Goal: Task Accomplishment & Management: Complete application form

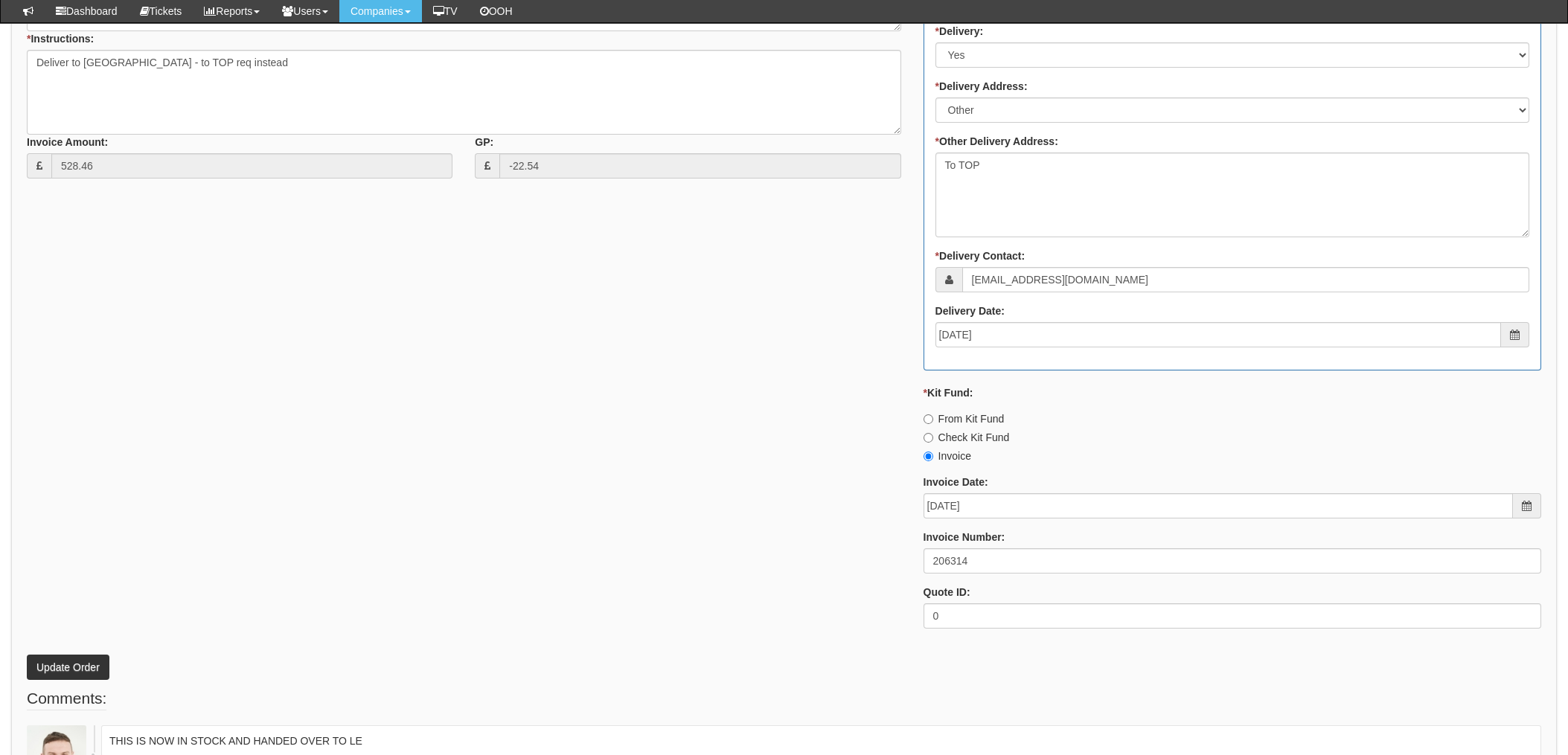
scroll to position [793, 0]
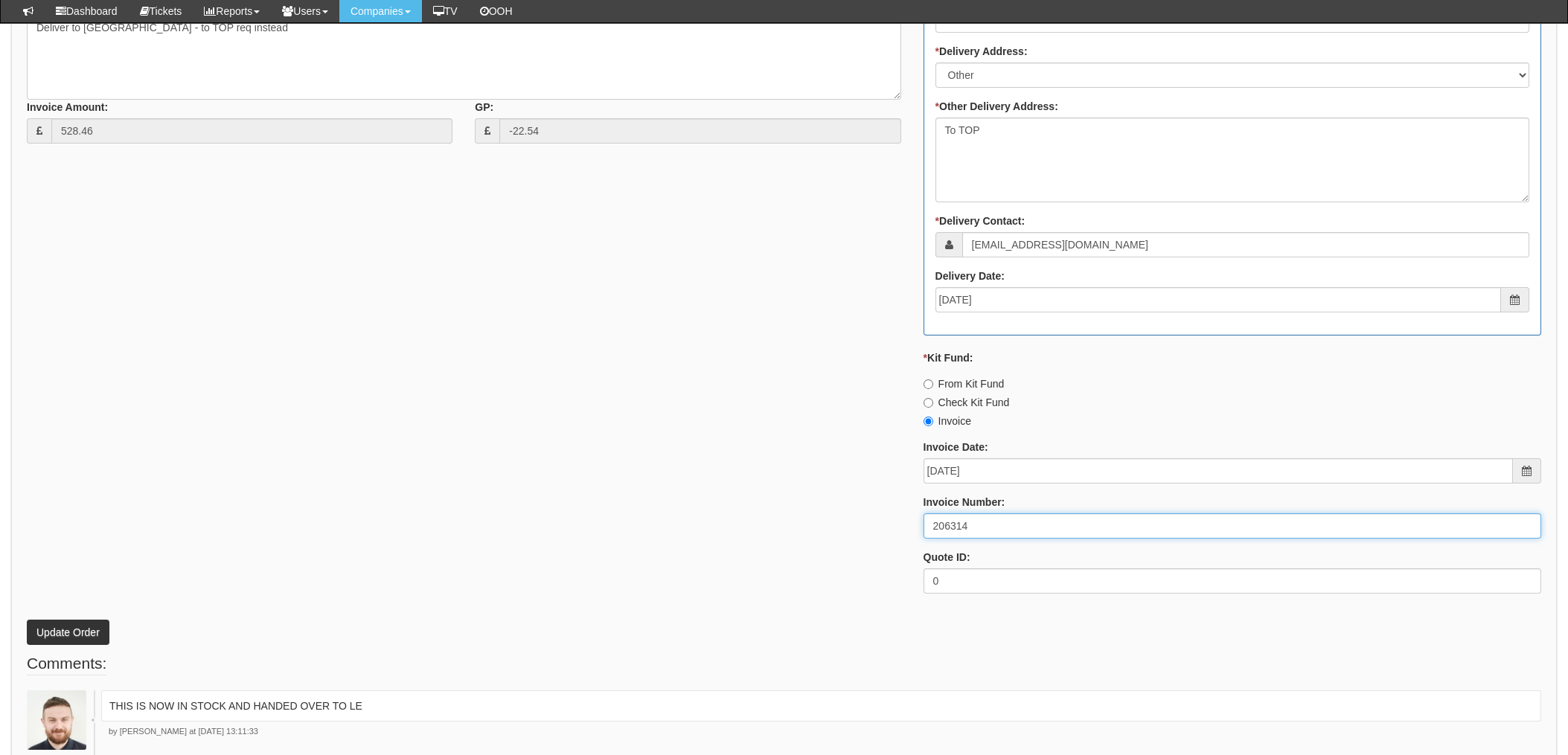
click at [946, 524] on input "206314" at bounding box center [1232, 526] width 618 height 25
drag, startPoint x: 975, startPoint y: 525, endPoint x: 879, endPoint y: 533, distance: 96.3
click at [880, 533] on div "* Supplier: Select 123 REG.co.uk 1Password 3 4Gon AA Jones Electric Ltd Abzorb …" at bounding box center [784, 194] width 1537 height 822
drag, startPoint x: 223, startPoint y: 389, endPoint x: 250, endPoint y: 394, distance: 27.5
click at [223, 389] on div "* Supplier: Select 123 REG.co.uk 1Password 3 4Gon AA Jones Electric Ltd Abzorb …" at bounding box center [784, 194] width 1537 height 822
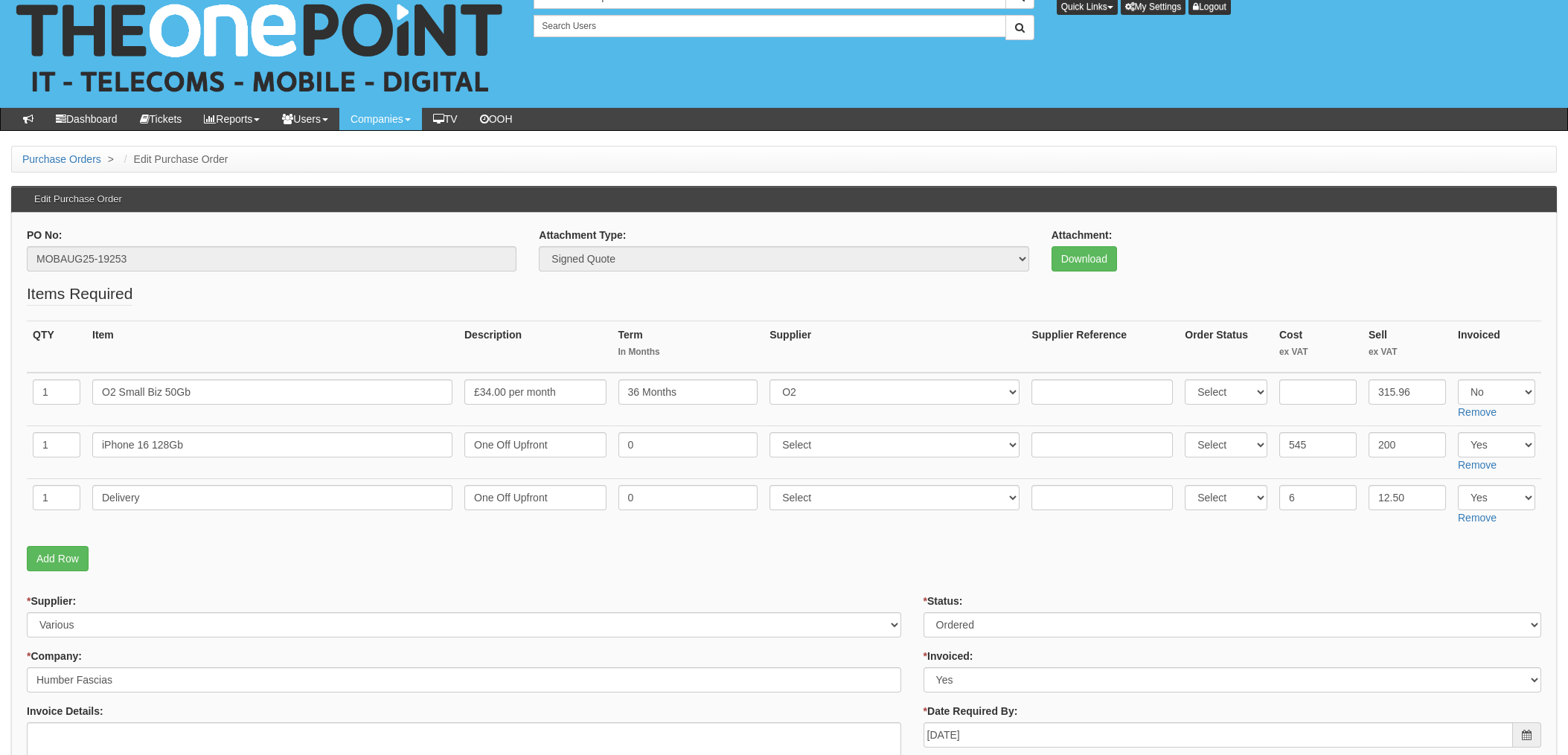
scroll to position [0, 0]
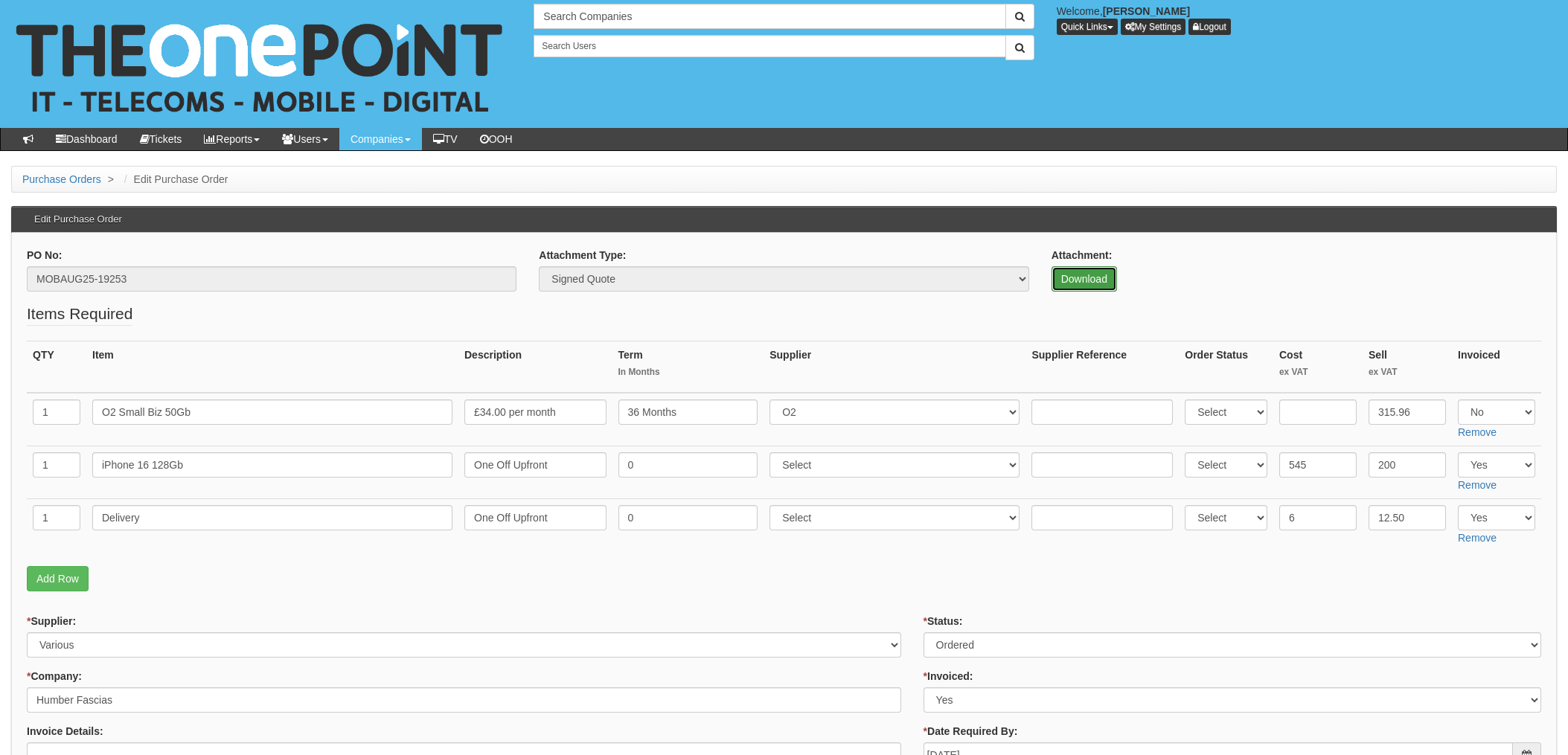
click at [1087, 273] on link "Download" at bounding box center [1084, 279] width 66 height 25
click at [220, 251] on div "PO No: MOBAUG25-19253" at bounding box center [271, 270] width 489 height 44
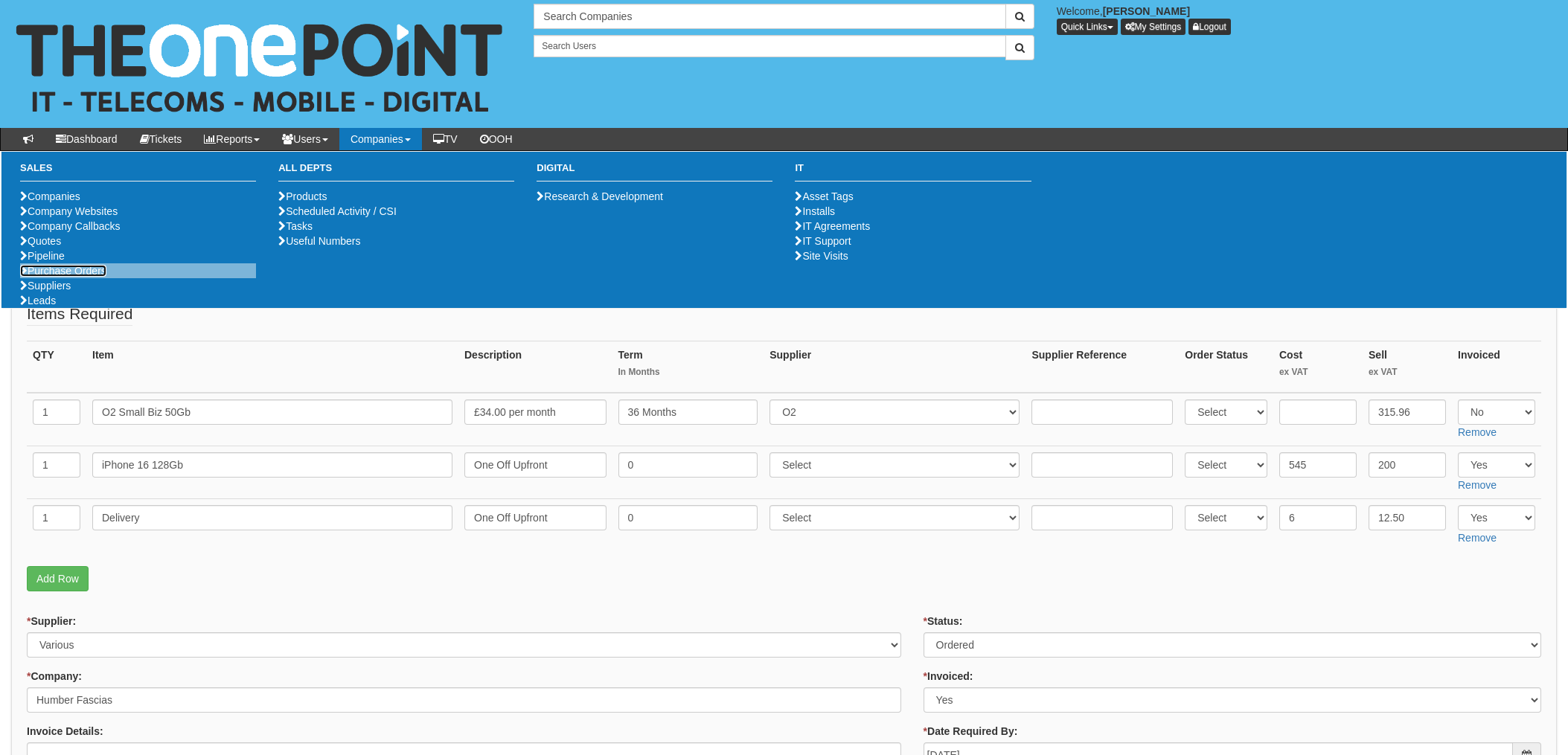
click at [68, 277] on link "Purchase Orders" at bounding box center [64, 270] width 86 height 12
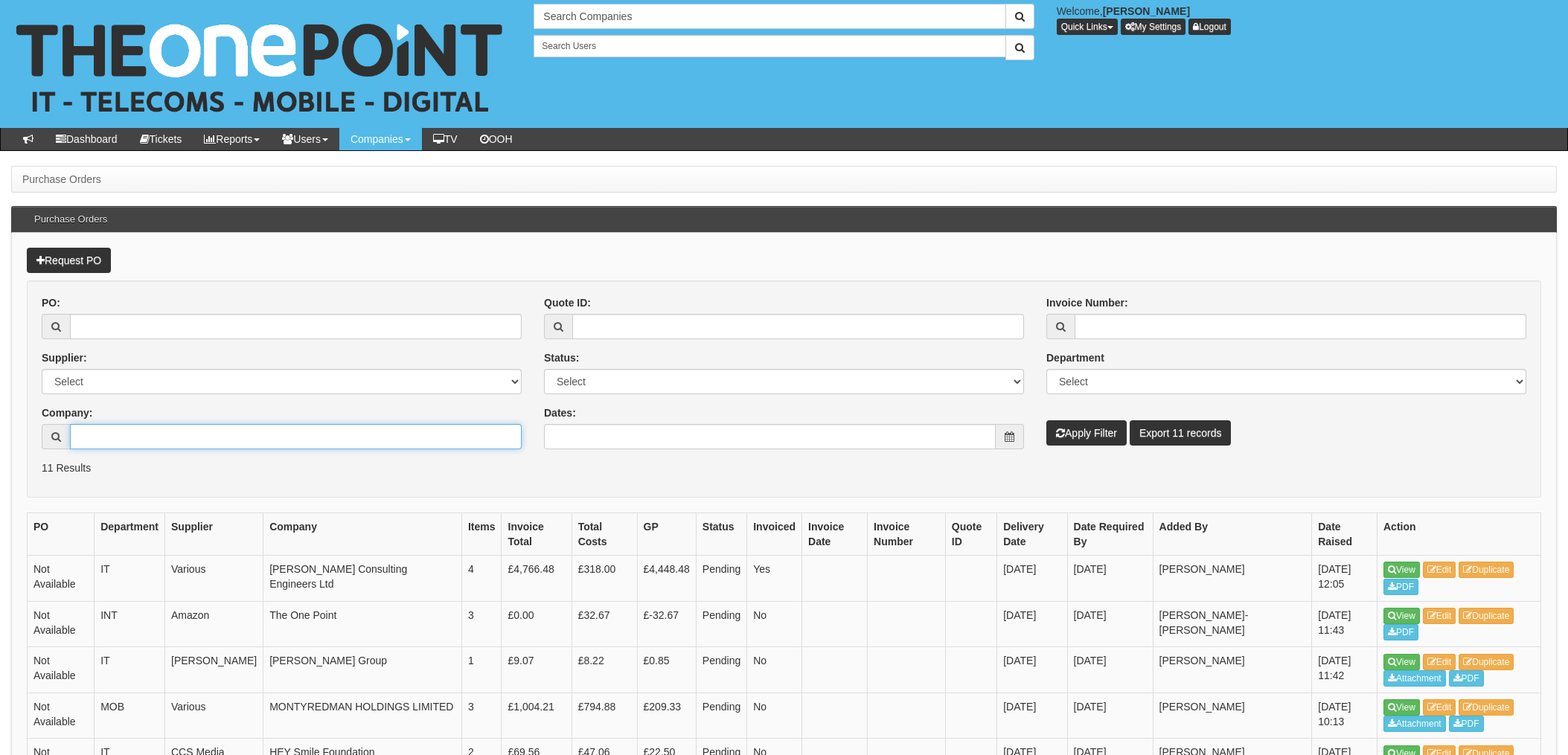
click at [162, 434] on input "Company:" at bounding box center [296, 437] width 452 height 25
click at [1436, 570] on icon at bounding box center [1431, 569] width 9 height 9
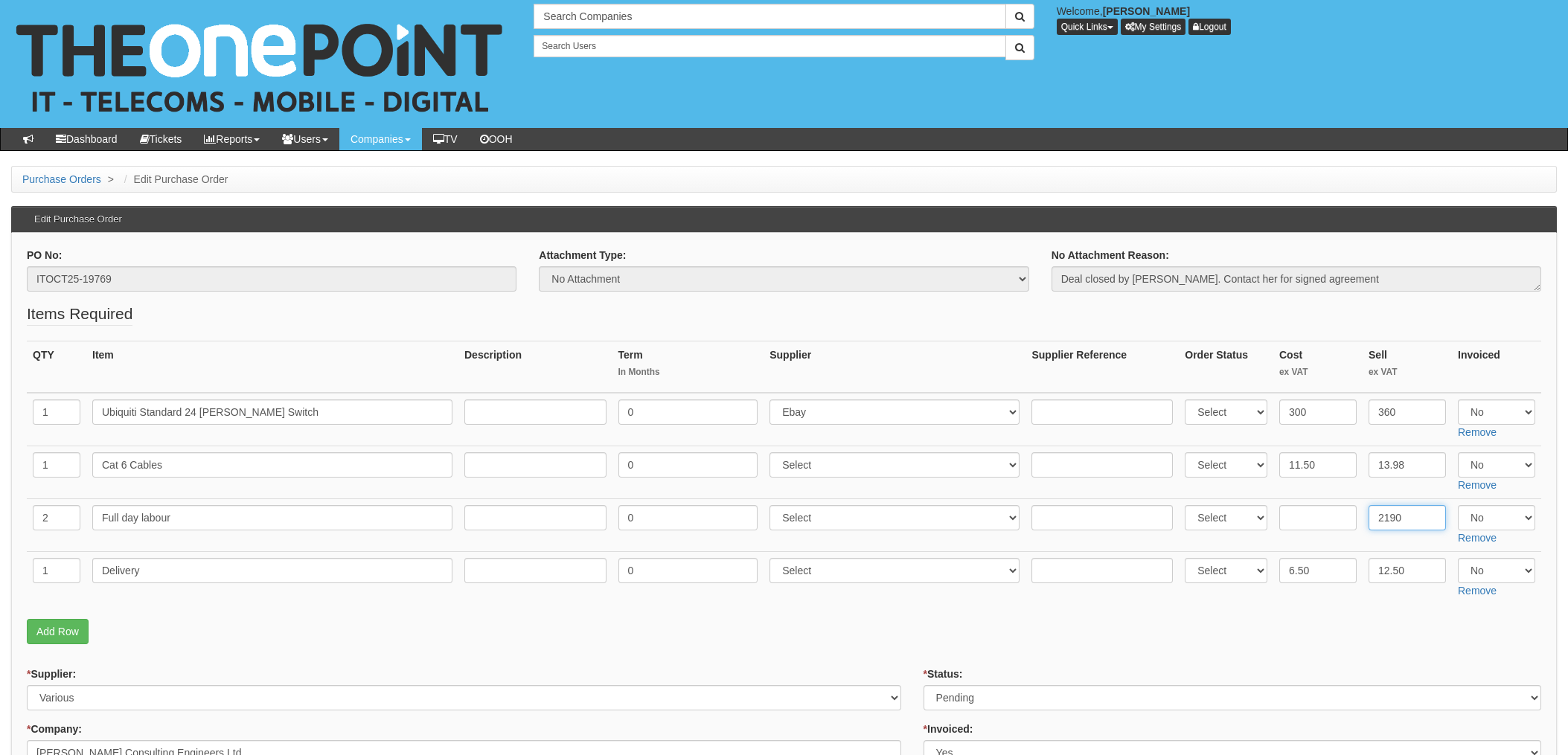
drag, startPoint x: 1410, startPoint y: 521, endPoint x: 1430, endPoint y: 520, distance: 20.0
click at [1410, 521] on input "2190" at bounding box center [1406, 517] width 78 height 25
drag, startPoint x: 1410, startPoint y: 519, endPoint x: 1347, endPoint y: 515, distance: 63.1
click at [1349, 515] on tr "2 Full day labour 0 Select 123 REG.co.uk 1Password 3 4Gon AA Jones Electric Ltd…" at bounding box center [783, 525] width 1514 height 53
type input "1095"
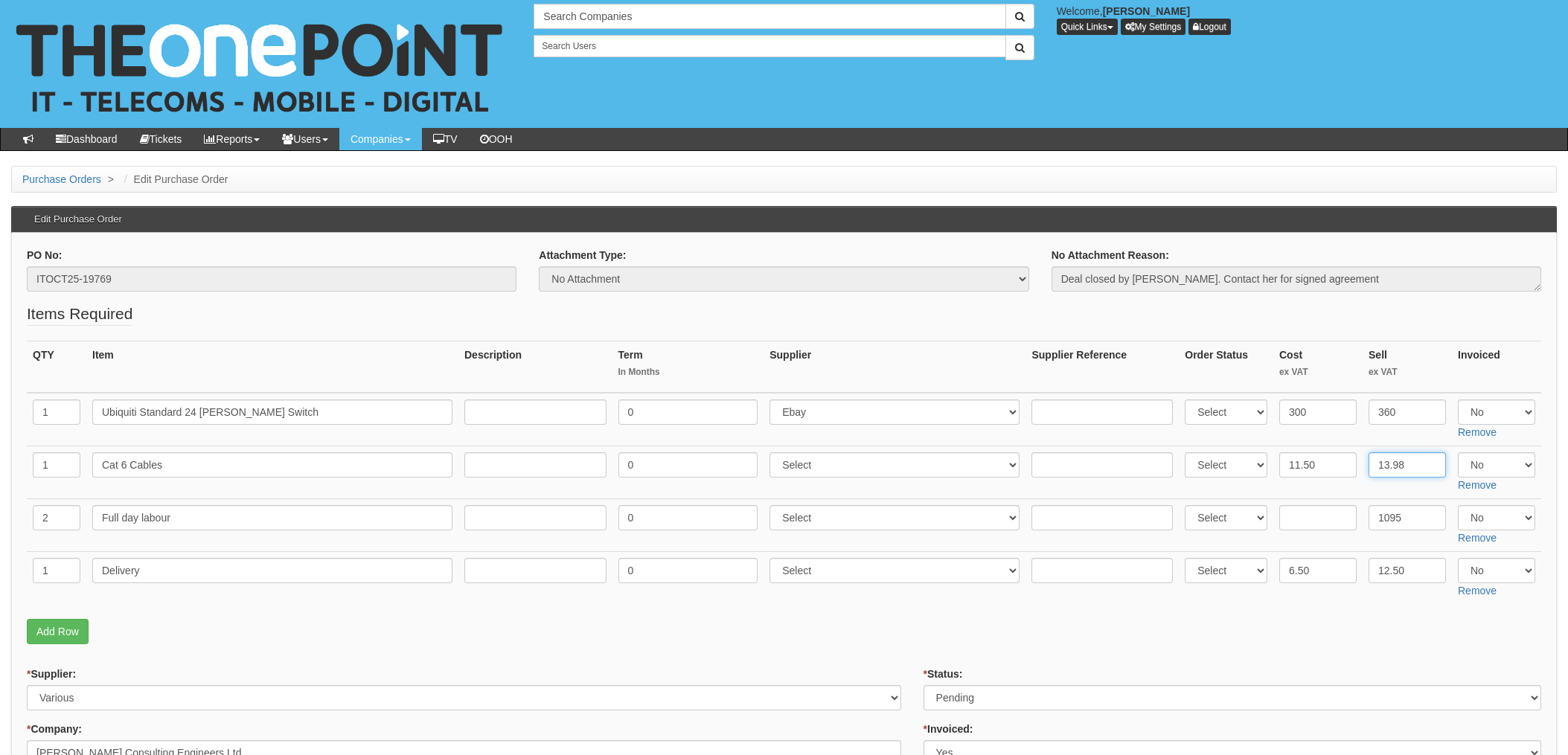
click at [1409, 465] on input "13.98" at bounding box center [1406, 465] width 78 height 25
click at [931, 626] on p "Add Row" at bounding box center [783, 632] width 1514 height 25
click at [356, 635] on p "Add Row" at bounding box center [783, 632] width 1514 height 25
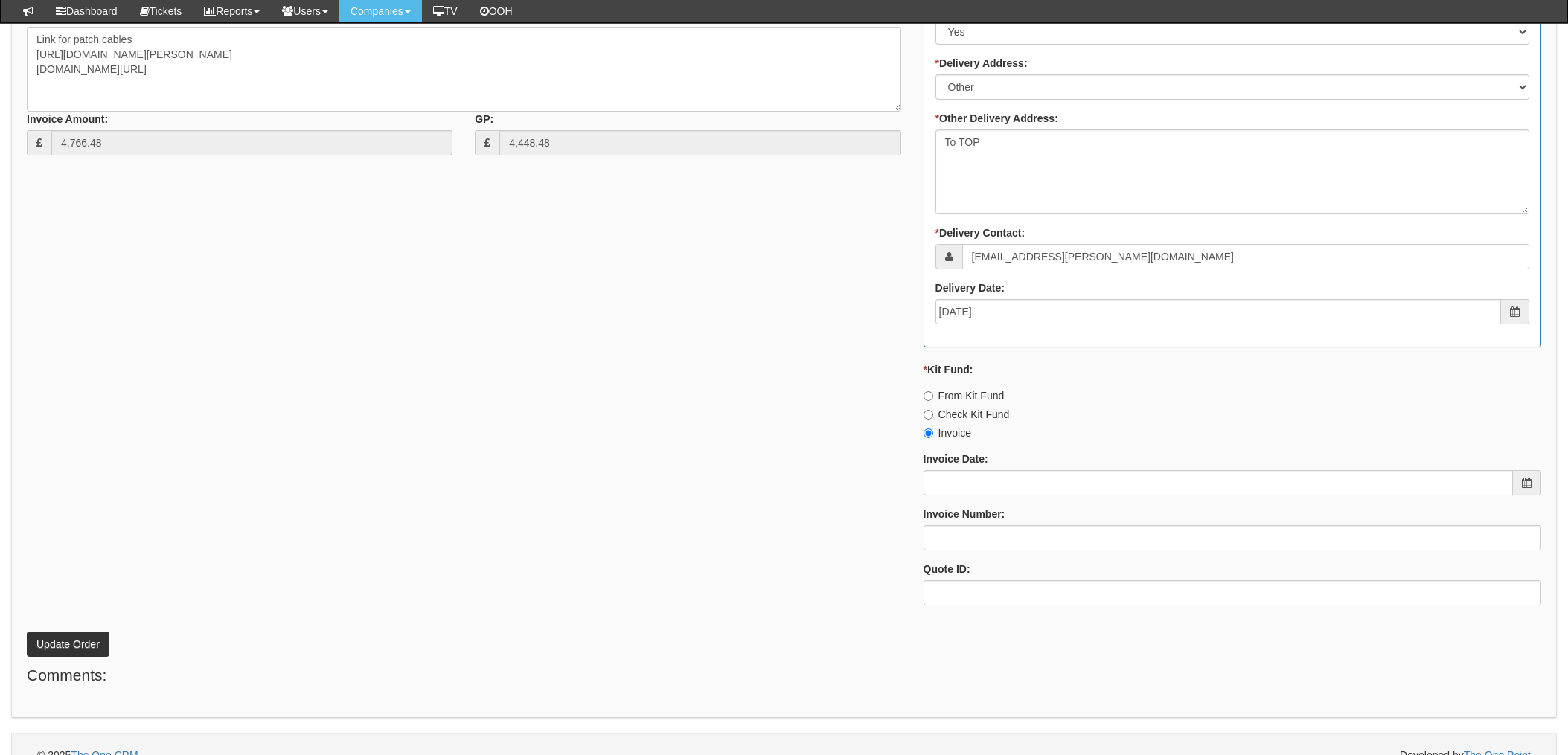
scroll to position [857, 0]
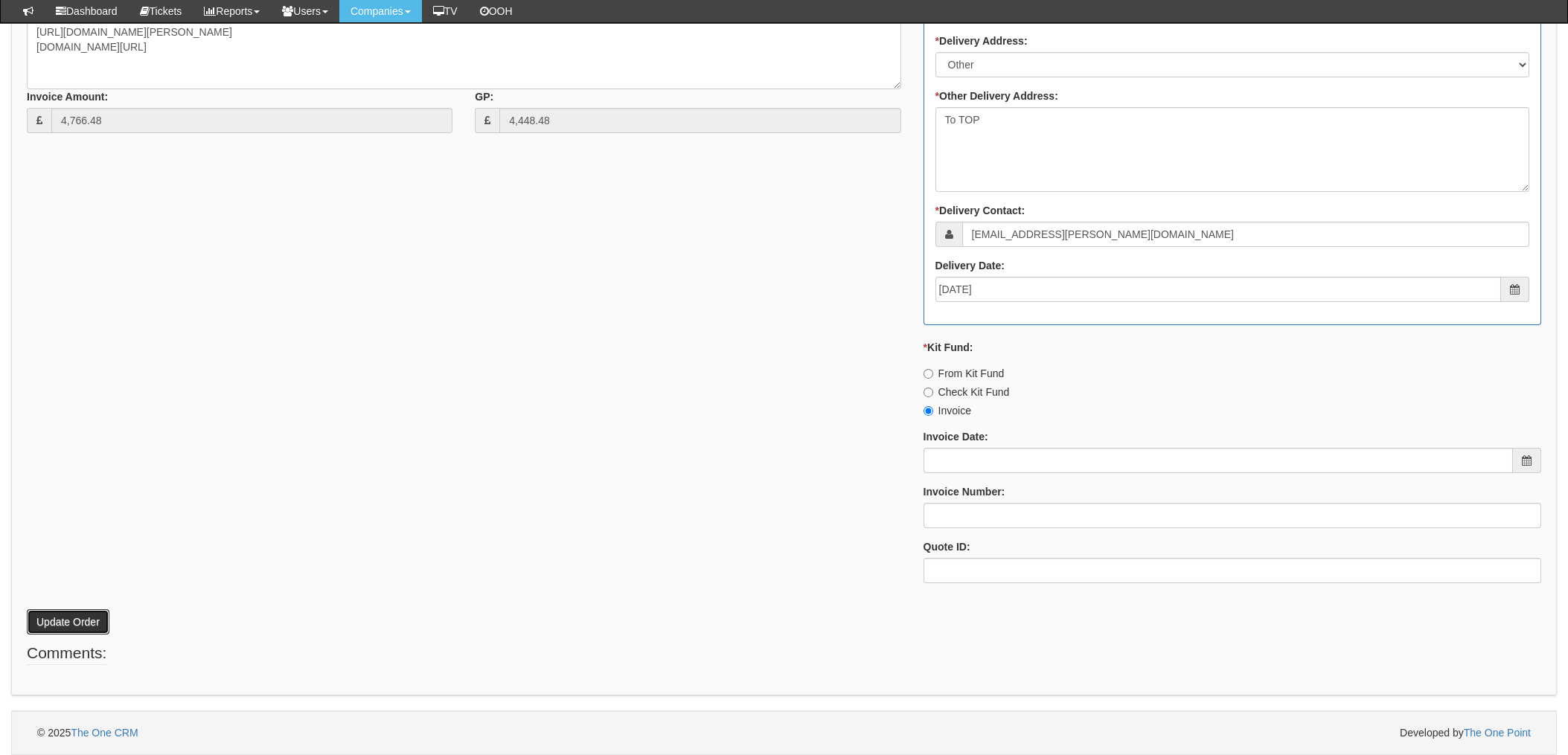
click at [77, 623] on button "Update Order" at bounding box center [67, 622] width 82 height 25
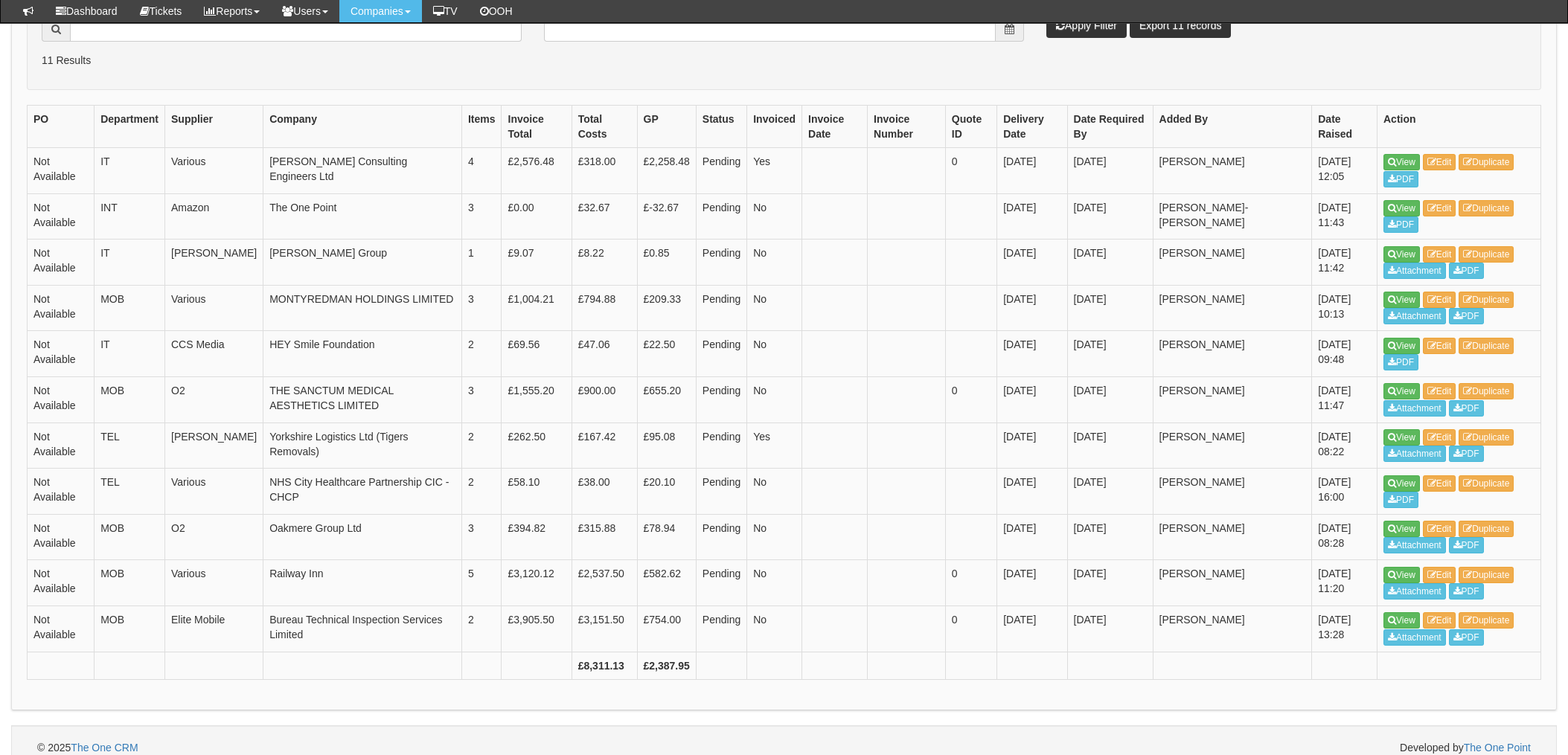
scroll to position [420, 0]
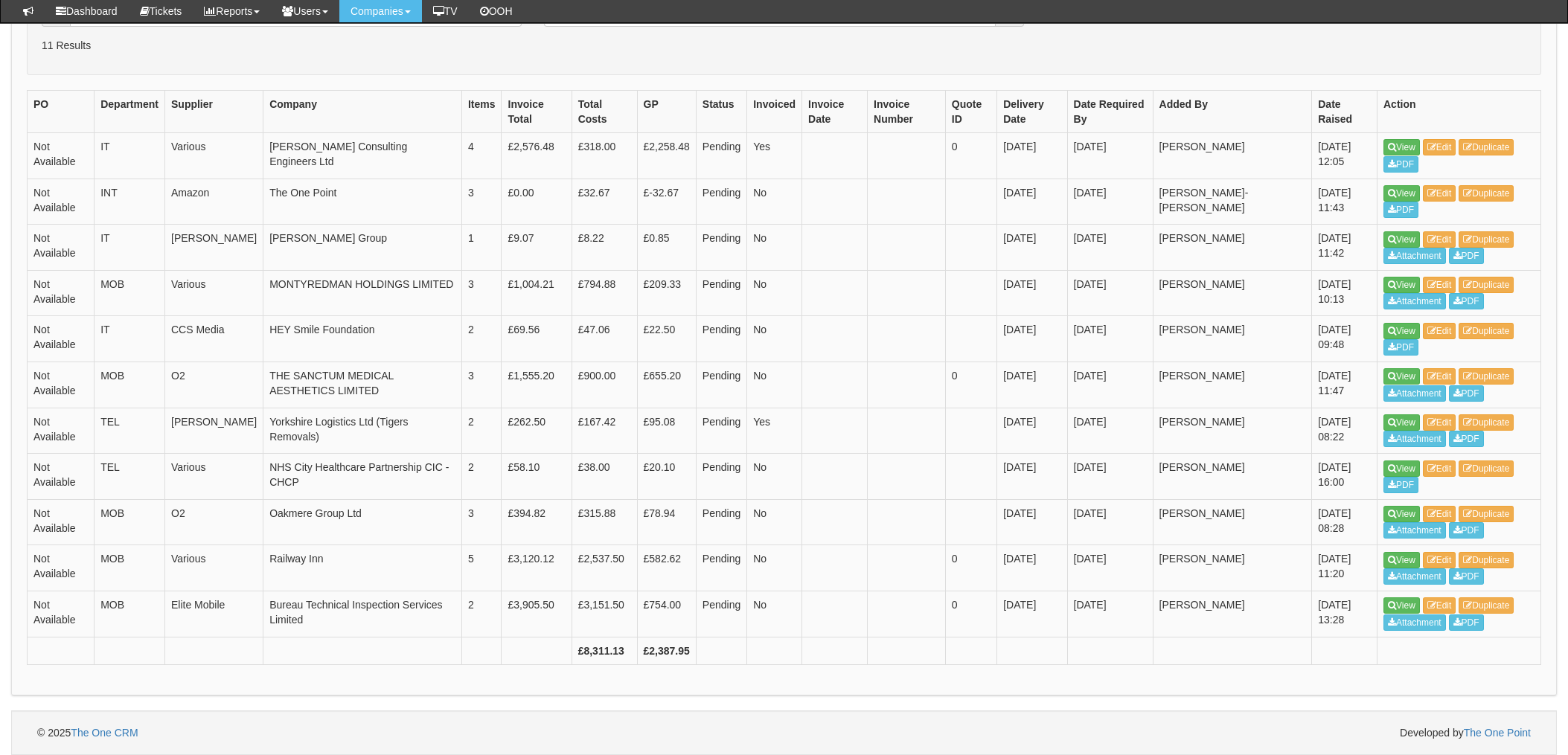
click at [659, 717] on div "© 2025 The One CRM Developed by The One Point" at bounding box center [783, 732] width 1545 height 45
click at [1442, 147] on link "Edit" at bounding box center [1439, 147] width 34 height 16
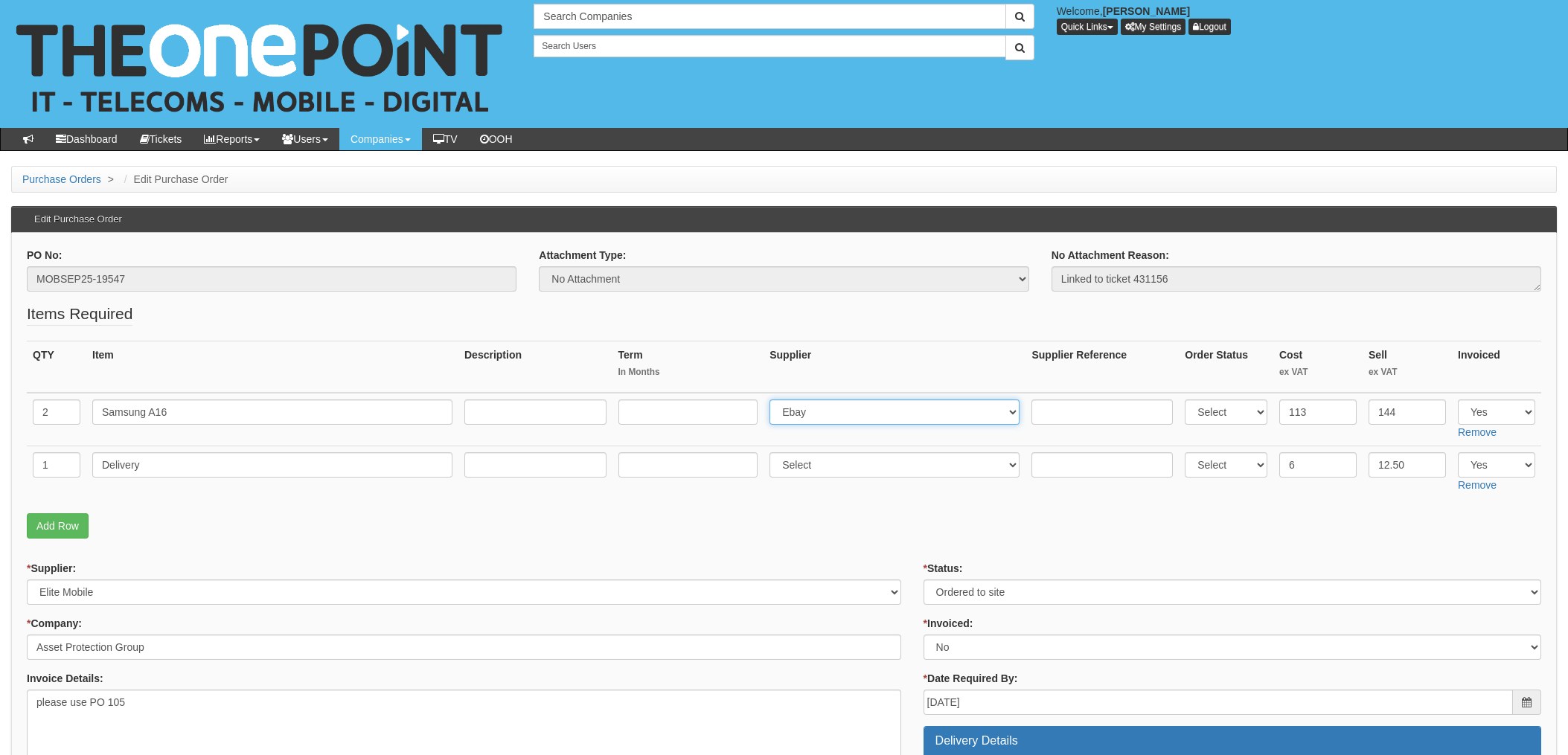
click at [905, 416] on select "Select 123 REG.co.uk 1Password 3 4Gon AA Jones Electric Ltd Abzorb Access Group…" at bounding box center [894, 412] width 250 height 25
select select "260"
click at [774, 400] on select "Select 123 REG.co.uk 1Password 3 4Gon AA Jones Electric Ltd Abzorb Access Group…" at bounding box center [894, 412] width 250 height 25
click at [1085, 416] on input "text" at bounding box center [1102, 412] width 141 height 25
paste input "SI/5936949"
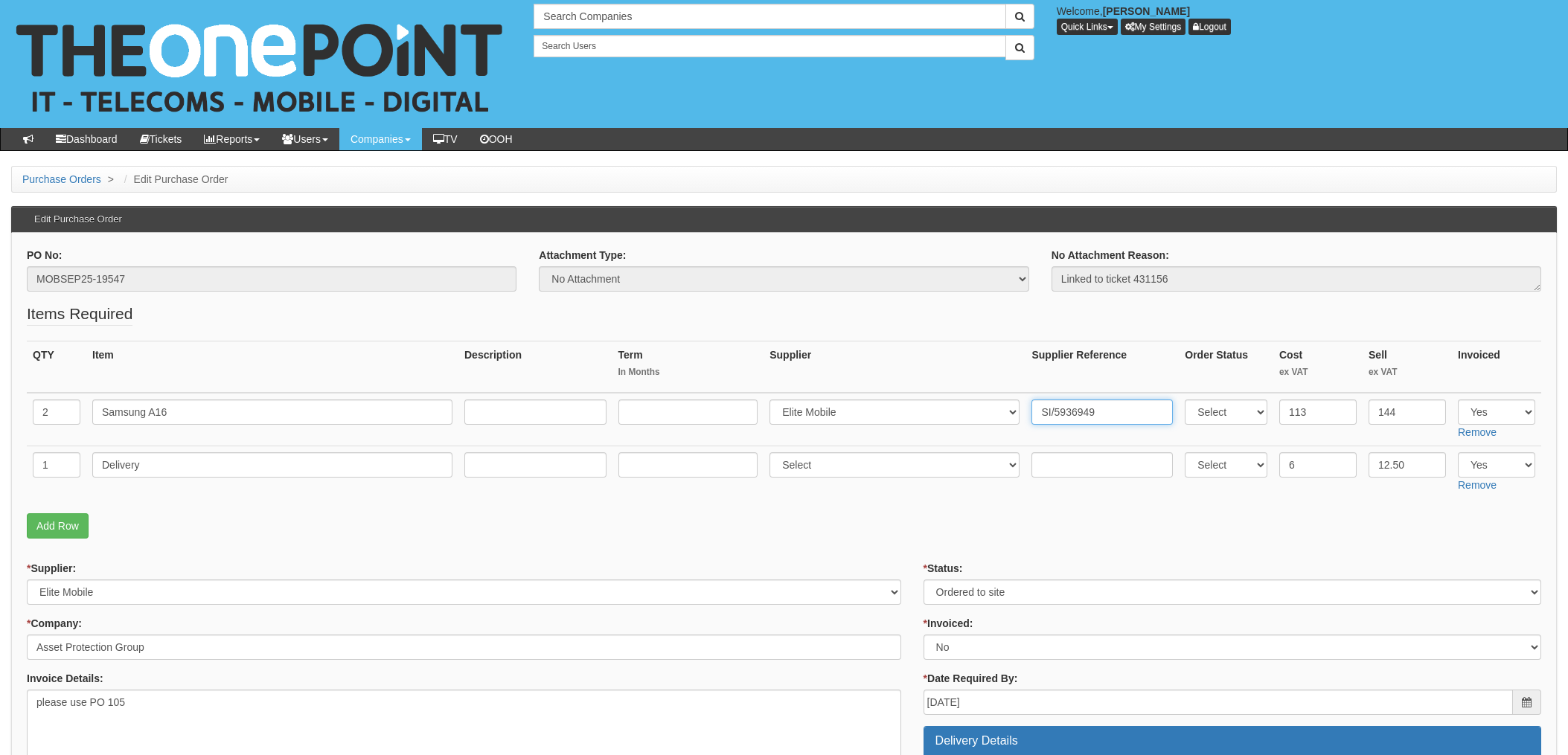
type input "SI/5936949"
click at [1123, 505] on fieldset "Items Required QTY Item Description Term In Months Supplier Supplier Reference …" at bounding box center [783, 424] width 1514 height 243
click at [797, 452] on select "Select 123 REG.co.uk 1Password 3 4Gon AA Jones Electric Ltd Abzorb Access Group…" at bounding box center [894, 465] width 250 height 25
select select "260"
click at [774, 452] on select "Select 123 [DOMAIN_NAME] 1Password 3 4Gon [PERSON_NAME] Electric Ltd Abzorb Acc…" at bounding box center [894, 465] width 250 height 25
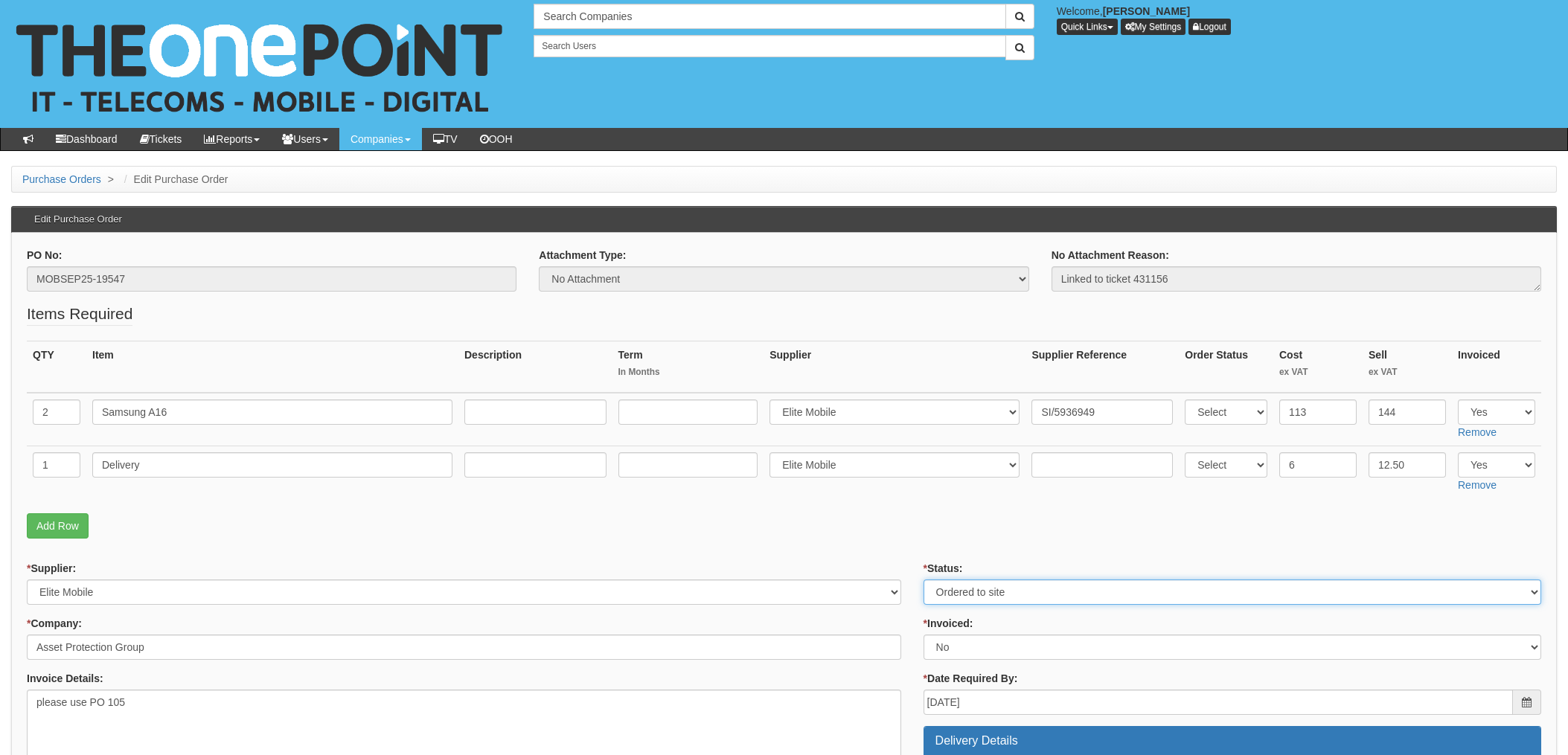
click at [944, 598] on select "Select Approved Completed Delivered Invoiced Ordered Ordered to site Part Order…" at bounding box center [1232, 592] width 618 height 25
select select "4"
click at [924, 579] on select "Select Approved Completed Delivered Invoiced Ordered Ordered to site Part Order…" at bounding box center [1232, 592] width 618 height 25
click at [873, 500] on fieldset "Items Required QTY Item Description Term In Months Supplier Supplier Reference …" at bounding box center [783, 424] width 1514 height 243
click at [954, 596] on select "Select Approved Completed Delivered Invoiced Ordered Ordered to site Part Order…" at bounding box center [1232, 592] width 618 height 25
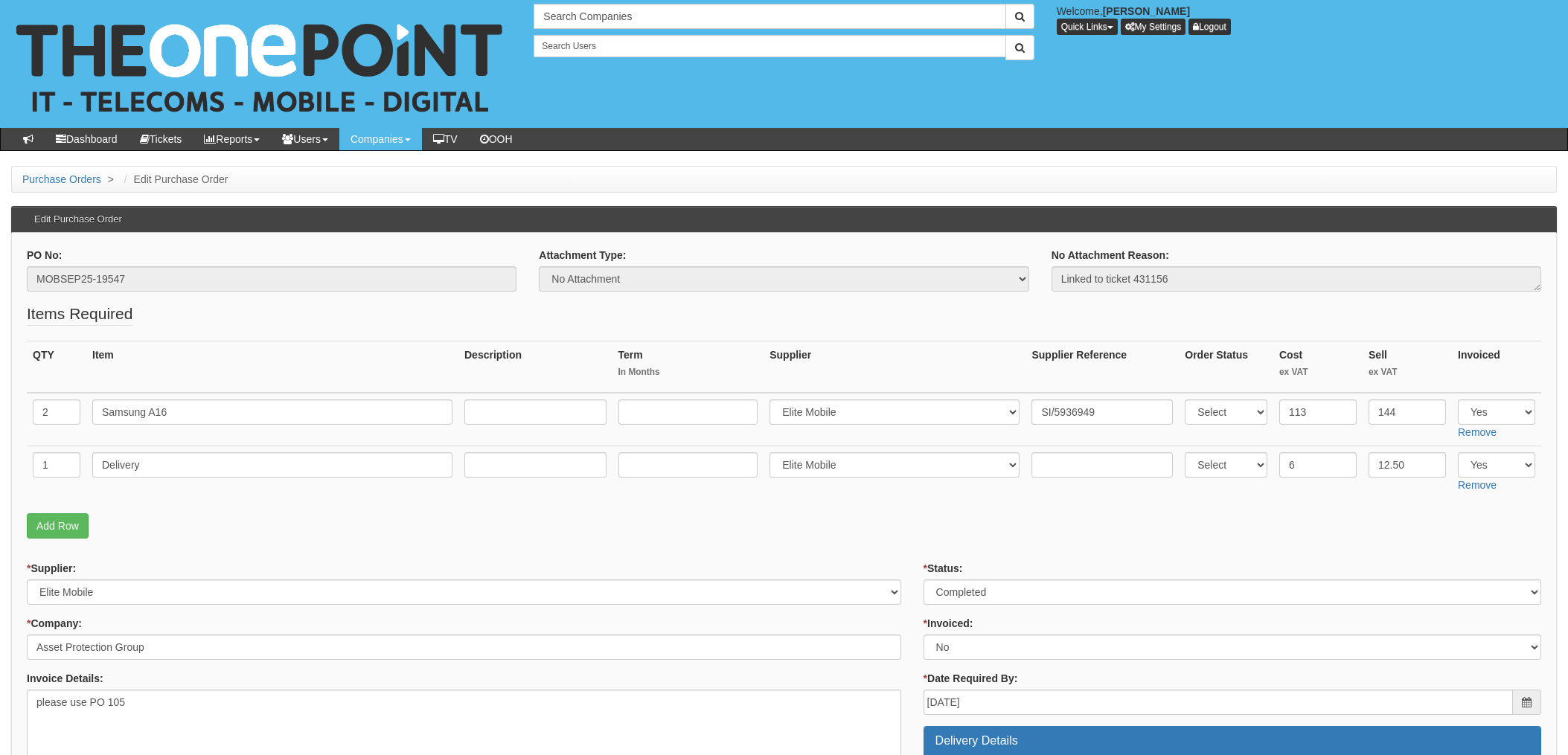
click at [887, 520] on p "Add Row" at bounding box center [783, 526] width 1514 height 25
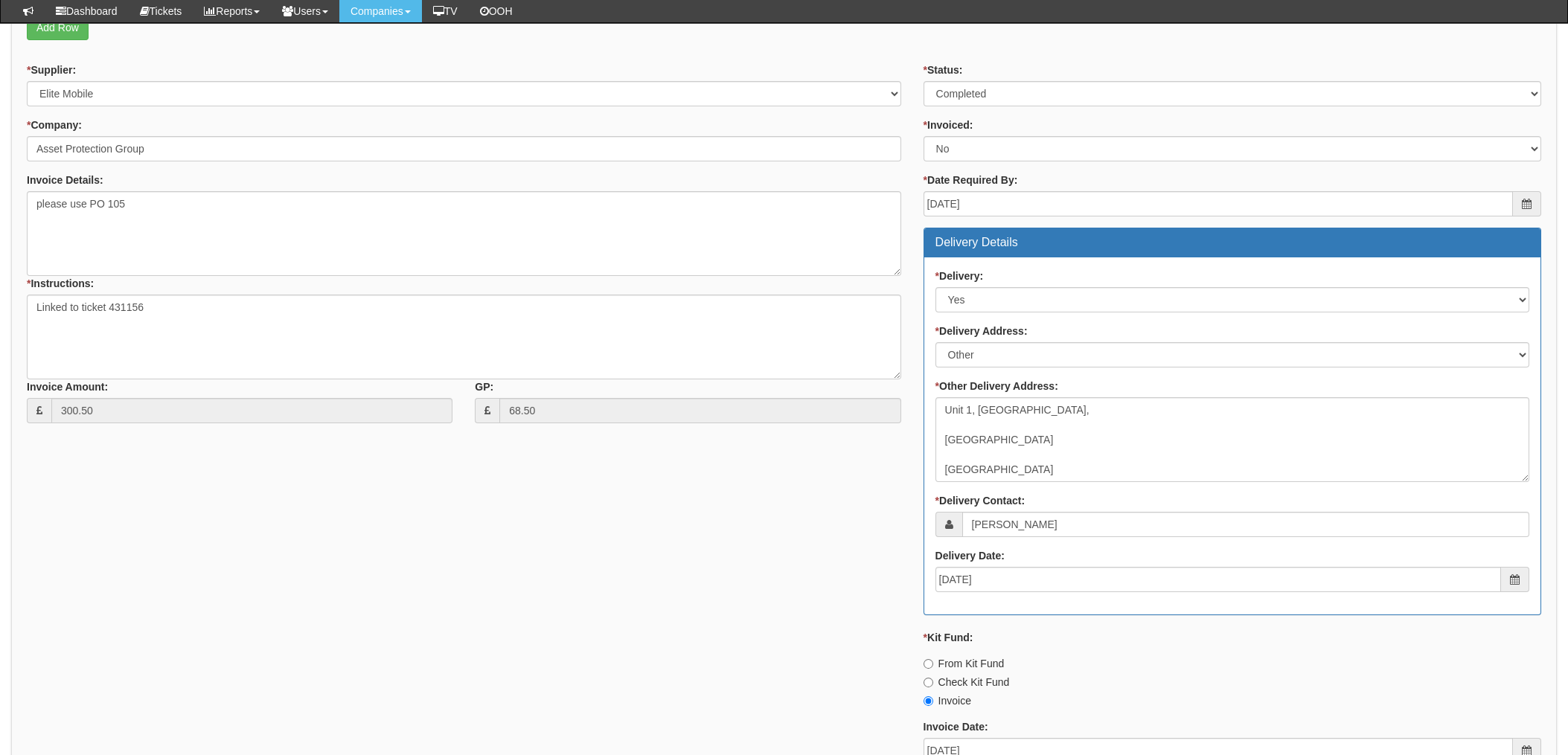
scroll to position [495, 0]
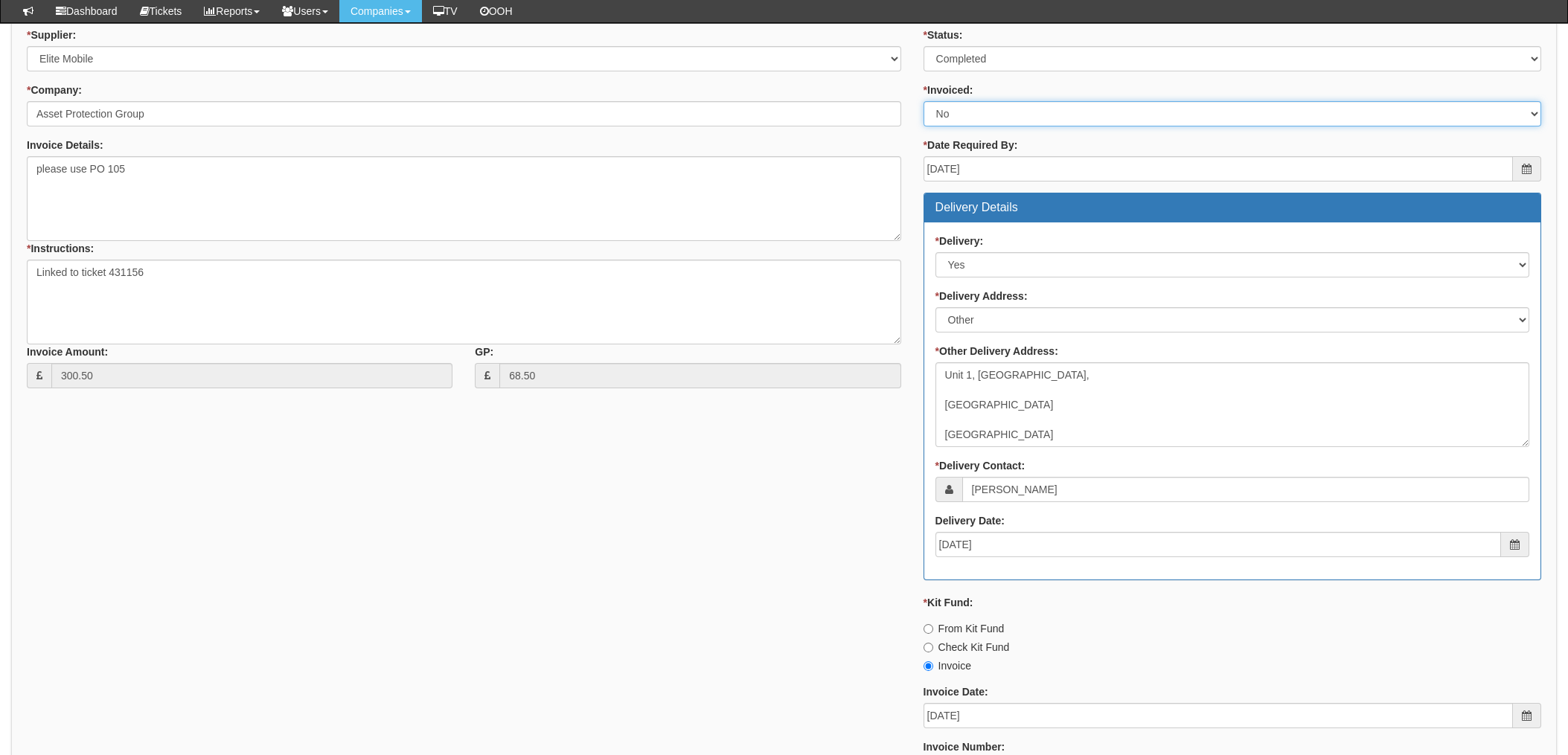
click at [962, 116] on select "Select Yes No N/A STB (part of order)" at bounding box center [1232, 114] width 618 height 25
select select "1"
click at [924, 101] on select "Select Yes No N/A STB (part of order)" at bounding box center [1232, 114] width 618 height 25
click at [807, 546] on div "* Supplier: Select 123 REG.co.uk 1Password 3 4Gon AA Jones Electric Ltd Abzorb …" at bounding box center [784, 438] width 1537 height 822
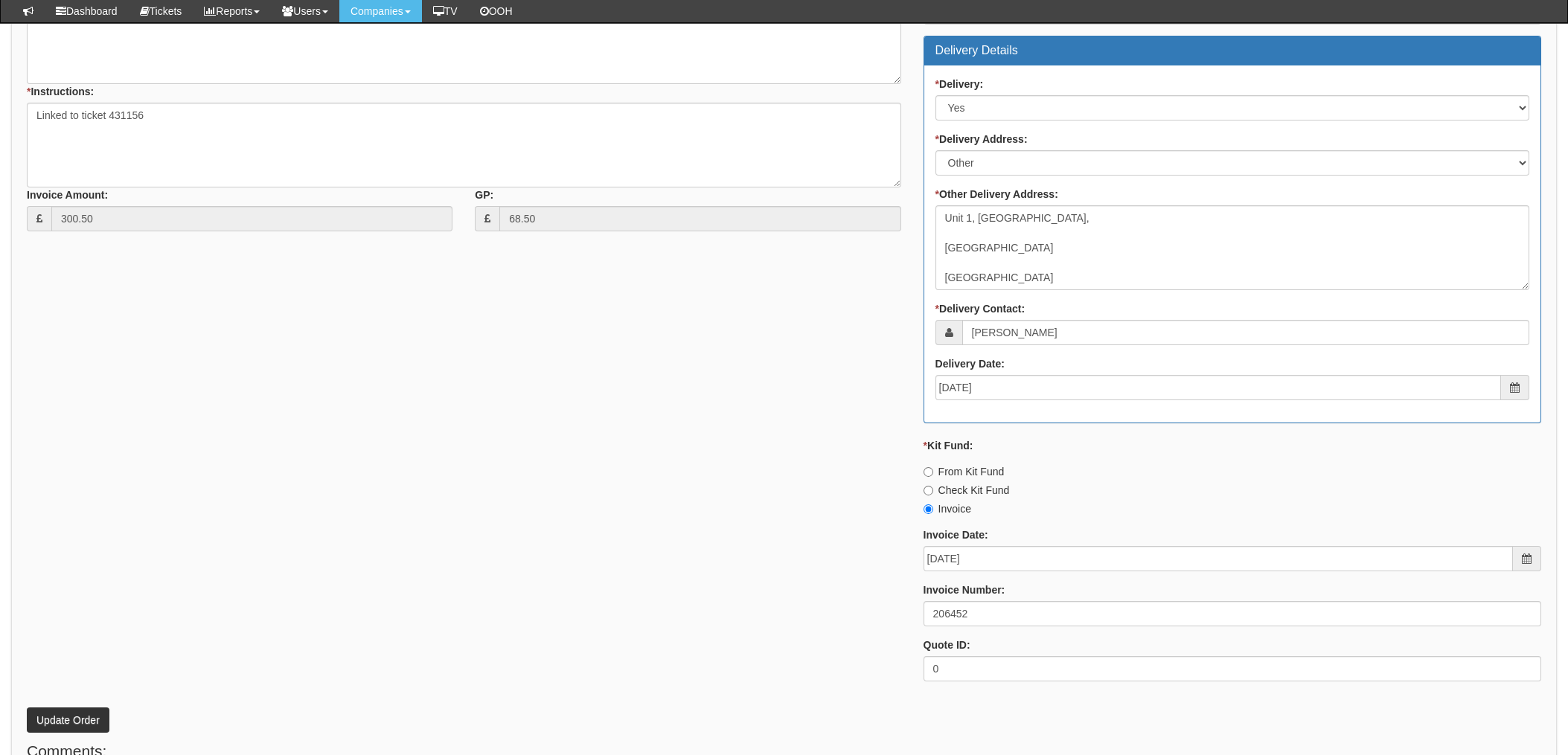
scroll to position [694, 0]
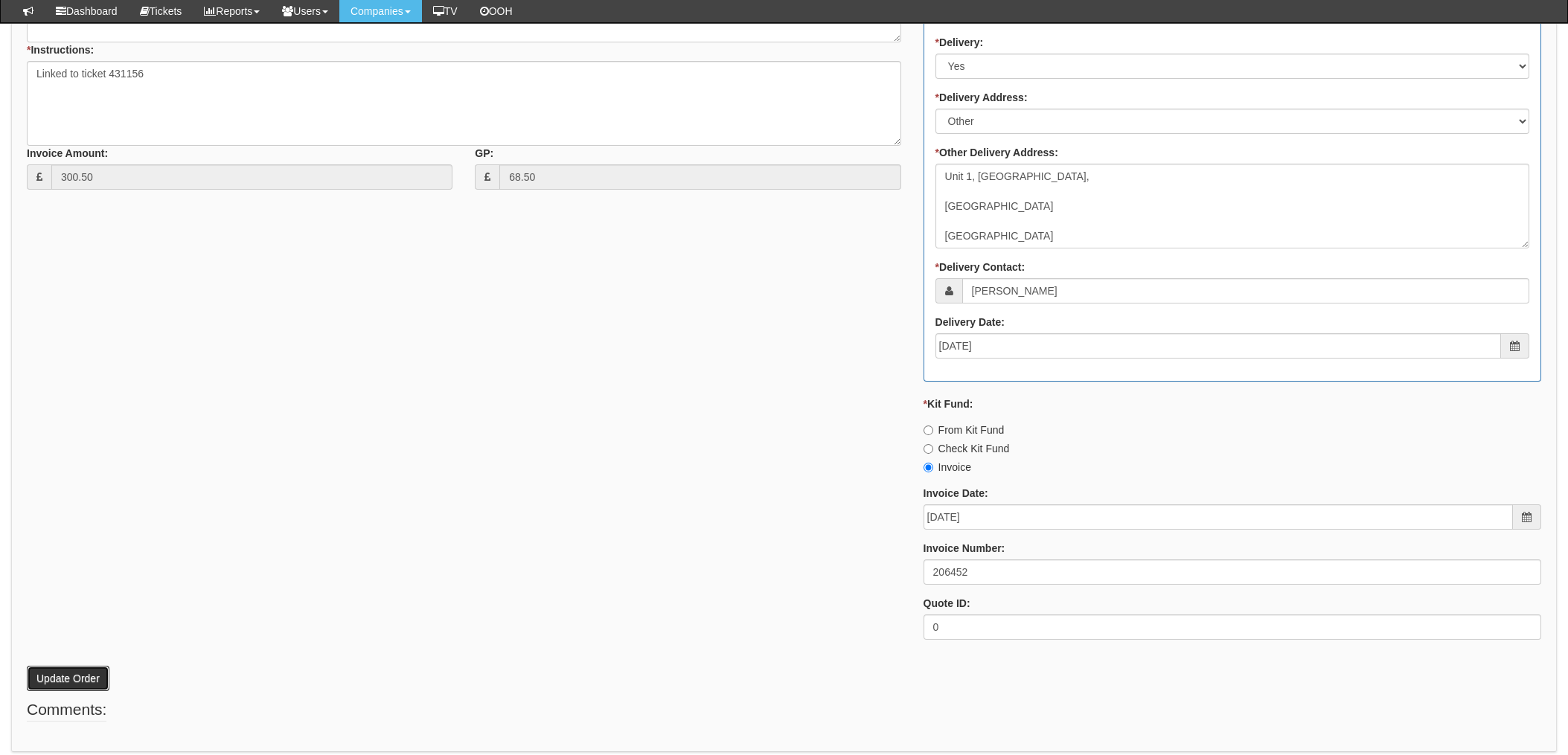
click at [59, 676] on button "Update Order" at bounding box center [67, 678] width 82 height 25
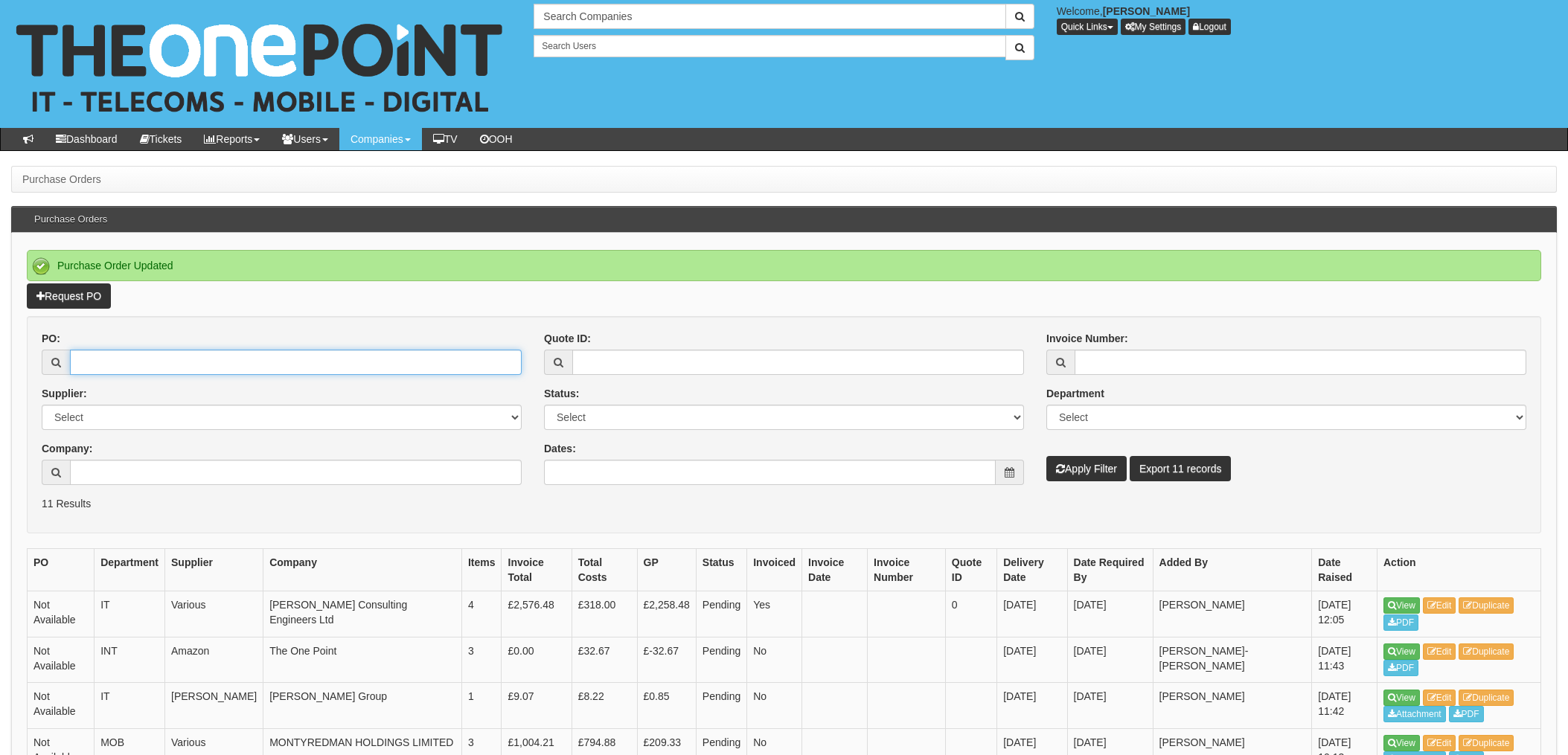
click at [153, 361] on input "PO:" at bounding box center [296, 362] width 452 height 25
type input "19576"
click at [1046, 456] on button "Apply Filter" at bounding box center [1086, 469] width 80 height 25
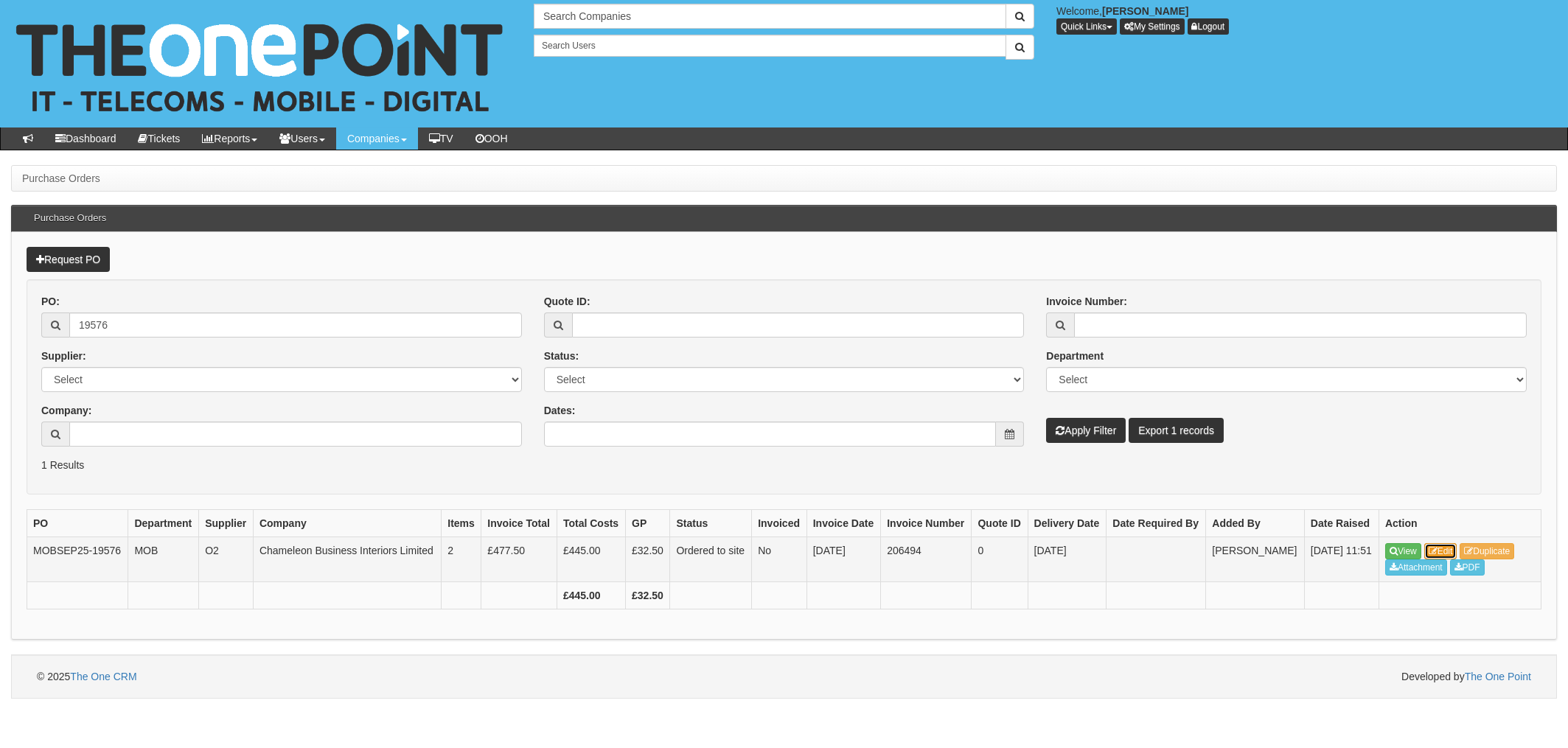
click at [1443, 559] on link "Edit" at bounding box center [1441, 551] width 33 height 16
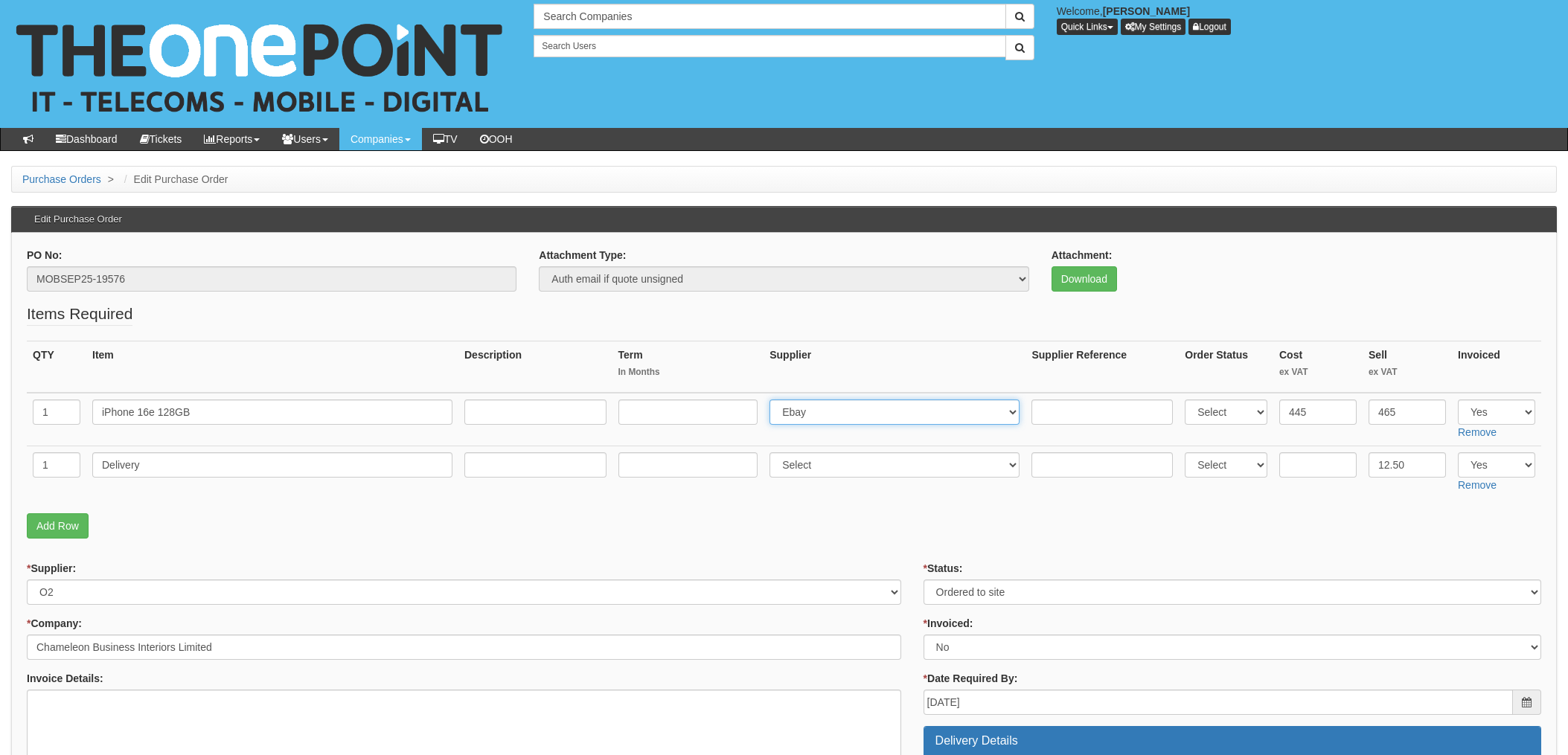
click at [881, 418] on select "Select 123 [DOMAIN_NAME] 1Password 3 4Gon [PERSON_NAME] Electric Ltd Abzorb Acc…" at bounding box center [894, 412] width 250 height 25
select select "260"
click at [774, 400] on select "Select 123 [DOMAIN_NAME] 1Password 3 4Gon [PERSON_NAME] Electric Ltd Abzorb Acc…" at bounding box center [894, 412] width 250 height 25
click at [1047, 412] on input "text" at bounding box center [1102, 412] width 141 height 25
paste input "SI/5940228"
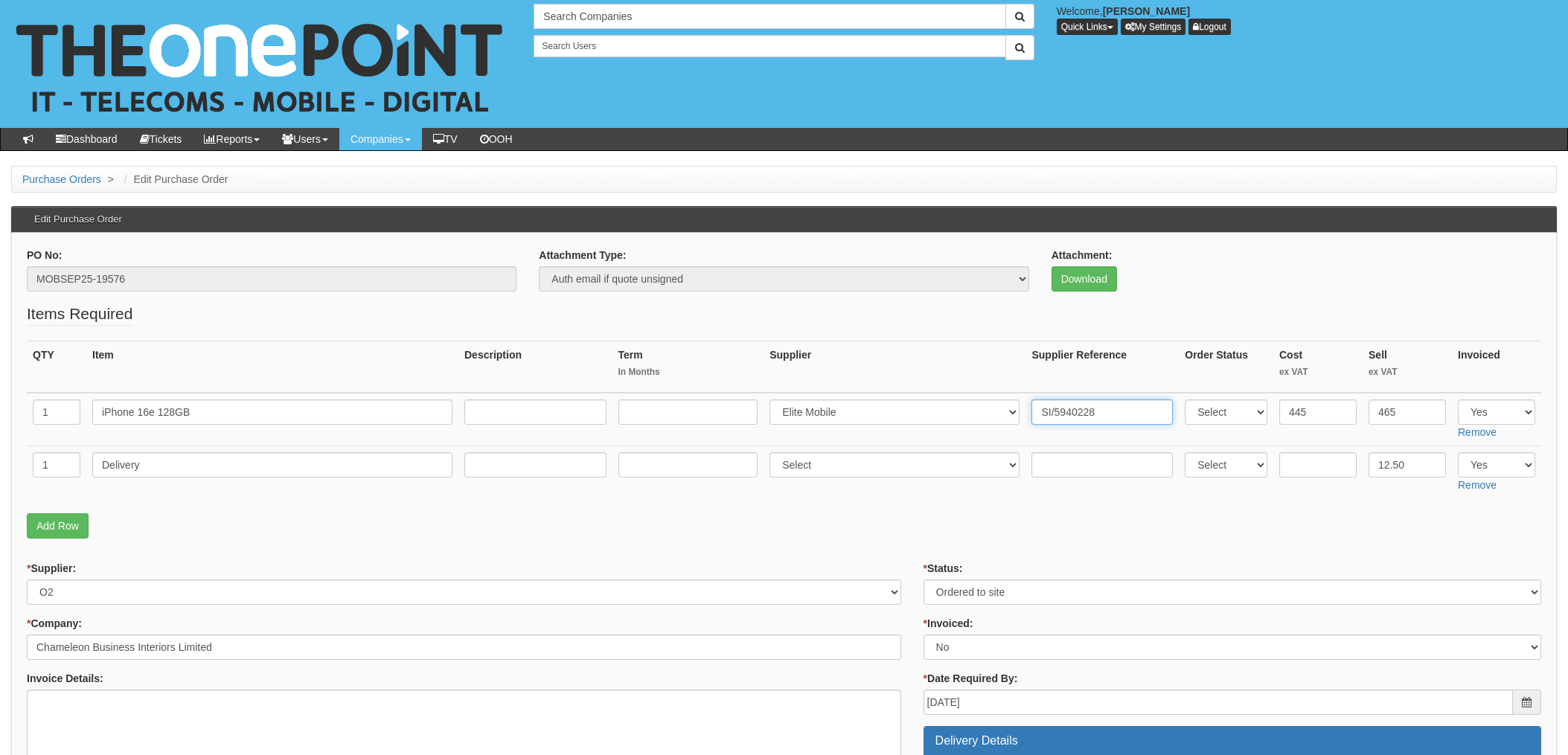
type input "SI/5940228"
click at [901, 518] on p "Add Row" at bounding box center [783, 526] width 1514 height 25
click at [820, 467] on select "Select 123 REG.co.uk 1Password 3 4Gon AA Jones Electric Ltd Abzorb Access Group…" at bounding box center [894, 465] width 250 height 25
select select "260"
click at [774, 452] on select "Select 123 REG.co.uk 1Password 3 4Gon AA Jones Electric Ltd Abzorb Access Group…" at bounding box center [894, 465] width 250 height 25
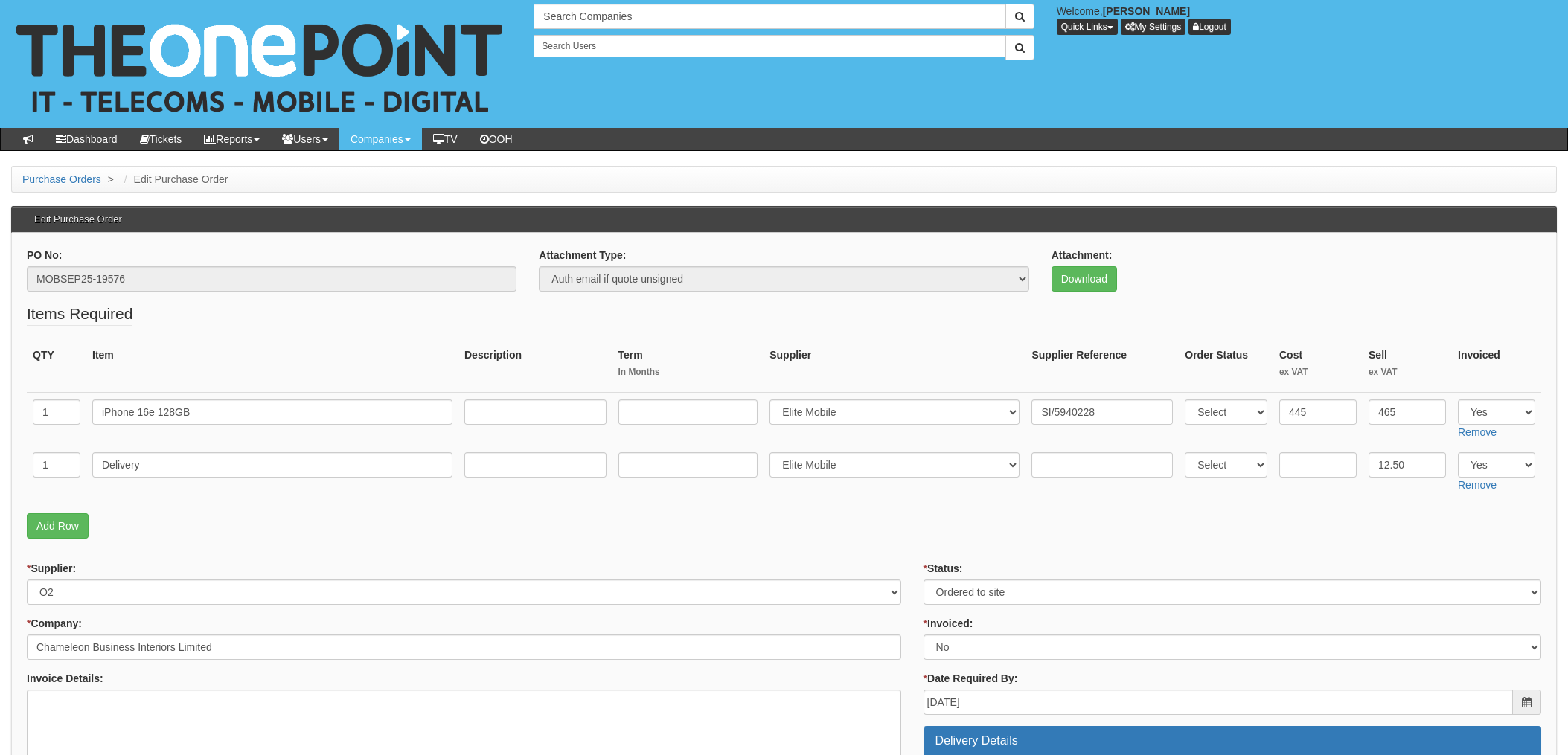
click at [1084, 483] on td at bounding box center [1102, 472] width 154 height 53
click at [1079, 472] on input "text" at bounding box center [1102, 465] width 141 height 25
paste input "SI/5940228"
type input "SI/5940228"
drag, startPoint x: 855, startPoint y: 565, endPoint x: 861, endPoint y: 538, distance: 27.7
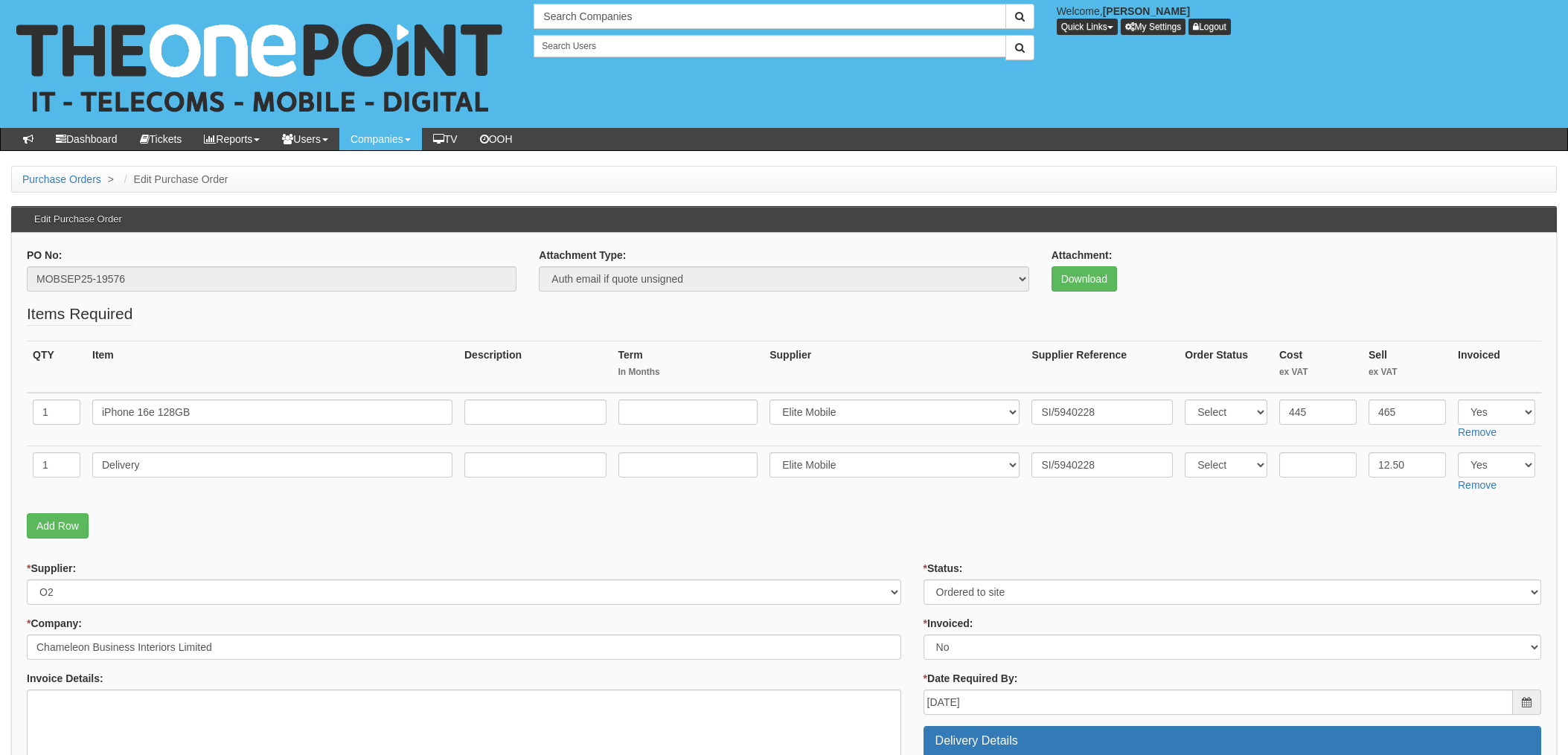
click at [860, 565] on div "* Supplier: Select 123 REG.co.uk 1Password 3 4Gon AA Jones Electric Ltd Abzorb …" at bounding box center [463, 583] width 874 height 44
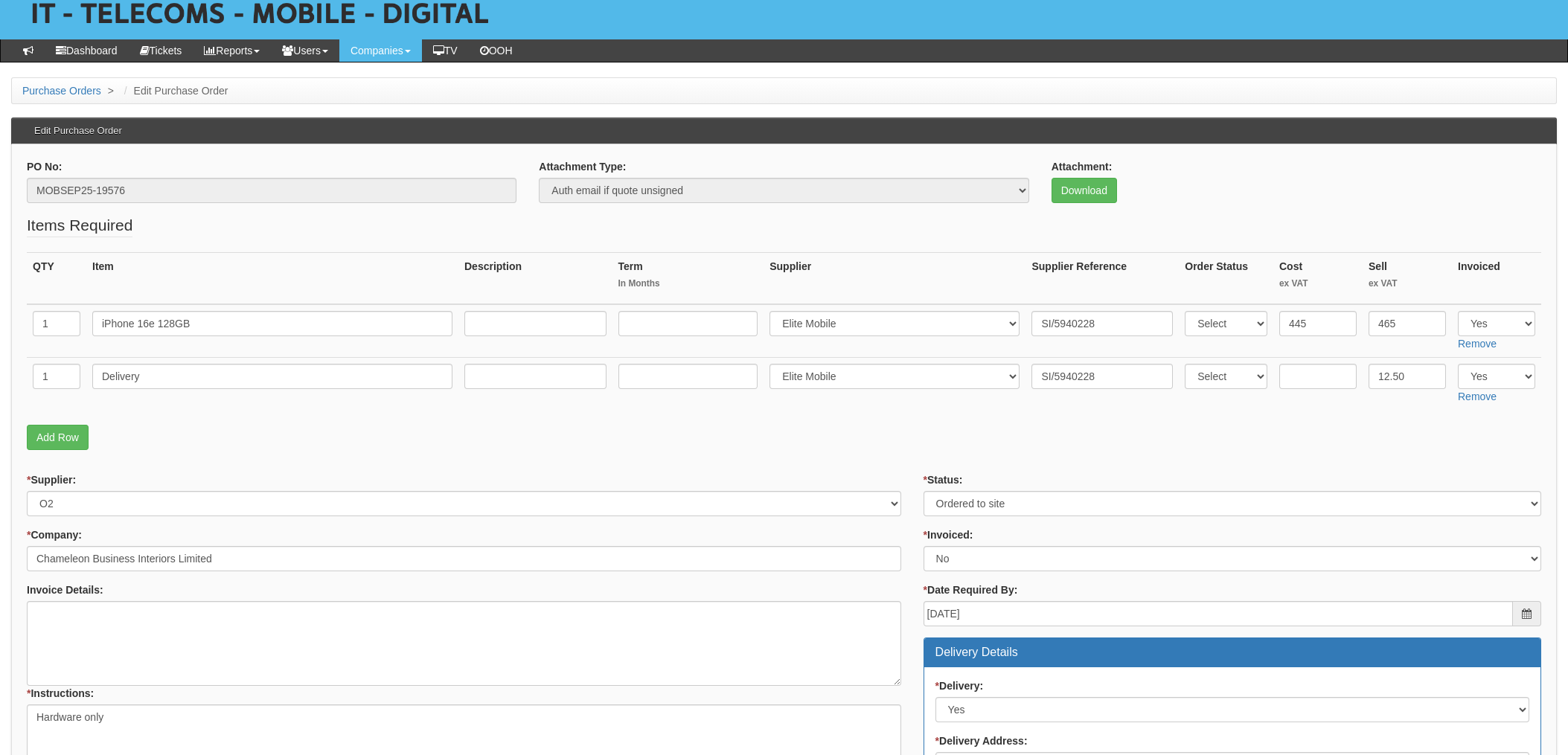
scroll to position [198, 0]
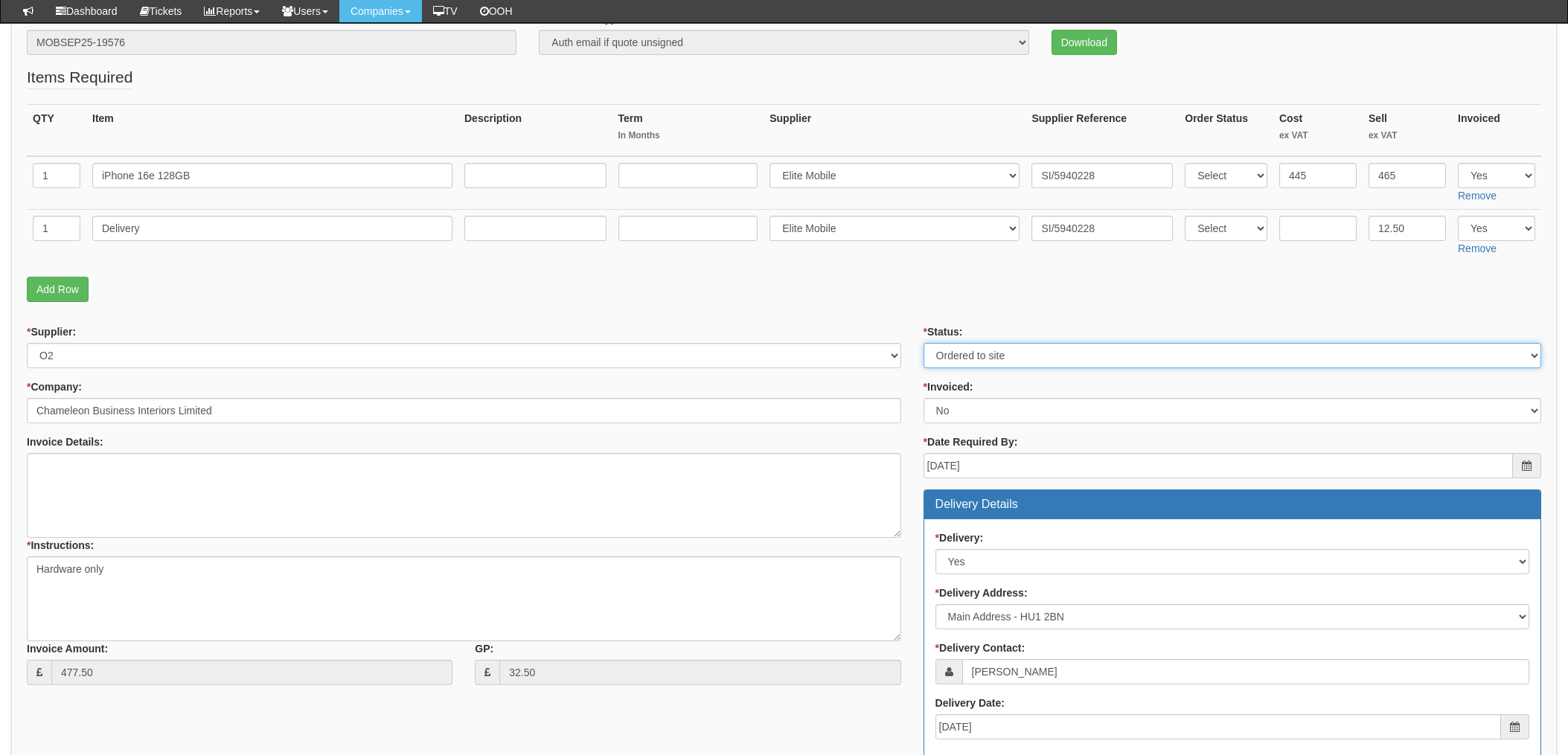
click at [973, 351] on select "Select Approved Completed Delivered Invoiced Ordered Ordered to site Part Order…" at bounding box center [1232, 356] width 618 height 25
select select "4"
click at [924, 343] on select "Select Approved Completed Delivered Invoiced Ordered Ordered to site Part Order…" at bounding box center [1232, 356] width 618 height 25
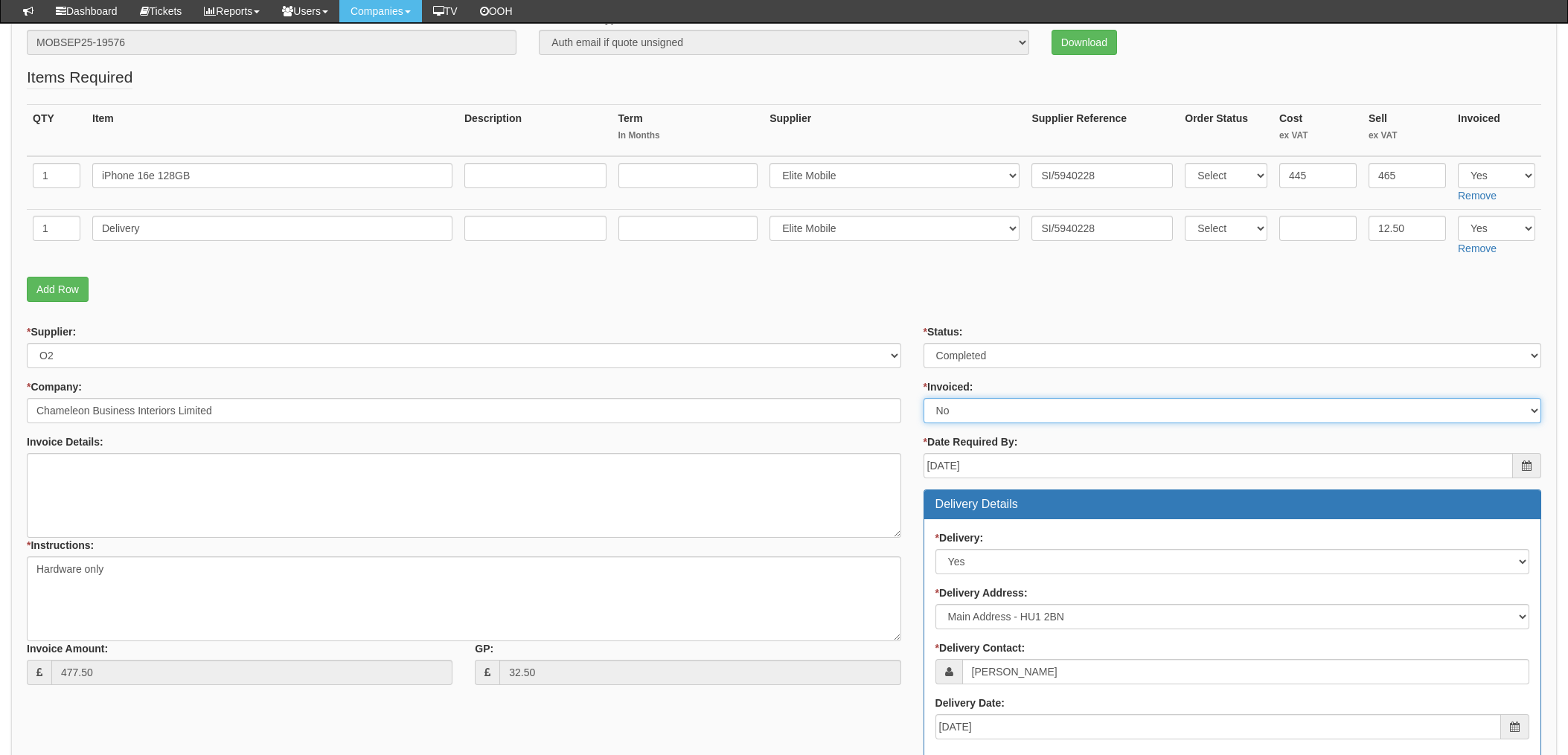
click at [960, 408] on select "Select Yes No N/A STB (part of order)" at bounding box center [1232, 411] width 618 height 25
select select "1"
click at [924, 398] on select "Select Yes No N/A STB (part of order)" at bounding box center [1232, 411] width 618 height 25
click at [912, 299] on p "Add Row" at bounding box center [783, 289] width 1514 height 25
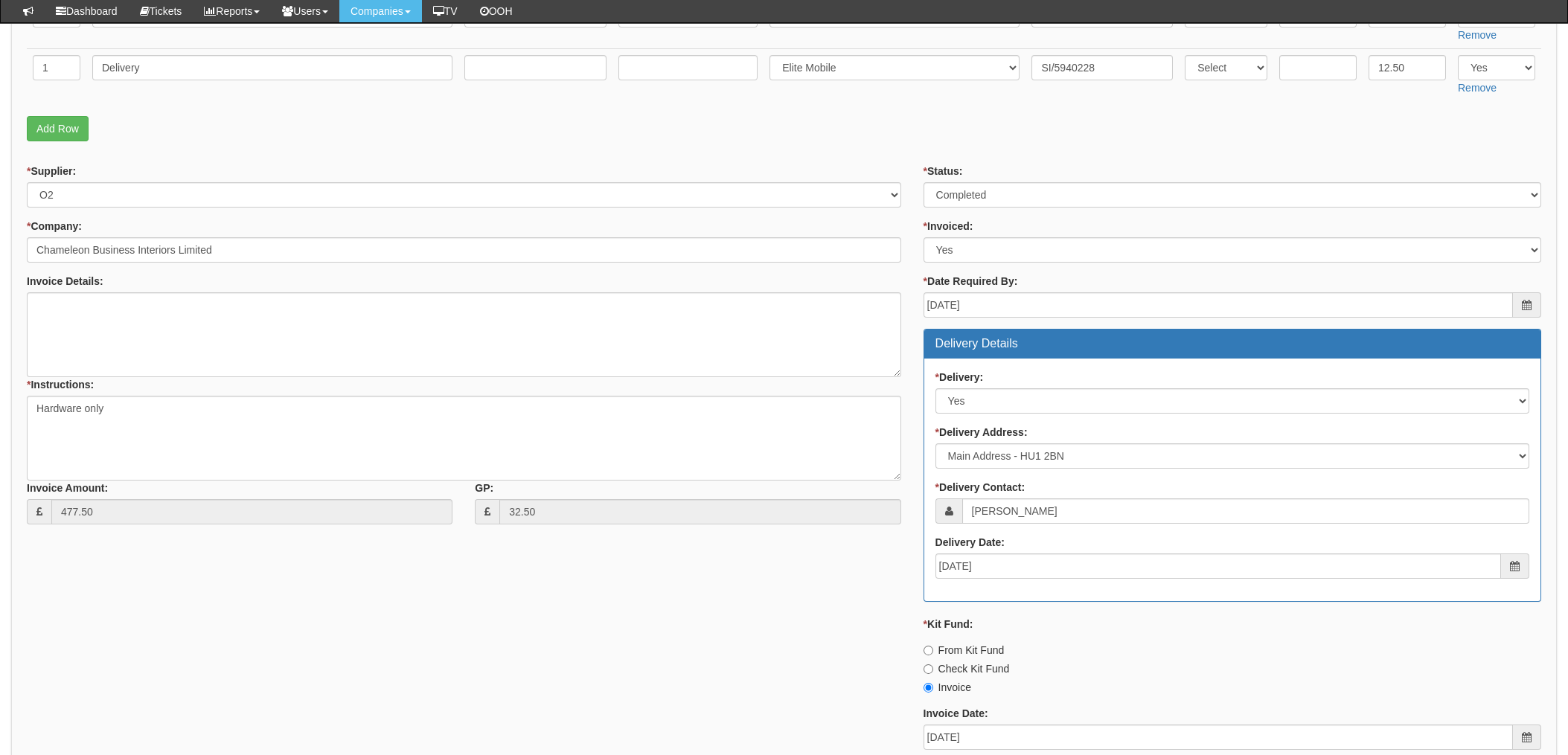
scroll to position [636, 0]
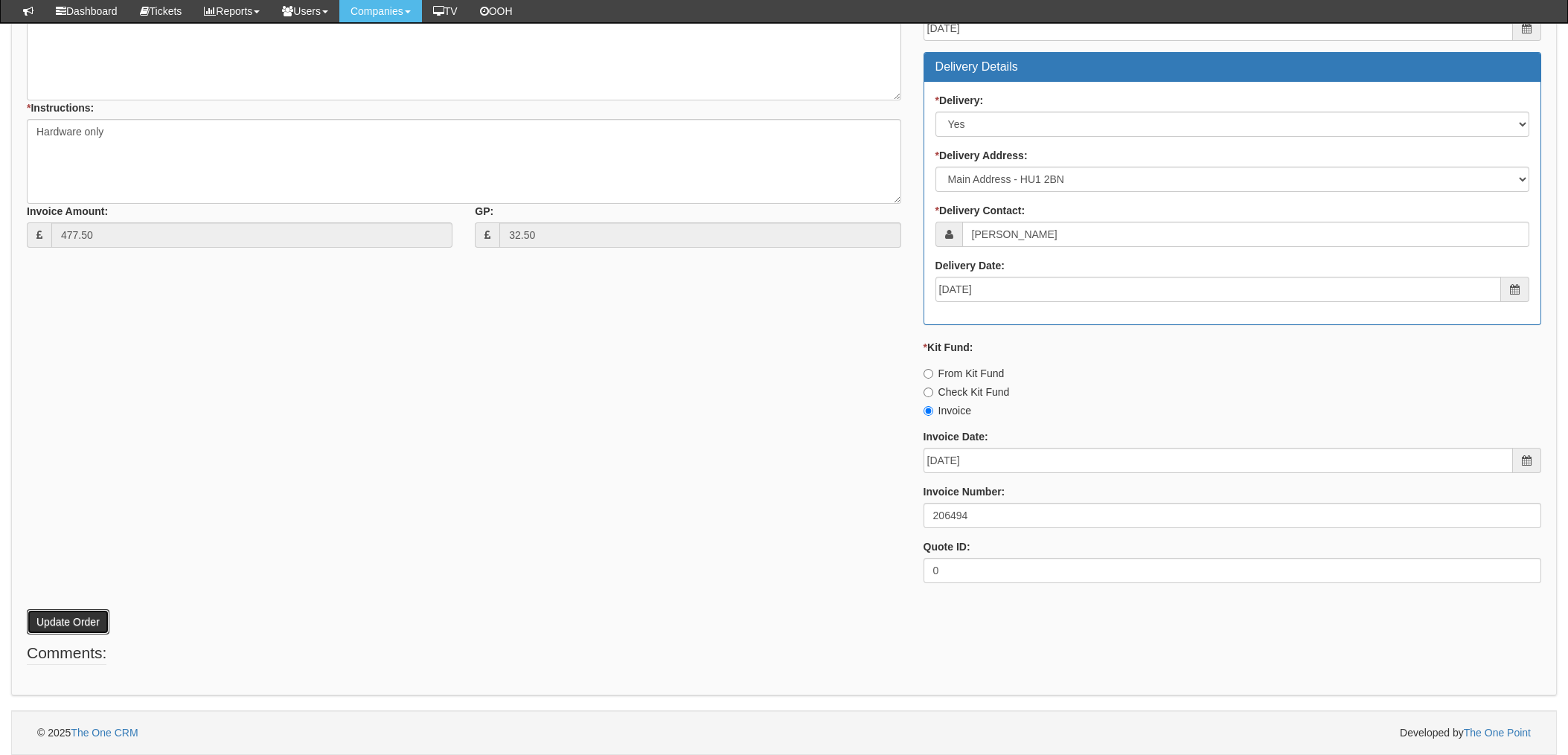
click at [49, 626] on button "Update Order" at bounding box center [67, 622] width 82 height 25
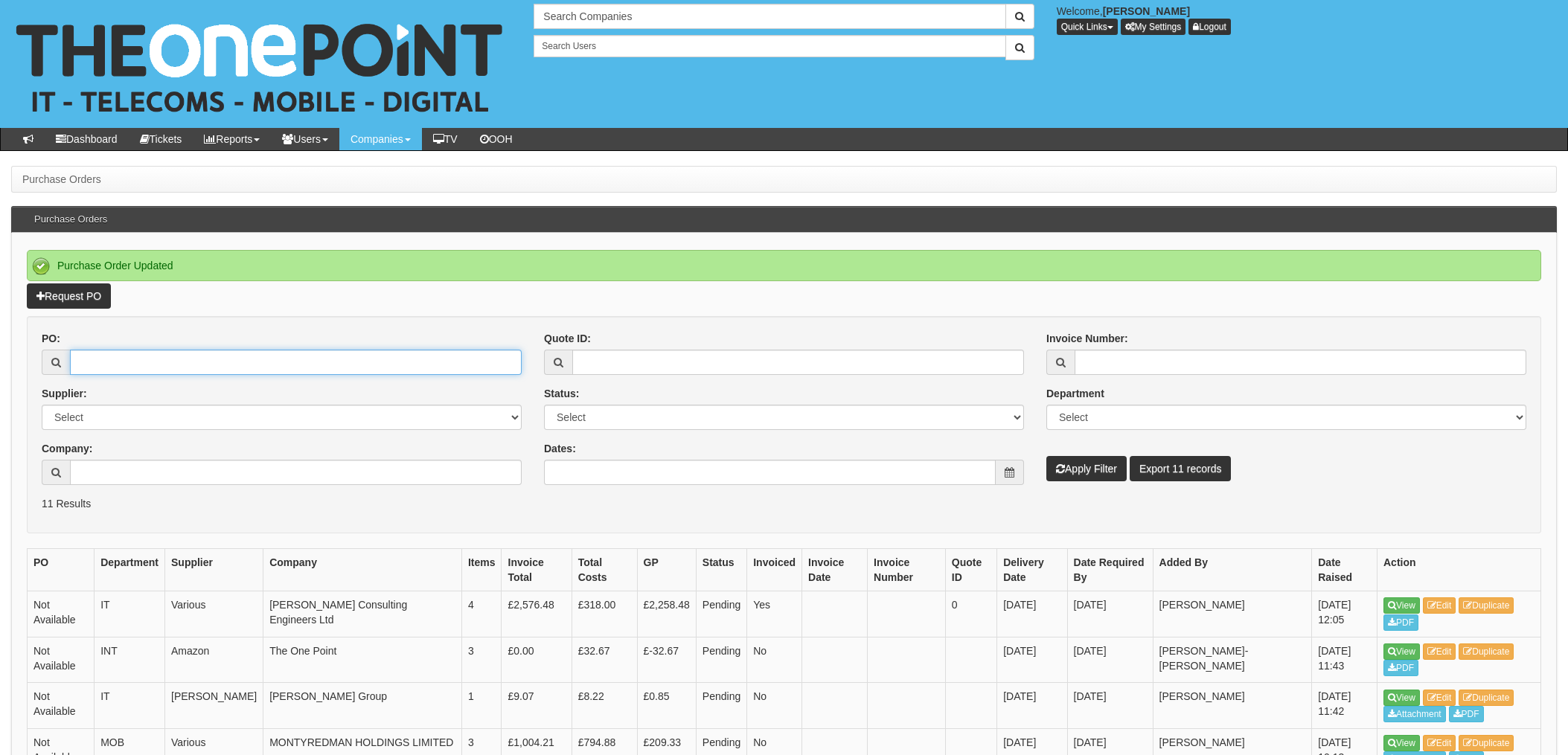
drag, startPoint x: 111, startPoint y: 358, endPoint x: 132, endPoint y: 358, distance: 21.0
click at [111, 358] on input "PO:" at bounding box center [296, 362] width 452 height 25
type input "19589"
click at [1046, 456] on button "Apply Filter" at bounding box center [1086, 469] width 80 height 25
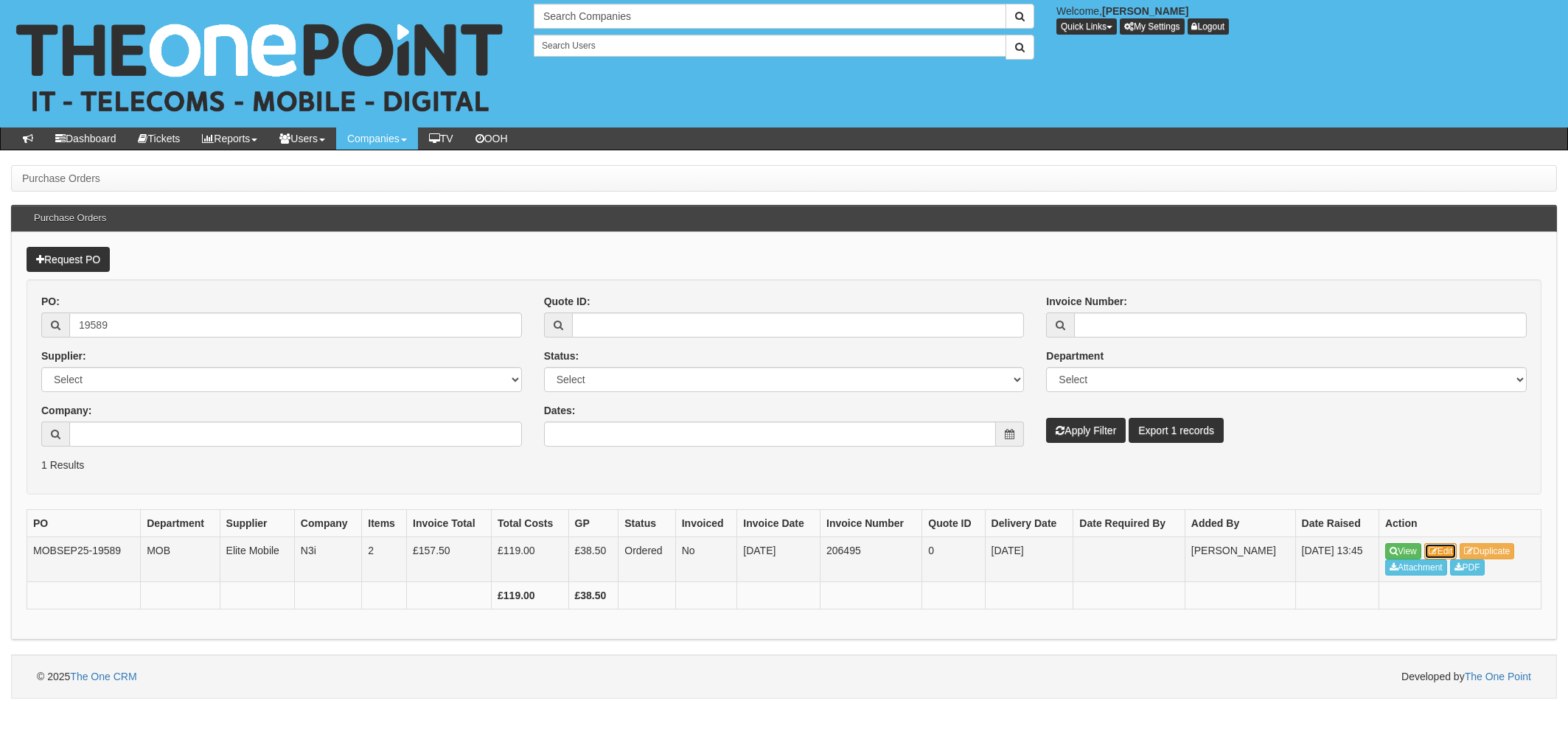
click at [1447, 550] on link "Edit" at bounding box center [1441, 551] width 33 height 16
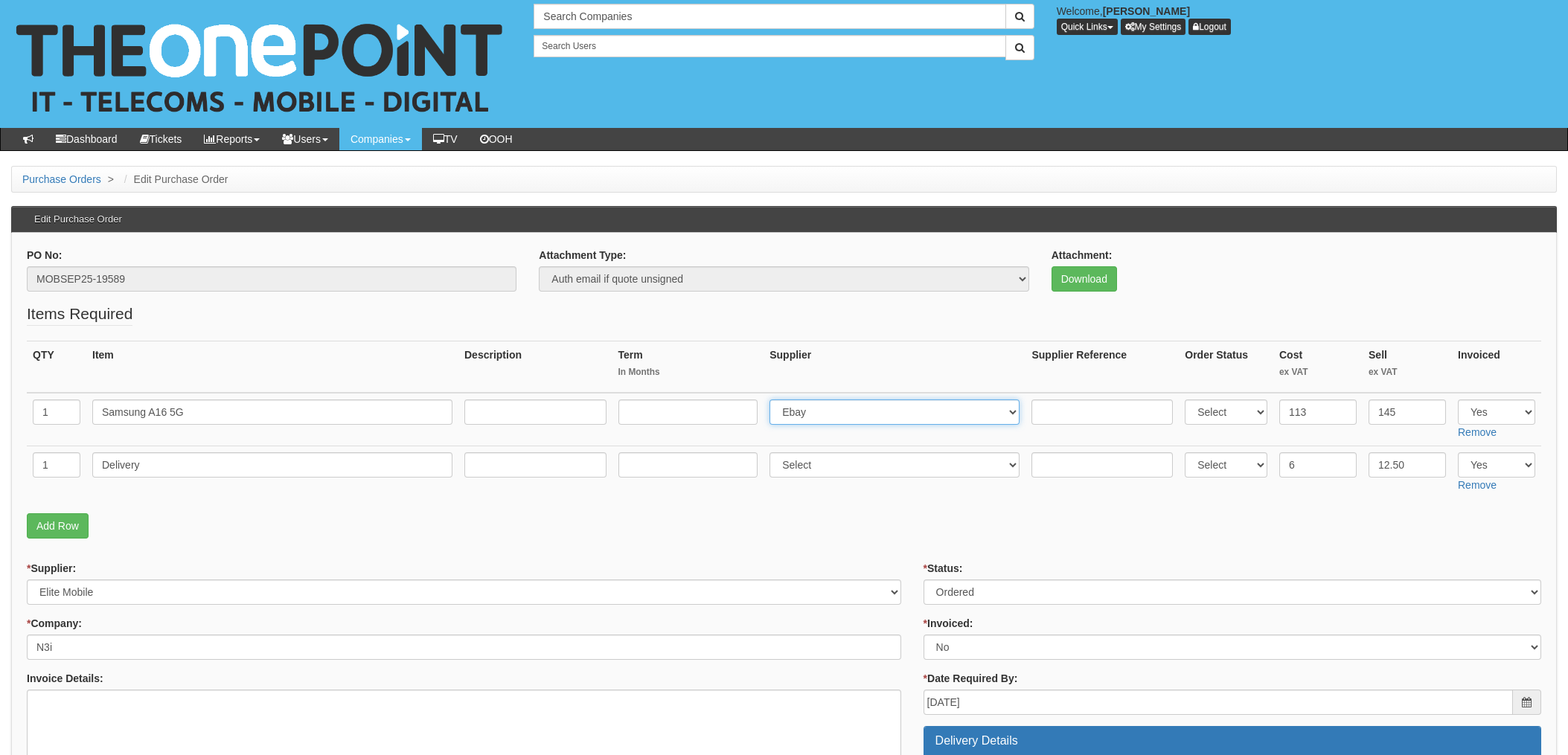
click at [809, 409] on select "Select 123 [DOMAIN_NAME] 1Password 3 4Gon [PERSON_NAME] Electric Ltd Abzorb Acc…" at bounding box center [894, 412] width 250 height 25
select select "260"
click at [774, 400] on select "Select 123 REG.co.uk 1Password 3 4Gon AA Jones Electric Ltd Abzorb Access Group…" at bounding box center [894, 412] width 250 height 25
click at [1073, 411] on input "text" at bounding box center [1102, 412] width 141 height 25
paste input "SI/5940060"
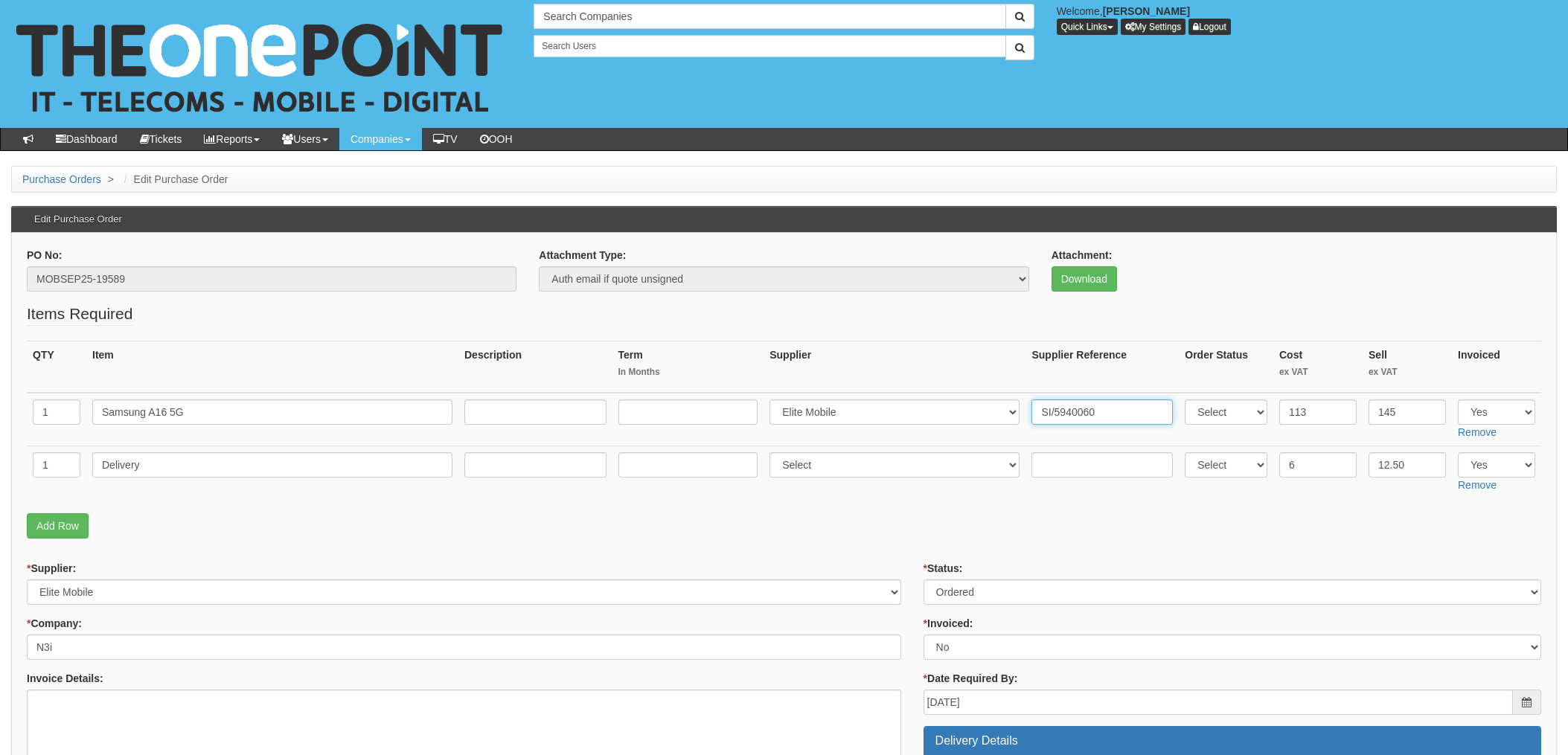
type input "SI/5940060"
click at [1054, 458] on input "text" at bounding box center [1102, 465] width 141 height 25
paste input "SI/5940060"
type input "SI/5940060"
click at [884, 462] on select "Select 123 [DOMAIN_NAME] 1Password 3 4Gon [PERSON_NAME] Electric Ltd Abzorb Acc…" at bounding box center [894, 465] width 250 height 25
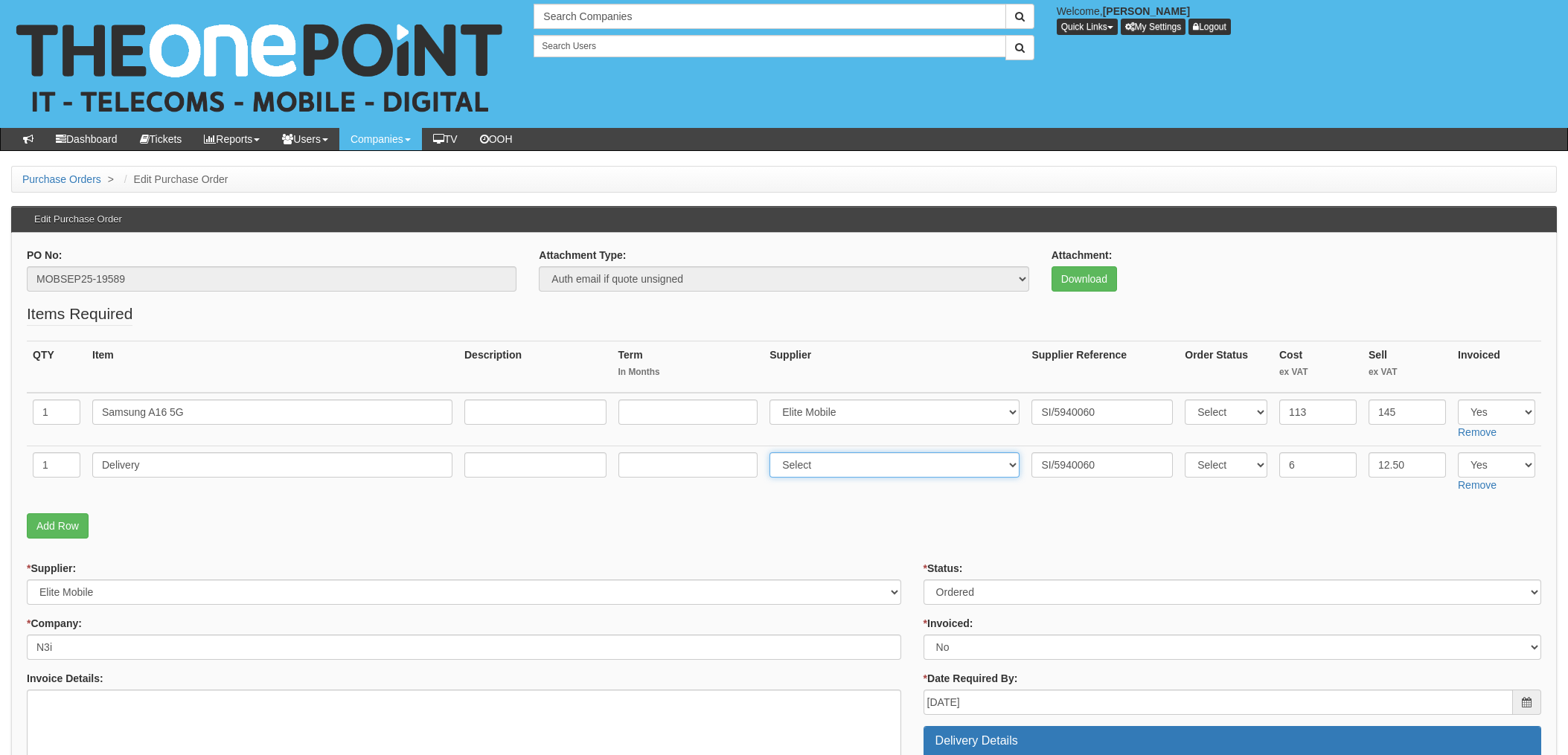
select select "260"
click at [774, 452] on select "Select 123 [DOMAIN_NAME] 1Password 3 4Gon [PERSON_NAME] Electric Ltd Abzorb Acc…" at bounding box center [894, 465] width 250 height 25
click at [882, 518] on p "Add Row" at bounding box center [783, 526] width 1514 height 25
click at [981, 593] on select "Select Approved Completed Delivered Invoiced Ordered Ordered to site Part Order…" at bounding box center [1232, 592] width 618 height 25
select select "4"
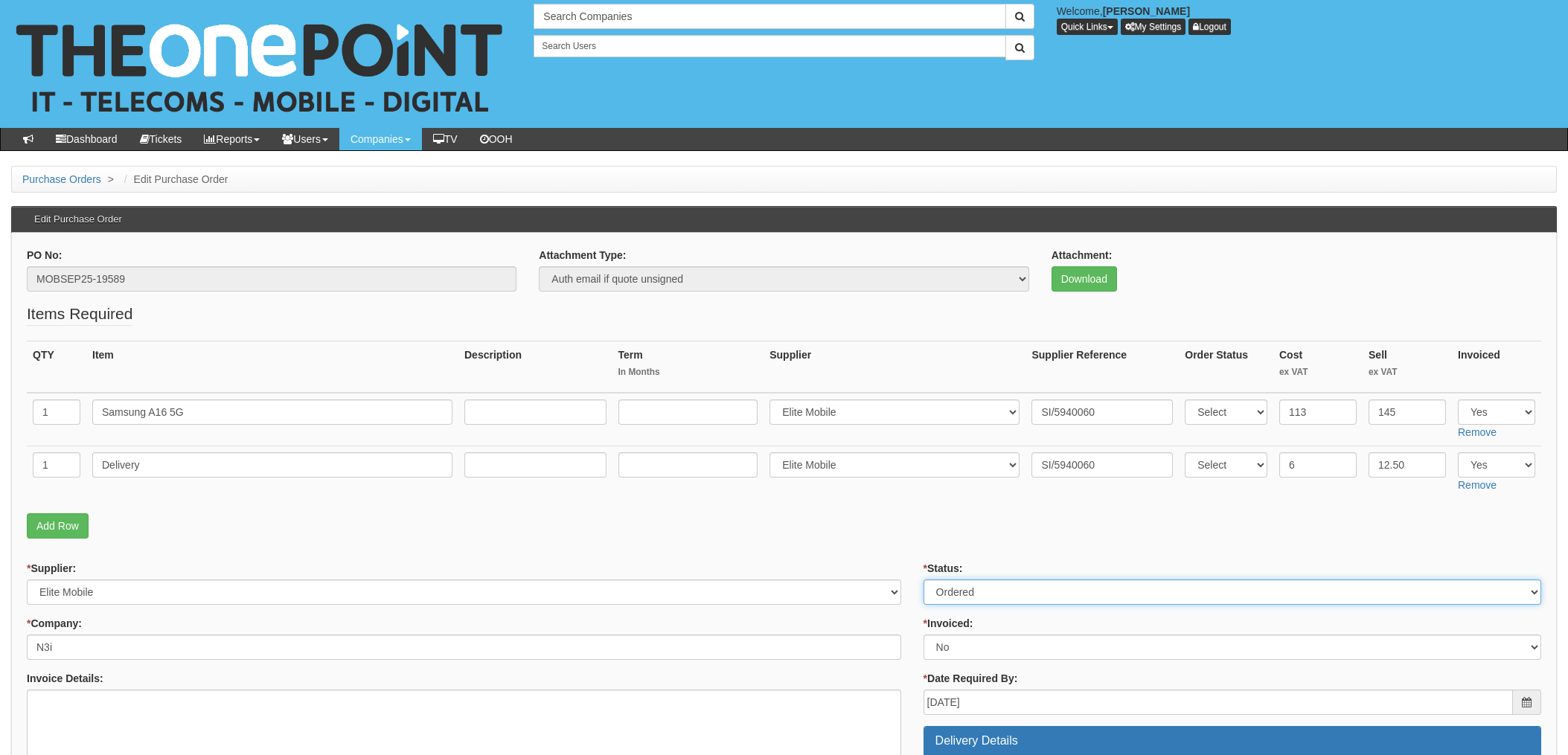
click at [924, 579] on select "Select Approved Completed Delivered Invoiced Ordered Ordered to site Part Order…" at bounding box center [1232, 592] width 618 height 25
click at [953, 647] on select "Select Yes No N/A STB (part of order)" at bounding box center [1232, 648] width 618 height 25
select select "1"
click at [924, 635] on select "Select Yes No N/A STB (part of order)" at bounding box center [1232, 648] width 618 height 25
click at [906, 529] on p "Add Row" at bounding box center [783, 526] width 1514 height 25
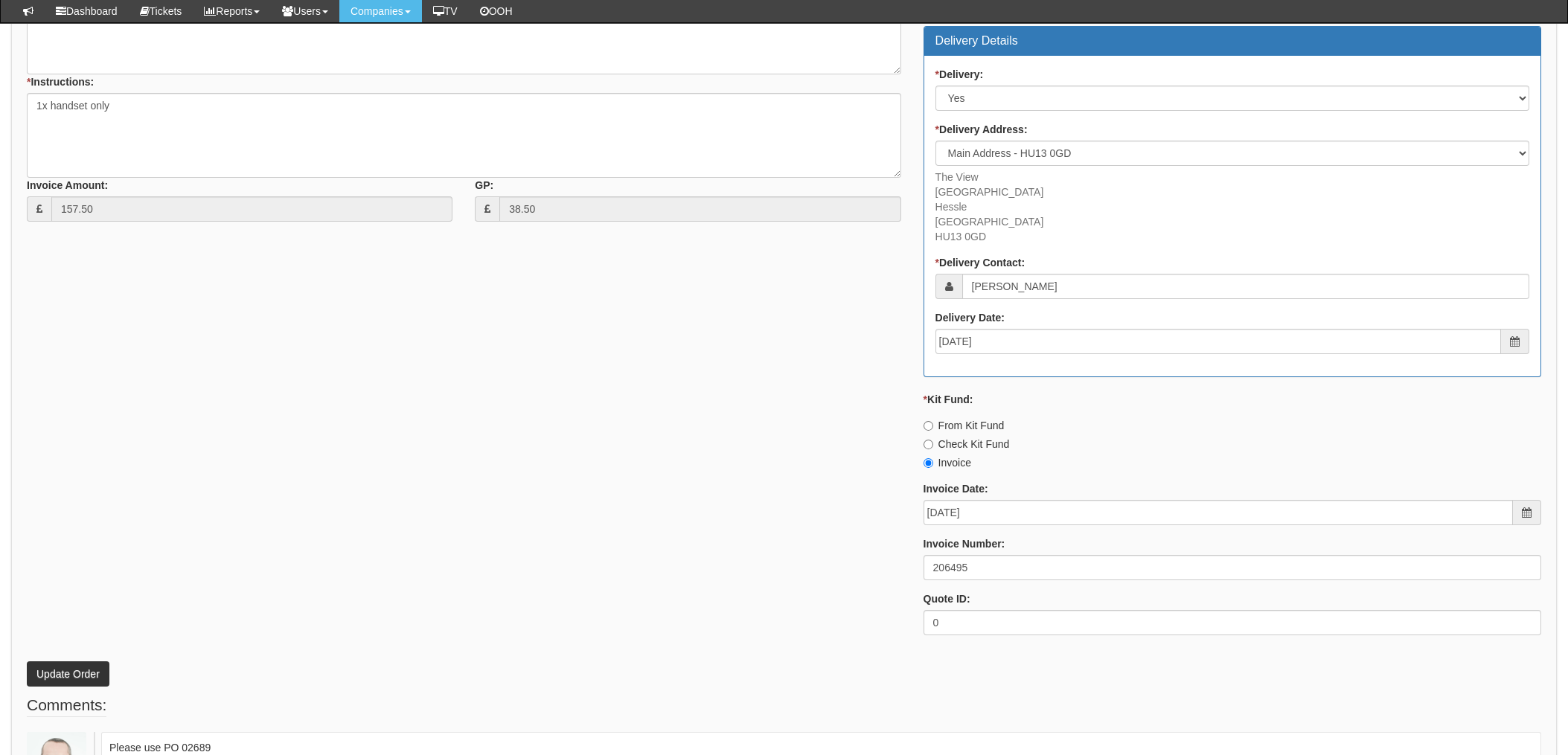
scroll to position [781, 0]
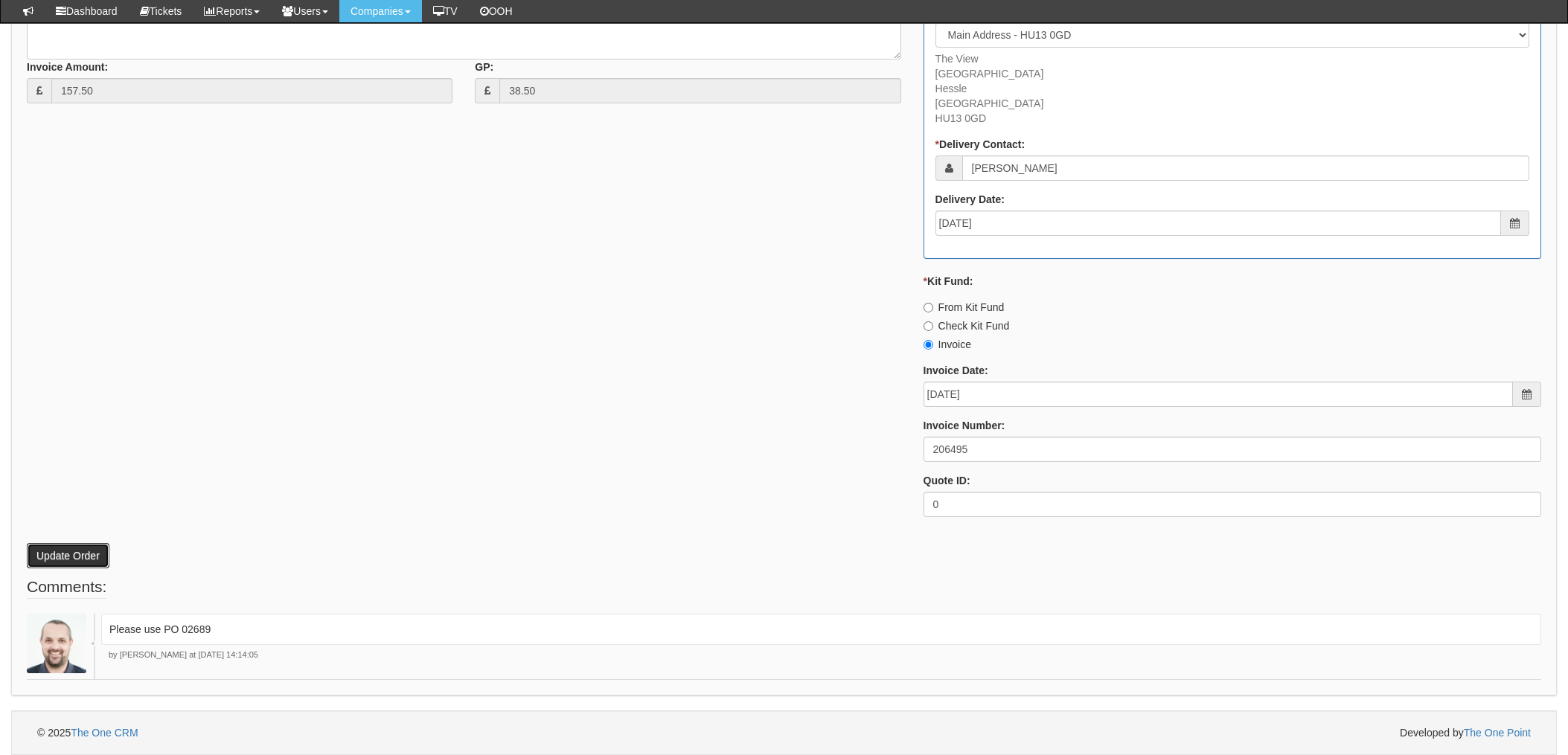
click at [53, 557] on button "Update Order" at bounding box center [67, 556] width 82 height 25
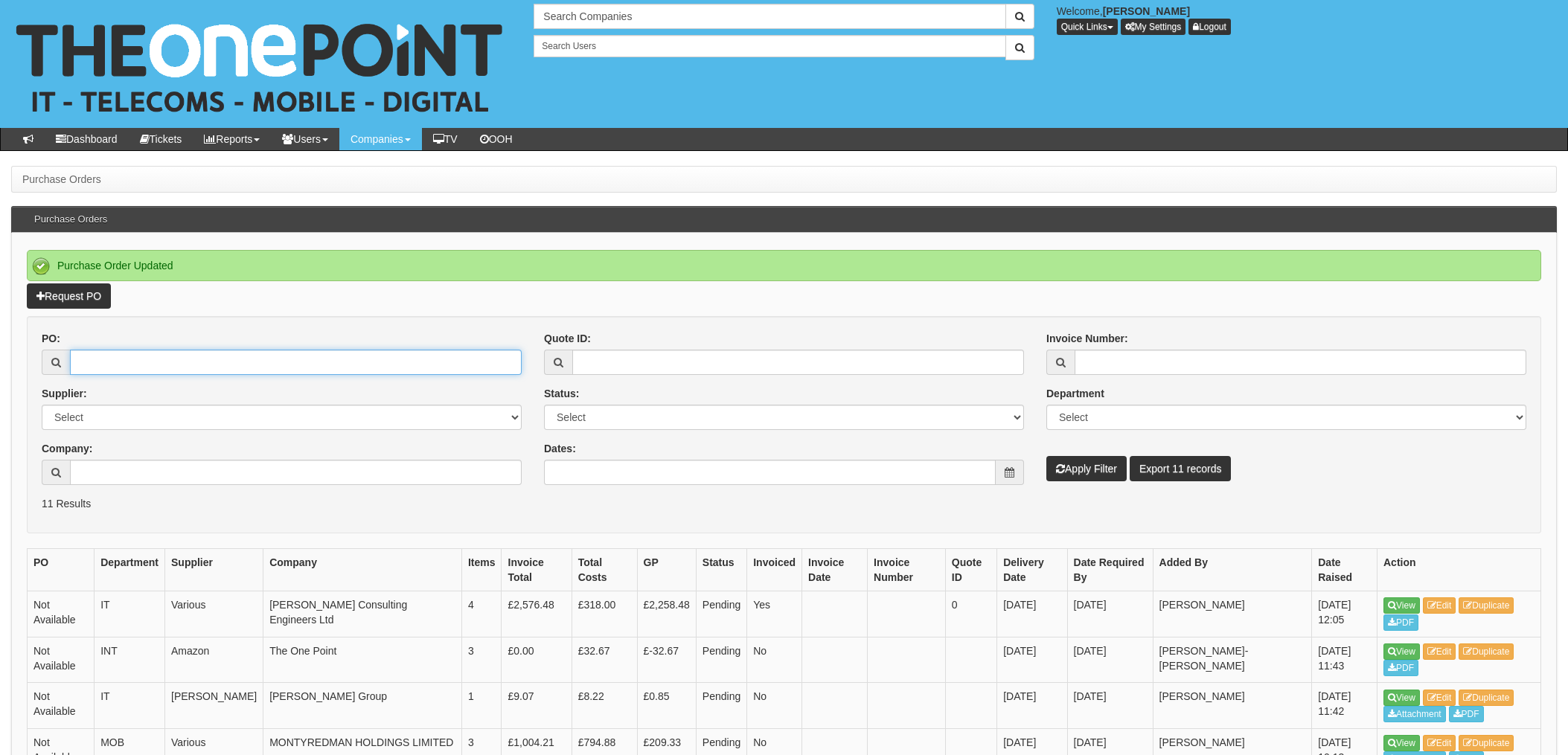
click at [125, 360] on input "PO:" at bounding box center [296, 362] width 452 height 25
type input "19521"
click at [1046, 456] on button "Apply Filter" at bounding box center [1086, 469] width 80 height 25
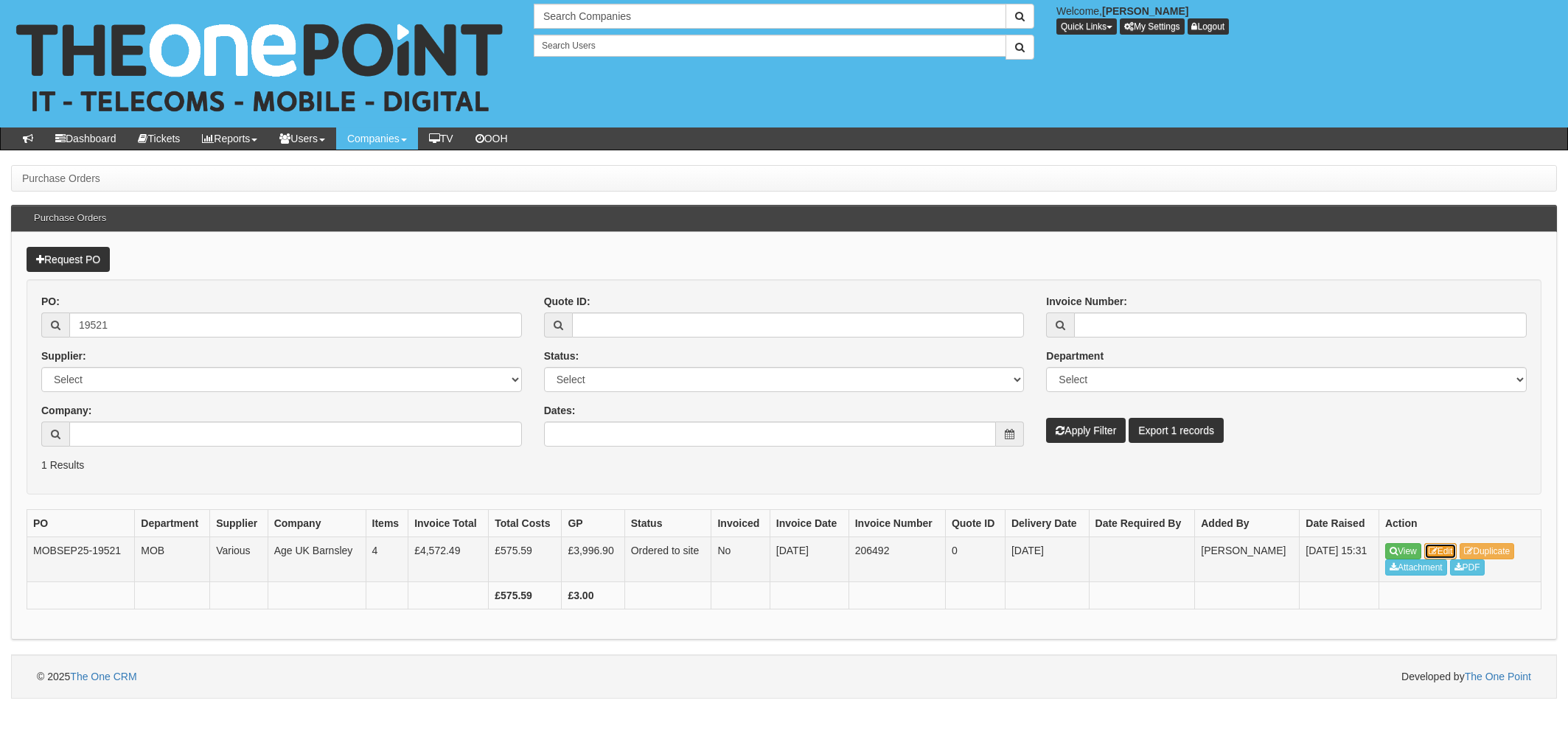
click at [1448, 554] on link "Edit" at bounding box center [1441, 551] width 33 height 16
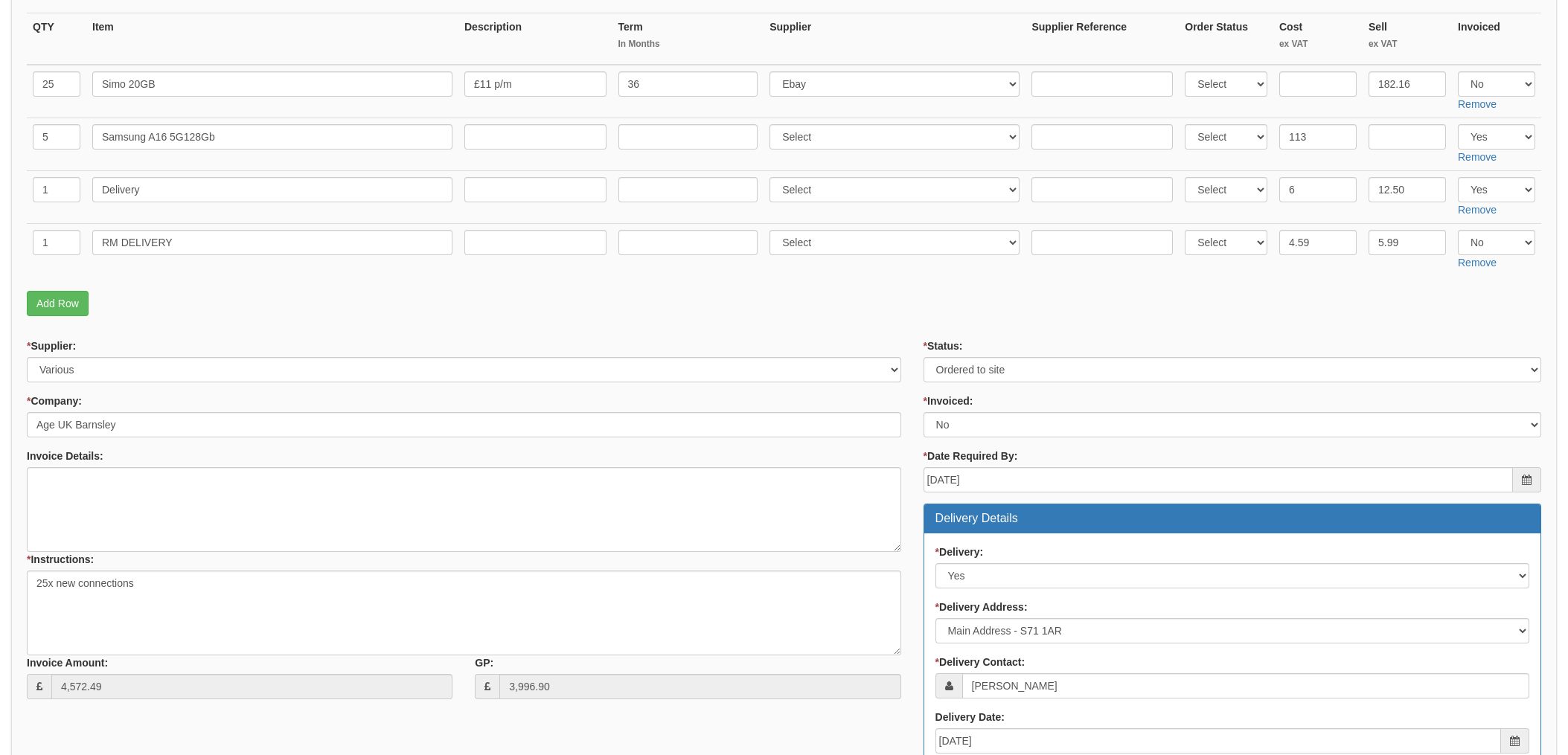
scroll to position [48, 0]
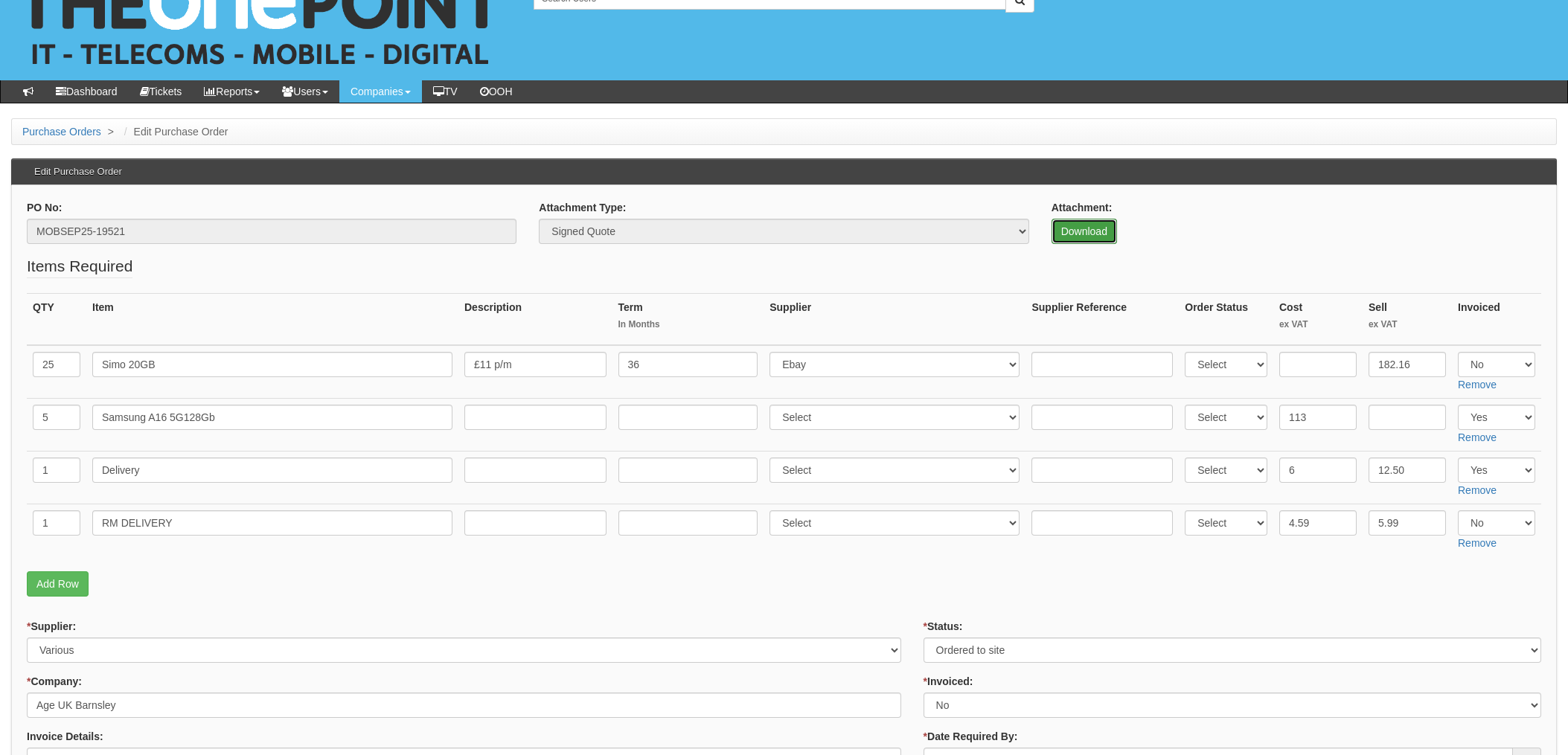
click at [1087, 228] on link "Download" at bounding box center [1084, 231] width 66 height 25
click at [835, 368] on select "Select 123 [DOMAIN_NAME] 1Password 3 4Gon [PERSON_NAME] Electric Ltd Abzorb Acc…" at bounding box center [894, 365] width 250 height 25
select select "260"
click at [774, 352] on select "Select 123 [DOMAIN_NAME] 1Password 3 4Gon [PERSON_NAME] Electric Ltd Abzorb Acc…" at bounding box center [894, 365] width 250 height 25
click at [814, 426] on select "Select 123 [DOMAIN_NAME] 1Password 3 4Gon [PERSON_NAME] Electric Ltd Abzorb Acc…" at bounding box center [894, 417] width 250 height 25
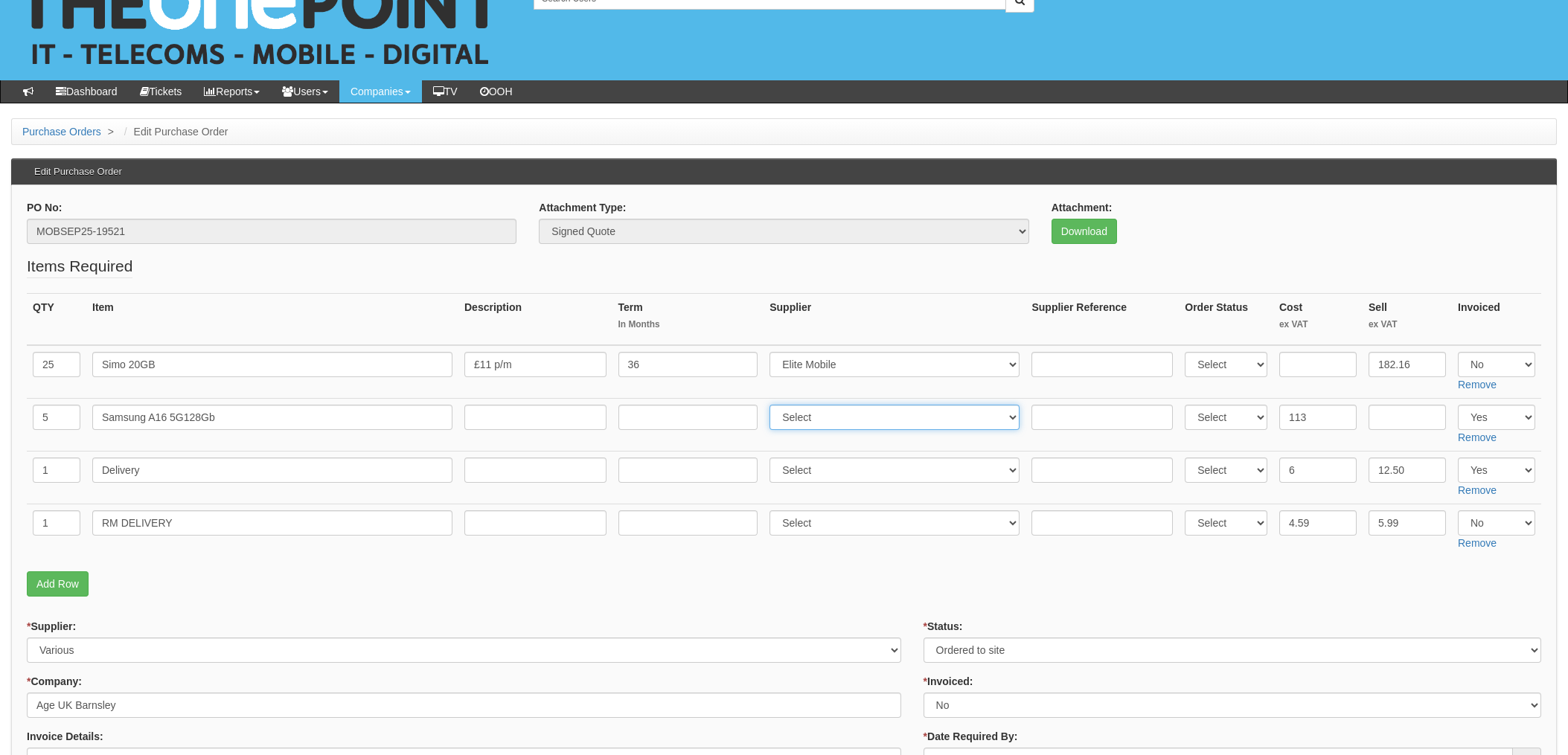
select select "260"
click at [774, 405] on select "Select 123 REG.co.uk 1Password 3 4Gon AA Jones Electric Ltd Abzorb Access Group…" at bounding box center [894, 417] width 250 height 25
click at [822, 468] on select "Select 123 REG.co.uk 1Password 3 4Gon AA Jones Electric Ltd Abzorb Access Group…" at bounding box center [894, 470] width 250 height 25
select select "260"
click at [774, 458] on select "Select 123 REG.co.uk 1Password 3 4Gon AA Jones Electric Ltd Abzorb Access Group…" at bounding box center [894, 470] width 250 height 25
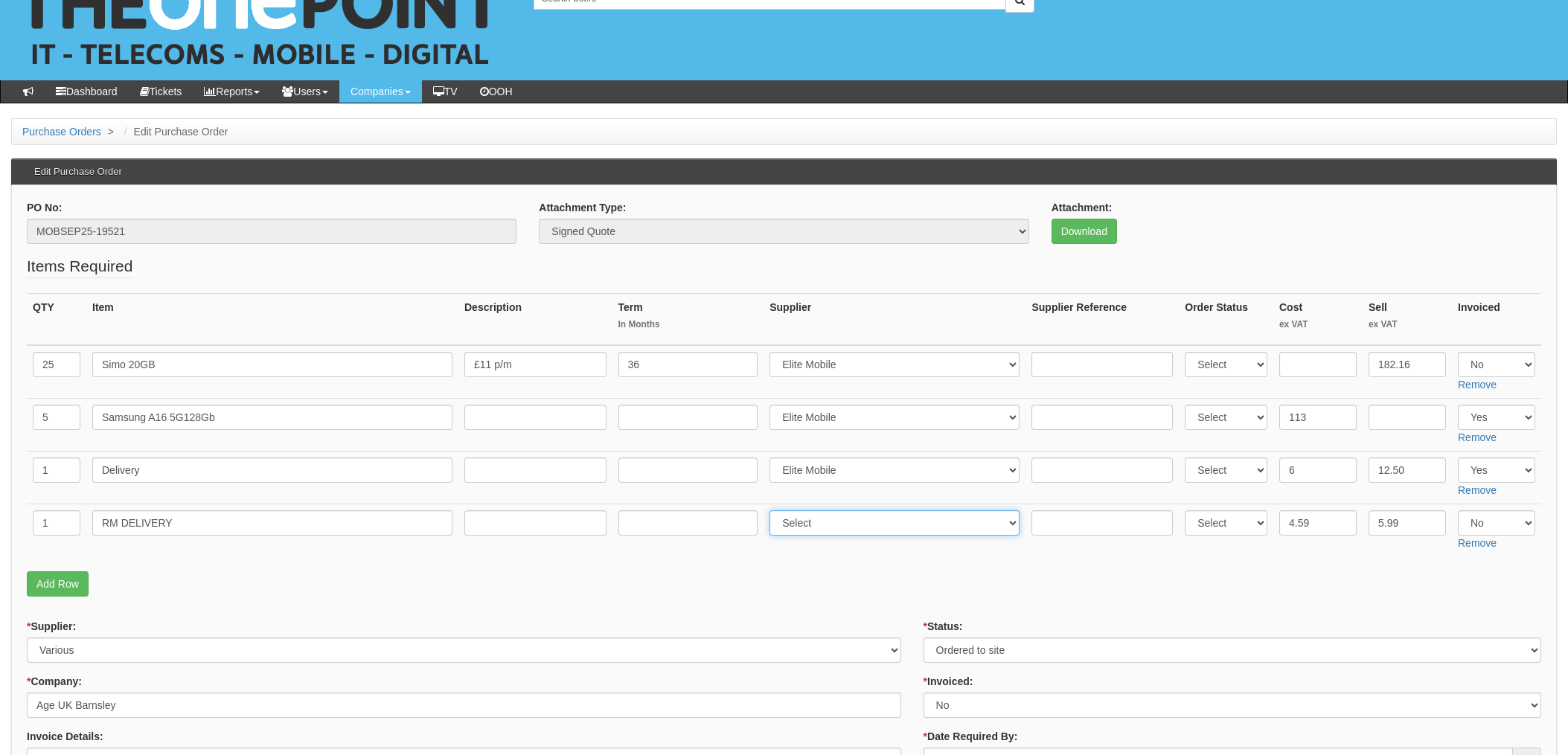
click at [808, 529] on select "Select 123 REG.co.uk 1Password 3 4Gon AA Jones Electric Ltd Abzorb Access Group…" at bounding box center [894, 523] width 250 height 25
click at [774, 510] on select "Select 123 REG.co.uk 1Password 3 4Gon AA Jones Electric Ltd Abzorb Access Group…" at bounding box center [894, 523] width 250 height 25
click at [811, 526] on select "Select 123 REG.co.uk 1Password 3 4Gon AA Jones Electric Ltd Abzorb Access Group…" at bounding box center [894, 523] width 250 height 25
select select "260"
click at [835, 561] on fieldset "Items Required QTY Item Description Term In Months Supplier Supplier Reference …" at bounding box center [783, 430] width 1514 height 349
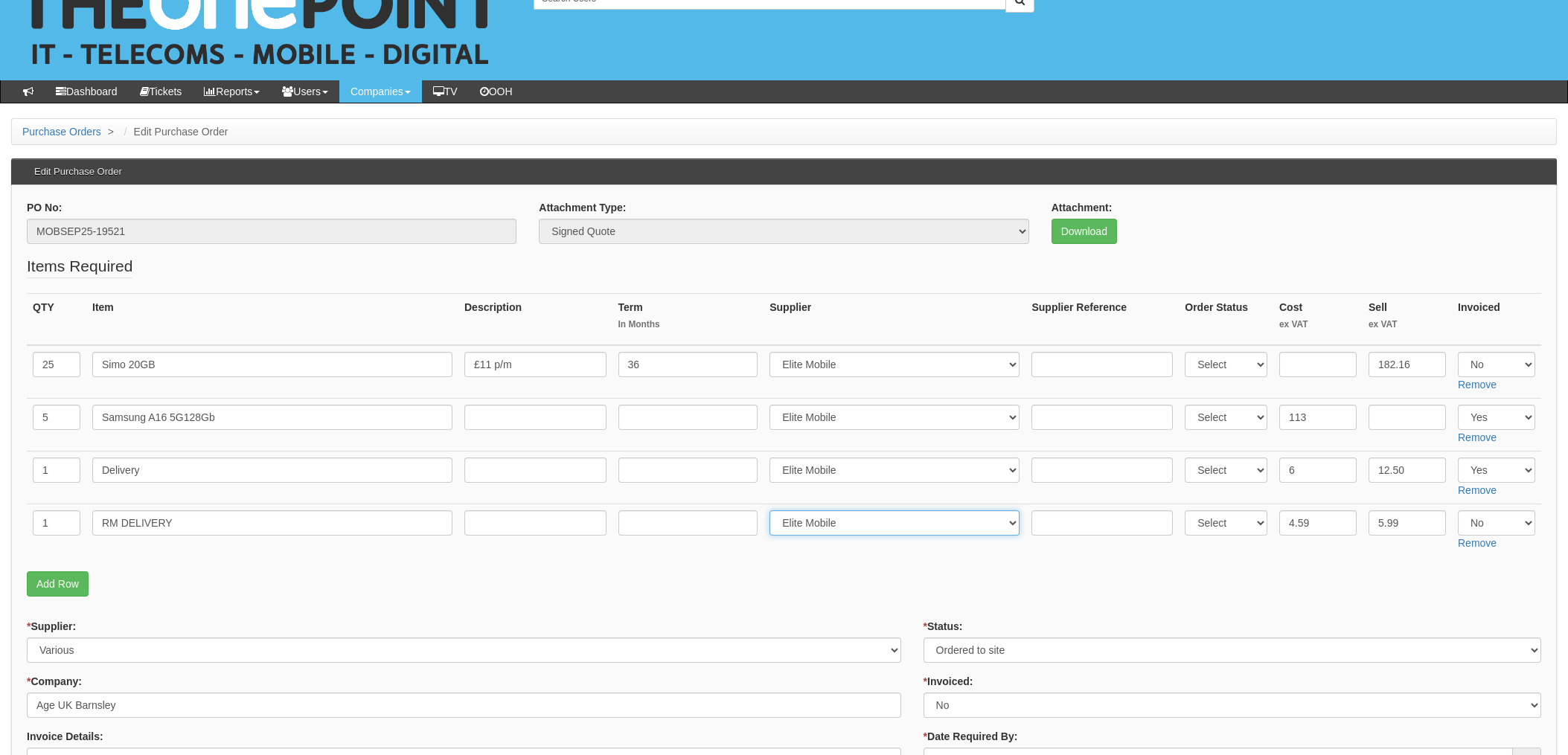
click at [829, 528] on select "Select 123 REG.co.uk 1Password 3 4Gon AA Jones Electric Ltd Abzorb Access Group…" at bounding box center [894, 523] width 250 height 25
select select
click at [774, 510] on select "Select 123 [DOMAIN_NAME] 1Password 3 4Gon [PERSON_NAME] Electric Ltd Abzorb Acc…" at bounding box center [894, 523] width 250 height 25
click at [855, 365] on select "Select 123 [DOMAIN_NAME] 1Password 3 4Gon [PERSON_NAME] Electric Ltd Abzorb Acc…" at bounding box center [894, 365] width 250 height 25
select select
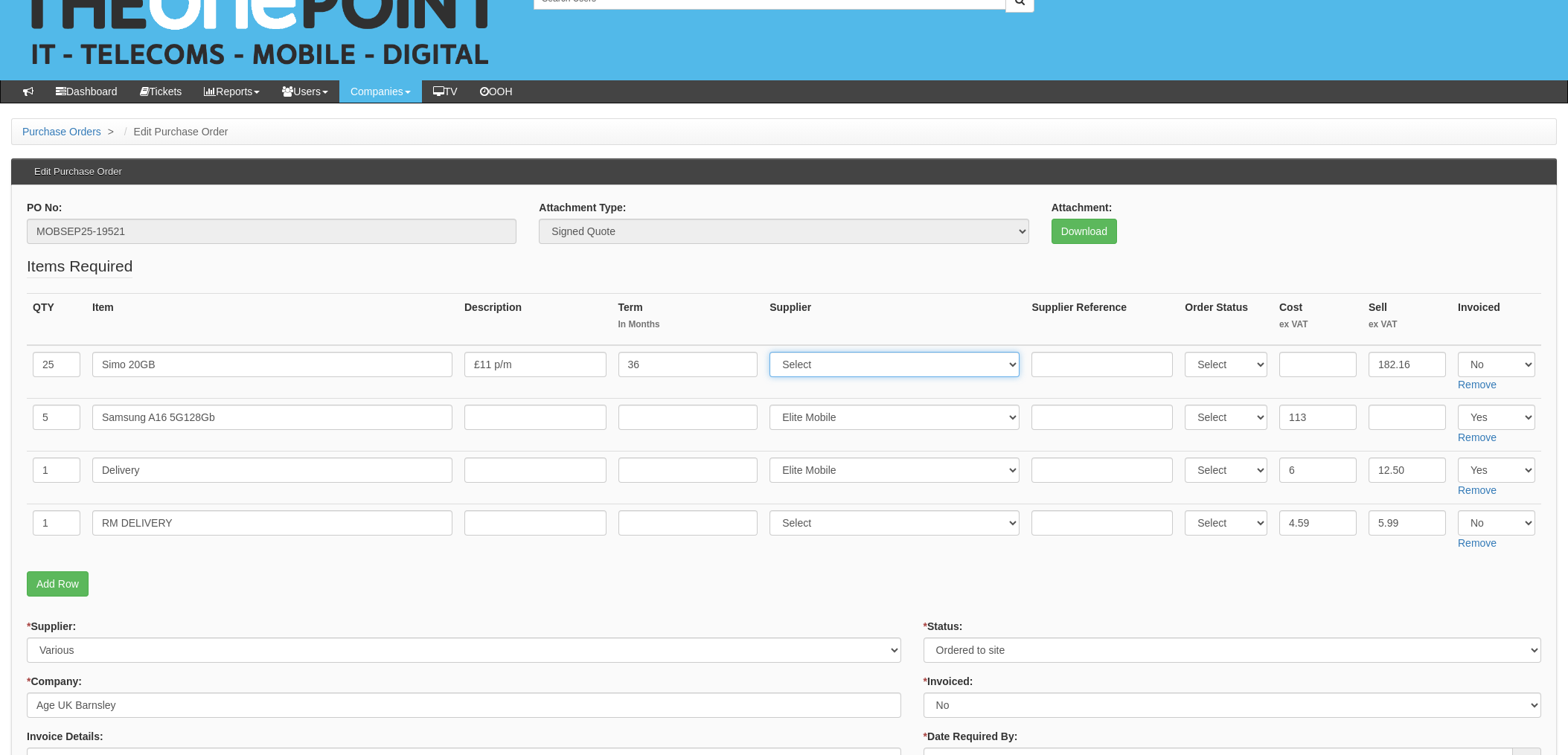
click at [774, 352] on select "Select 123 REG.co.uk 1Password 3 4Gon AA Jones Electric Ltd Abzorb Access Group…" at bounding box center [894, 365] width 250 height 25
click at [691, 592] on p "Add Row" at bounding box center [783, 584] width 1514 height 25
click at [1061, 426] on input "text" at bounding box center [1102, 417] width 141 height 25
click at [1038, 419] on input "text" at bounding box center [1102, 417] width 141 height 25
paste input "206492"
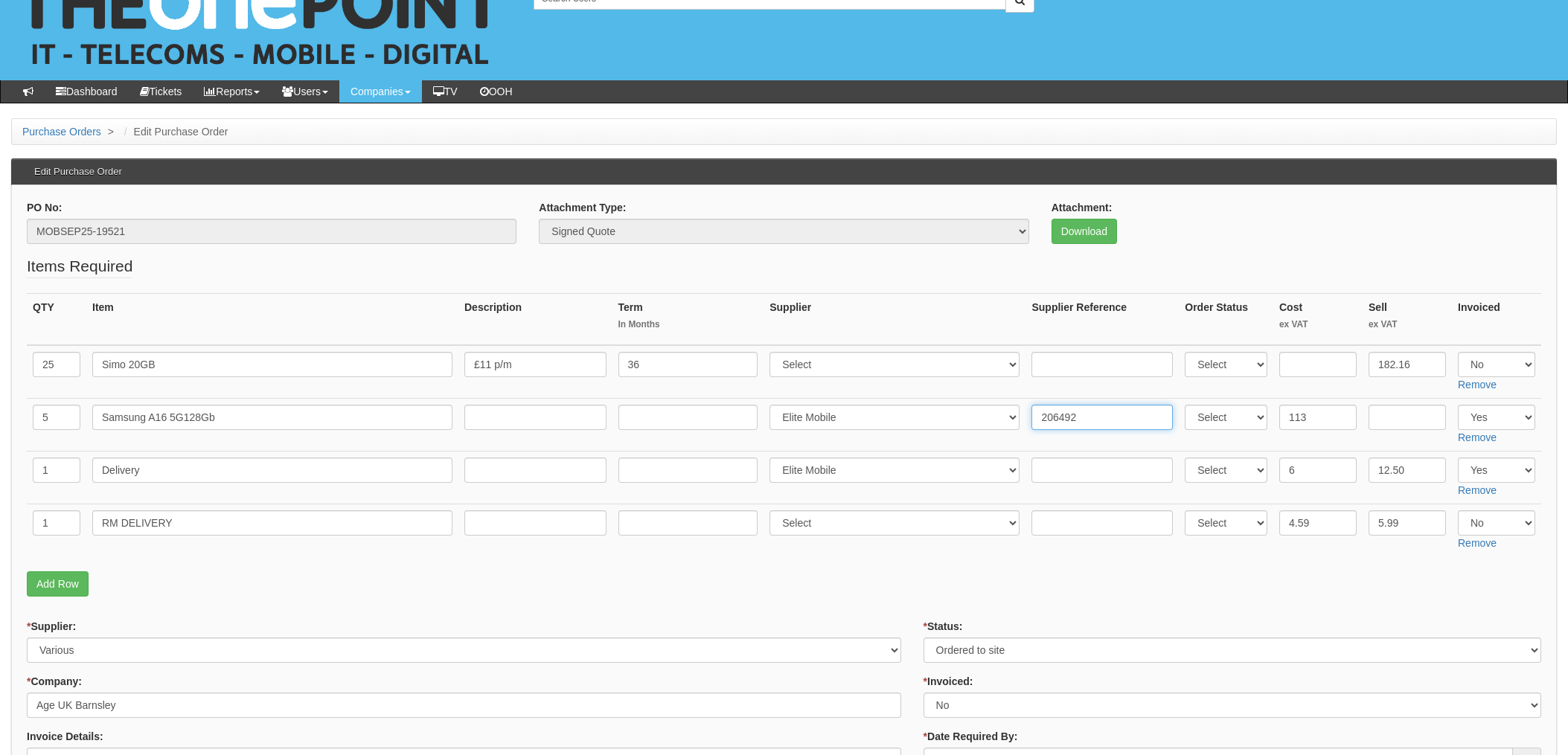
type input "206492"
click at [1072, 469] on input "text" at bounding box center [1102, 470] width 141 height 25
paste input "206492"
type input "206492"
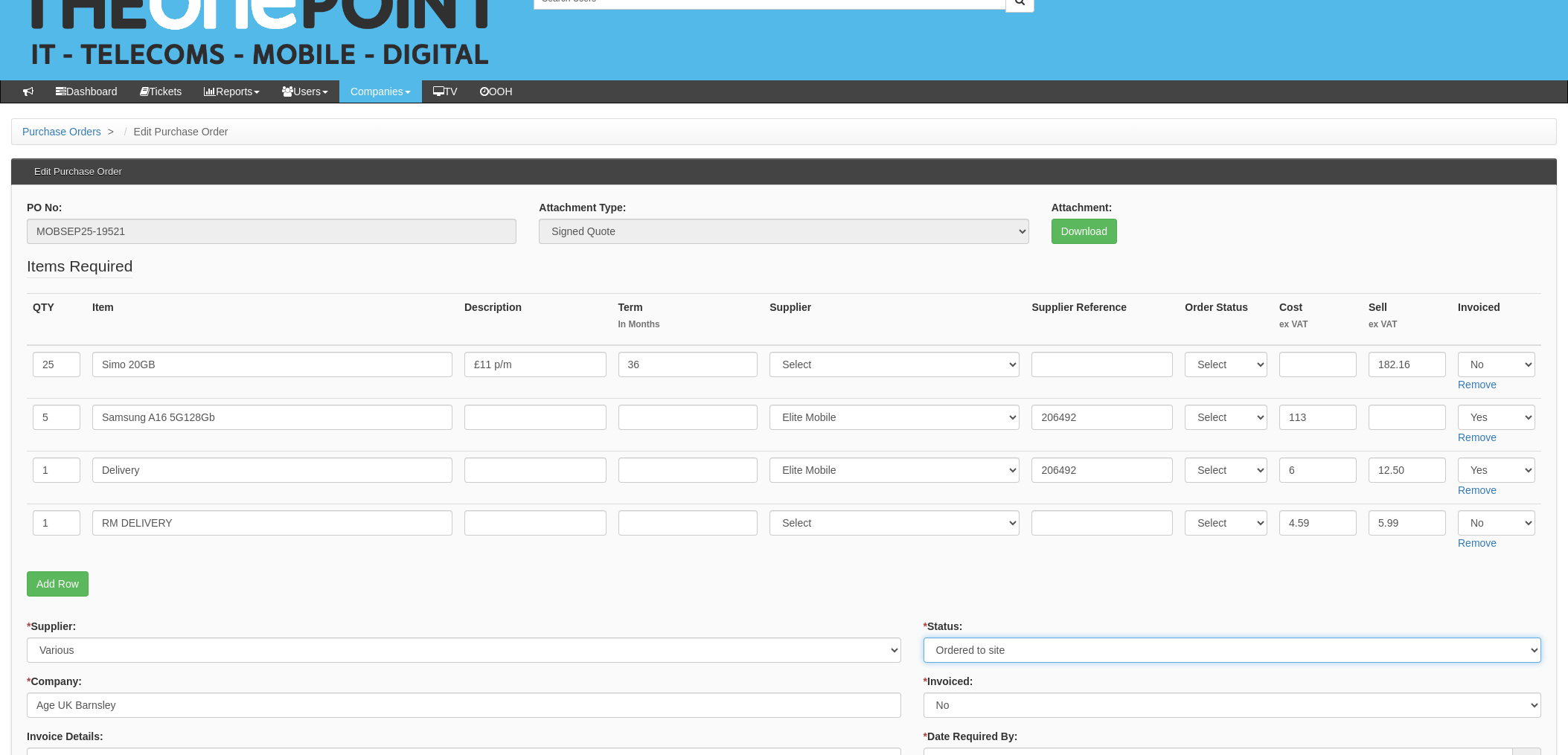
click at [996, 655] on select "Select Approved Completed Delivered Invoiced Ordered Ordered to site Part Order…" at bounding box center [1232, 650] width 618 height 25
select select "4"
click at [924, 637] on select "Select Approved Completed Delivered Invoiced Ordered Ordered to site Part Order…" at bounding box center [1232, 650] width 618 height 25
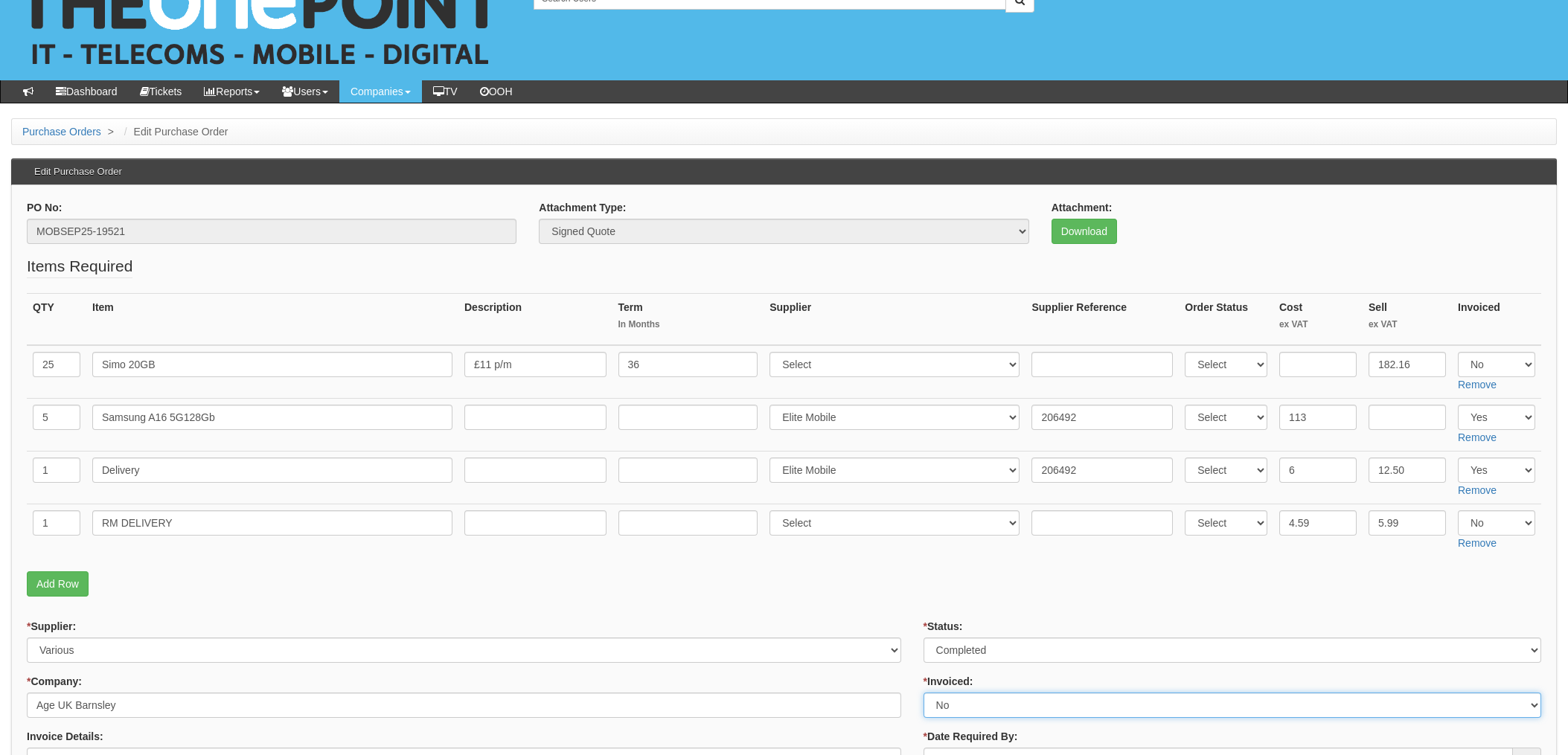
click at [967, 706] on select "Select Yes No N/A STB (part of order)" at bounding box center [1232, 706] width 618 height 25
select select "1"
click at [924, 693] on select "Select Yes No N/A STB (part of order)" at bounding box center [1232, 706] width 618 height 25
click at [909, 586] on p "Add Row" at bounding box center [783, 584] width 1514 height 25
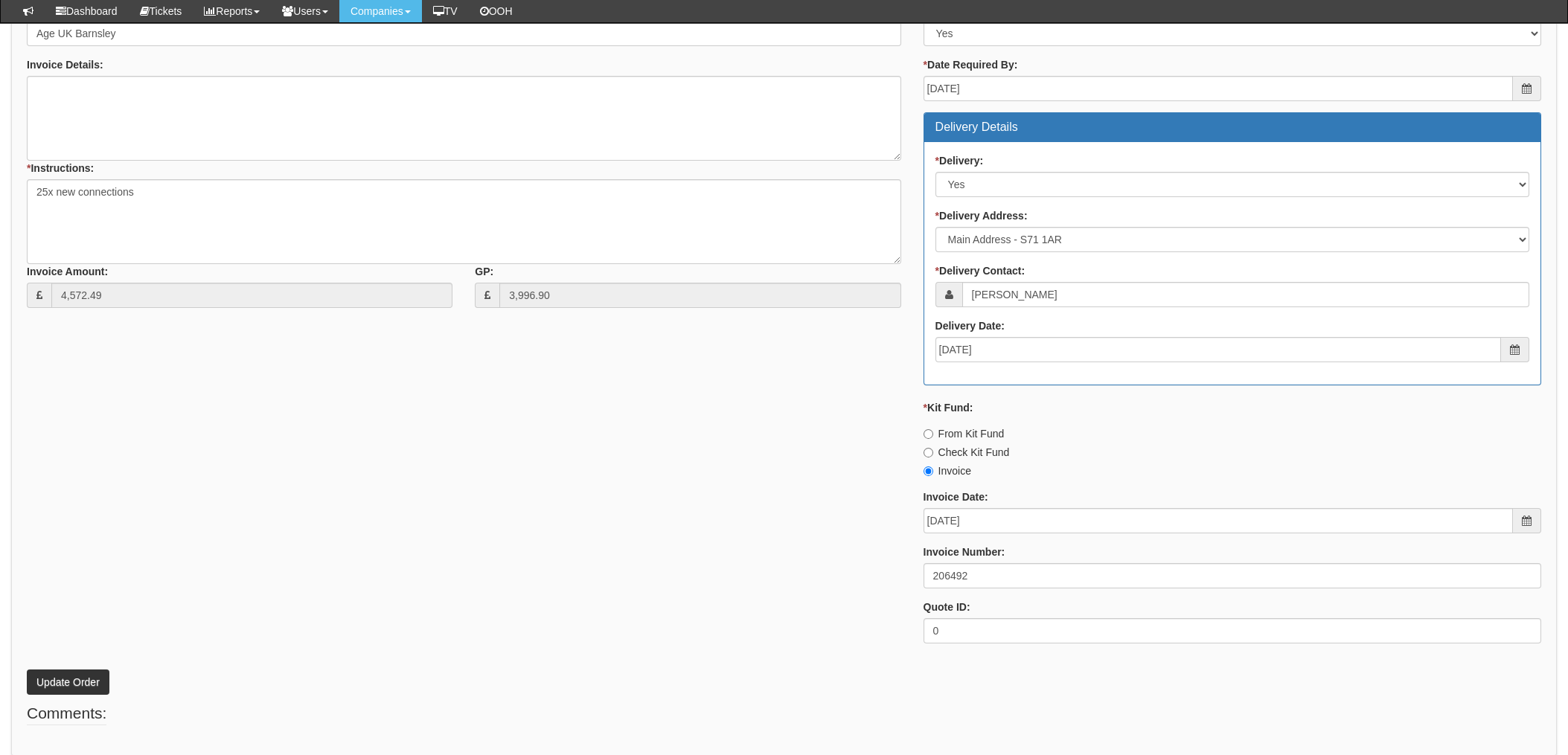
scroll to position [742, 0]
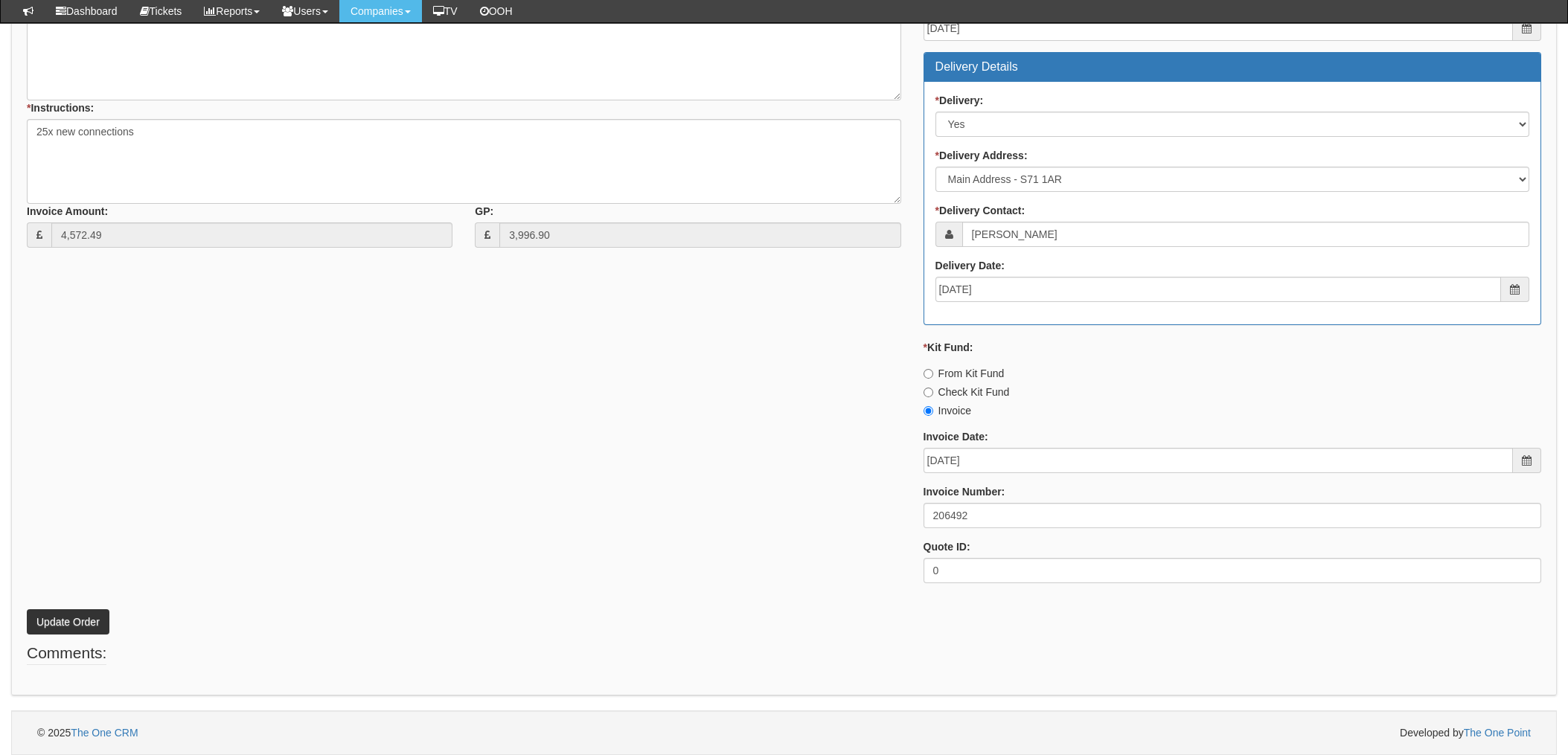
click at [45, 607] on p "Update Order" at bounding box center [783, 614] width 1514 height 40
click at [47, 621] on button "Update Order" at bounding box center [67, 622] width 82 height 25
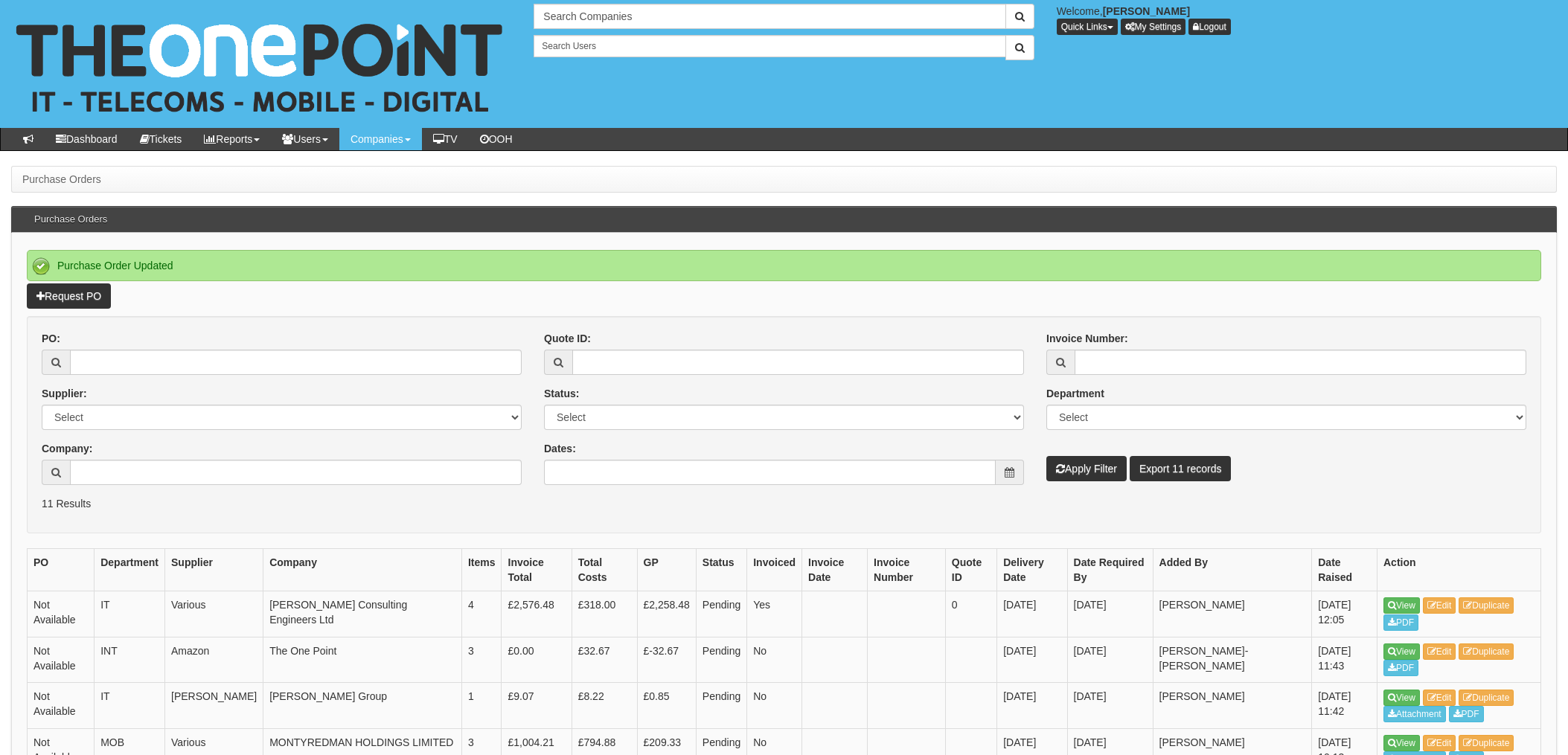
click at [543, 512] on form "PO: Supplier: Select 123 [DOMAIN_NAME] 1Password 3 4Gon [PERSON_NAME] Electric …" at bounding box center [783, 424] width 1514 height 217
click at [114, 357] on input "PO:" at bounding box center [296, 362] width 452 height 25
type input "19583"
click at [1046, 456] on button "Apply Filter" at bounding box center [1086, 469] width 80 height 25
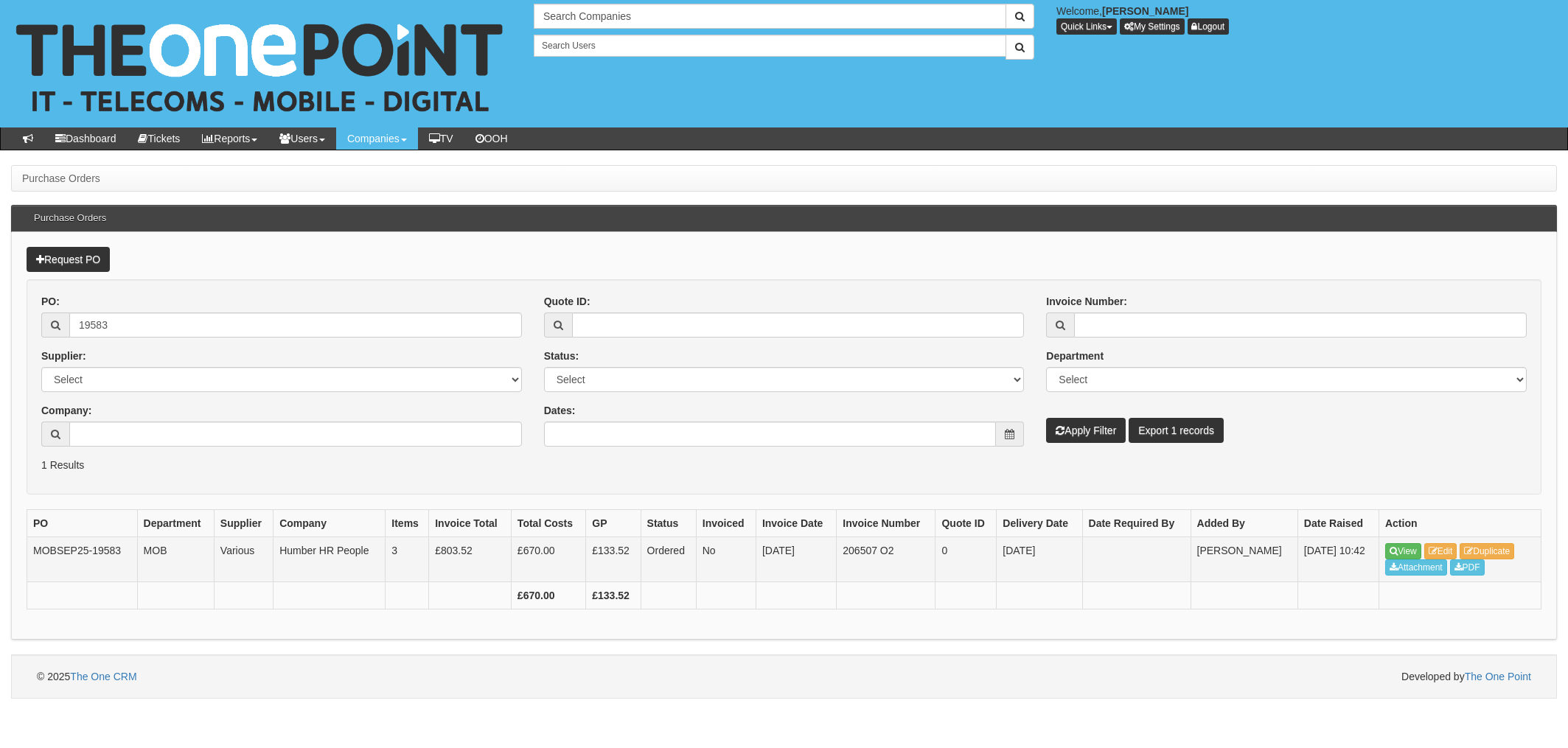
click at [1461, 549] on td "View Edit Duplicate Attachment PDF" at bounding box center [1460, 559] width 162 height 46
click at [1457, 548] on link "Edit" at bounding box center [1441, 551] width 33 height 16
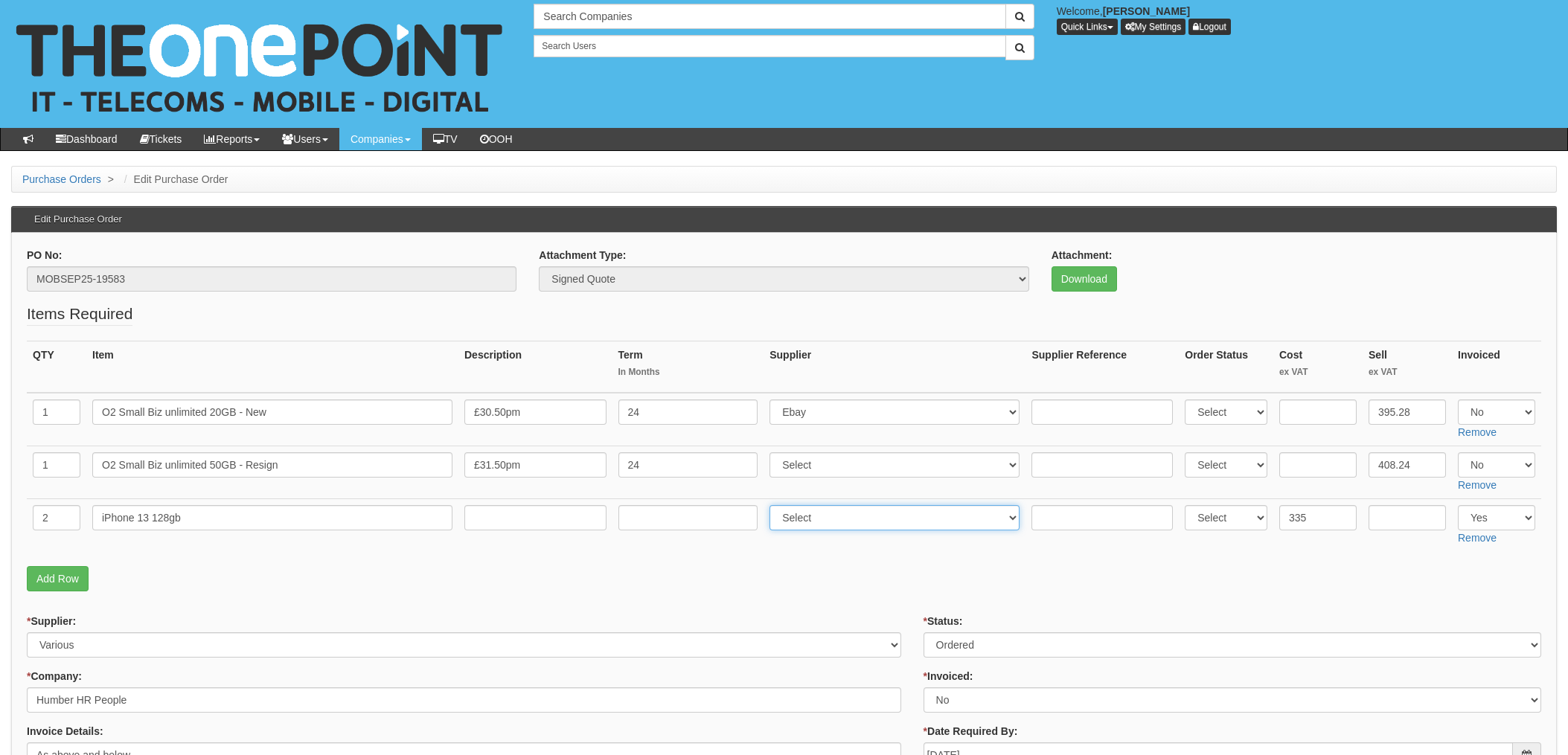
click at [909, 521] on select "Select 123 [DOMAIN_NAME] 1Password 3 4Gon [PERSON_NAME] Electric Ltd Abzorb Acc…" at bounding box center [894, 517] width 250 height 25
select select "260"
click at [774, 505] on select "Select 123 [DOMAIN_NAME] 1Password 3 4Gon [PERSON_NAME] Electric Ltd Abzorb Acc…" at bounding box center [894, 517] width 250 height 25
click at [1042, 519] on input "text" at bounding box center [1102, 517] width 141 height 25
paste input "SI/5943443"
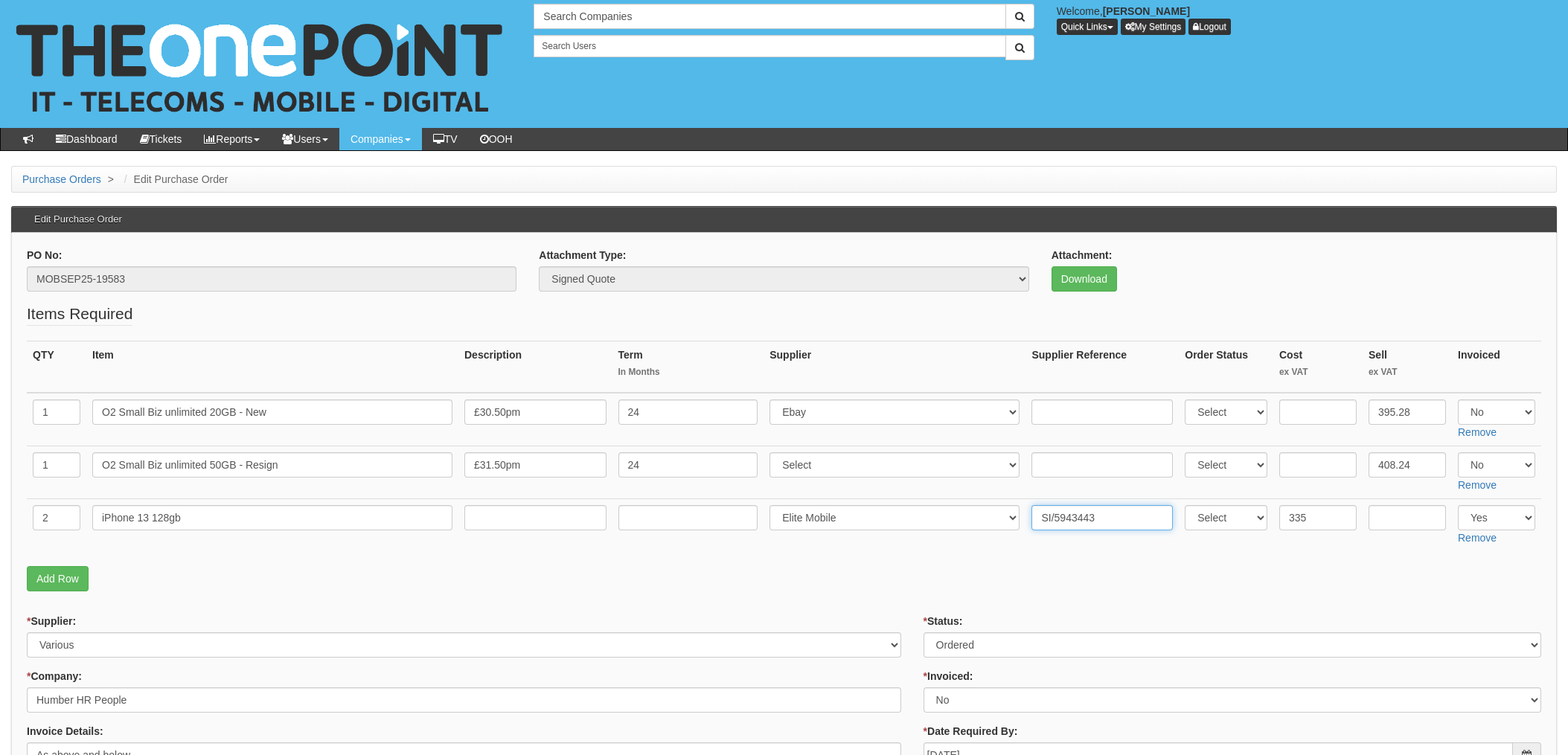
type input "SI/5943443"
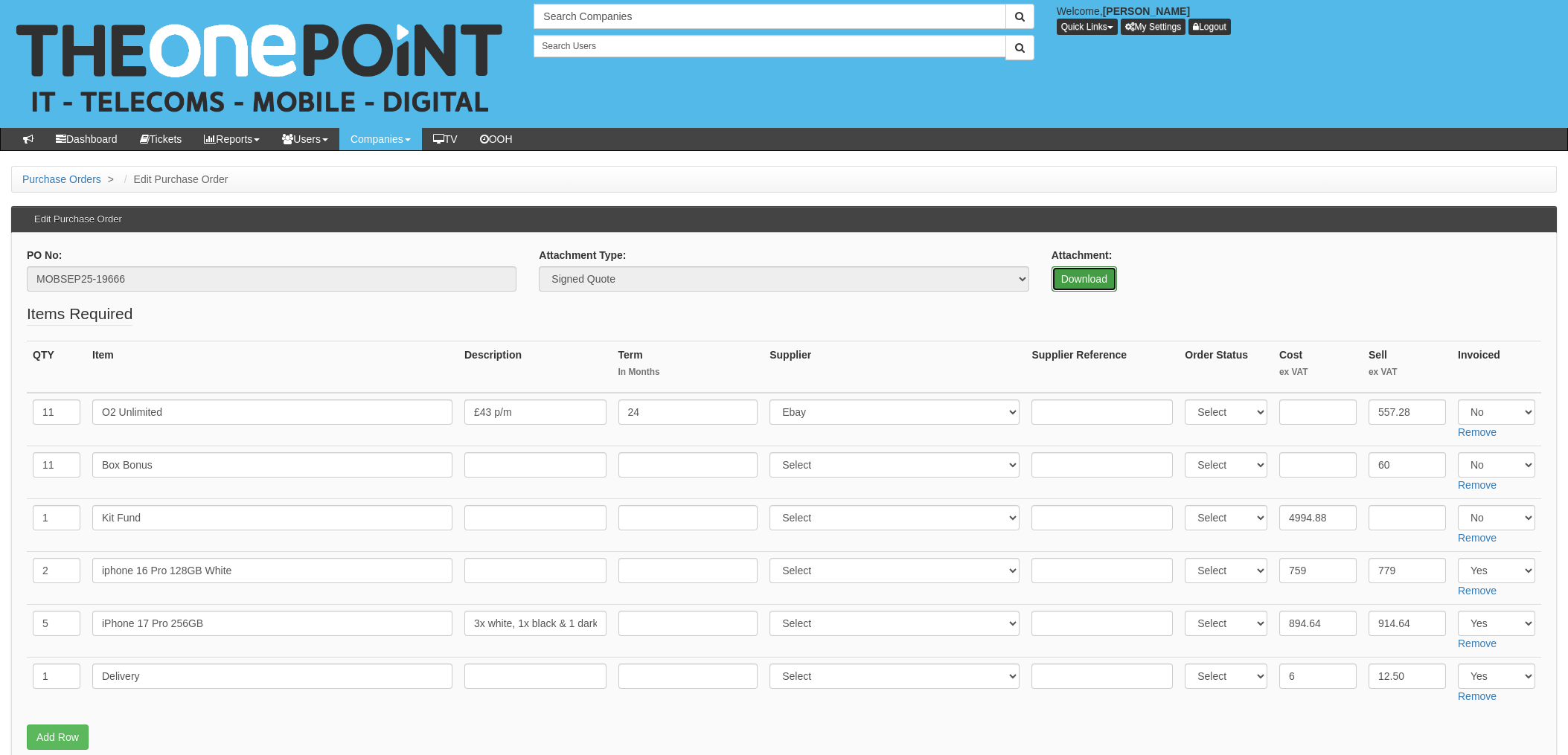
click at [1079, 270] on link "Download" at bounding box center [1084, 279] width 66 height 25
click at [966, 358] on th "Supplier" at bounding box center [895, 368] width 262 height 52
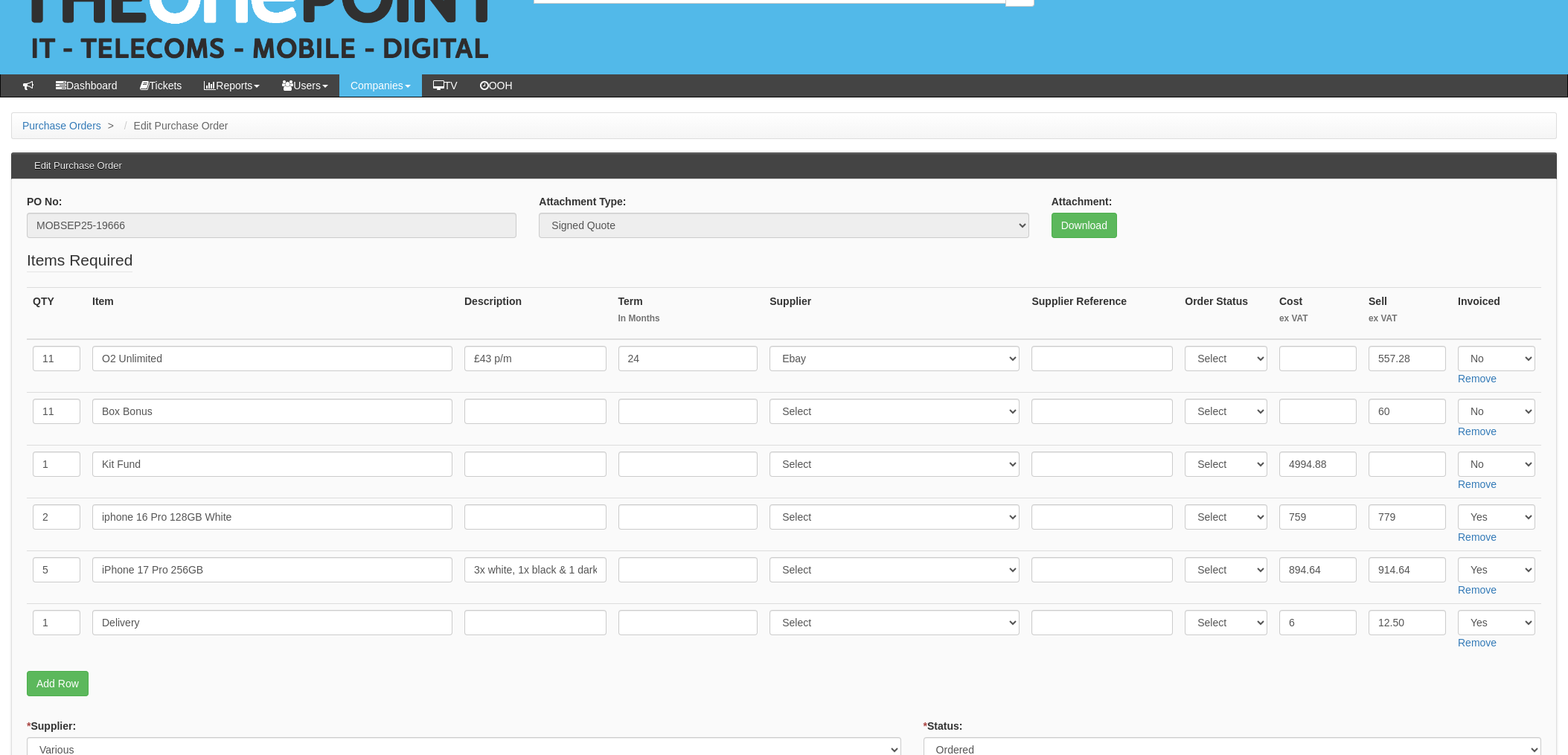
scroll to position [99, 0]
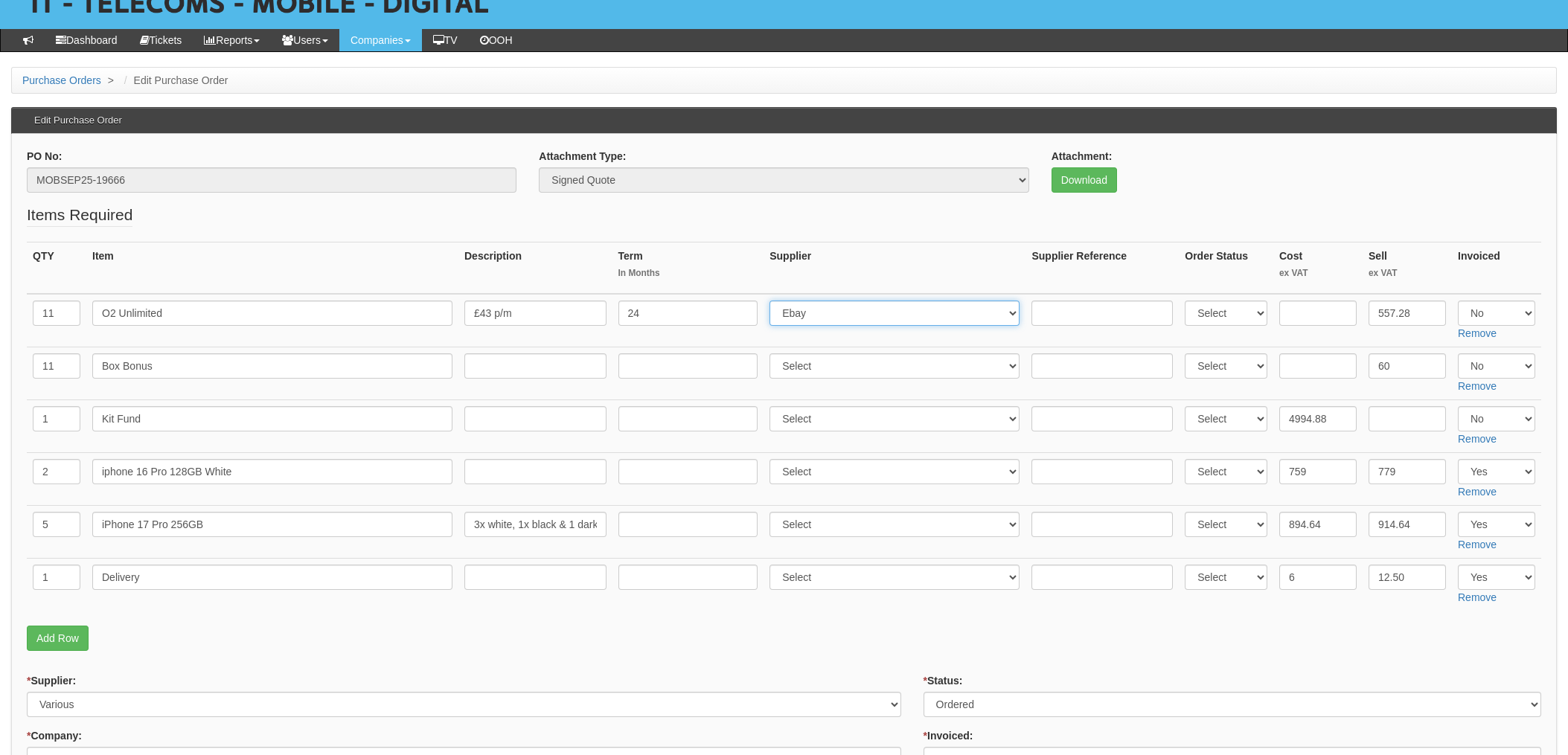
click at [869, 310] on select "Select 123 [DOMAIN_NAME] 1Password 3 4Gon [PERSON_NAME] Electric Ltd Abzorb Acc…" at bounding box center [894, 313] width 250 height 25
click at [310, 413] on input "Kit Fund" at bounding box center [272, 419] width 360 height 25
click at [898, 477] on select "Select 123 [DOMAIN_NAME] 1Password 3 4Gon [PERSON_NAME] Electric Ltd Abzorb Acc…" at bounding box center [894, 472] width 250 height 25
select select "260"
click at [774, 459] on select "Select 123 [DOMAIN_NAME] 1Password 3 4Gon [PERSON_NAME] Electric Ltd Abzorb Acc…" at bounding box center [894, 472] width 250 height 25
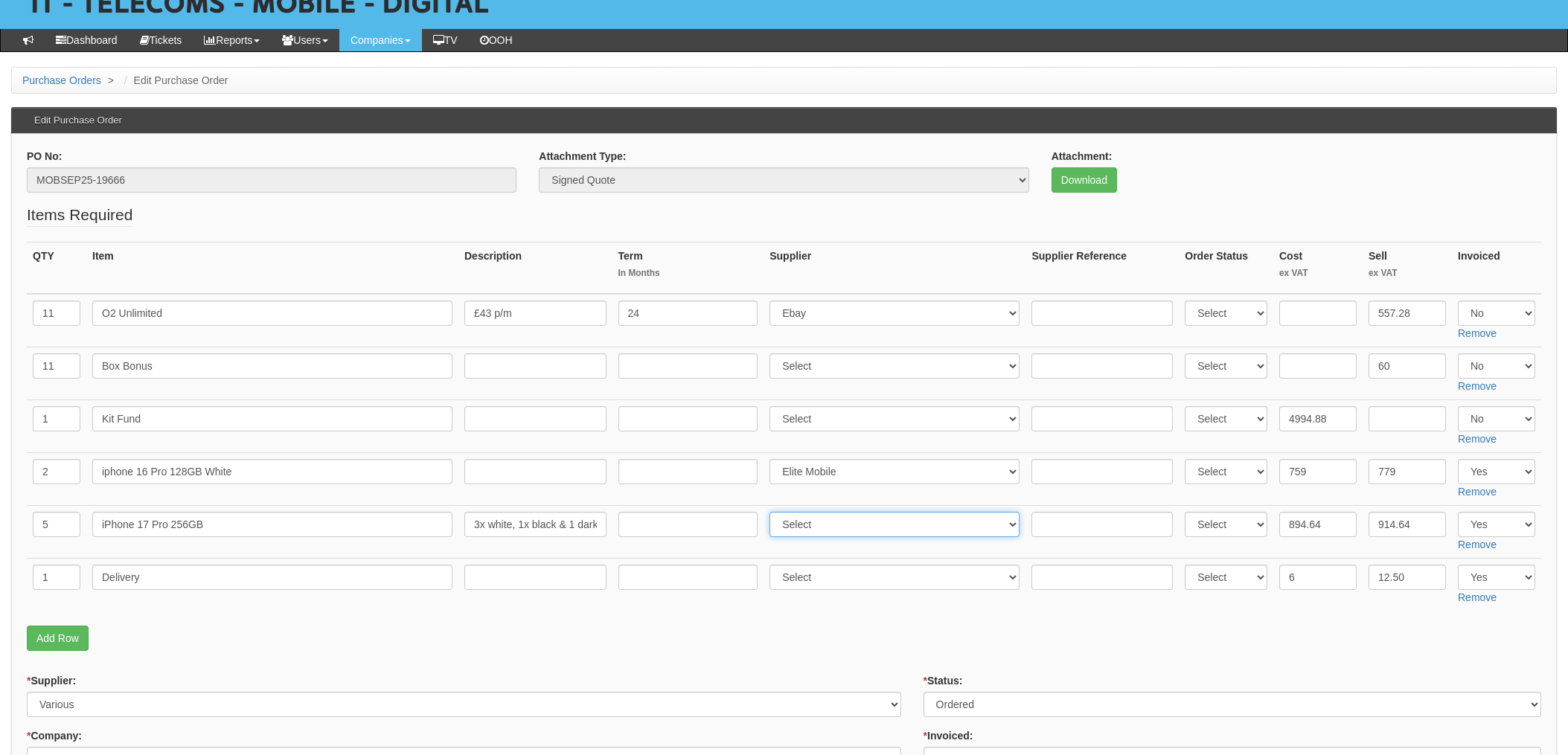
click at [804, 534] on select "Select 123 [DOMAIN_NAME] 1Password 3 4Gon [PERSON_NAME] Electric Ltd Abzorb Acc…" at bounding box center [894, 525] width 250 height 25
select select "260"
click at [774, 512] on select "Select 123 REG.co.uk 1Password 3 4Gon AA Jones Electric Ltd Abzorb Access Group…" at bounding box center [894, 525] width 250 height 25
click at [1073, 470] on input "text" at bounding box center [1102, 472] width 141 height 25
type input "SI/5949263"
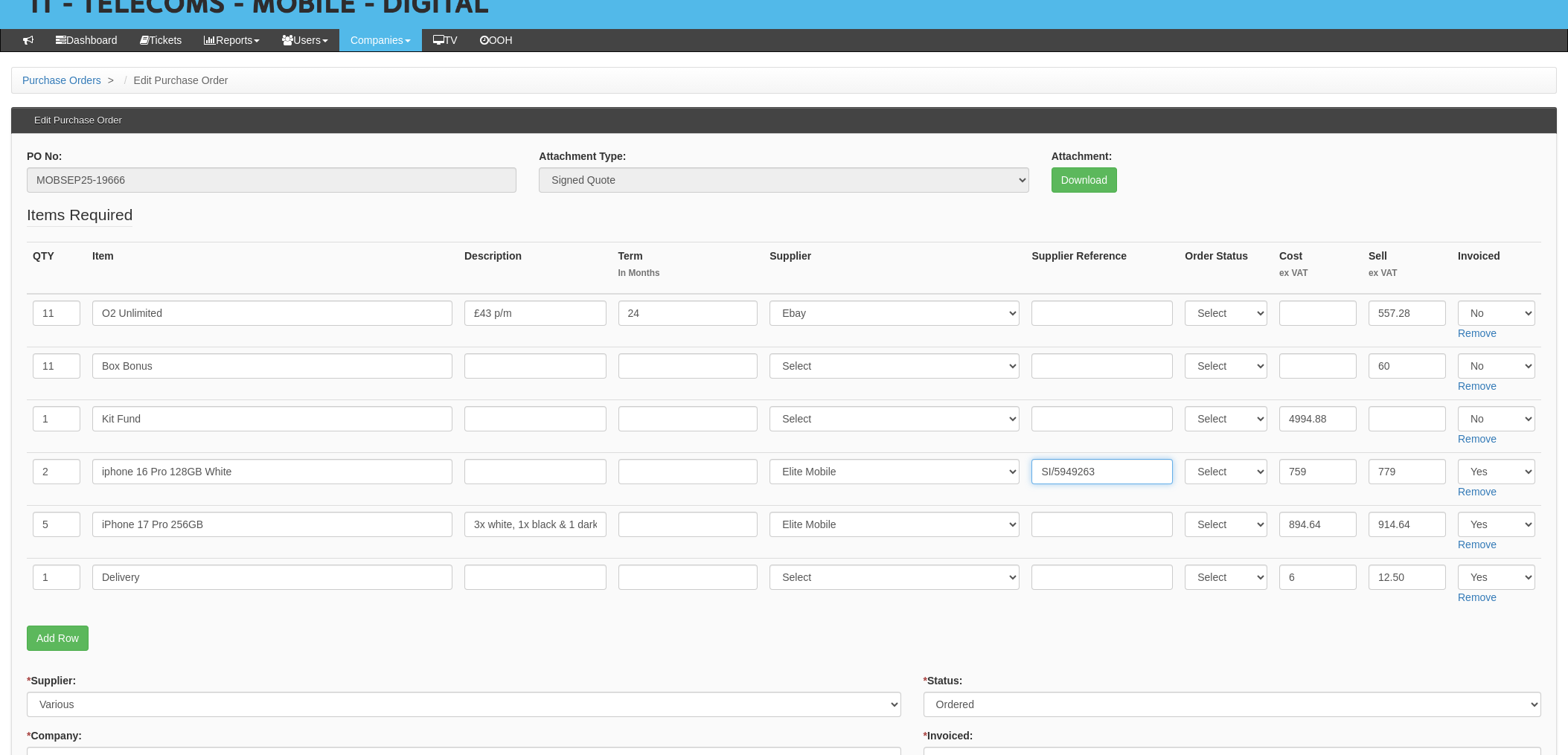
click at [1098, 468] on input "SI/5949263" at bounding box center [1102, 472] width 141 height 25
drag, startPoint x: 1069, startPoint y: 475, endPoint x: 982, endPoint y: 477, distance: 87.0
click at [938, 471] on tr "2 iphone 16 Pro 128GB White Select 123 REG.co.uk 1Password 3 4Gon AA Jones Elec…" at bounding box center [783, 479] width 1514 height 53
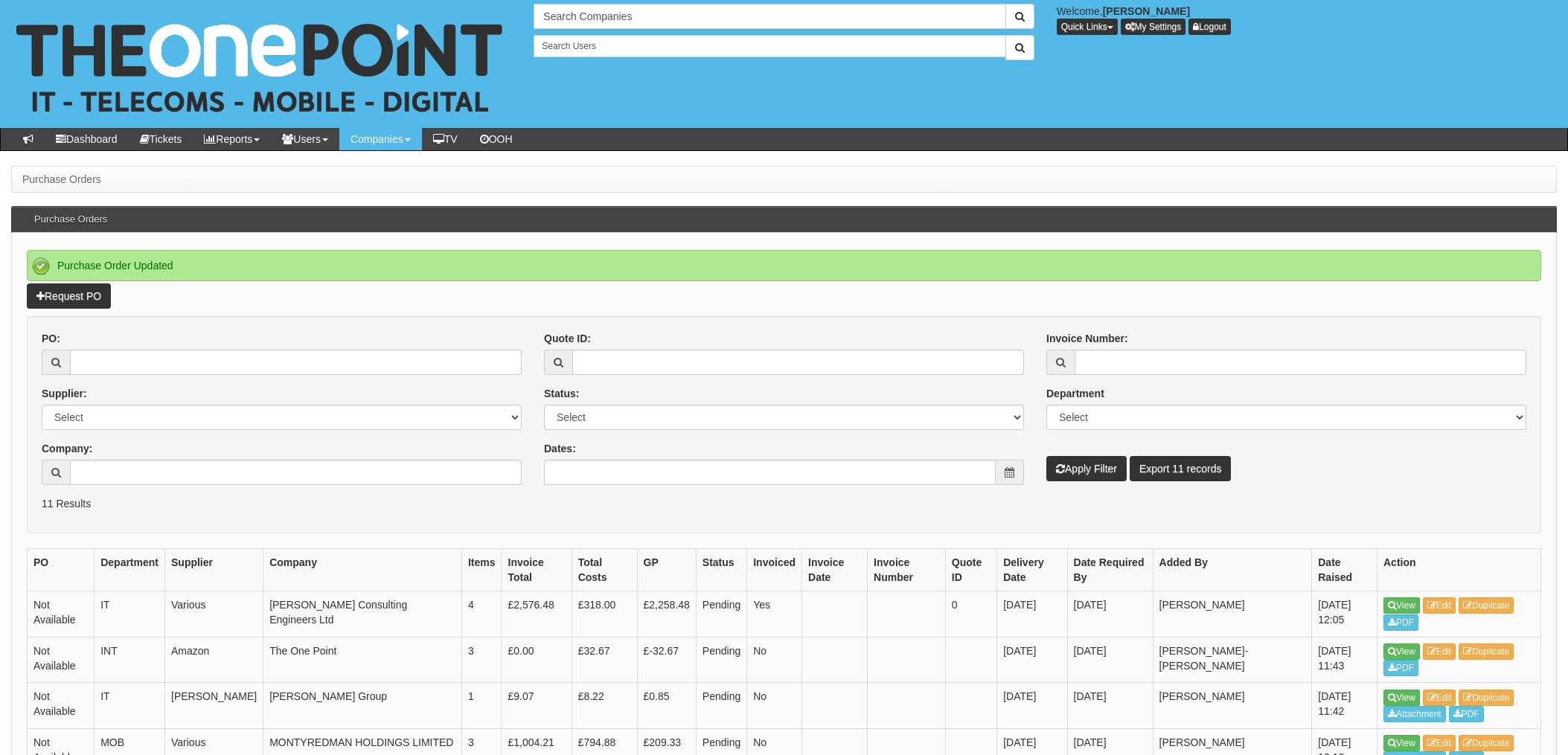
drag, startPoint x: 0, startPoint y: 0, endPoint x: 982, endPoint y: 519, distance: 1110.7
click at [982, 519] on form "PO: Supplier: Select 123 [DOMAIN_NAME] 1Password 3 4Gon [PERSON_NAME] Electric …" at bounding box center [783, 424] width 1514 height 217
click at [246, 361] on input "PO:" at bounding box center [296, 362] width 452 height 25
type input "19666"
click at [1046, 456] on button "Apply Filter" at bounding box center [1086, 469] width 80 height 25
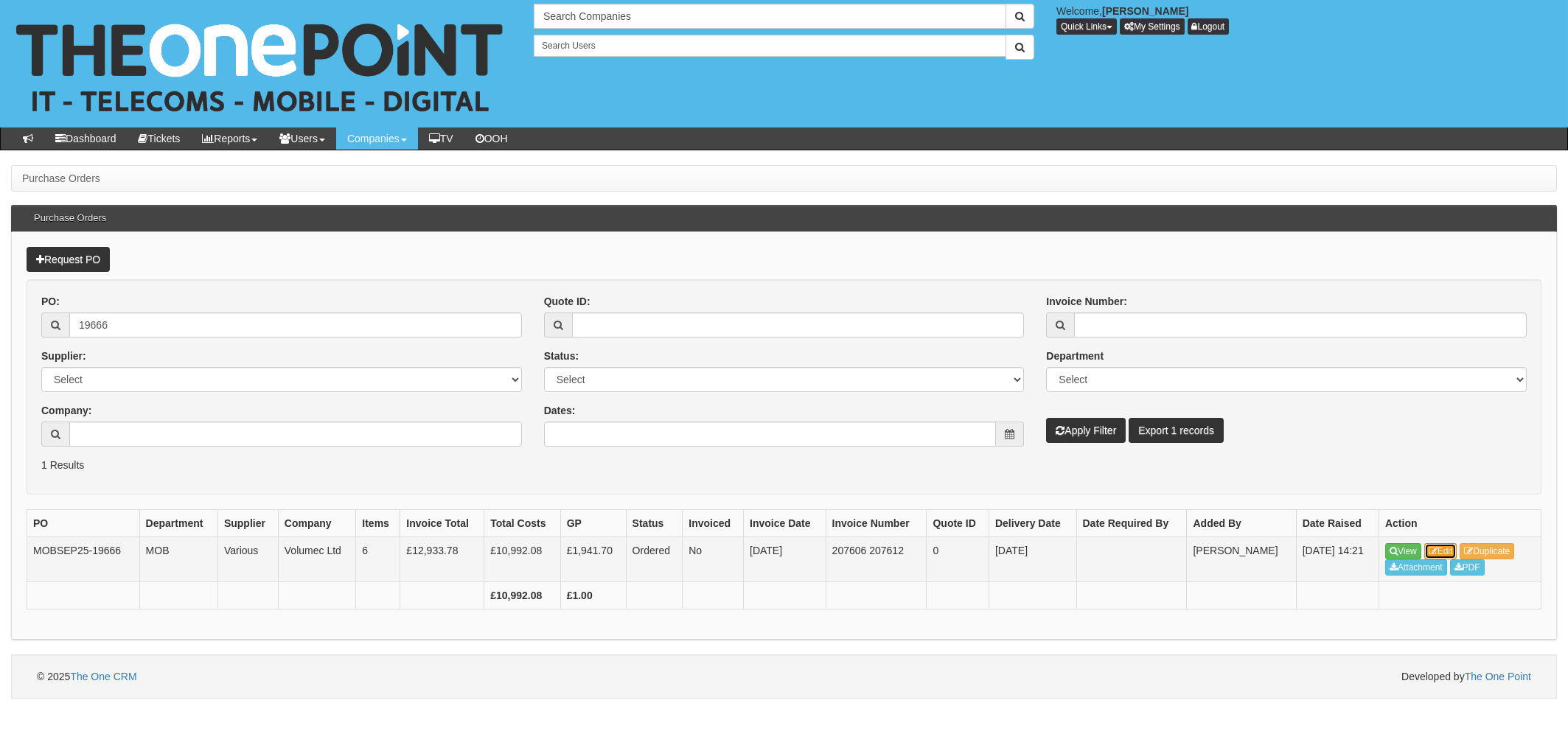
click at [1448, 547] on link "Edit" at bounding box center [1441, 551] width 33 height 16
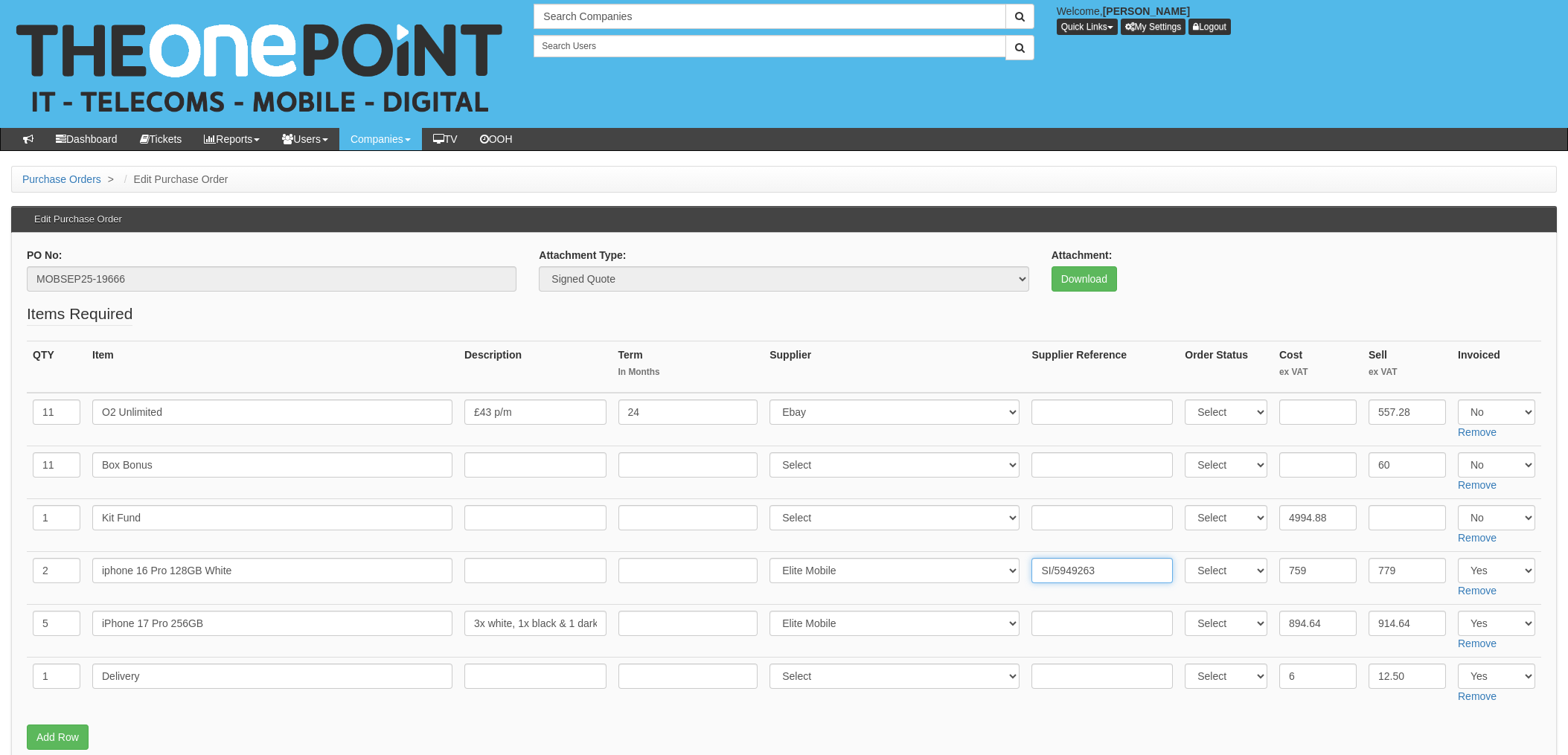
click at [1123, 580] on input "SI/5949263" at bounding box center [1102, 571] width 141 height 25
drag, startPoint x: 1126, startPoint y: 575, endPoint x: 966, endPoint y: 574, distance: 160.0
click at [966, 574] on tr "2 iphone 16 Pro 128GB White Select 123 REG.co.uk 1Password 3 4Gon AA Jones Elec…" at bounding box center [783, 578] width 1514 height 53
drag, startPoint x: 1099, startPoint y: 570, endPoint x: 1056, endPoint y: 597, distance: 50.8
click at [1056, 597] on td "SI/5949263" at bounding box center [1102, 578] width 154 height 53
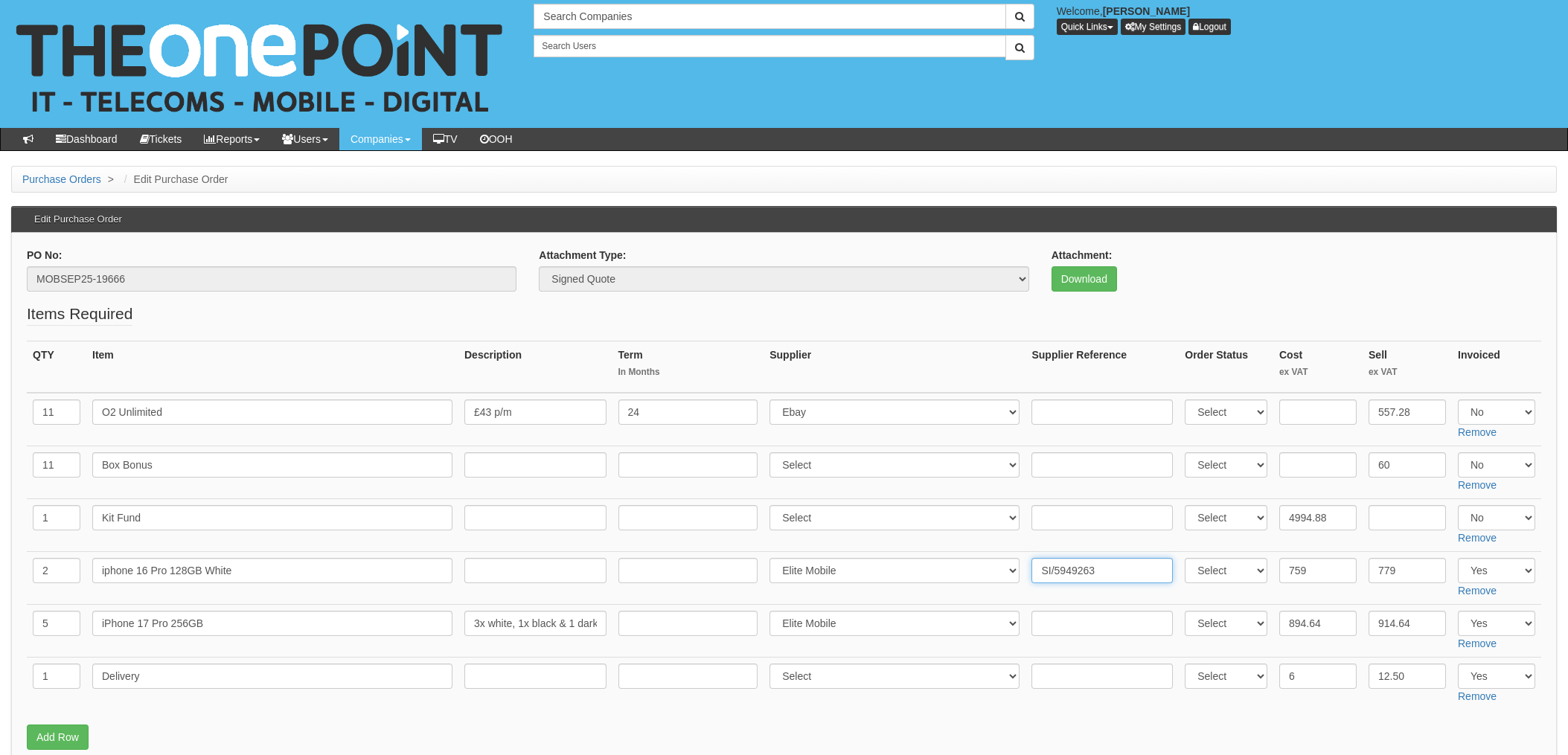
click at [1064, 577] on input "SI/5949263" at bounding box center [1102, 571] width 141 height 25
drag, startPoint x: 1096, startPoint y: 574, endPoint x: 1023, endPoint y: 574, distance: 73.0
click at [960, 574] on tr "2 iphone 16 Pro 128GB White Select 123 REG.co.uk 1Password 3 4Gon AA Jones Elec…" at bounding box center [783, 578] width 1514 height 53
click at [1058, 619] on input "text" at bounding box center [1102, 623] width 141 height 25
paste input "SI/5949263"
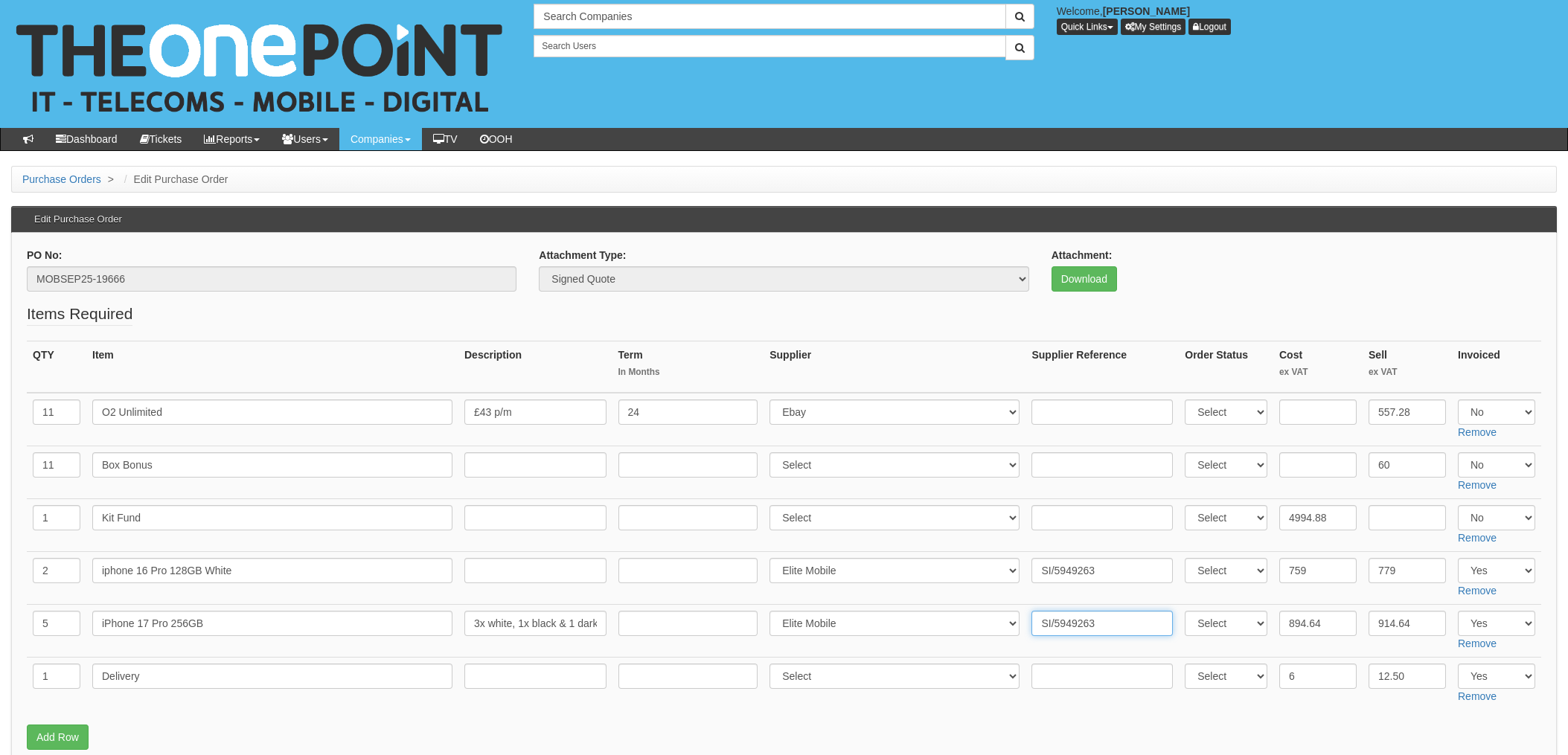
type input "SI/5949263"
click at [1018, 599] on td "Select 123 REG.co.uk 1Password 3 4Gon AA Jones Electric Ltd Abzorb Access Group…" at bounding box center [895, 578] width 262 height 53
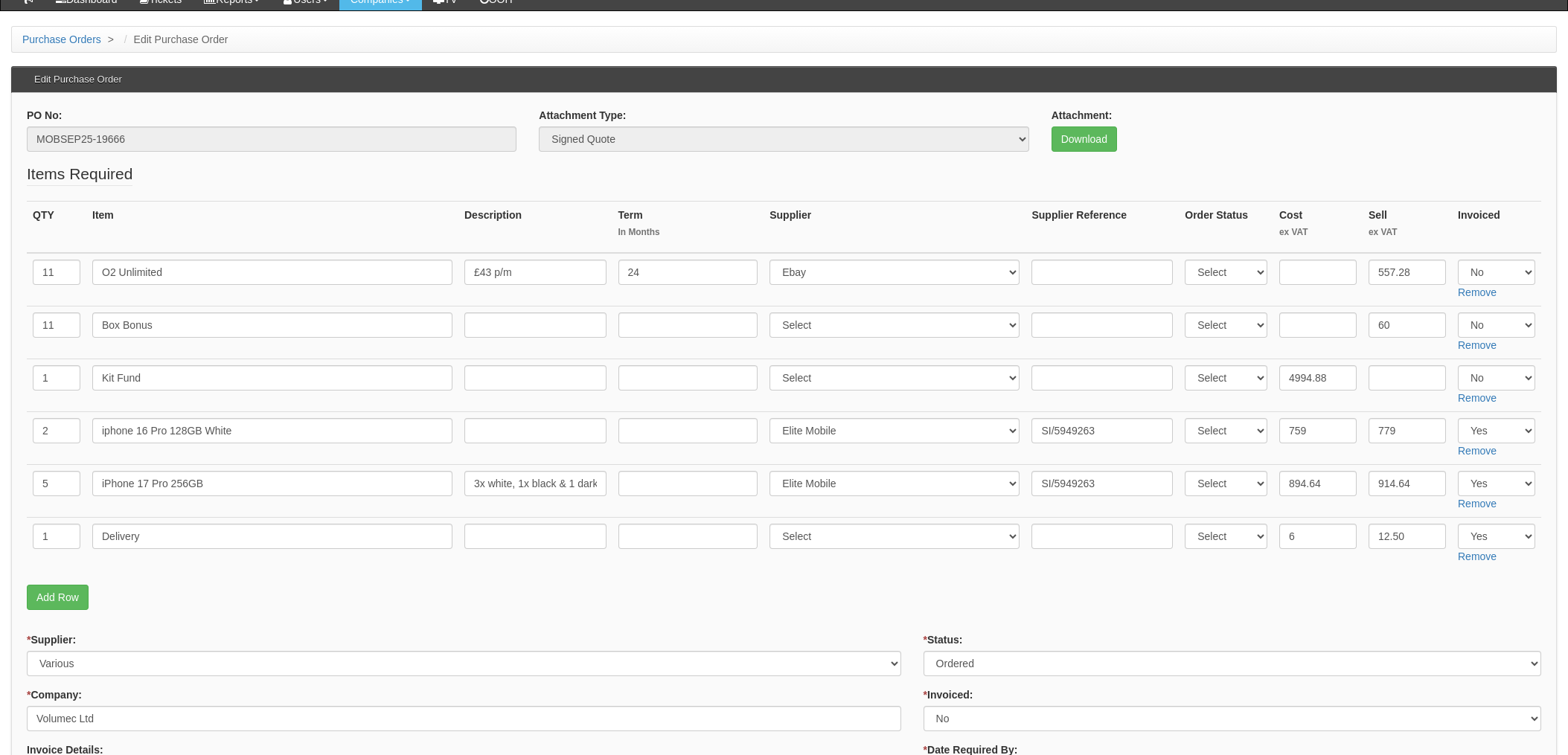
scroll to position [198, 0]
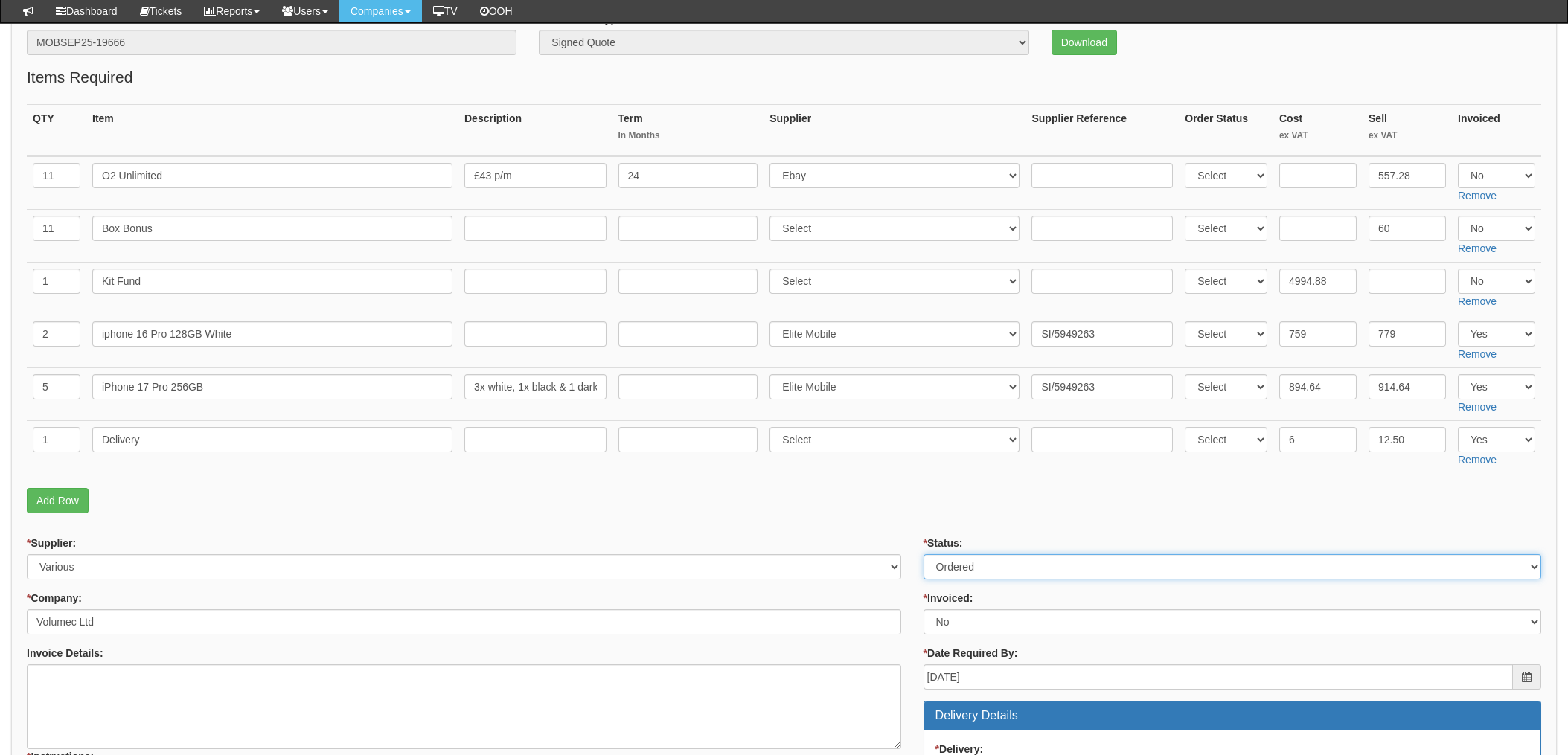
click at [967, 563] on select "Select Approved Completed Delivered Invoiced Ordered Ordered to site Part Order…" at bounding box center [1232, 567] width 618 height 25
select select "4"
click at [924, 554] on select "Select Approved Completed Delivered Invoiced Ordered Ordered to site Part Order…" at bounding box center [1232, 567] width 618 height 25
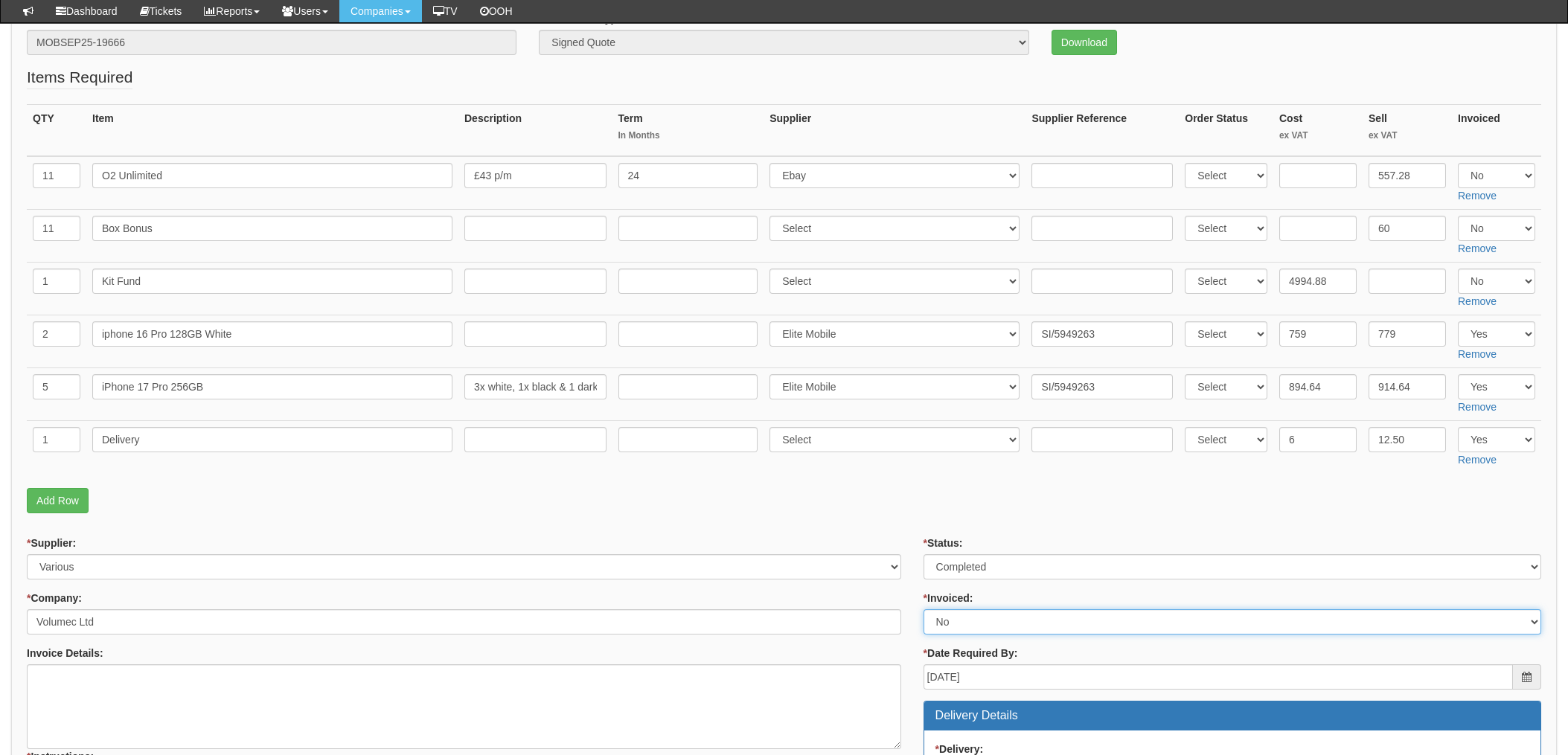
click at [949, 634] on select "Select Yes No N/A STB (part of order)" at bounding box center [1232, 622] width 618 height 25
select select "1"
click at [924, 609] on select "Select Yes No N/A STB (part of order)" at bounding box center [1232, 622] width 618 height 25
drag, startPoint x: 912, startPoint y: 518, endPoint x: 898, endPoint y: 486, distance: 34.9
click at [911, 517] on fieldset "Items Required QTY Item Description Term In Months Supplier Supplier Reference …" at bounding box center [783, 293] width 1514 height 455
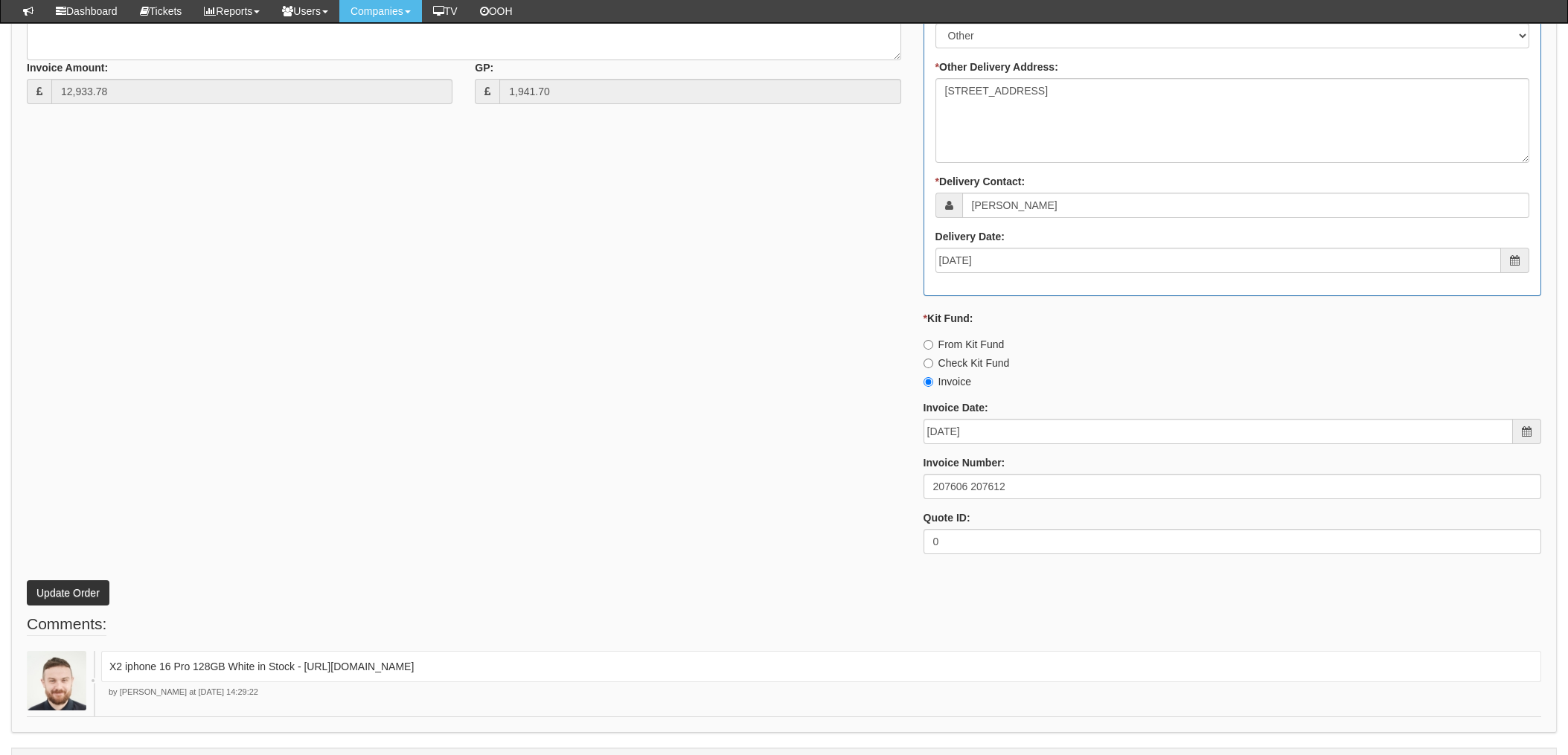
scroll to position [992, 0]
click at [74, 583] on button "Update Order" at bounding box center [67, 592] width 82 height 25
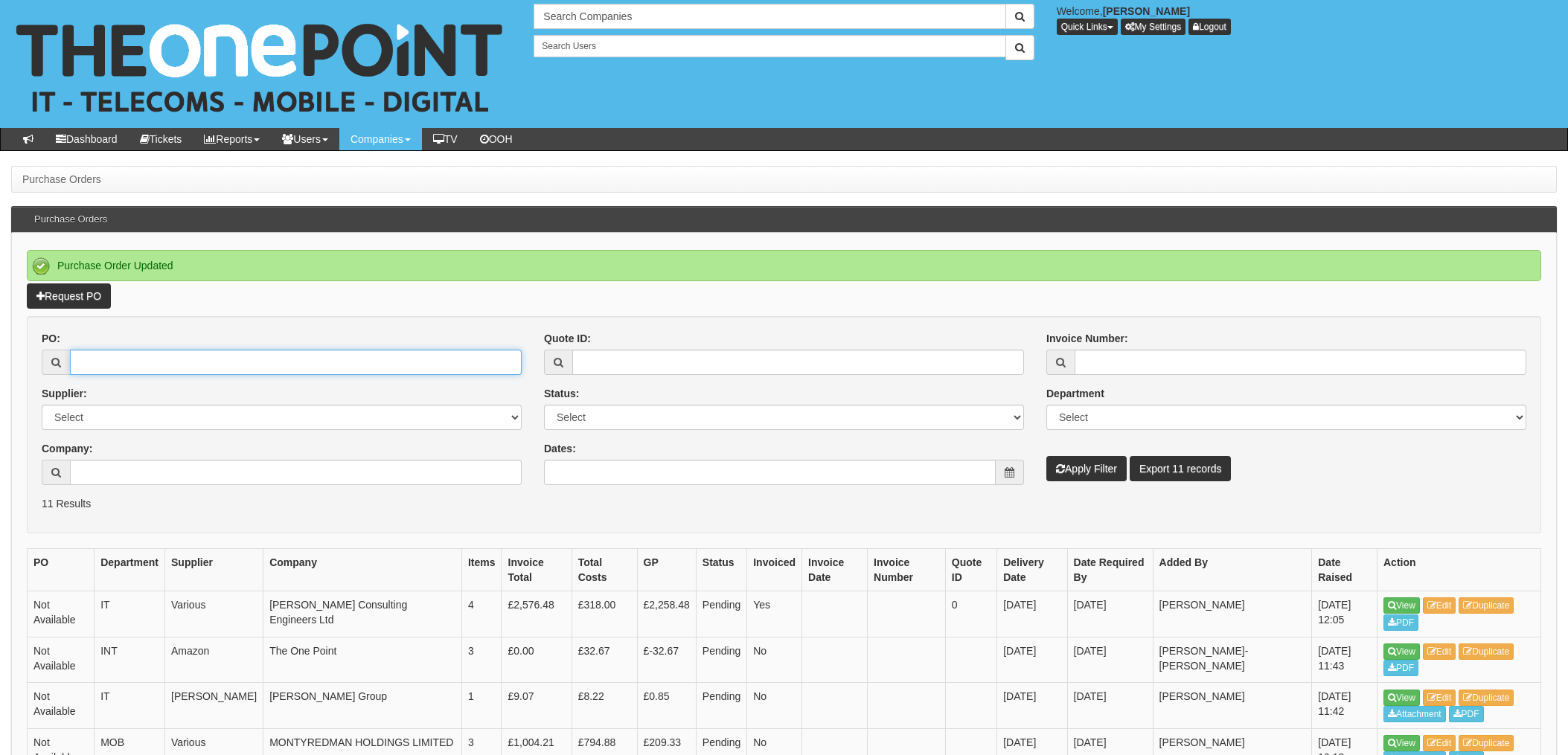
click at [153, 366] on input "PO:" at bounding box center [296, 362] width 452 height 25
type input "19686"
click at [1046, 456] on button "Apply Filter" at bounding box center [1086, 469] width 80 height 25
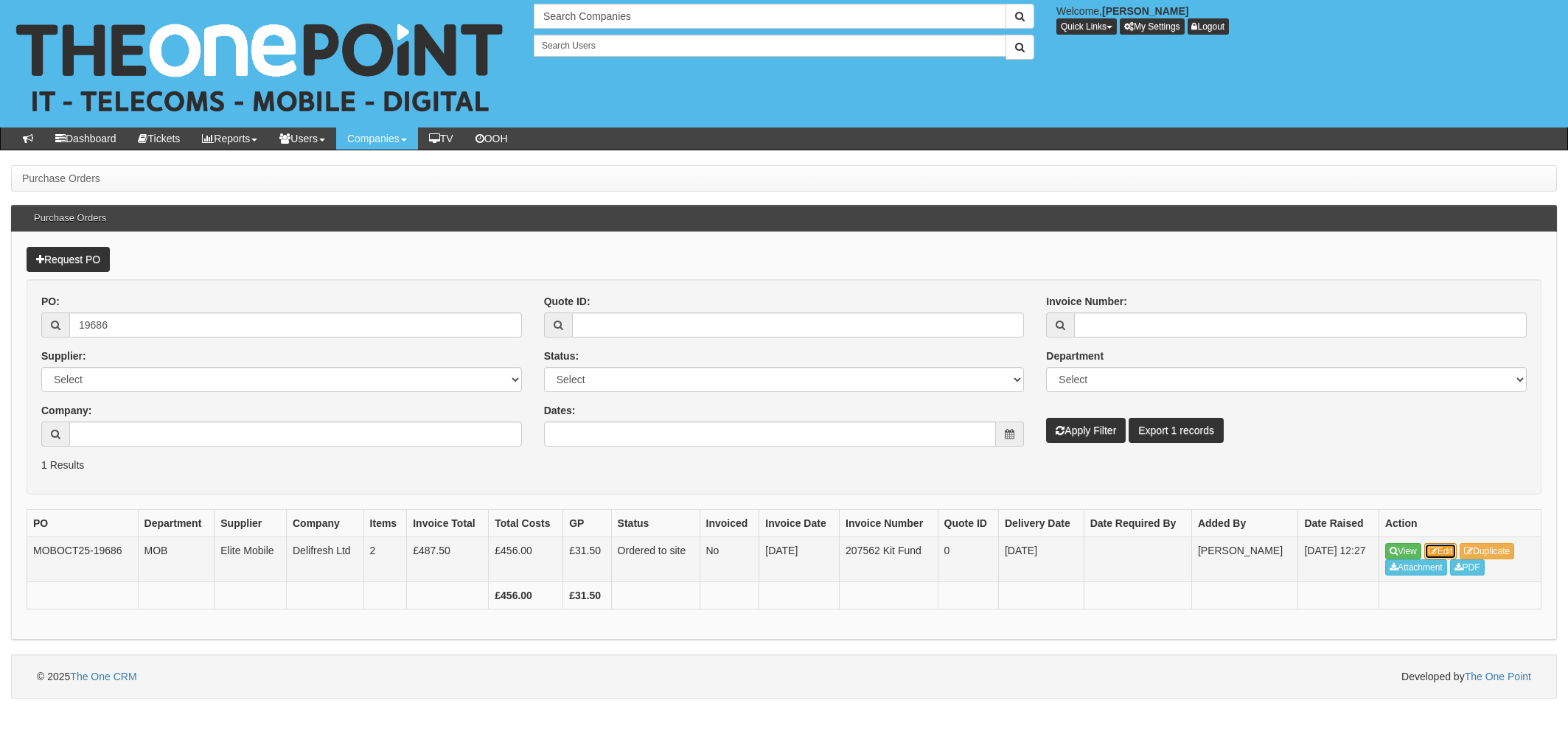
click at [1451, 550] on link "Edit" at bounding box center [1441, 551] width 33 height 16
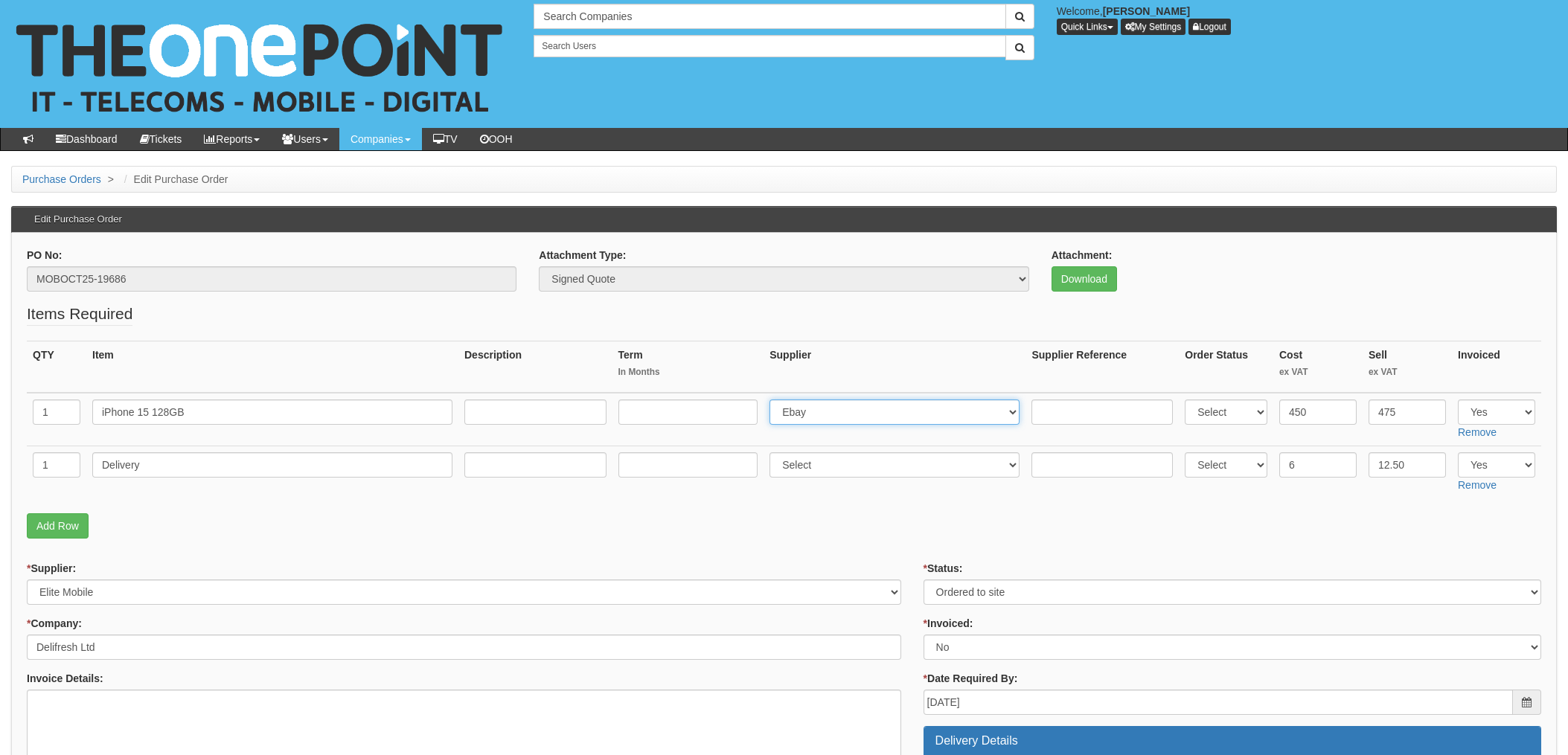
click at [813, 419] on select "Select 123 REG.co.uk 1Password 3 4Gon AA Jones Electric Ltd Abzorb Access Group…" at bounding box center [894, 412] width 250 height 25
select select "260"
click at [774, 400] on select "Select 123 REG.co.uk 1Password 3 4Gon AA Jones Electric Ltd Abzorb Access Group…" at bounding box center [894, 412] width 250 height 25
click at [1054, 408] on input "text" at bounding box center [1102, 412] width 141 height 25
paste input "SI/5949263"
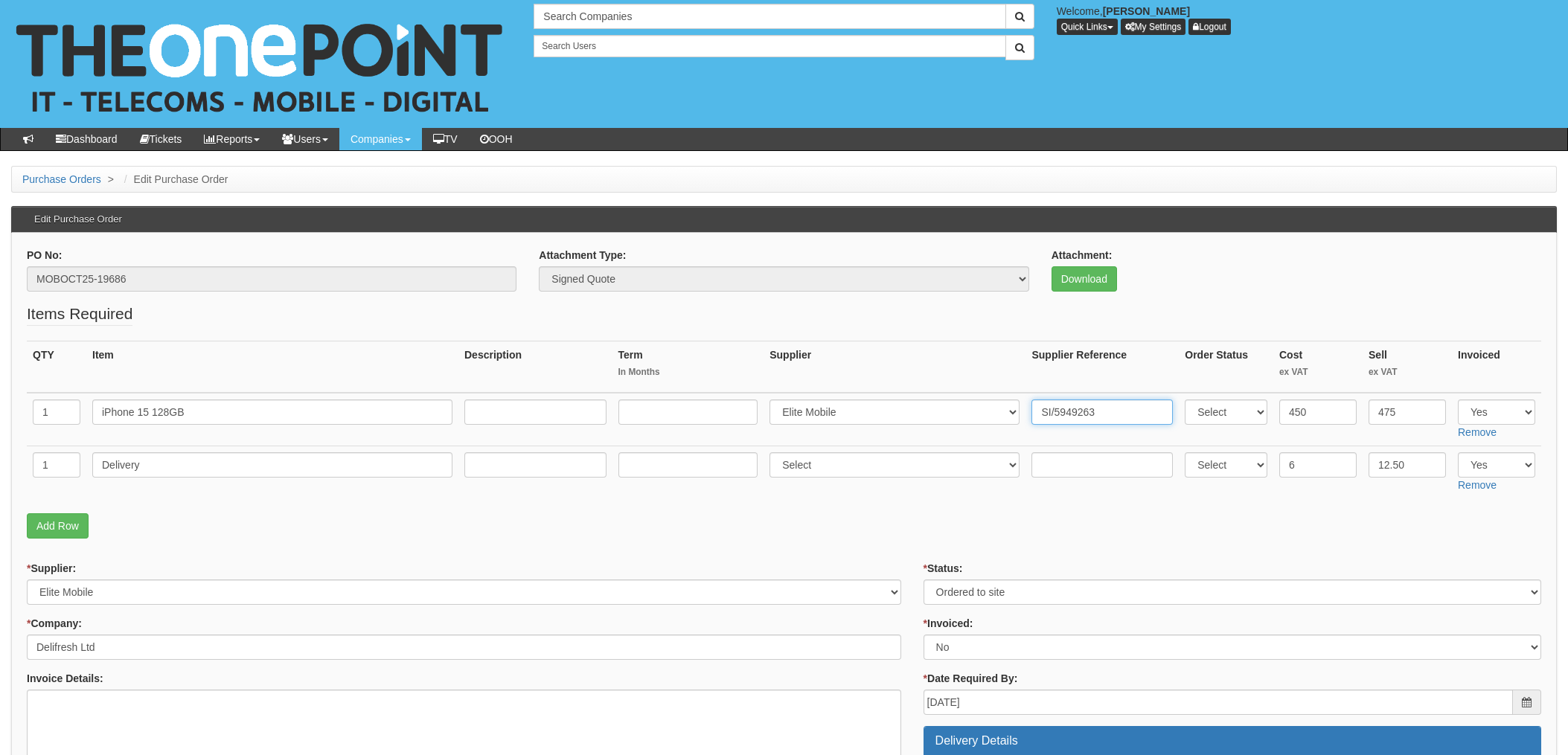
type input "SI/5949263"
click at [931, 509] on fieldset "Items Required QTY Item Description Term In Months Supplier Supplier Reference …" at bounding box center [783, 424] width 1514 height 243
click at [1073, 458] on input "text" at bounding box center [1102, 465] width 141 height 25
paste input "SI/5949263"
type input "SI/5949263"
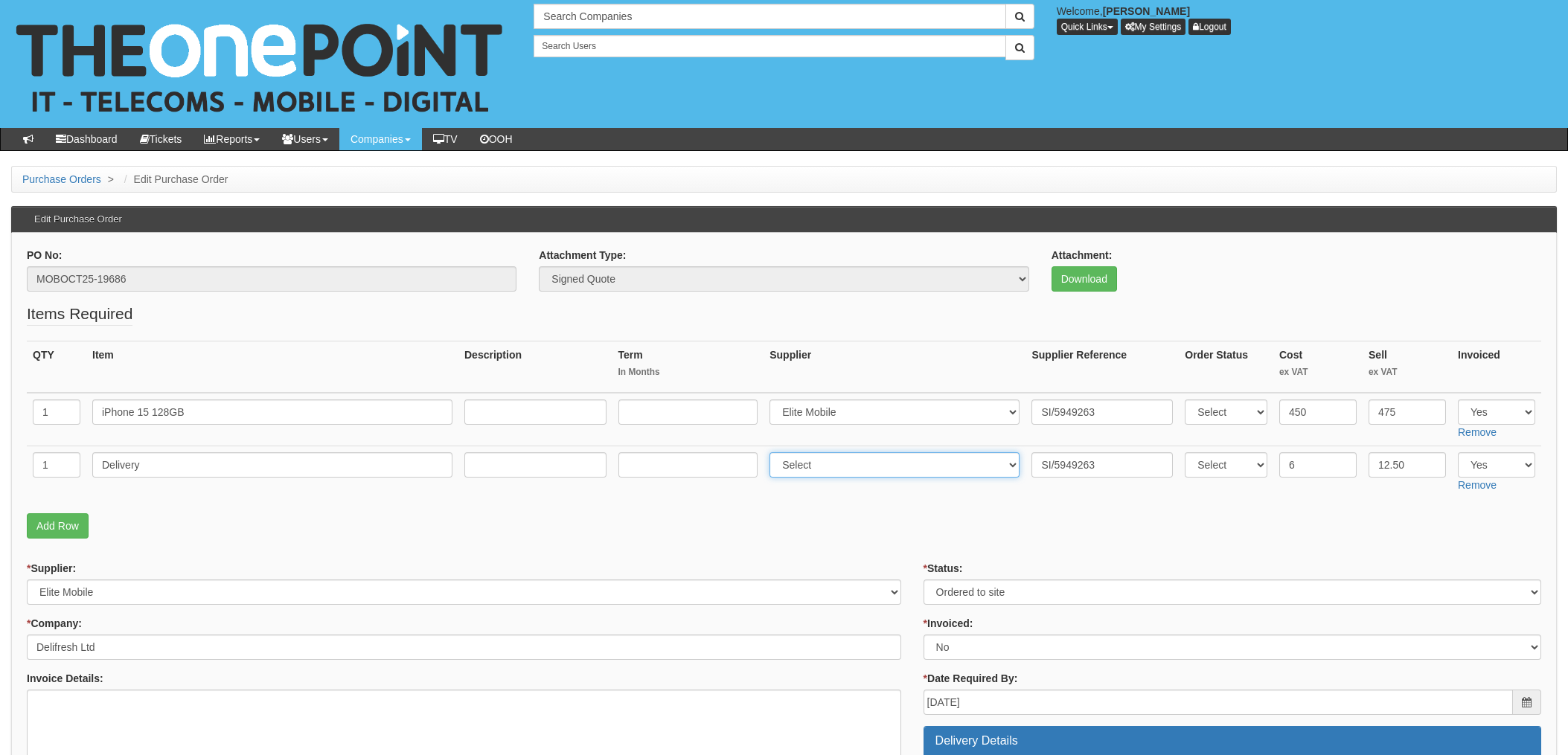
click at [844, 464] on select "Select 123 [DOMAIN_NAME] 1Password 3 4Gon [PERSON_NAME] Electric Ltd Abzorb Acc…" at bounding box center [894, 465] width 250 height 25
select select "260"
click at [774, 452] on select "Select 123 [DOMAIN_NAME] 1Password 3 4Gon [PERSON_NAME] Electric Ltd Abzorb Acc…" at bounding box center [894, 465] width 250 height 25
click at [982, 588] on select "Select Approved Completed Delivered Invoiced Ordered Ordered to site Part Order…" at bounding box center [1232, 592] width 618 height 25
select select "4"
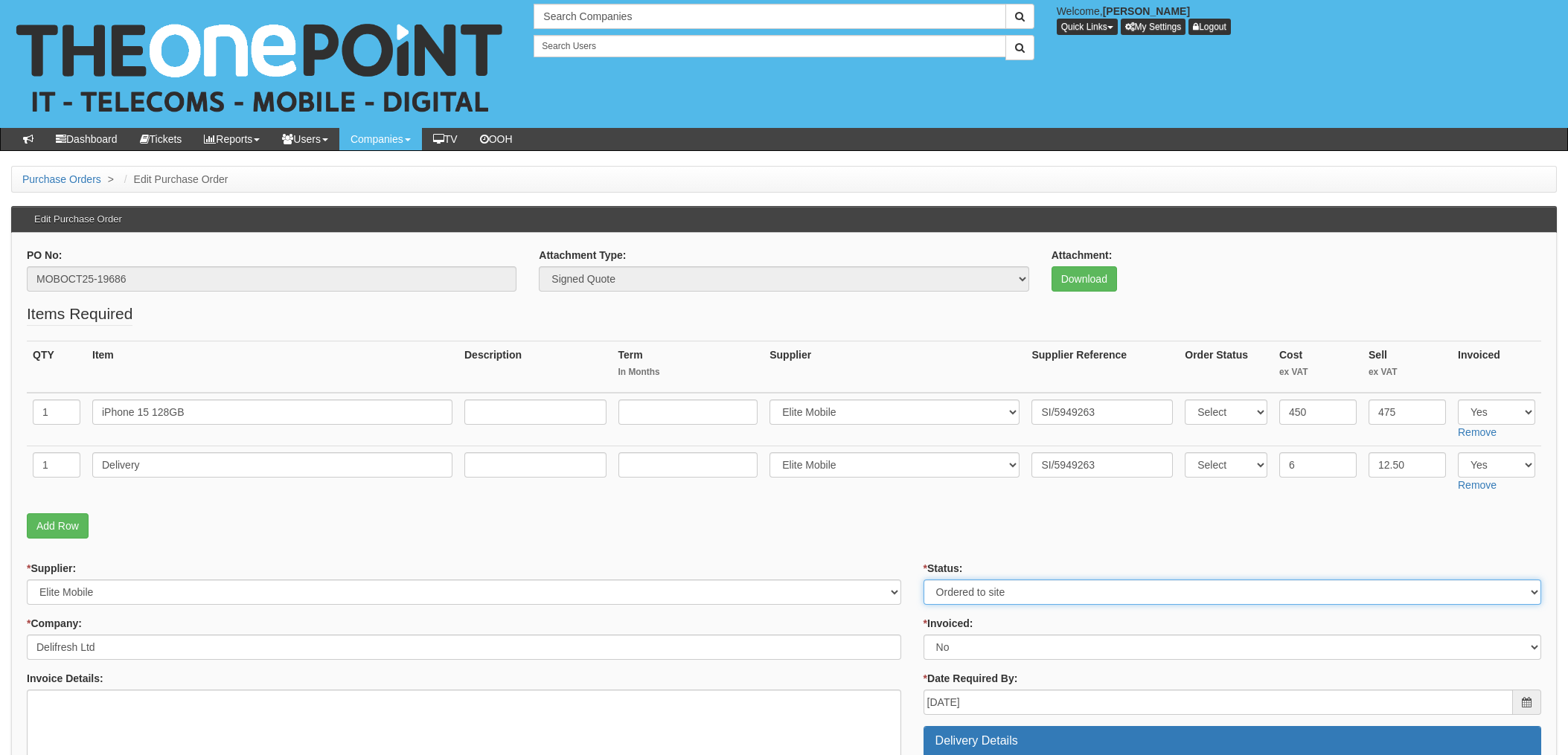
click at [924, 579] on select "Select Approved Completed Delivered Invoiced Ordered Ordered to site Part Order…" at bounding box center [1232, 592] width 618 height 25
click at [956, 647] on select "Select Yes No N/A STB (part of order)" at bounding box center [1232, 648] width 618 height 25
select select "1"
click at [924, 635] on select "Select Yes No N/A STB (part of order)" at bounding box center [1232, 648] width 618 height 25
click at [887, 522] on p "Add Row" at bounding box center [783, 526] width 1514 height 25
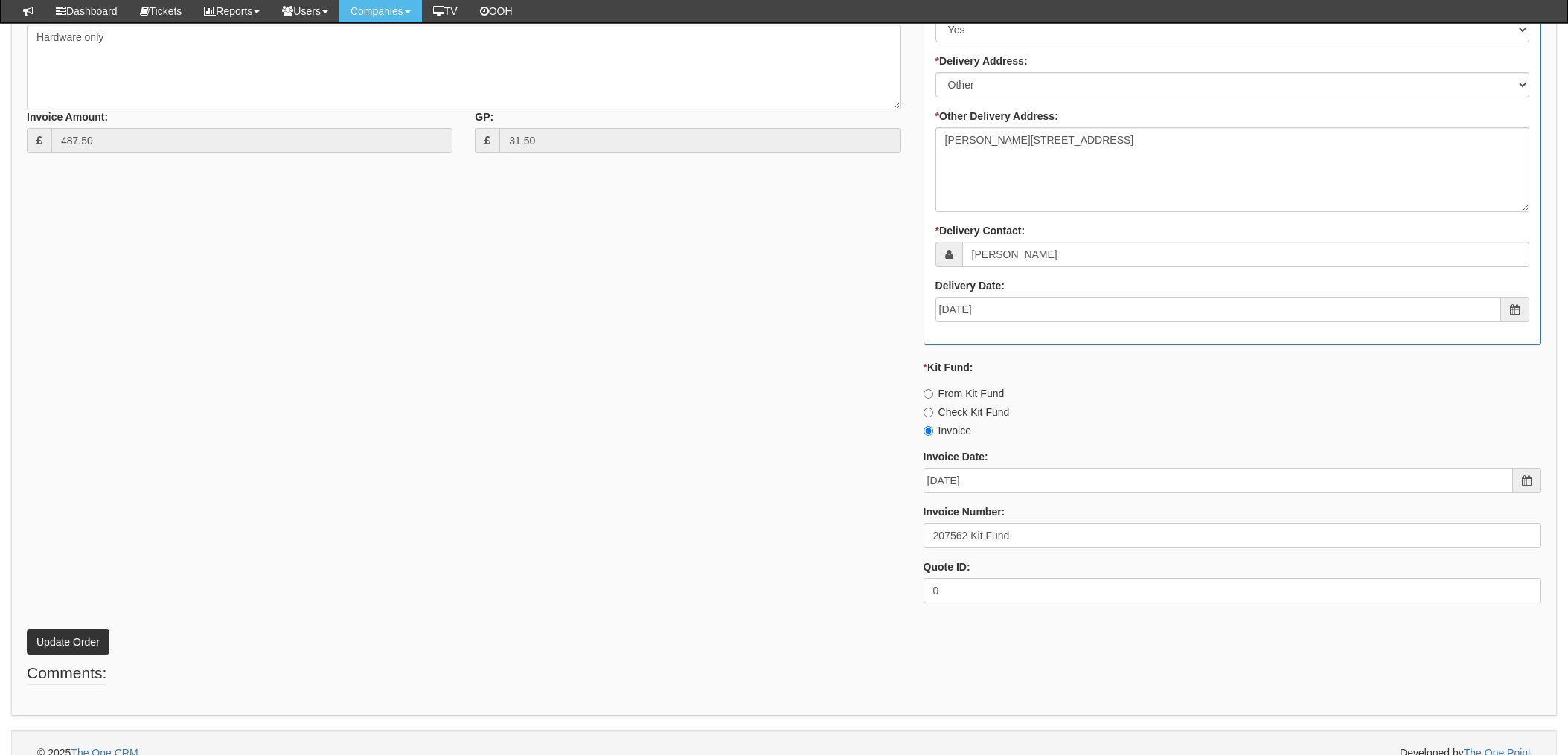
scroll to position [751, 0]
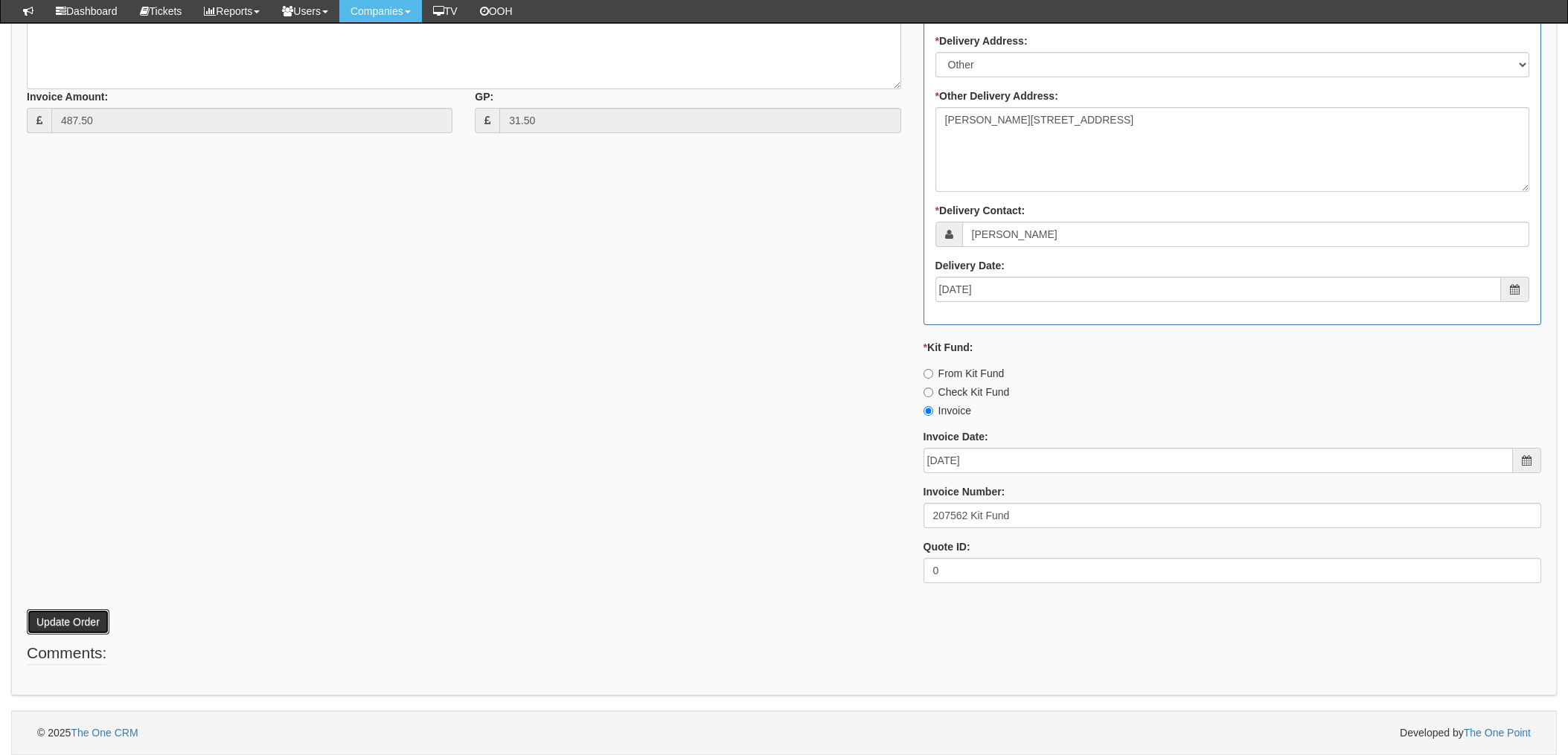
click at [56, 618] on button "Update Order" at bounding box center [67, 622] width 82 height 25
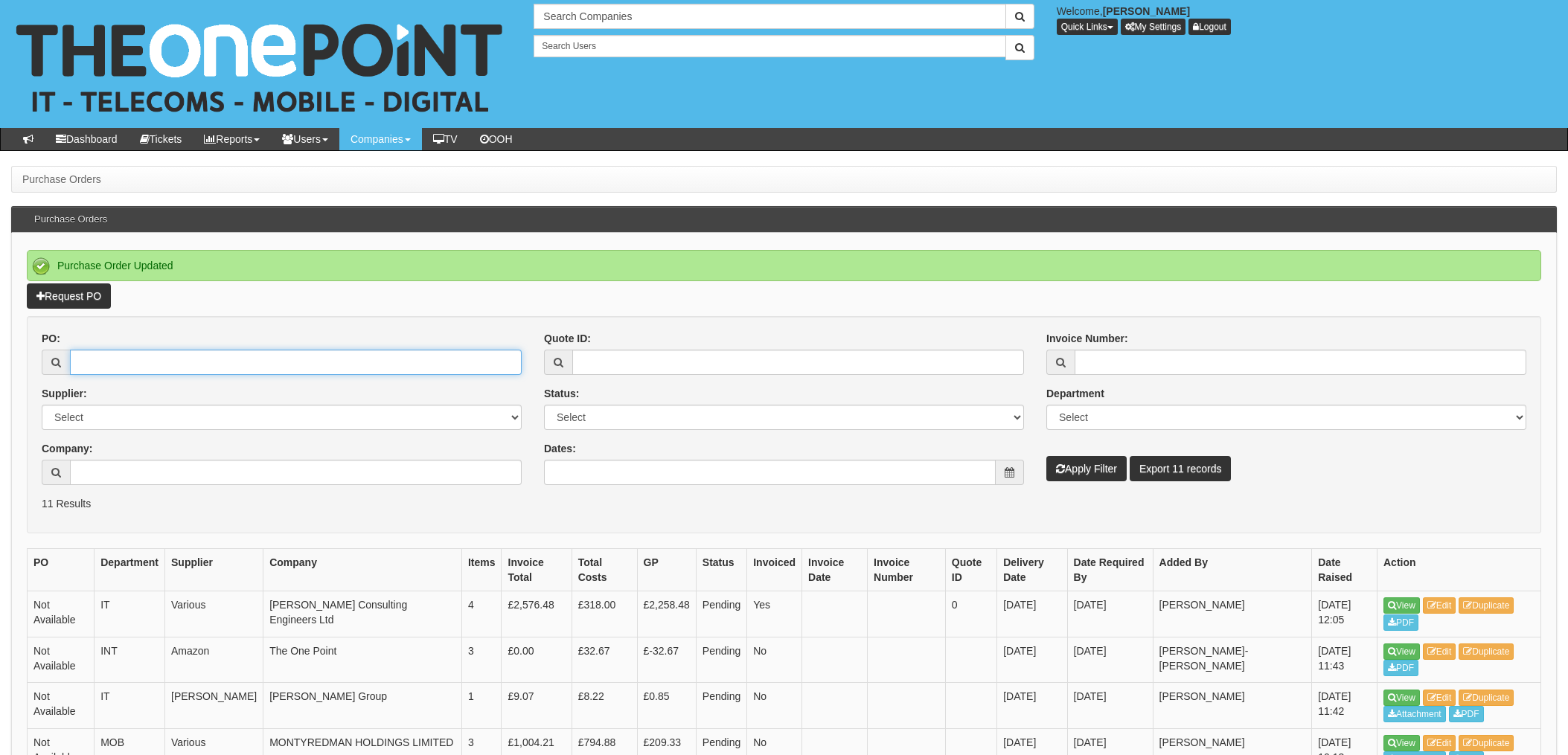
click at [121, 366] on input "PO:" at bounding box center [296, 362] width 452 height 25
type input "19707"
click at [1046, 456] on button "Apply Filter" at bounding box center [1086, 469] width 80 height 25
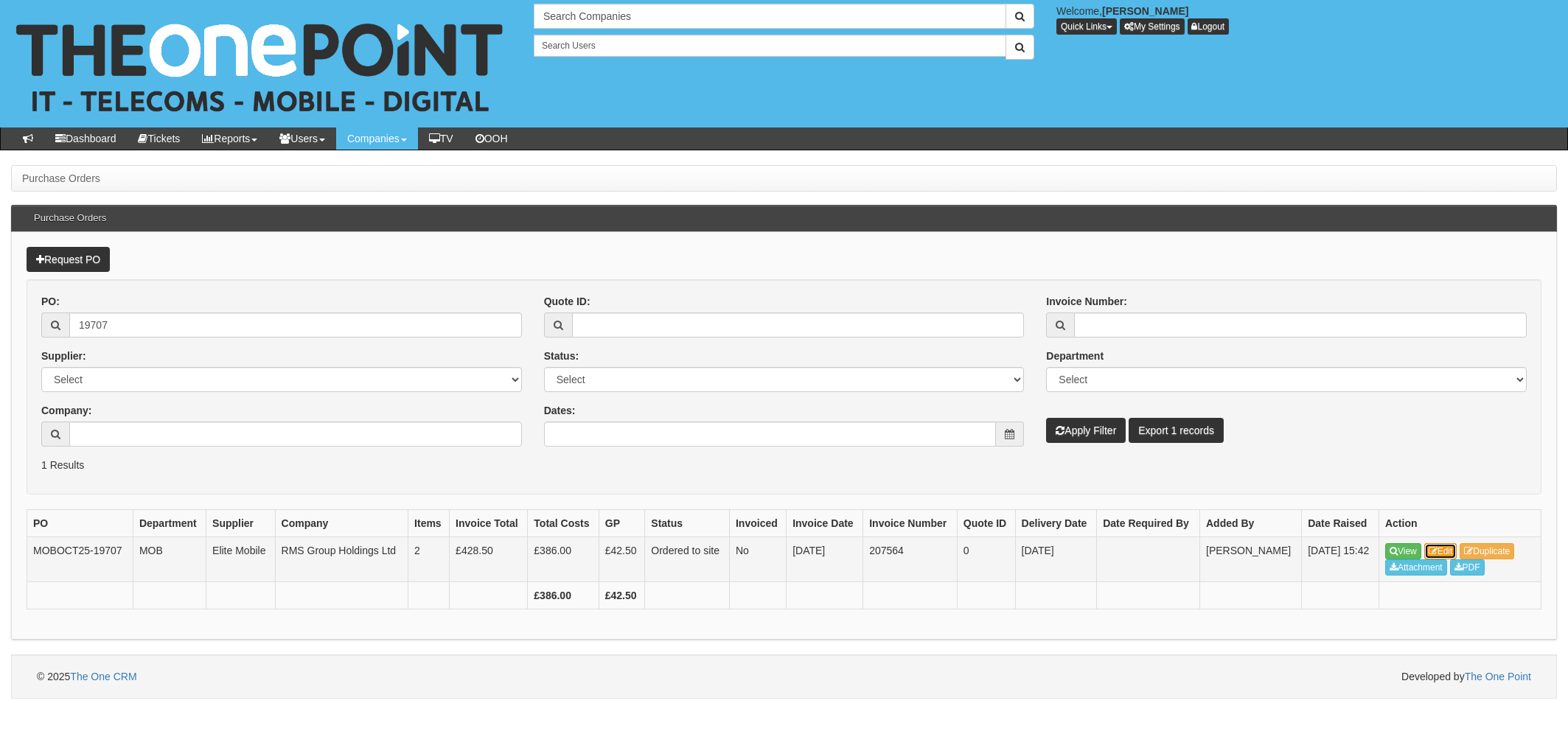
click at [1444, 550] on link "Edit" at bounding box center [1441, 551] width 33 height 16
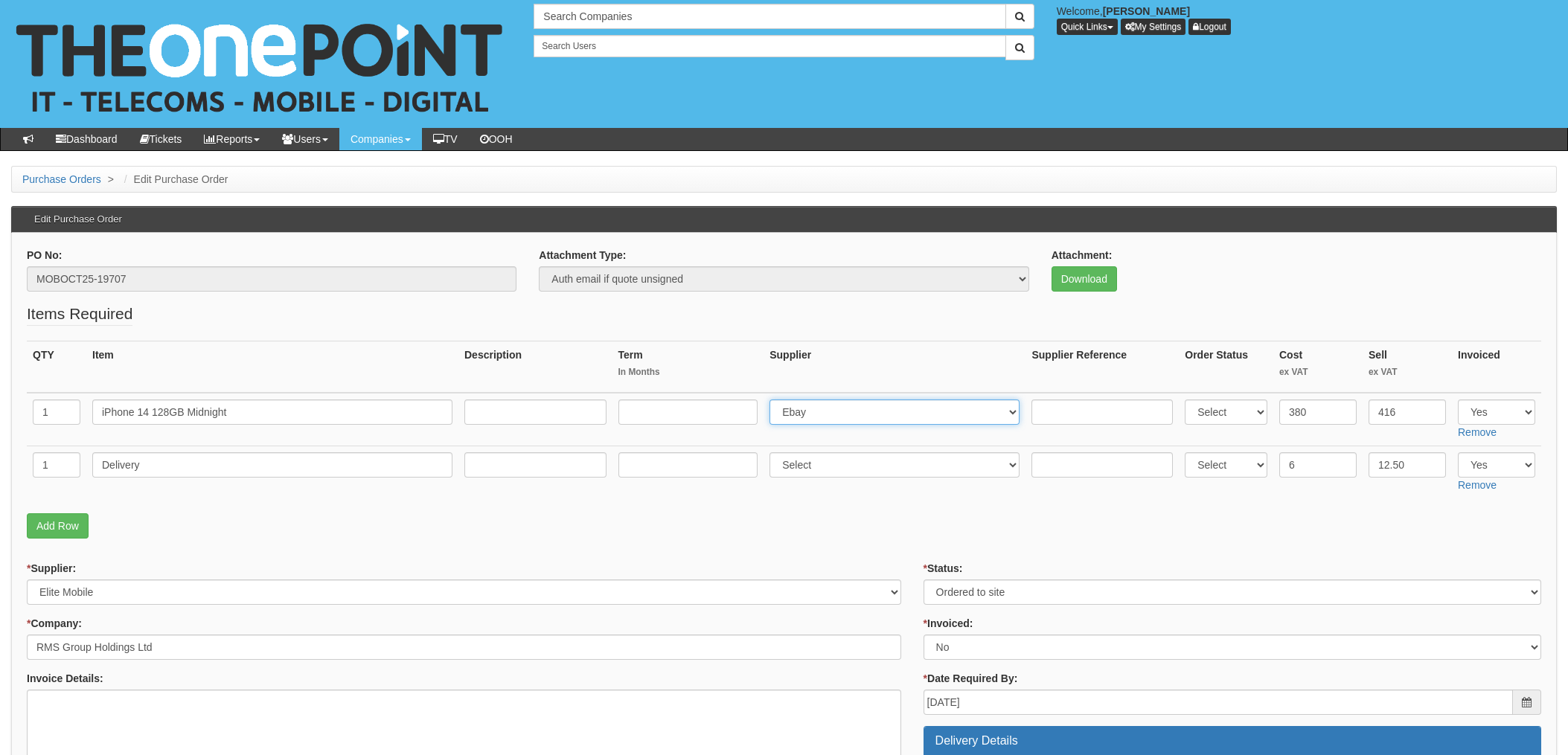
click at [846, 412] on select "Select 123 [DOMAIN_NAME] 1Password 3 4Gon [PERSON_NAME] Electric Ltd Abzorb Acc…" at bounding box center [894, 412] width 250 height 25
select select "260"
click at [774, 400] on select "Select 123 [DOMAIN_NAME] 1Password 3 4Gon [PERSON_NAME] Electric Ltd Abzorb Acc…" at bounding box center [894, 412] width 250 height 25
click at [1049, 417] on input "text" at bounding box center [1102, 412] width 141 height 25
paste input "SI/5952464"
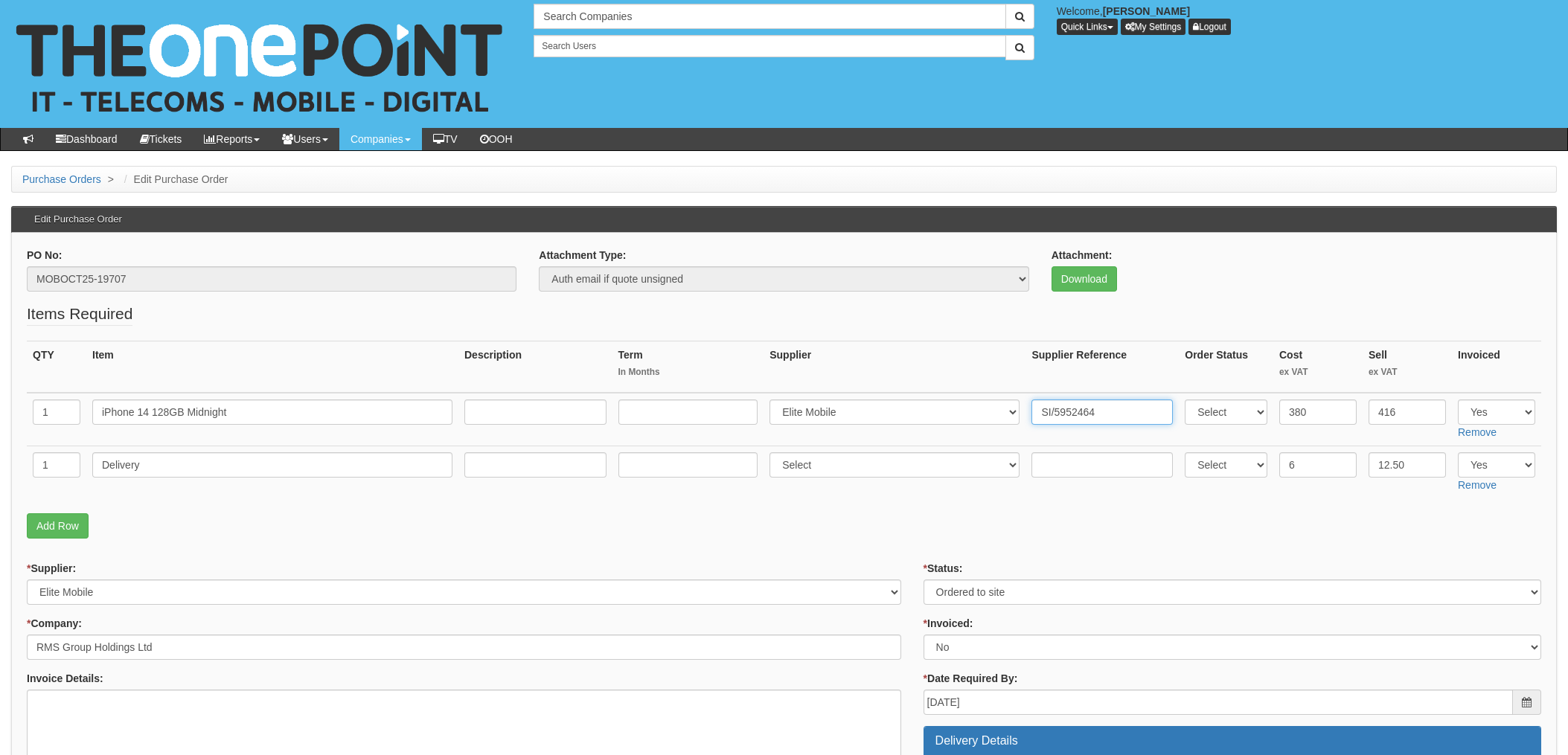
type input "SI/5952464"
click at [1086, 458] on input "text" at bounding box center [1102, 465] width 141 height 25
paste input "SI/5952464"
type input "SI/5952464"
click at [824, 466] on select "Select 123 REG.co.uk 1Password 3 4Gon AA Jones Electric Ltd Abzorb Access Group…" at bounding box center [894, 465] width 250 height 25
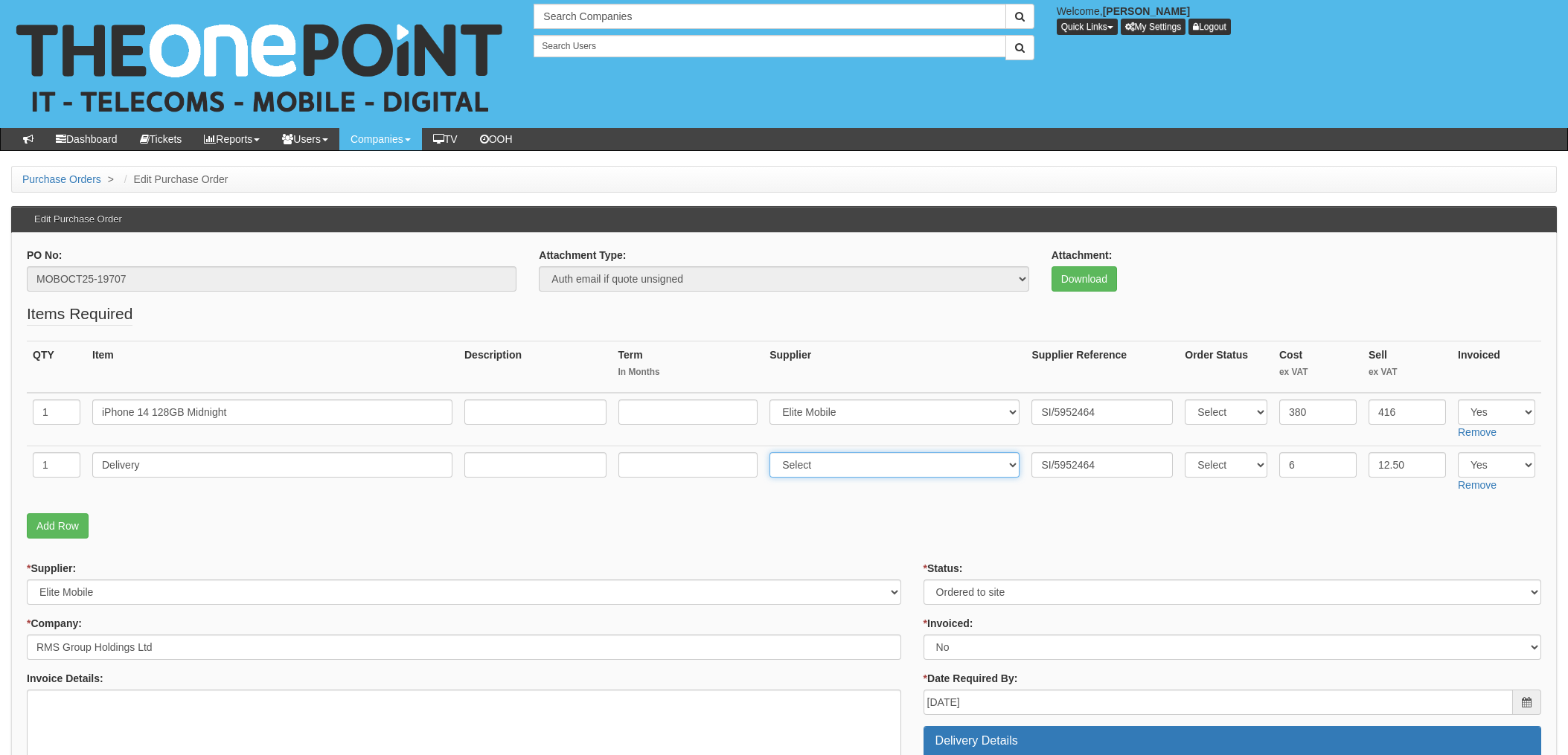
select select "260"
click at [774, 452] on select "Select 123 REG.co.uk 1Password 3 4Gon AA Jones Electric Ltd Abzorb Access Group…" at bounding box center [894, 465] width 250 height 25
click at [948, 593] on select "Select Approved Completed Delivered Invoiced Ordered Ordered to site Part Order…" at bounding box center [1232, 592] width 618 height 25
select select "4"
click at [924, 579] on select "Select Approved Completed Delivered Invoiced Ordered Ordered to site Part Order…" at bounding box center [1232, 592] width 618 height 25
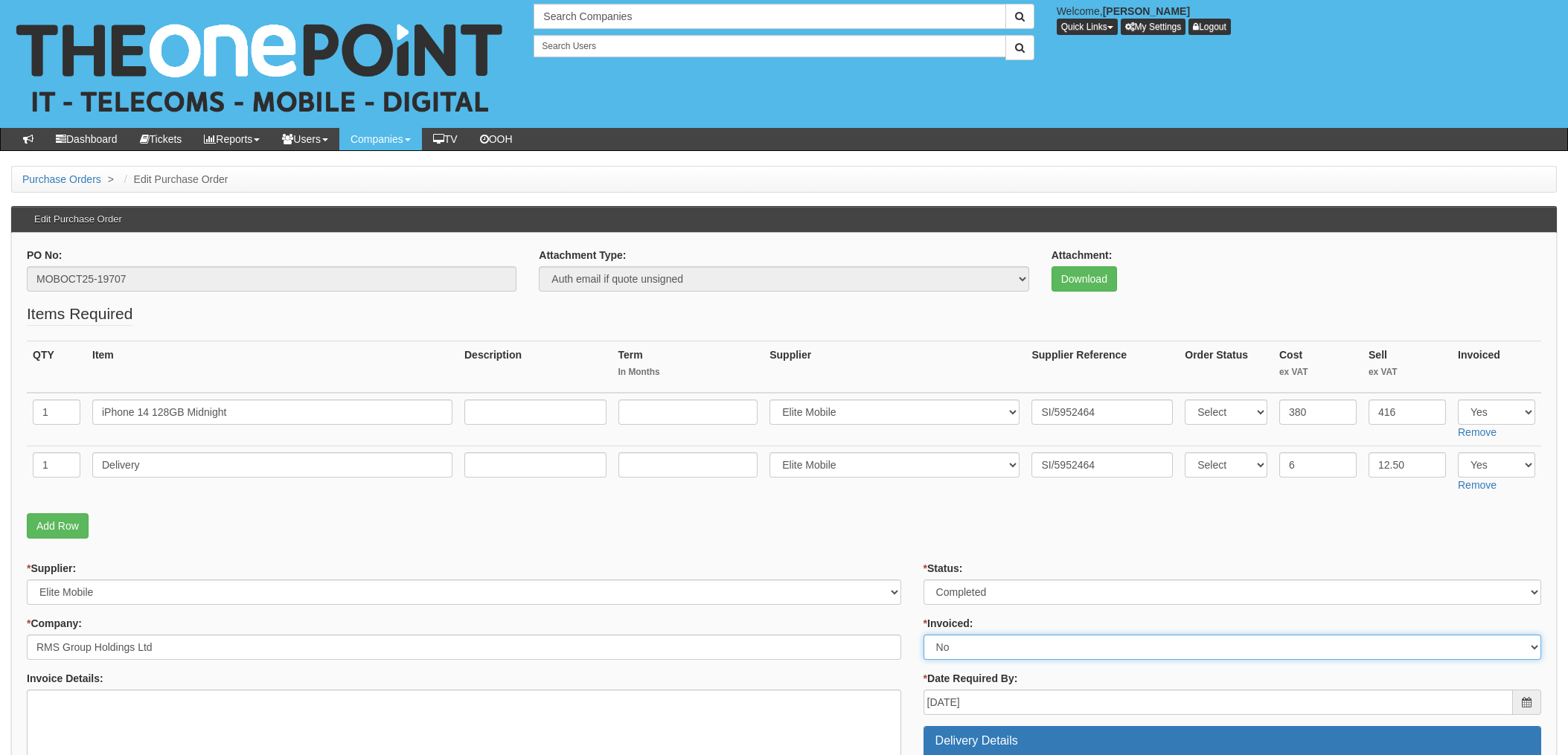
click at [966, 654] on select "Select Yes No N/A STB (part of order)" at bounding box center [1232, 648] width 618 height 25
select select "1"
click at [924, 635] on select "Select Yes No N/A STB (part of order)" at bounding box center [1232, 648] width 618 height 25
click at [902, 537] on p "Add Row" at bounding box center [783, 526] width 1514 height 25
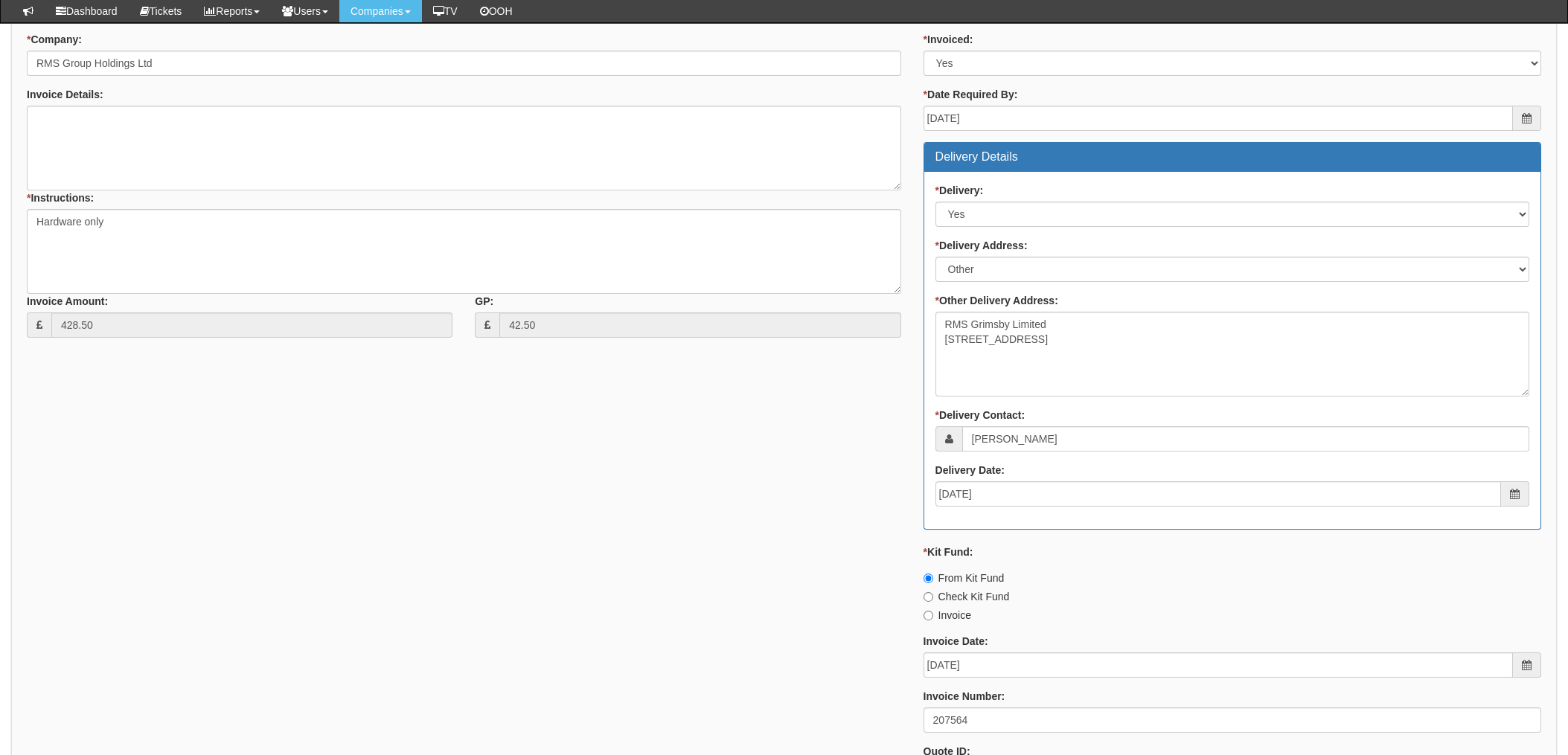
scroll to position [595, 0]
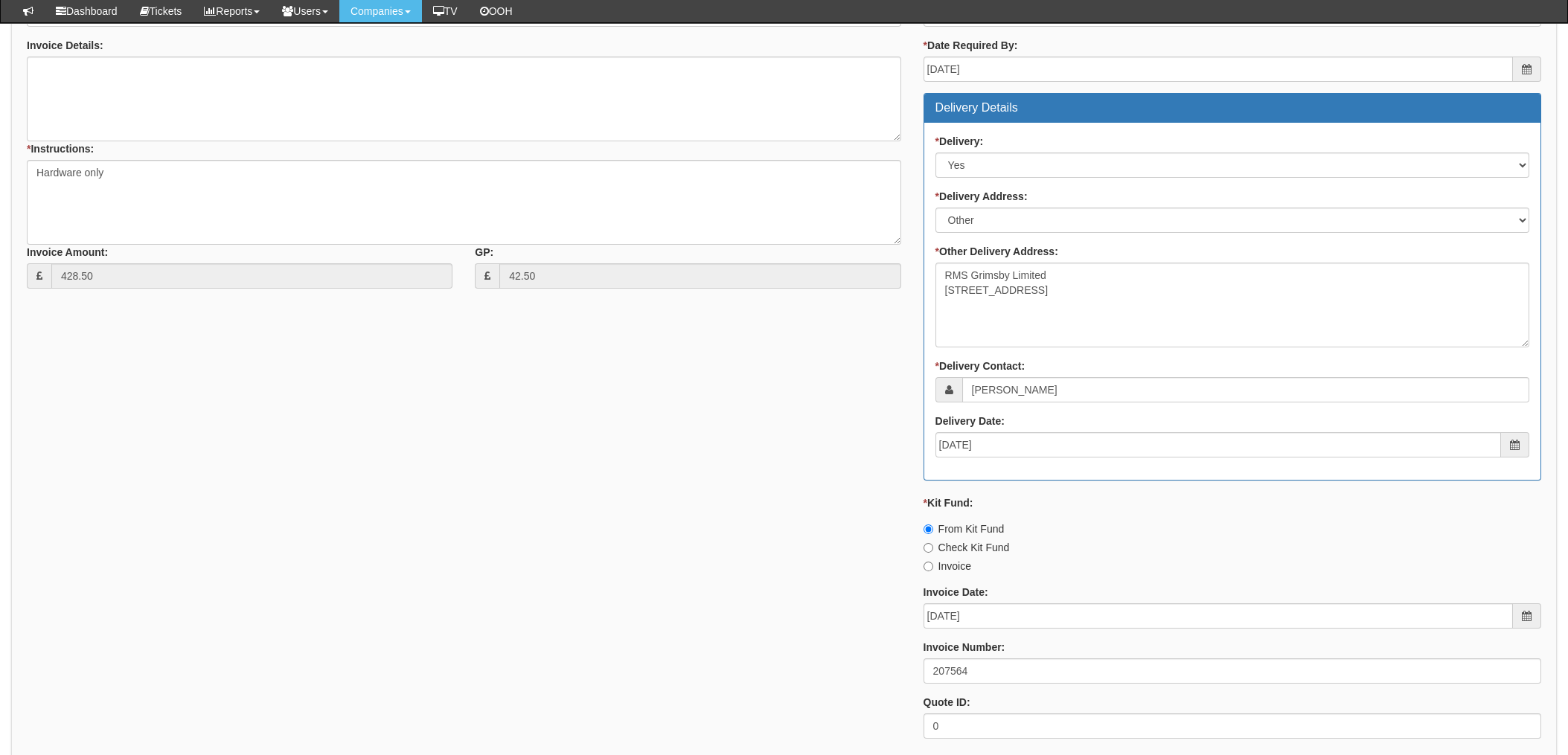
drag, startPoint x: 623, startPoint y: 454, endPoint x: 623, endPoint y: 408, distance: 46.0
click at [623, 454] on div "* Supplier: Select 123 REG.co.uk 1Password 3 4Gon AA Jones Electric Ltd Abzorb …" at bounding box center [784, 339] width 1537 height 822
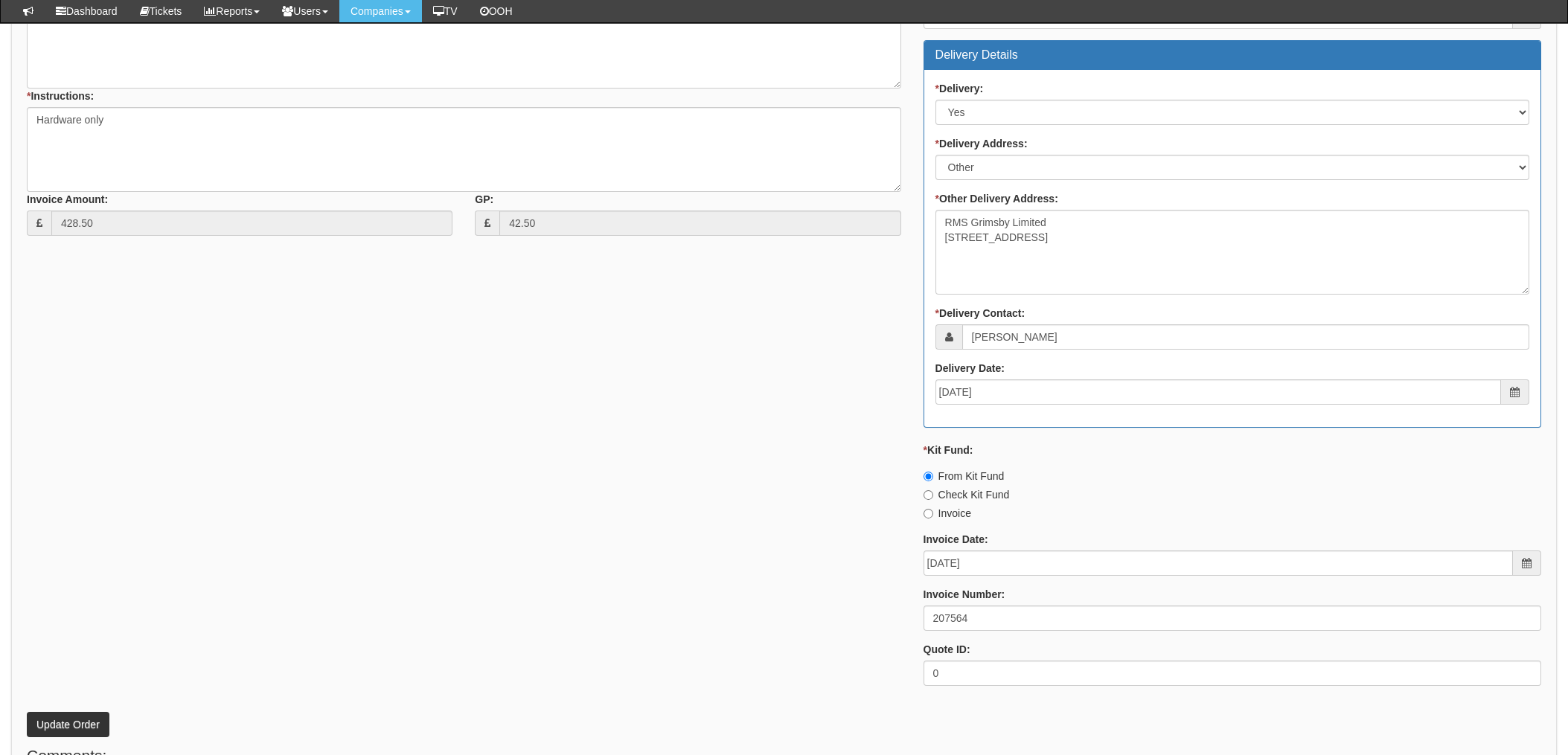
scroll to position [751, 0]
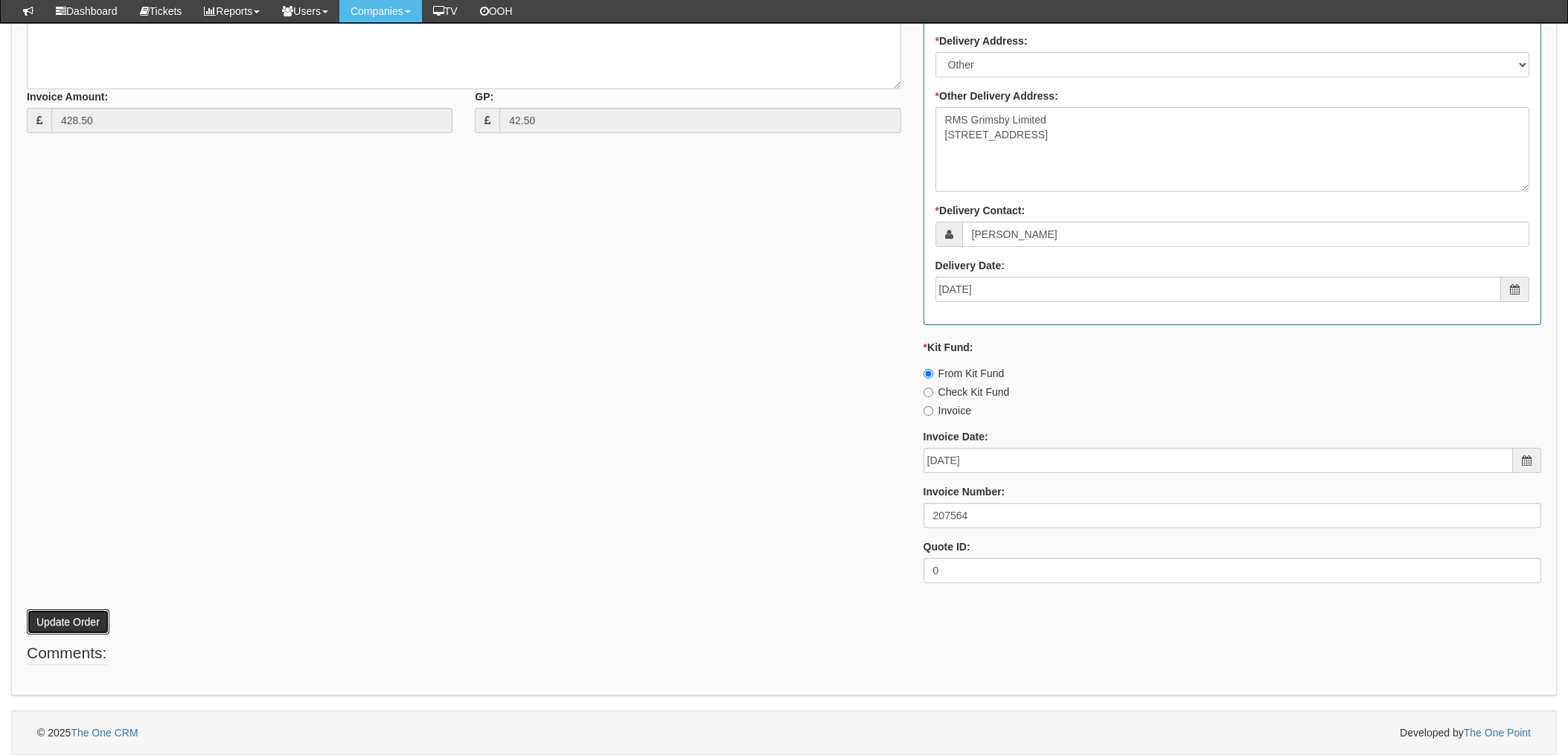
click at [48, 625] on button "Update Order" at bounding box center [67, 622] width 82 height 25
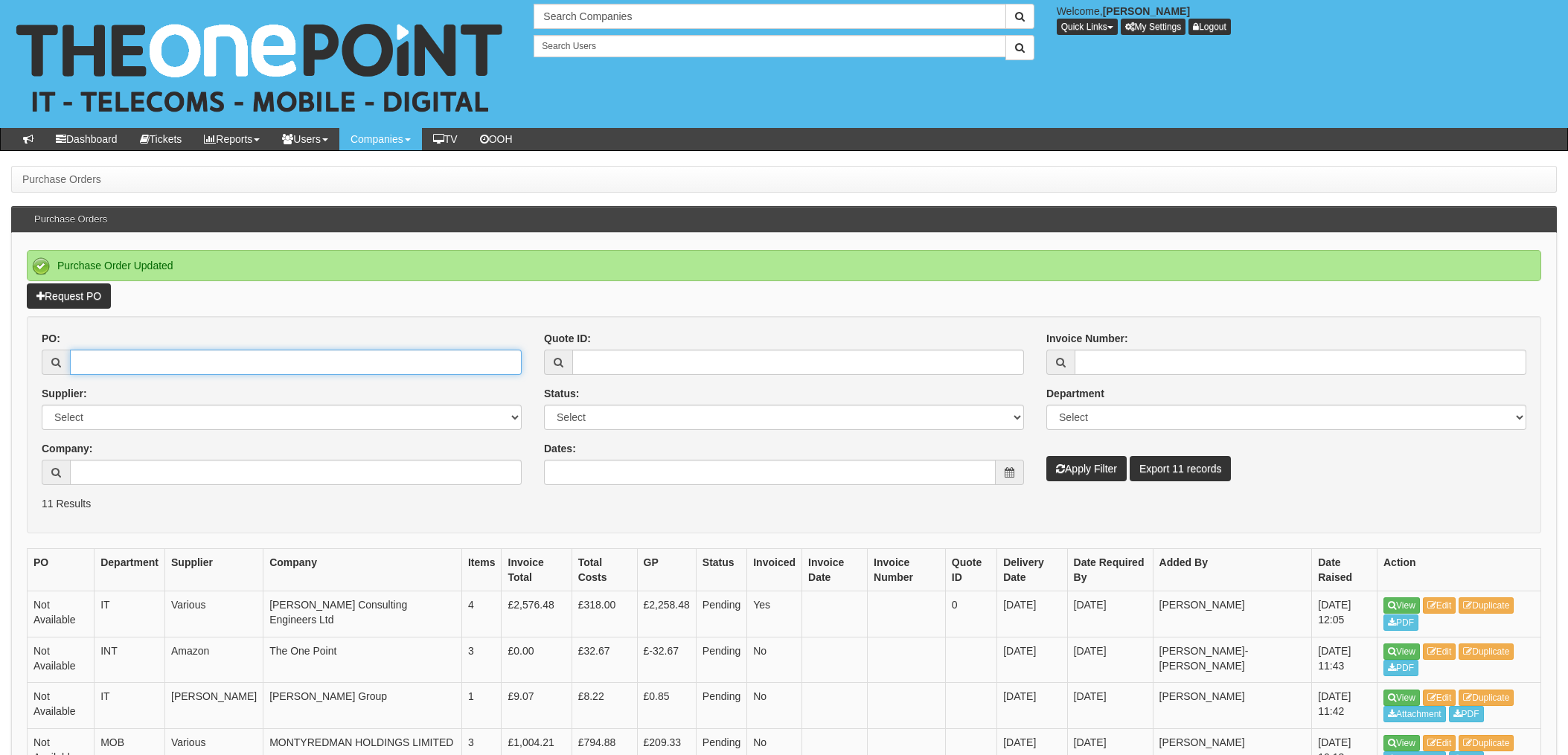
click at [156, 351] on input "PO:" at bounding box center [296, 362] width 452 height 25
type input "19698"
click at [1046, 456] on button "Apply Filter" at bounding box center [1086, 469] width 80 height 25
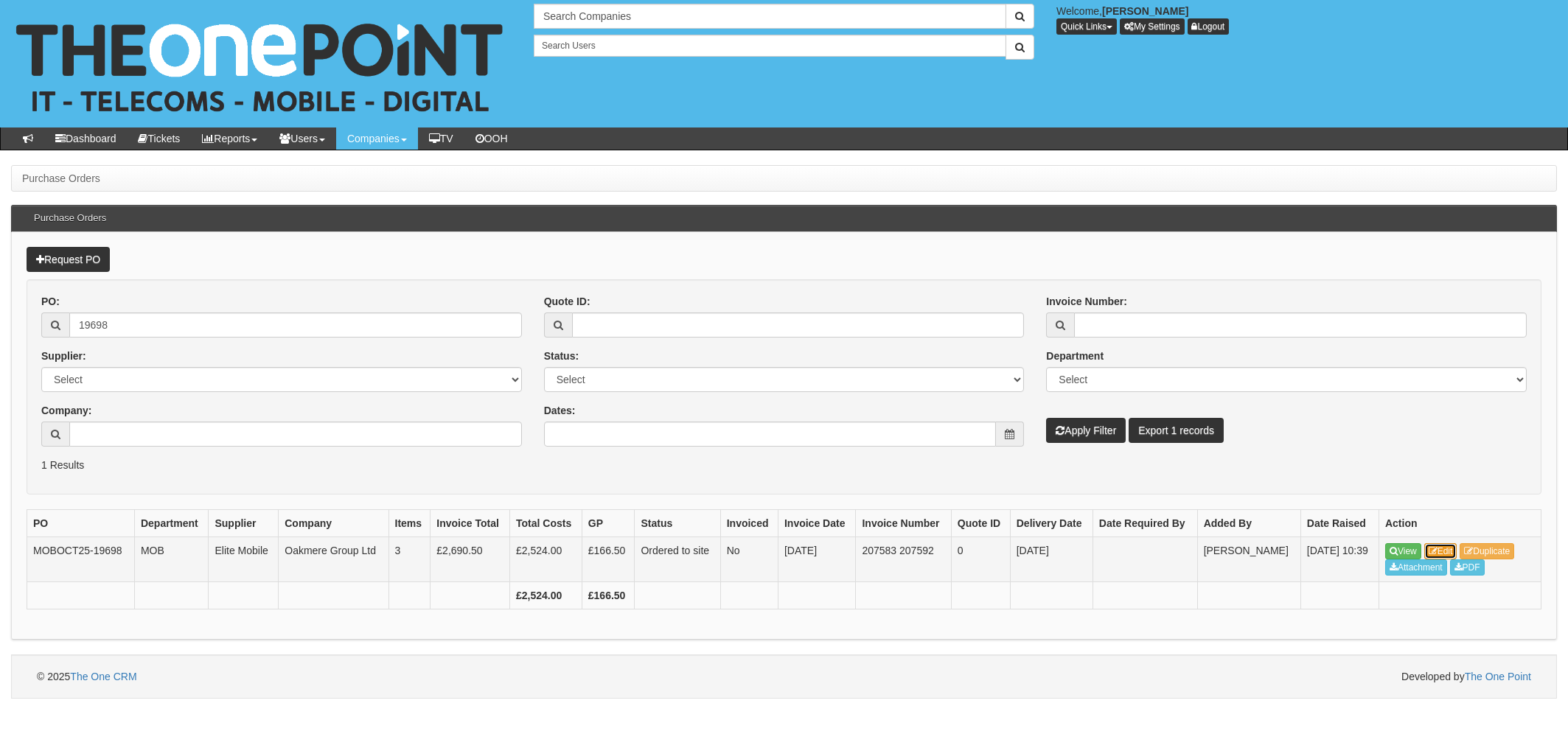
click at [1444, 549] on link "Edit" at bounding box center [1441, 551] width 33 height 16
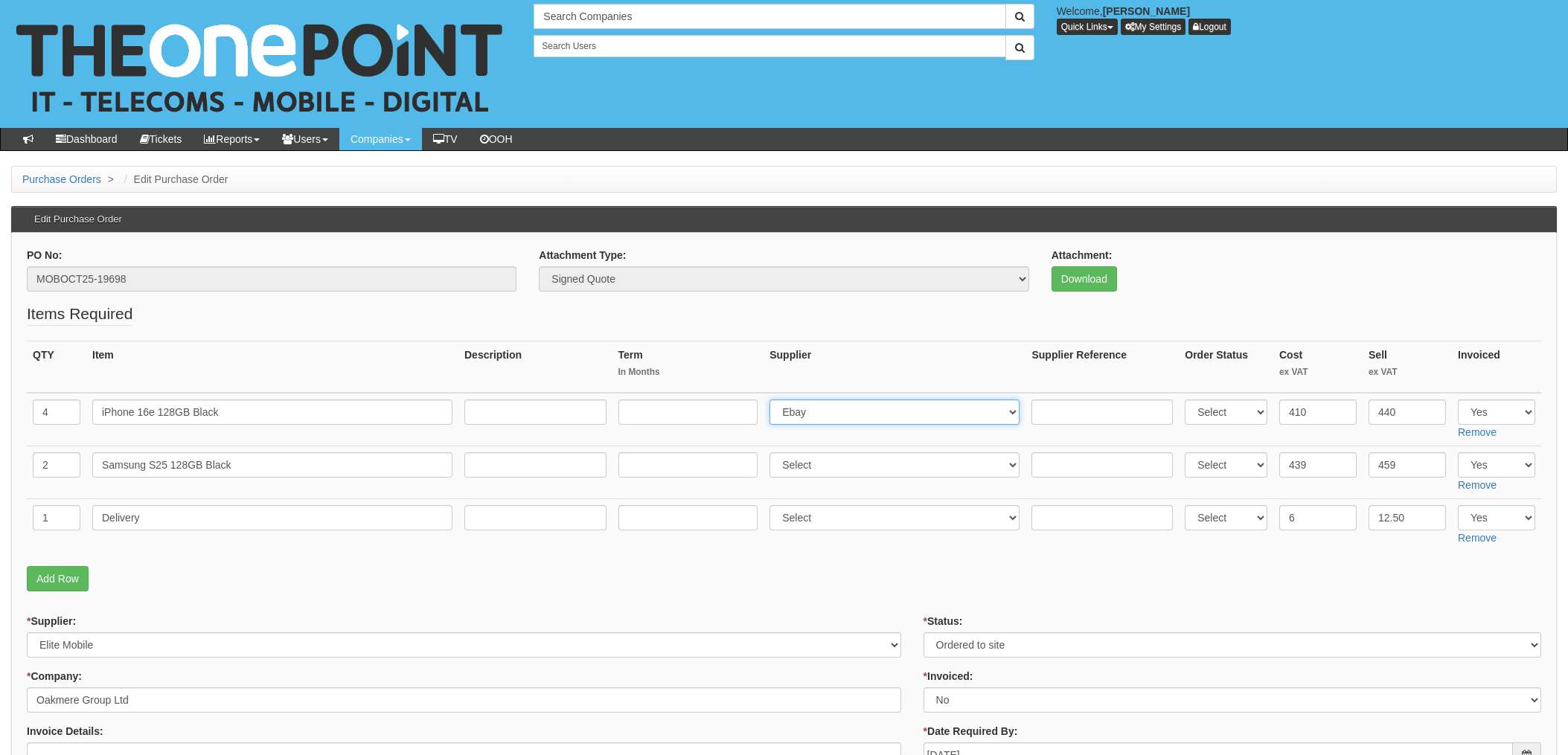
click at [851, 416] on select "Select 123 [DOMAIN_NAME] 1Password 3 4Gon [PERSON_NAME] Electric Ltd Abzorb Acc…" at bounding box center [894, 412] width 250 height 25
select select "260"
click at [774, 400] on select "Select 123 [DOMAIN_NAME] 1Password 3 4Gon [PERSON_NAME] Electric Ltd Abzorb Acc…" at bounding box center [894, 412] width 250 height 25
click at [835, 473] on select "Select 123 [DOMAIN_NAME] 1Password 3 4Gon [PERSON_NAME] Electric Ltd Abzorb Acc…" at bounding box center [894, 465] width 250 height 25
select select "260"
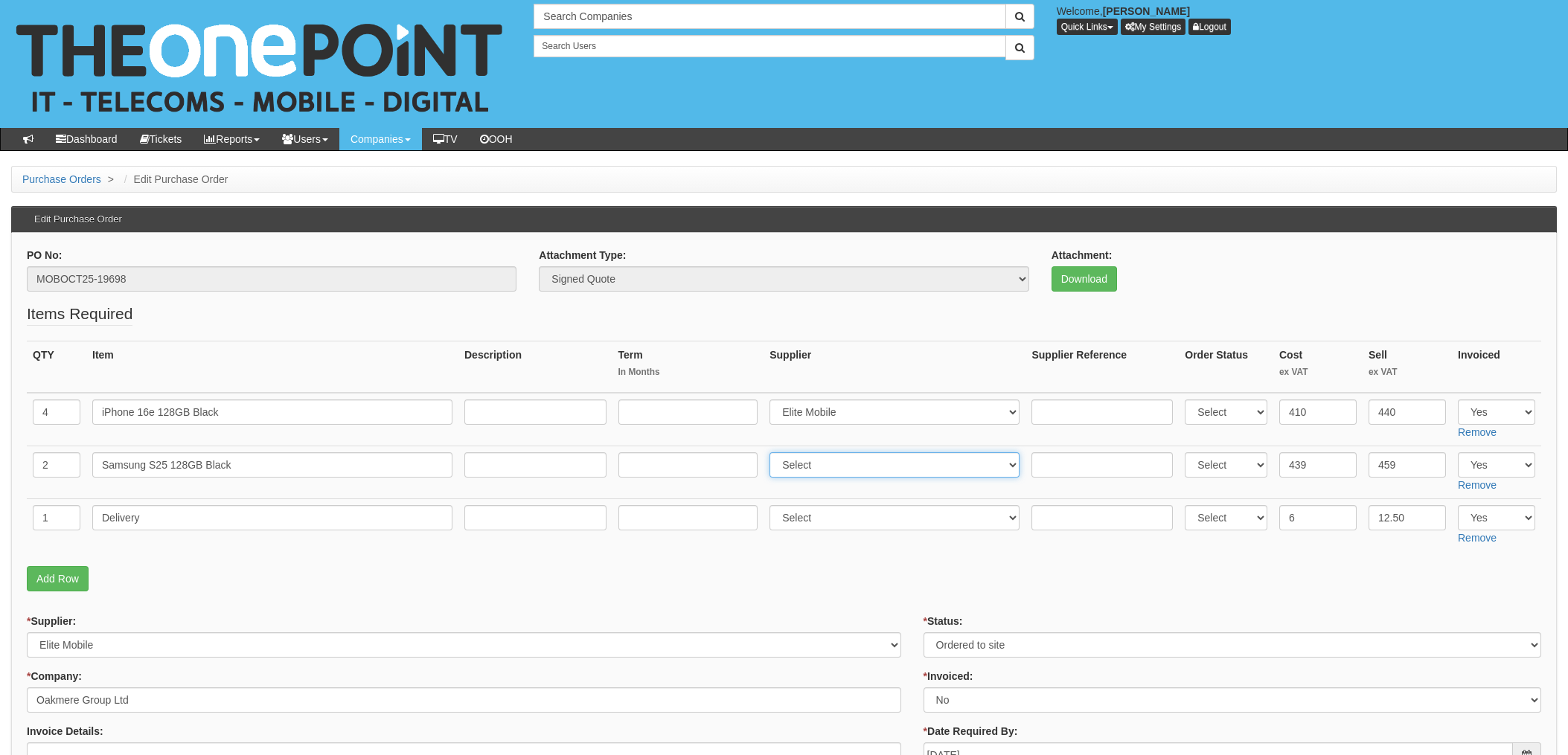
click at [774, 452] on select "Select 123 [DOMAIN_NAME] 1Password 3 4Gon [PERSON_NAME] Electric Ltd Abzorb Acc…" at bounding box center [894, 465] width 250 height 25
click at [1080, 416] on input "text" at bounding box center [1102, 412] width 141 height 25
paste input "SI/5953817"
type input "SI/5953817"
click at [1040, 448] on td at bounding box center [1102, 472] width 154 height 53
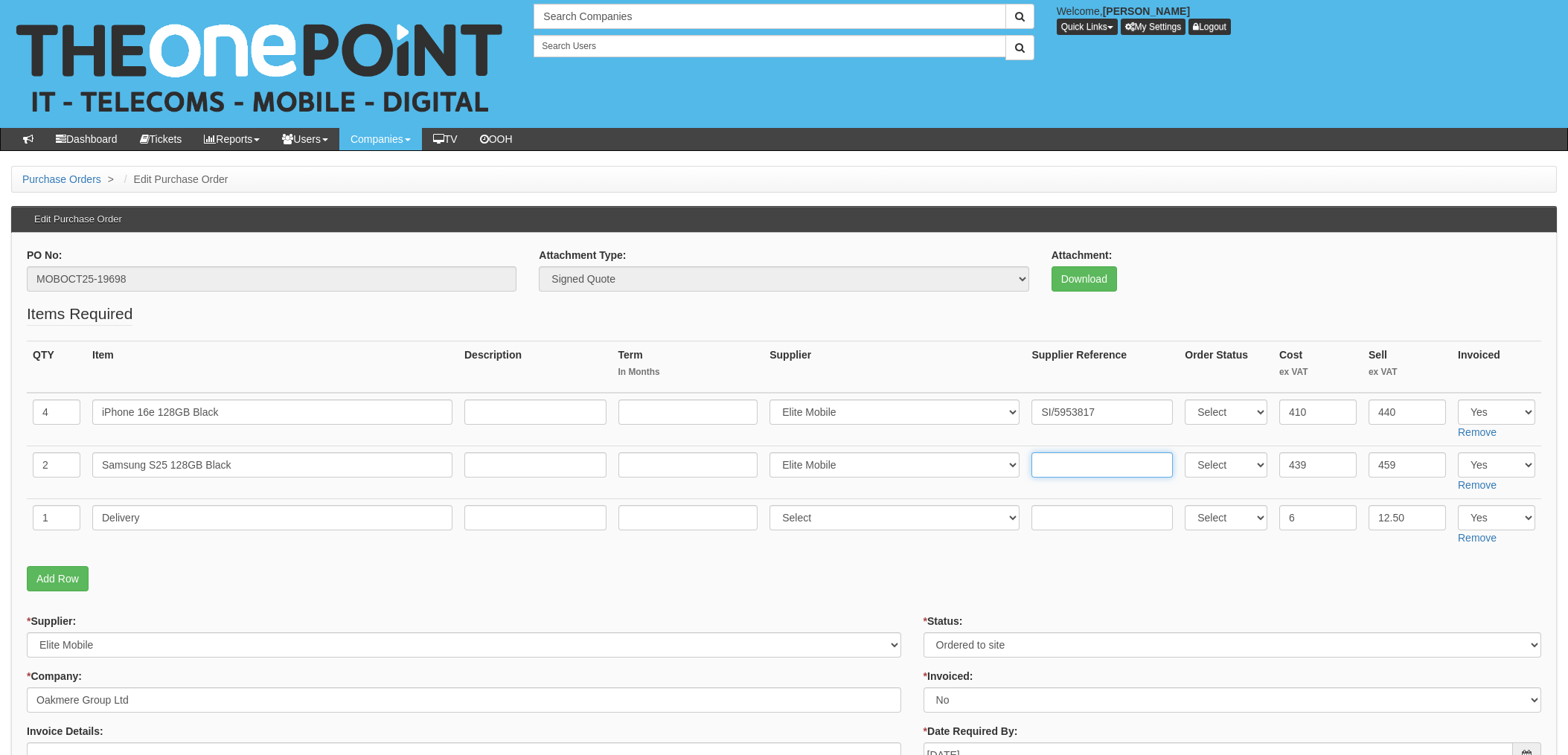
click at [1052, 458] on input "text" at bounding box center [1102, 465] width 141 height 25
paste input "SI/5953817"
type input "SI/5953817"
click at [854, 522] on select "Select 123 REG.co.uk 1Password 3 4Gon AA Jones Electric Ltd Abzorb Access Group…" at bounding box center [894, 517] width 250 height 25
select select "260"
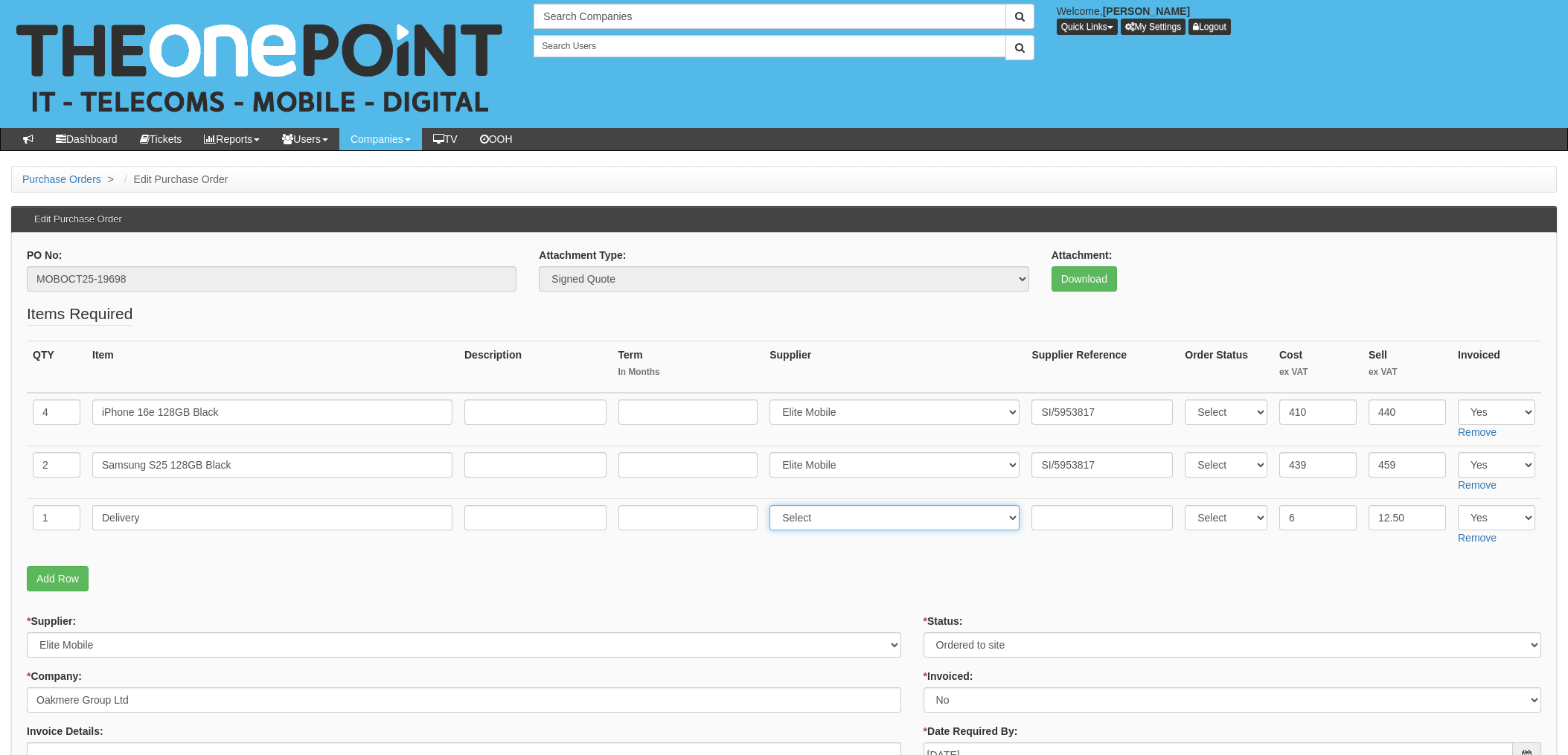
click at [774, 505] on select "Select 123 REG.co.uk 1Password 3 4Gon AA Jones Electric Ltd Abzorb Access Group…" at bounding box center [894, 517] width 250 height 25
click at [1051, 516] on input "text" at bounding box center [1102, 517] width 141 height 25
paste input "SI/5953817"
type input "SI/5953817"
click at [807, 623] on div "* Supplier: Select 123 REG.co.uk 1Password 3 4Gon AA Jones Electric Ltd Abzorb …" at bounding box center [463, 636] width 874 height 44
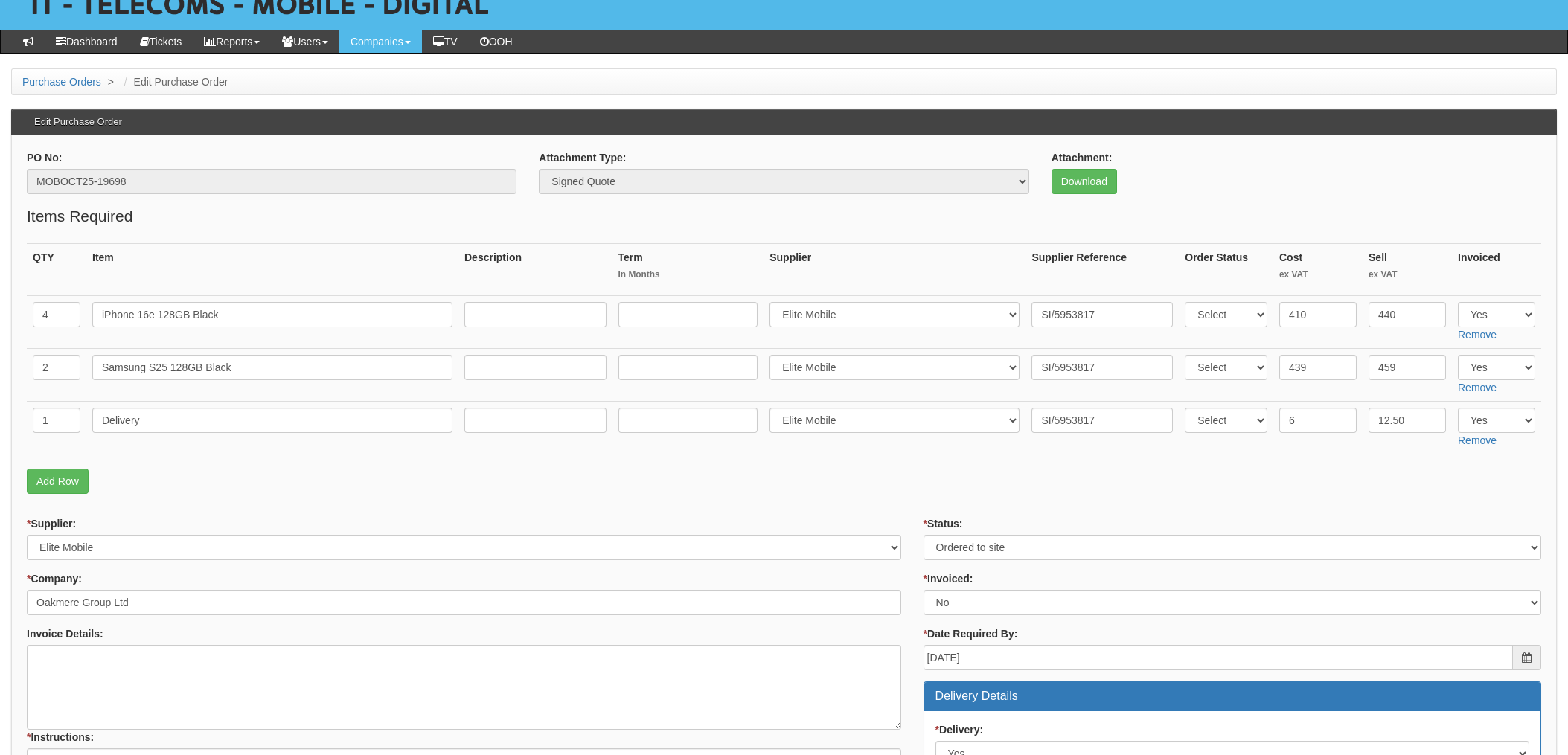
scroll to position [99, 0]
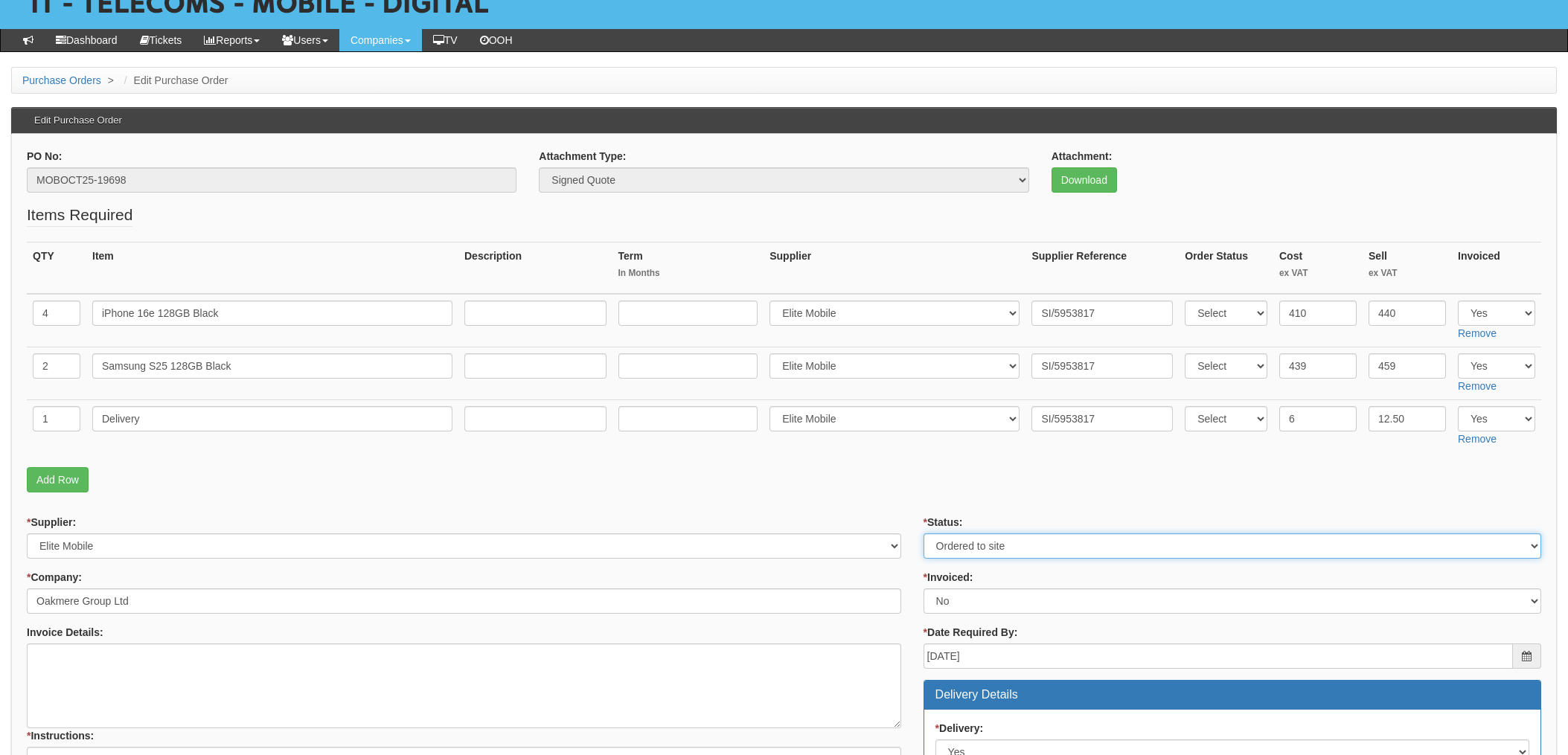
click at [978, 539] on select "Select Approved Completed Delivered Invoiced Ordered Ordered to site Part Order…" at bounding box center [1232, 546] width 618 height 25
select select "4"
click at [924, 533] on select "Select Approved Completed Delivered Invoiced Ordered Ordered to site Part Order…" at bounding box center [1232, 546] width 618 height 25
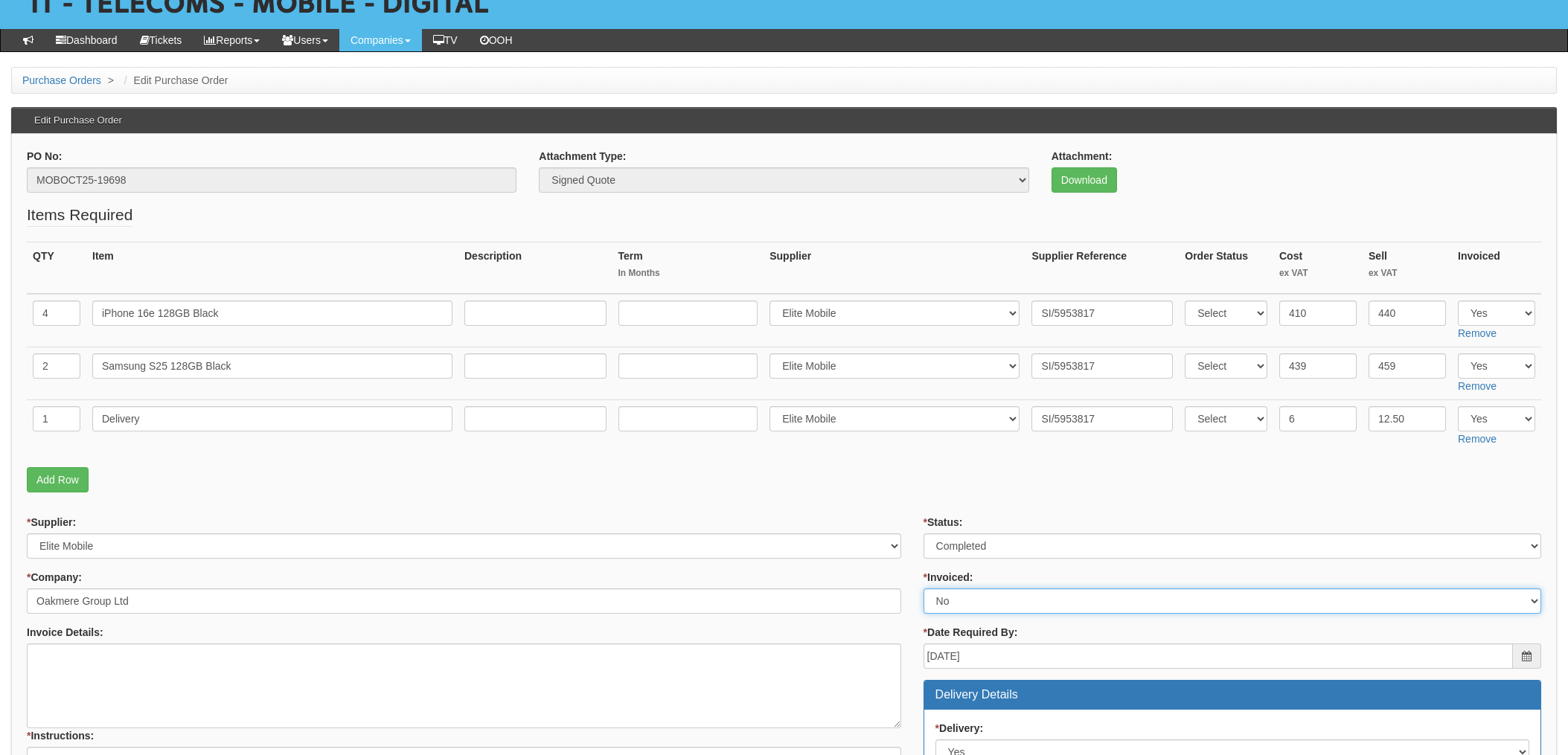
click at [956, 601] on select "Select Yes No N/A STB (part of order)" at bounding box center [1232, 601] width 618 height 25
select select "1"
click at [924, 589] on select "Select Yes No N/A STB (part of order)" at bounding box center [1232, 601] width 618 height 25
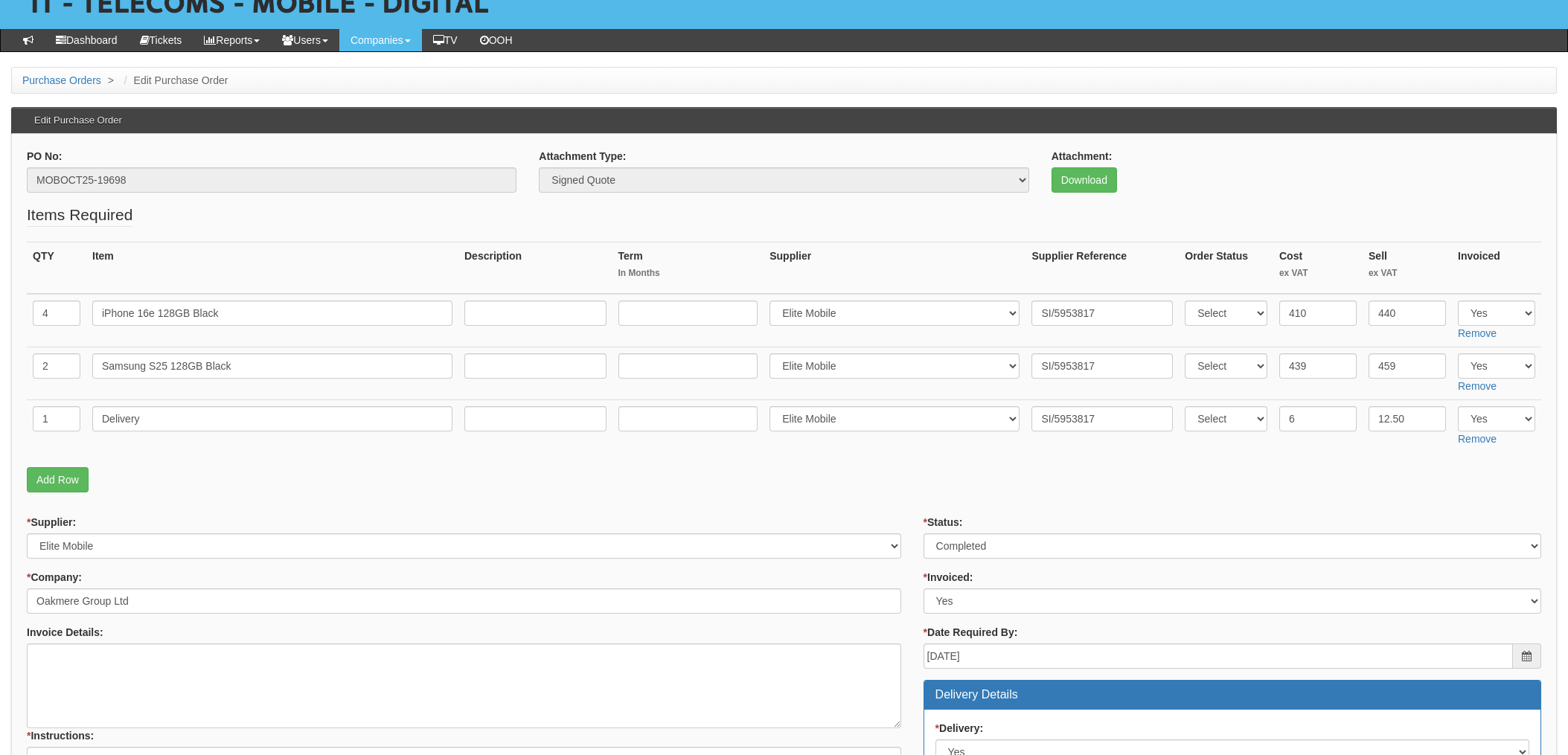
click at [880, 491] on p "Add Row" at bounding box center [783, 480] width 1514 height 25
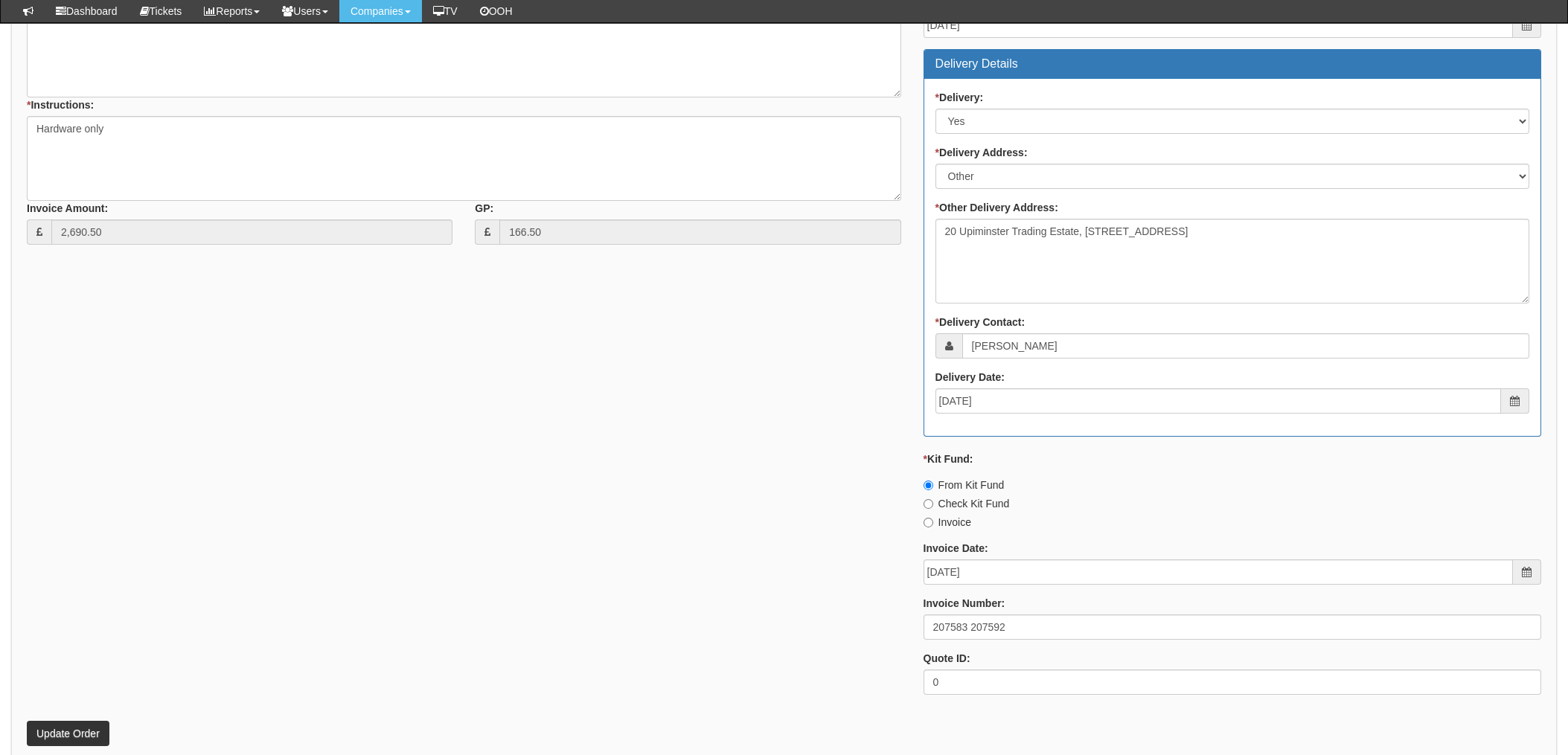
scroll to position [793, 0]
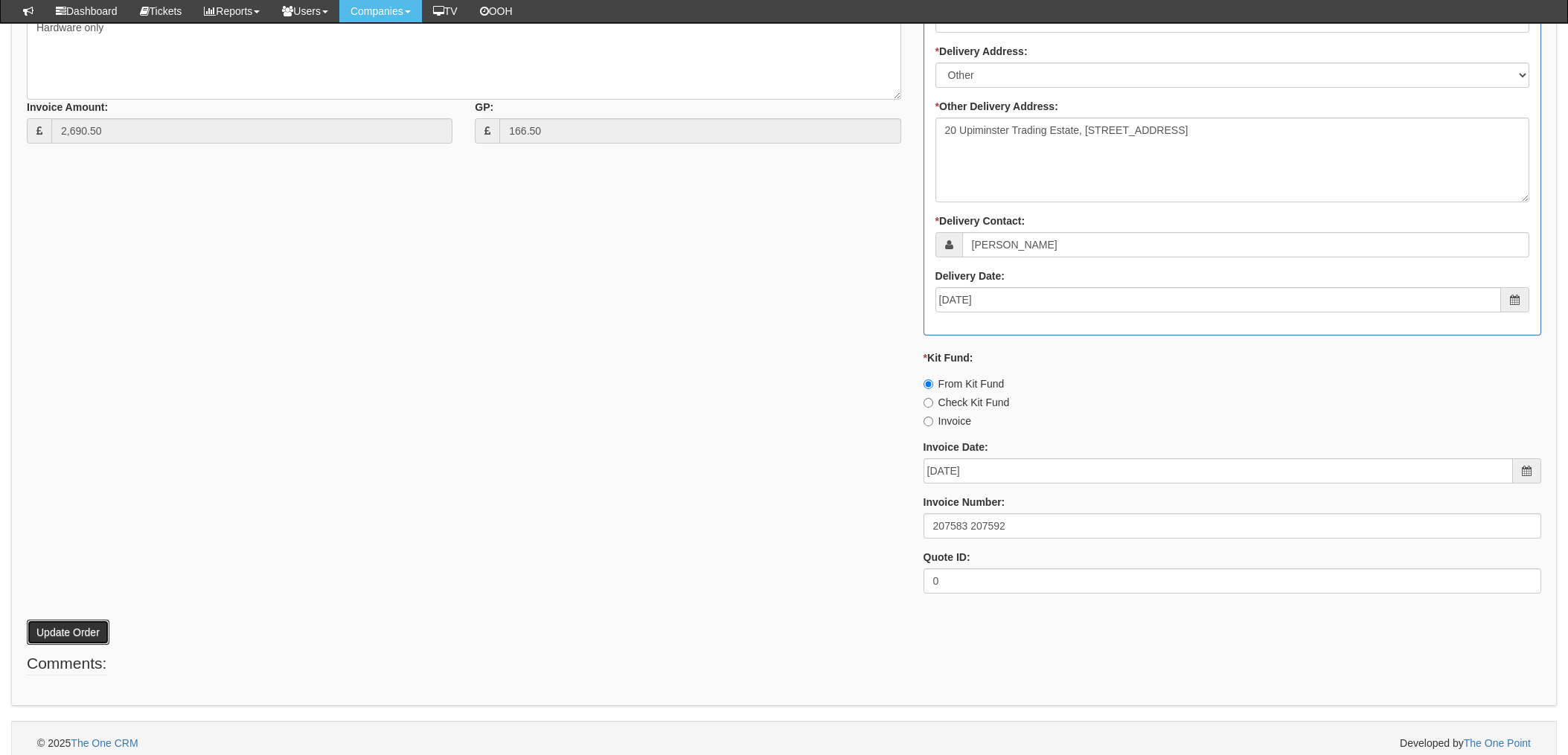
click at [60, 630] on button "Update Order" at bounding box center [67, 633] width 82 height 25
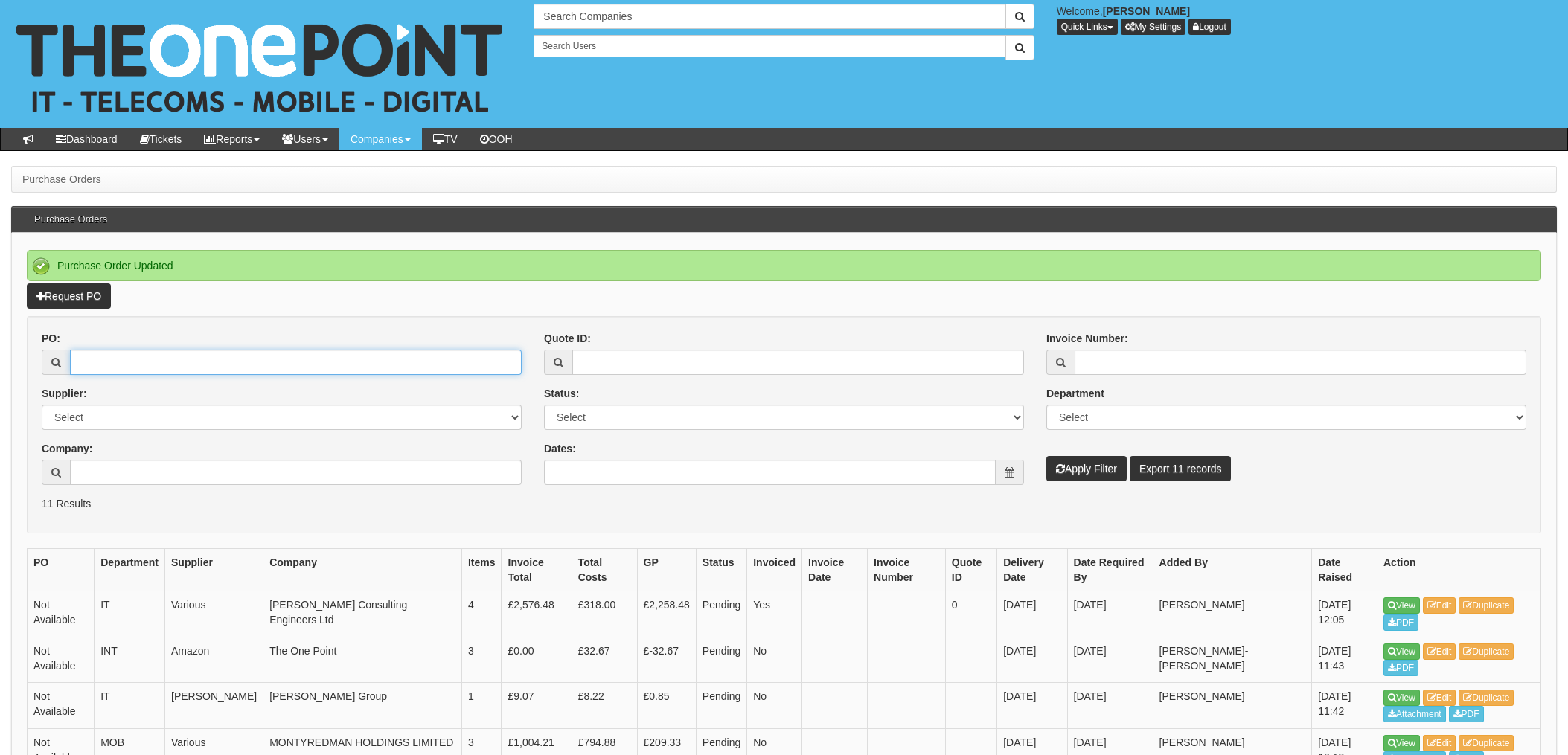
click at [172, 368] on input "PO:" at bounding box center [296, 362] width 452 height 25
type input "19714"
click at [1046, 456] on button "Apply Filter" at bounding box center [1086, 469] width 80 height 25
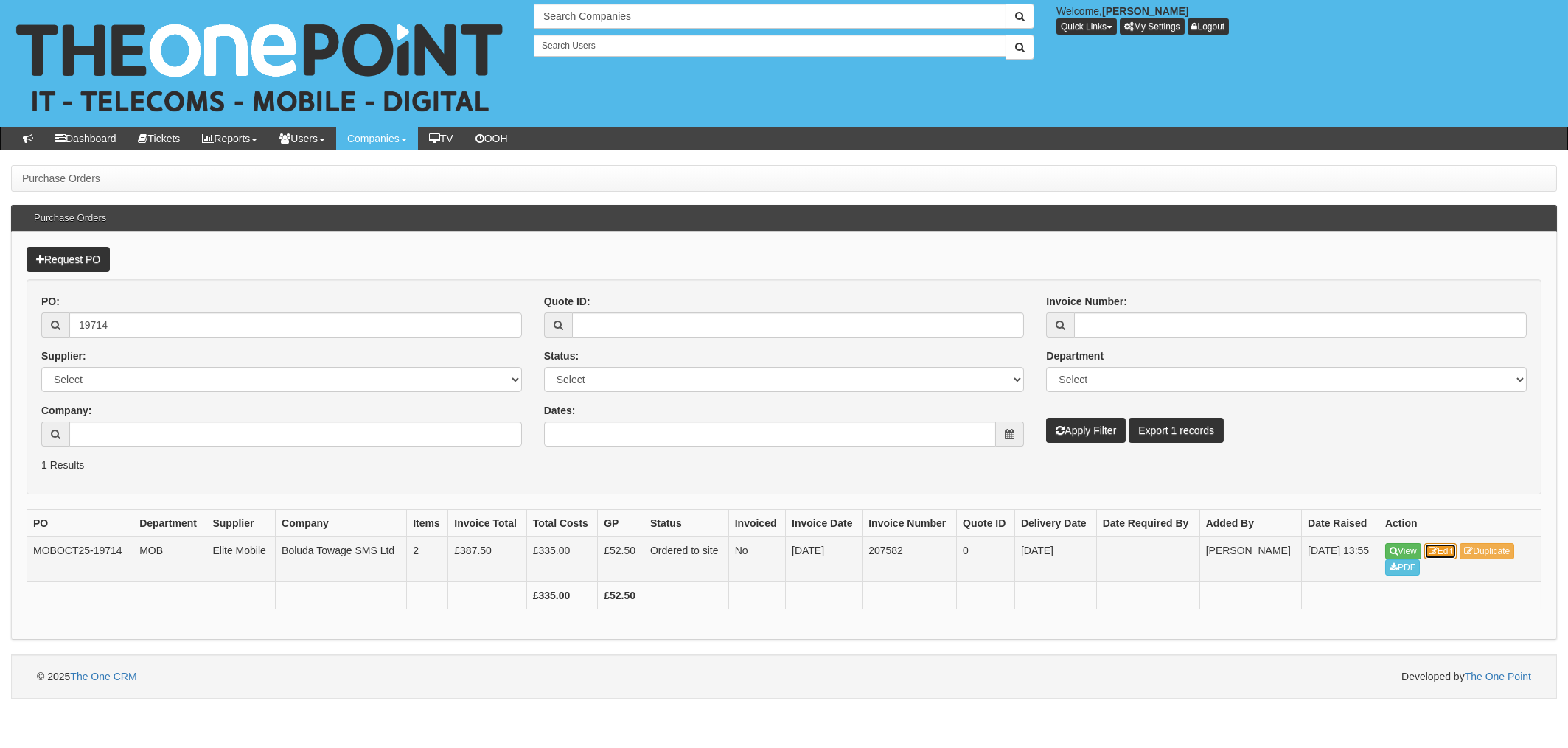
click at [1454, 546] on link "Edit" at bounding box center [1441, 551] width 33 height 16
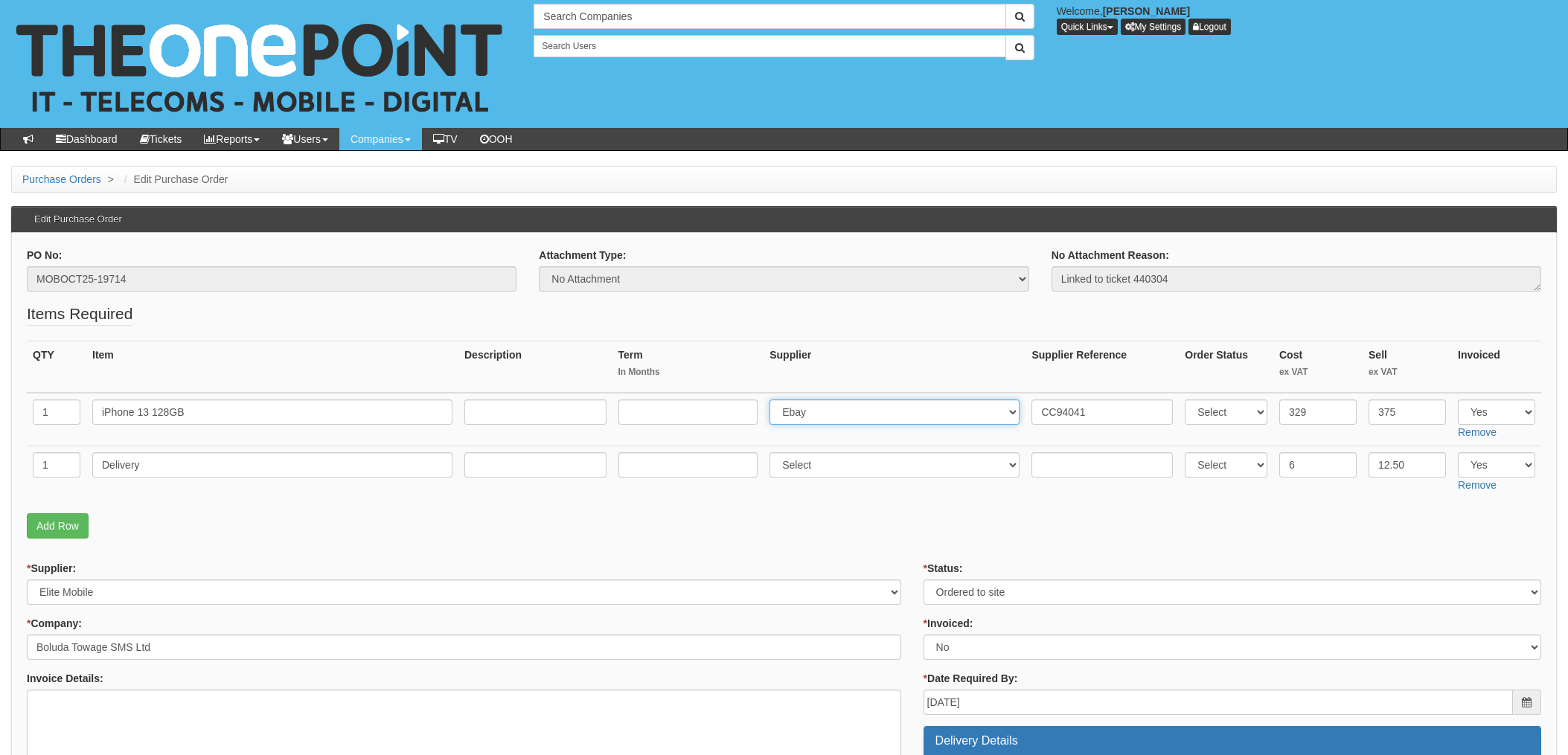
click at [852, 406] on select "Select 123 REG.co.uk 1Password 3 4Gon AA Jones Electric Ltd Abzorb Access Group…" at bounding box center [894, 412] width 250 height 25
select select "260"
click at [774, 400] on select "Select 123 REG.co.uk 1Password 3 4Gon AA Jones Electric Ltd Abzorb Access Group…" at bounding box center [894, 412] width 250 height 25
click at [1032, 411] on input "CC94041" at bounding box center [1102, 412] width 141 height 25
paste input "SI/5953786"
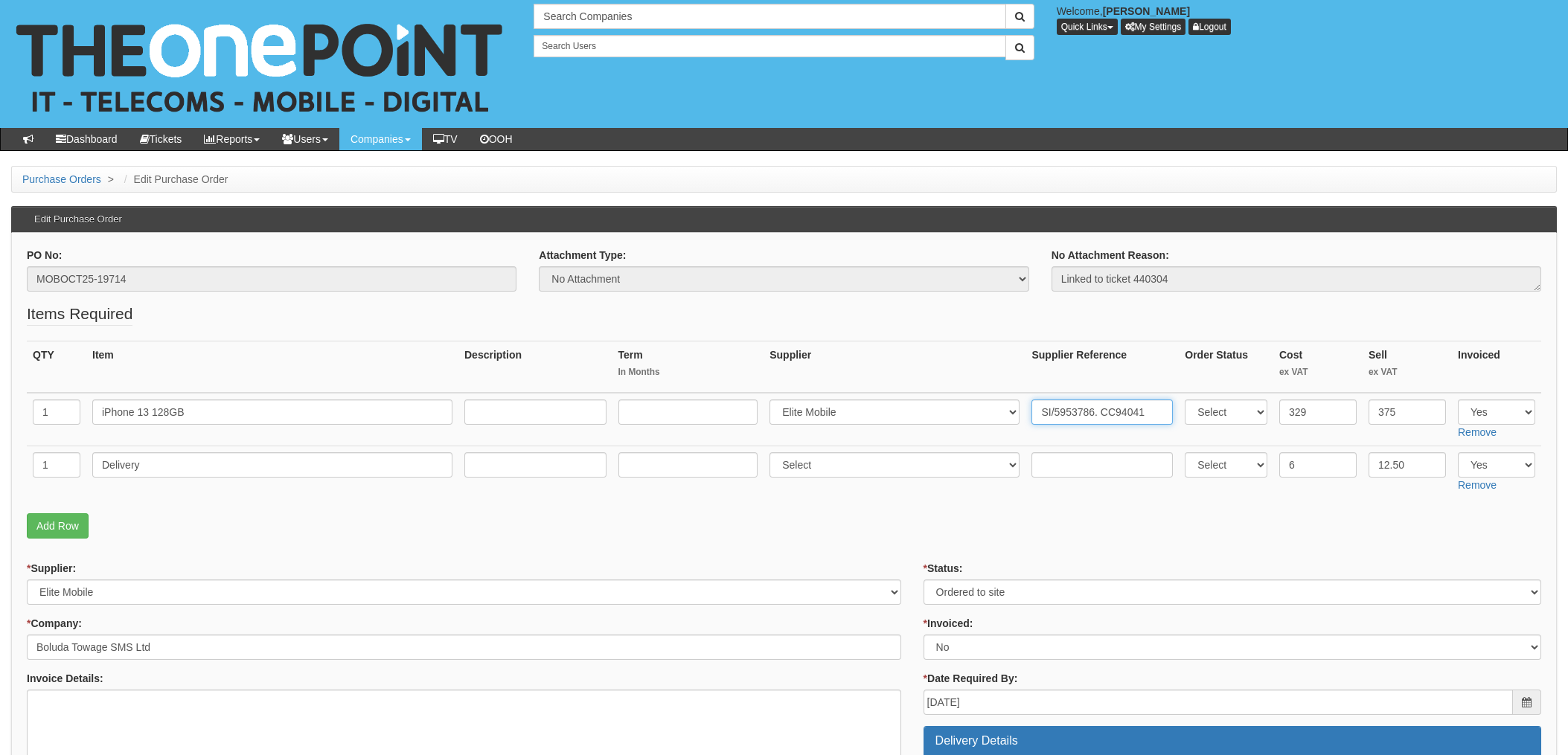
type input "SI/5953786. CC94041"
click at [881, 472] on select "Select 123 REG.co.uk 1Password 3 4Gon AA Jones Electric Ltd Abzorb Access Group…" at bounding box center [894, 465] width 250 height 25
select select "260"
click at [774, 452] on select "Select 123 REG.co.uk 1Password 3 4Gon AA Jones Electric Ltd Abzorb Access Group…" at bounding box center [894, 465] width 250 height 25
click at [1052, 468] on input "text" at bounding box center [1102, 465] width 141 height 25
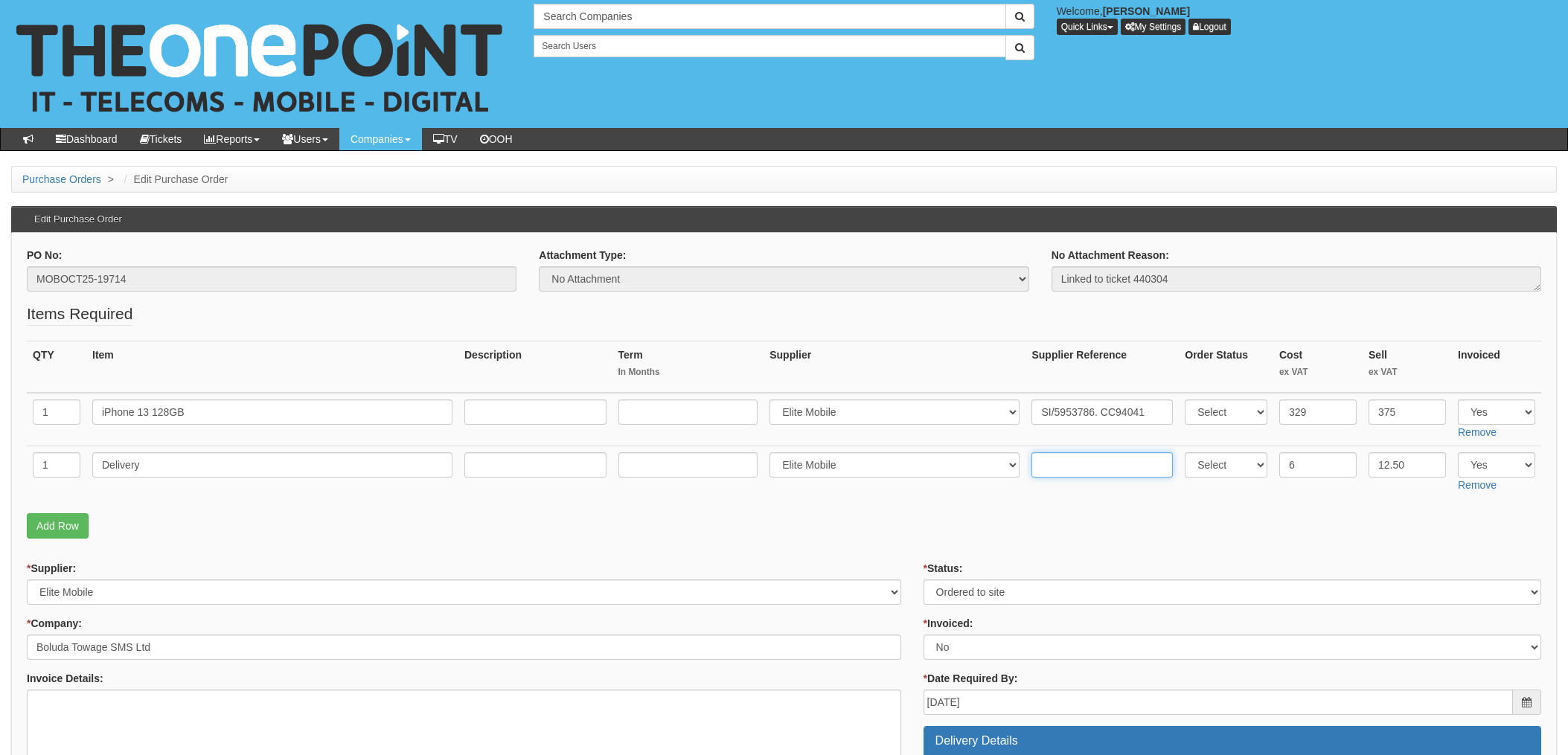
paste input "SI/5953786"
type input "SI/5953786"
click at [858, 496] on td "Select 123 REG.co.uk 1Password 3 4Gon AA Jones Electric Ltd Abzorb Access Group…" at bounding box center [895, 472] width 262 height 53
click at [962, 595] on select "Select Approved Completed Delivered Invoiced Ordered Ordered to site Part Order…" at bounding box center [1232, 592] width 618 height 25
select select "4"
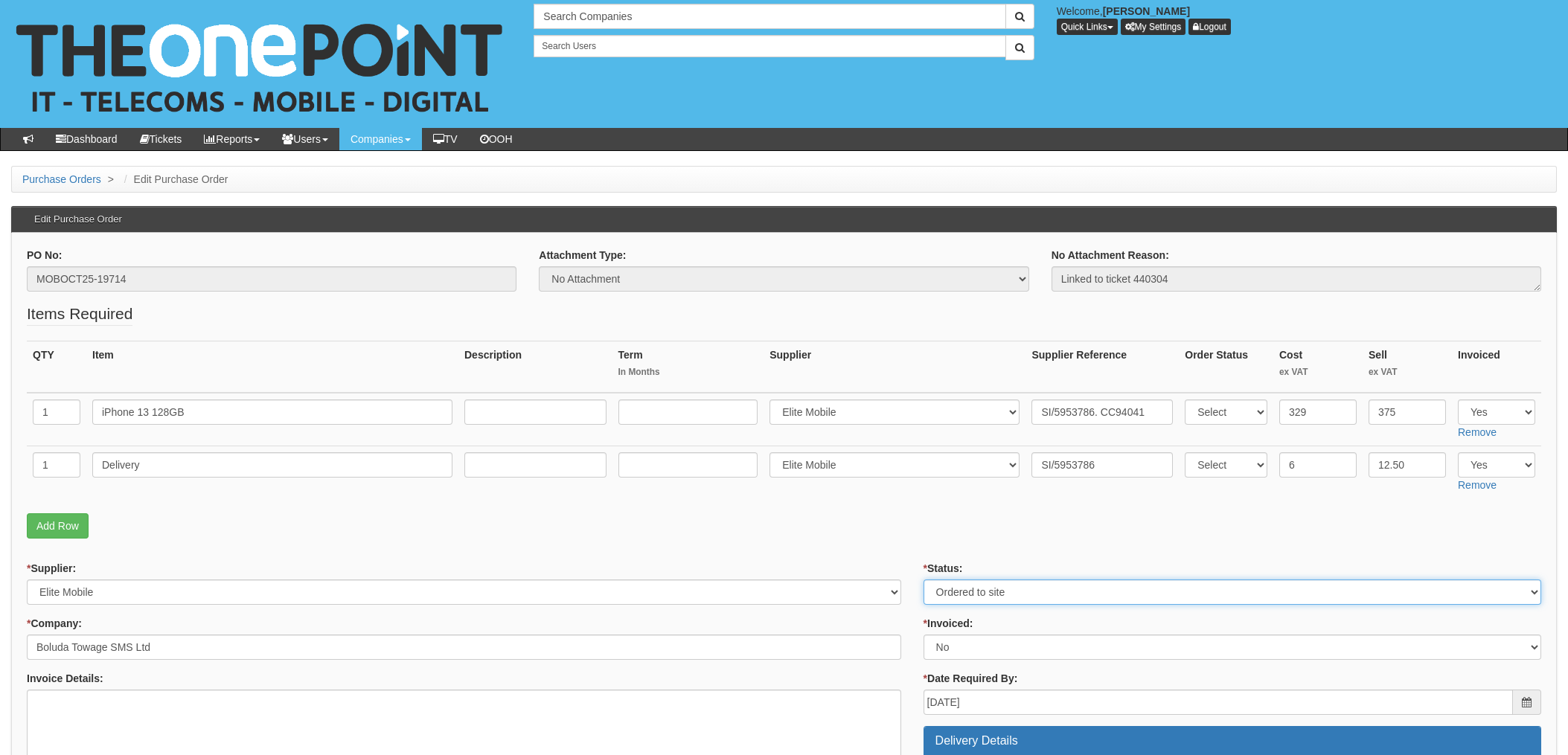
click at [924, 579] on select "Select Approved Completed Delivered Invoiced Ordered Ordered to site Part Order…" at bounding box center [1232, 592] width 618 height 25
click at [961, 652] on select "Select Yes No N/A STB (part of order)" at bounding box center [1232, 648] width 618 height 25
select select "1"
click at [924, 635] on select "Select Yes No N/A STB (part of order)" at bounding box center [1232, 648] width 618 height 25
click at [842, 521] on p "Add Row" at bounding box center [783, 526] width 1514 height 25
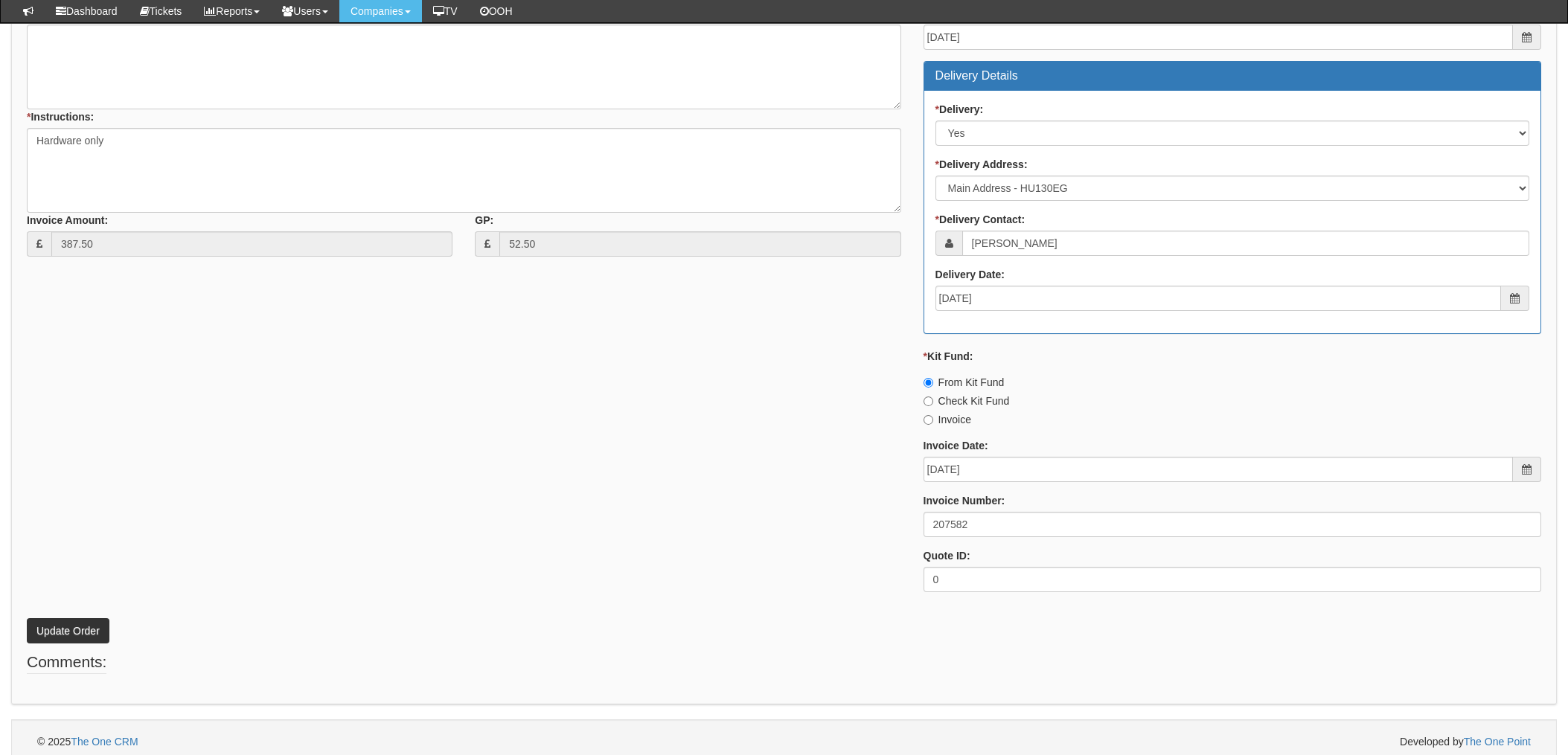
scroll to position [636, 0]
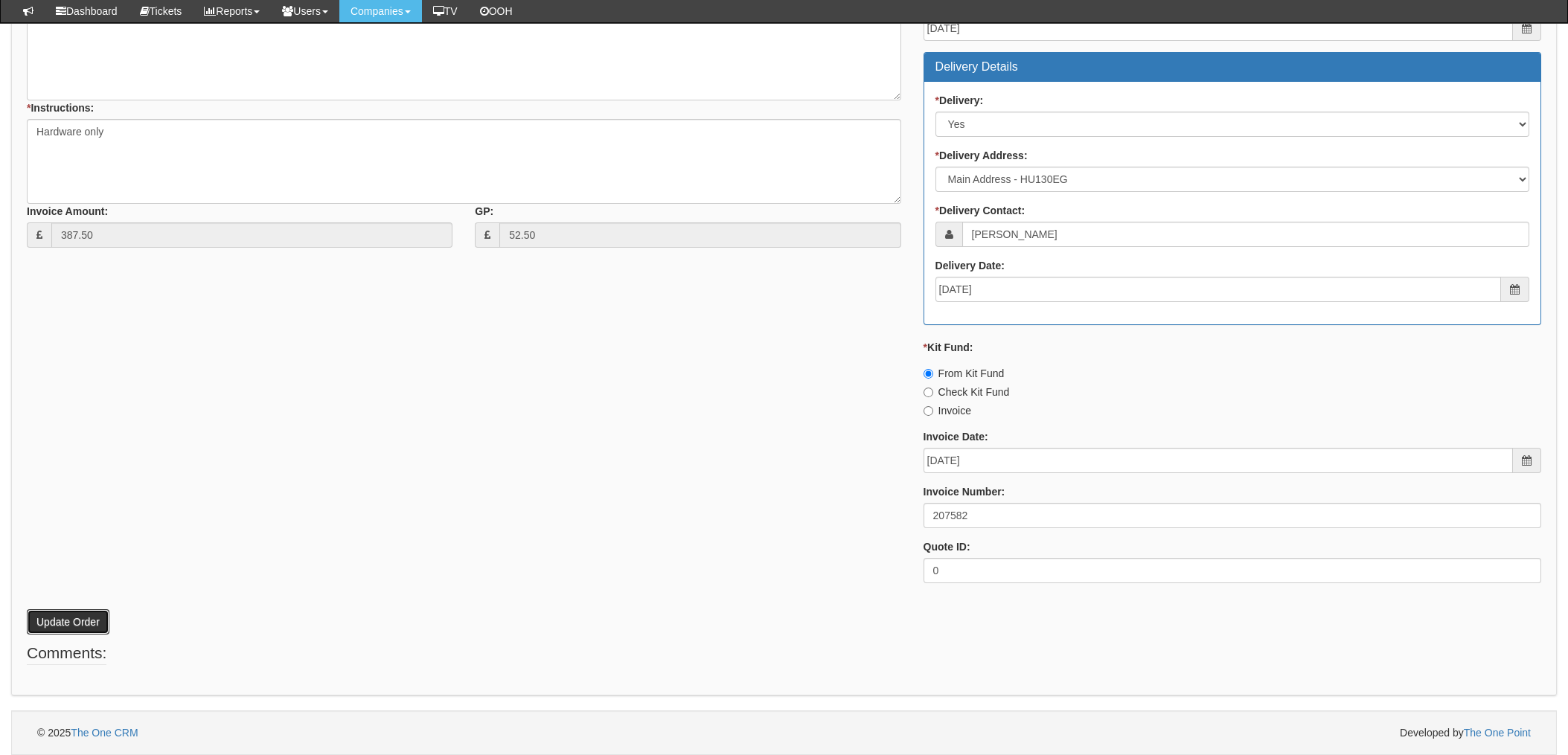
click at [45, 614] on button "Update Order" at bounding box center [67, 622] width 82 height 25
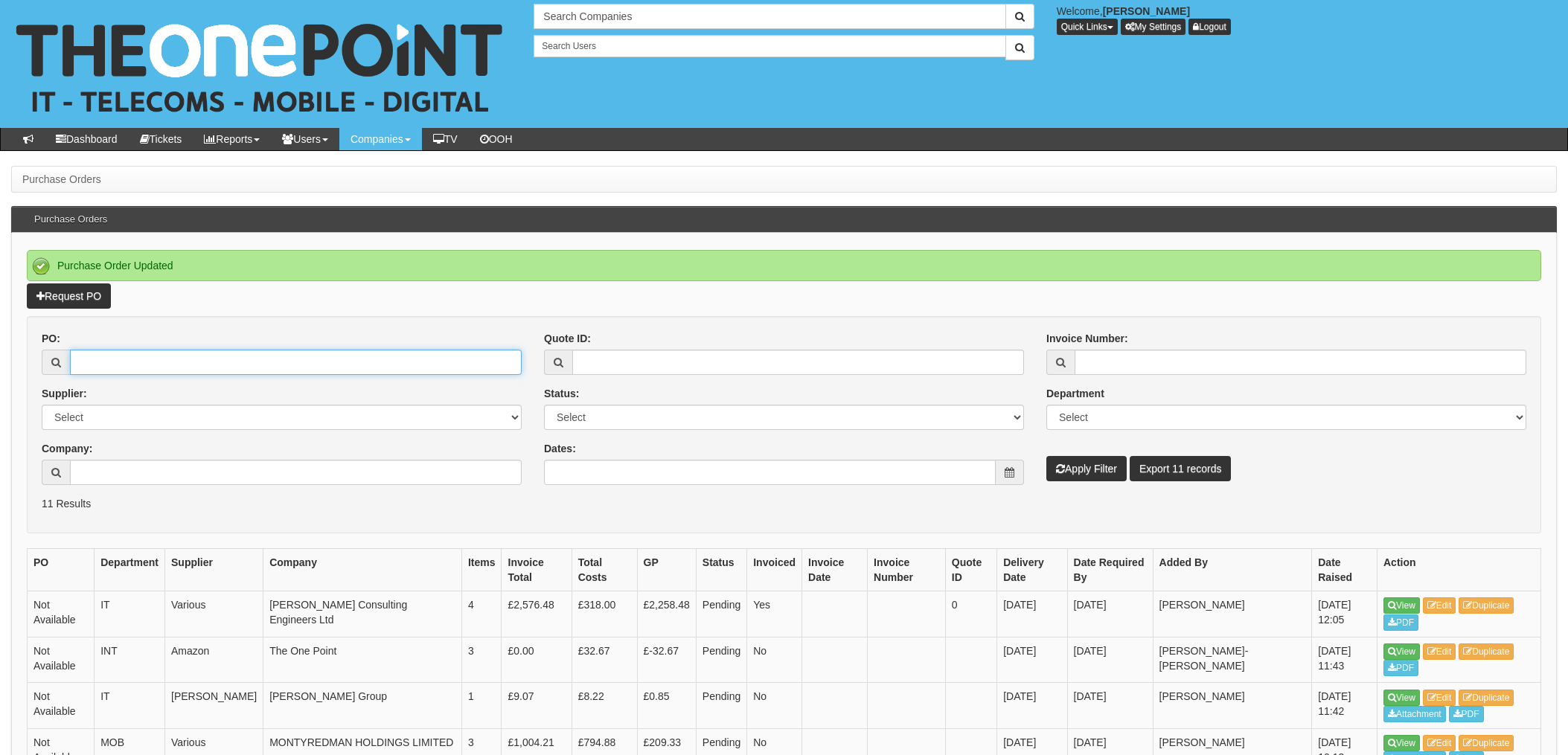
click at [119, 358] on input "PO:" at bounding box center [296, 362] width 452 height 25
type input "19720"
click at [1046, 456] on button "Apply Filter" at bounding box center [1086, 469] width 80 height 25
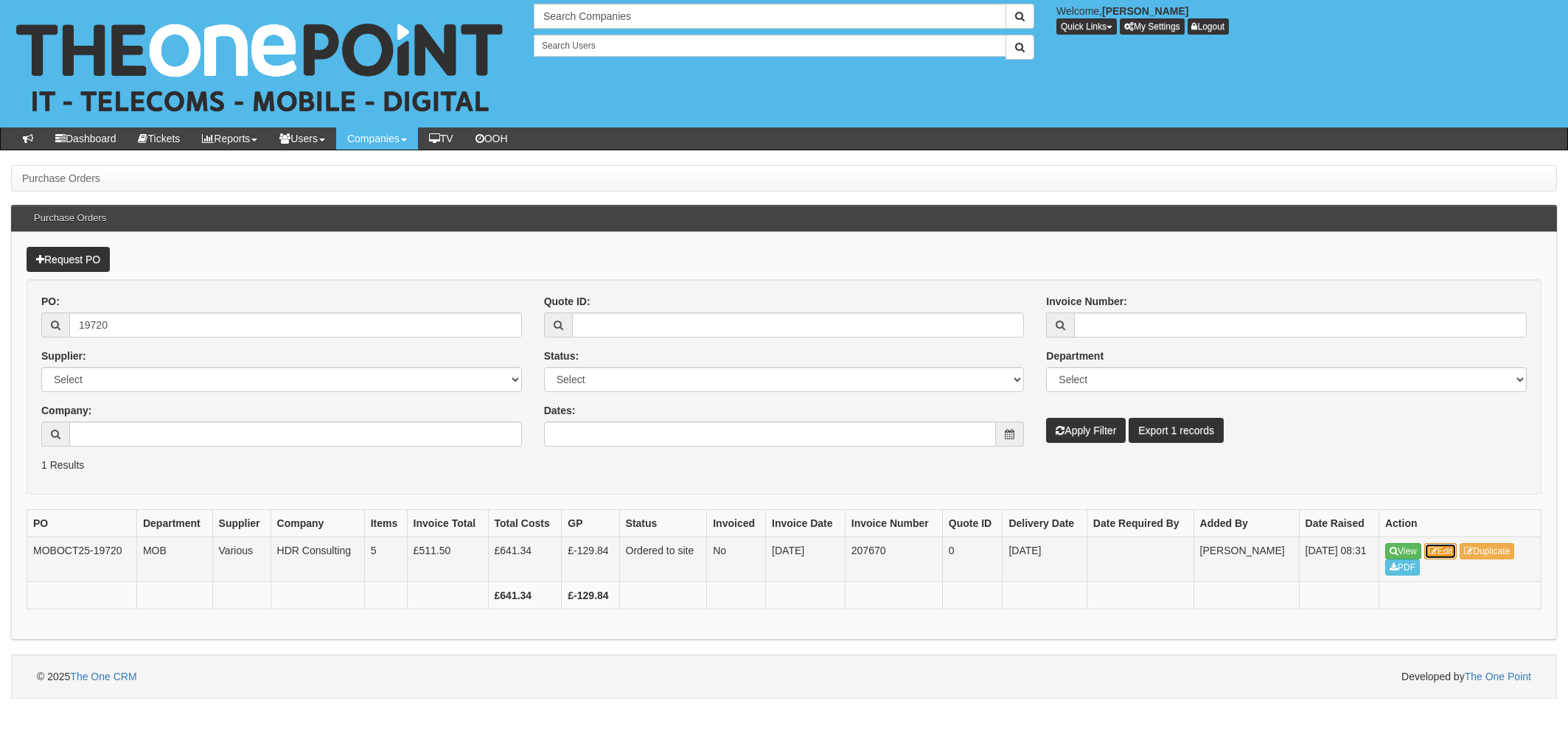
click at [1452, 555] on link "Edit" at bounding box center [1441, 551] width 33 height 16
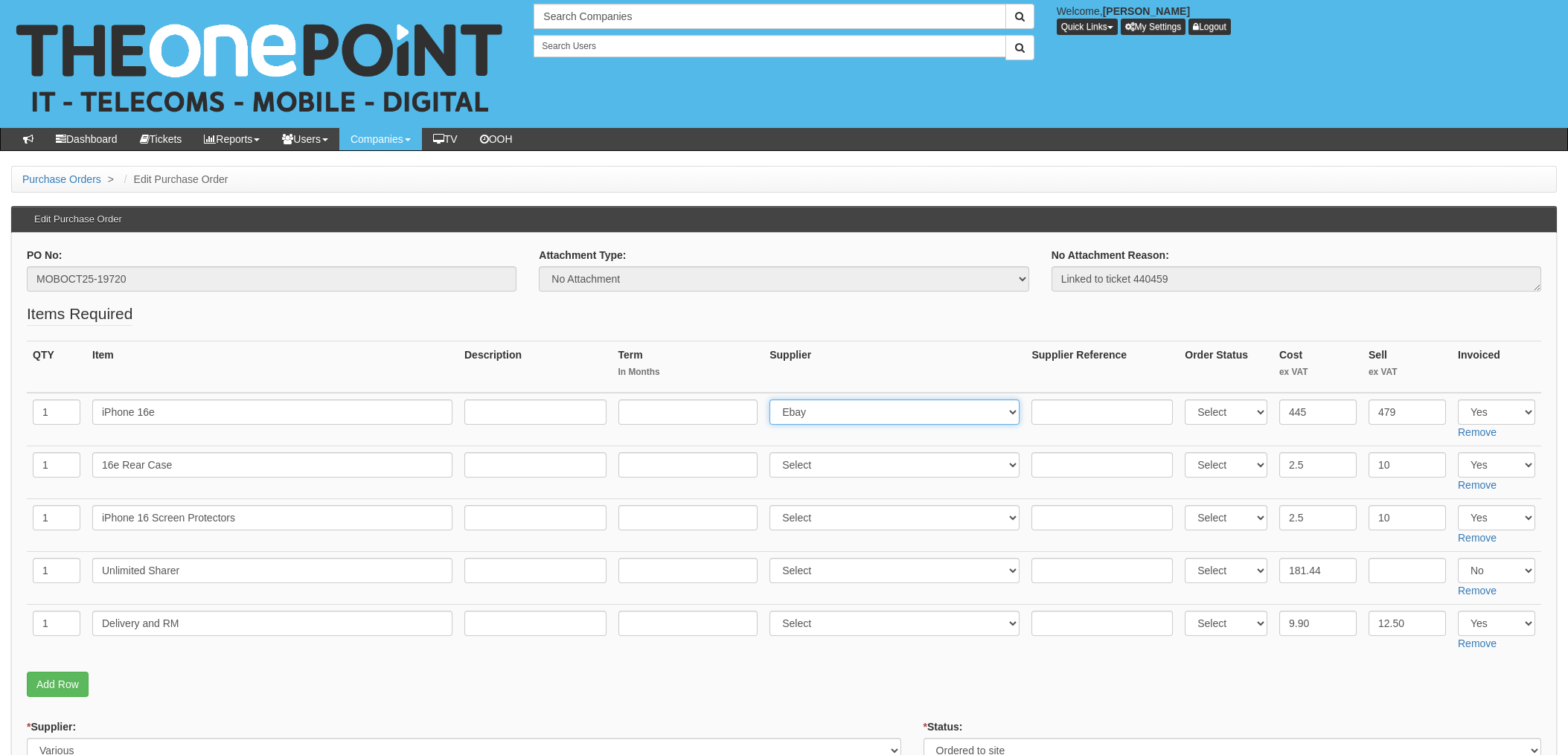
click at [836, 413] on select "Select 123 REG.co.uk 1Password 3 4Gon AA Jones Electric Ltd Abzorb Access Group…" at bounding box center [894, 412] width 250 height 25
select select "260"
click at [774, 400] on select "Select 123 REG.co.uk 1Password 3 4Gon AA Jones Electric Ltd Abzorb Access Group…" at bounding box center [894, 412] width 250 height 25
click at [1087, 408] on input "text" at bounding box center [1102, 412] width 141 height 25
paste input "SI/5955635"
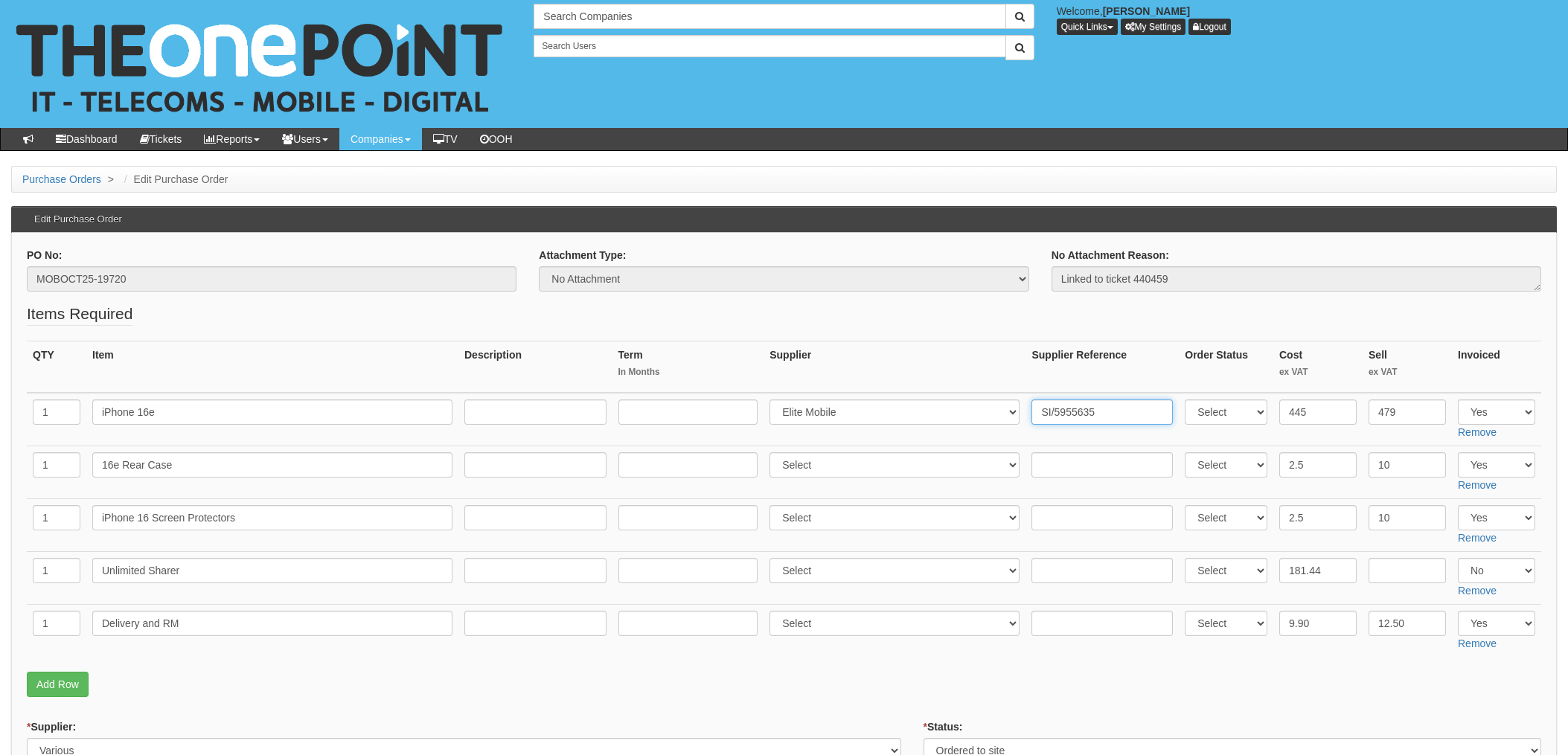
type input "SI/5955635"
click at [872, 629] on select "Select 123 REG.co.uk 1Password 3 4Gon AA Jones Electric Ltd Abzorb Access Group…" at bounding box center [894, 623] width 250 height 25
select select "260"
click at [774, 611] on select "Select 123 REG.co.uk 1Password 3 4Gon AA Jones Electric Ltd Abzorb Access Group…" at bounding box center [894, 623] width 250 height 25
click at [1044, 619] on input "text" at bounding box center [1102, 623] width 141 height 25
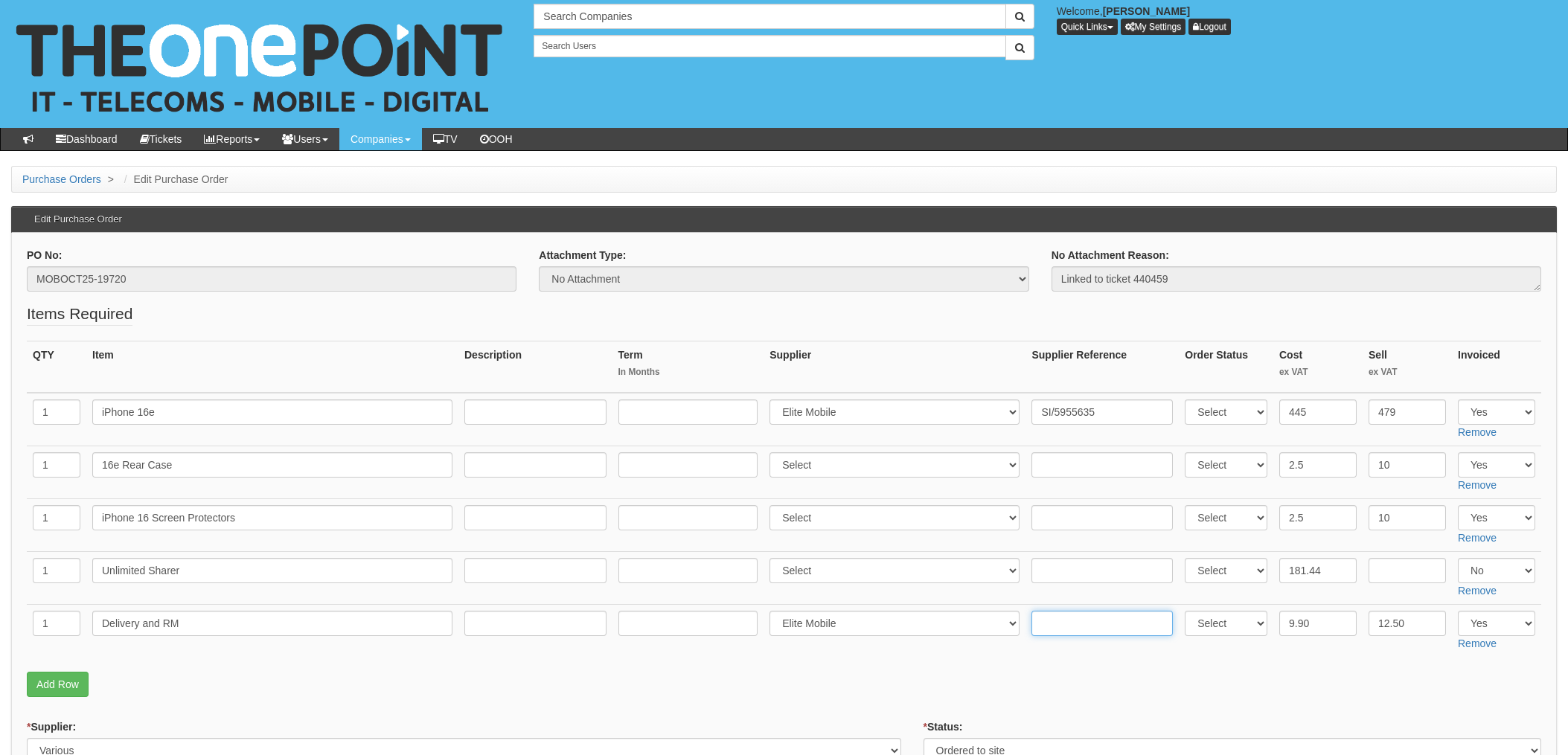
paste input "SI/5955635"
type input "SI/5955635 £6"
drag, startPoint x: 869, startPoint y: 685, endPoint x: 880, endPoint y: 681, distance: 11.7
click at [879, 682] on p "Add Row" at bounding box center [783, 684] width 1514 height 25
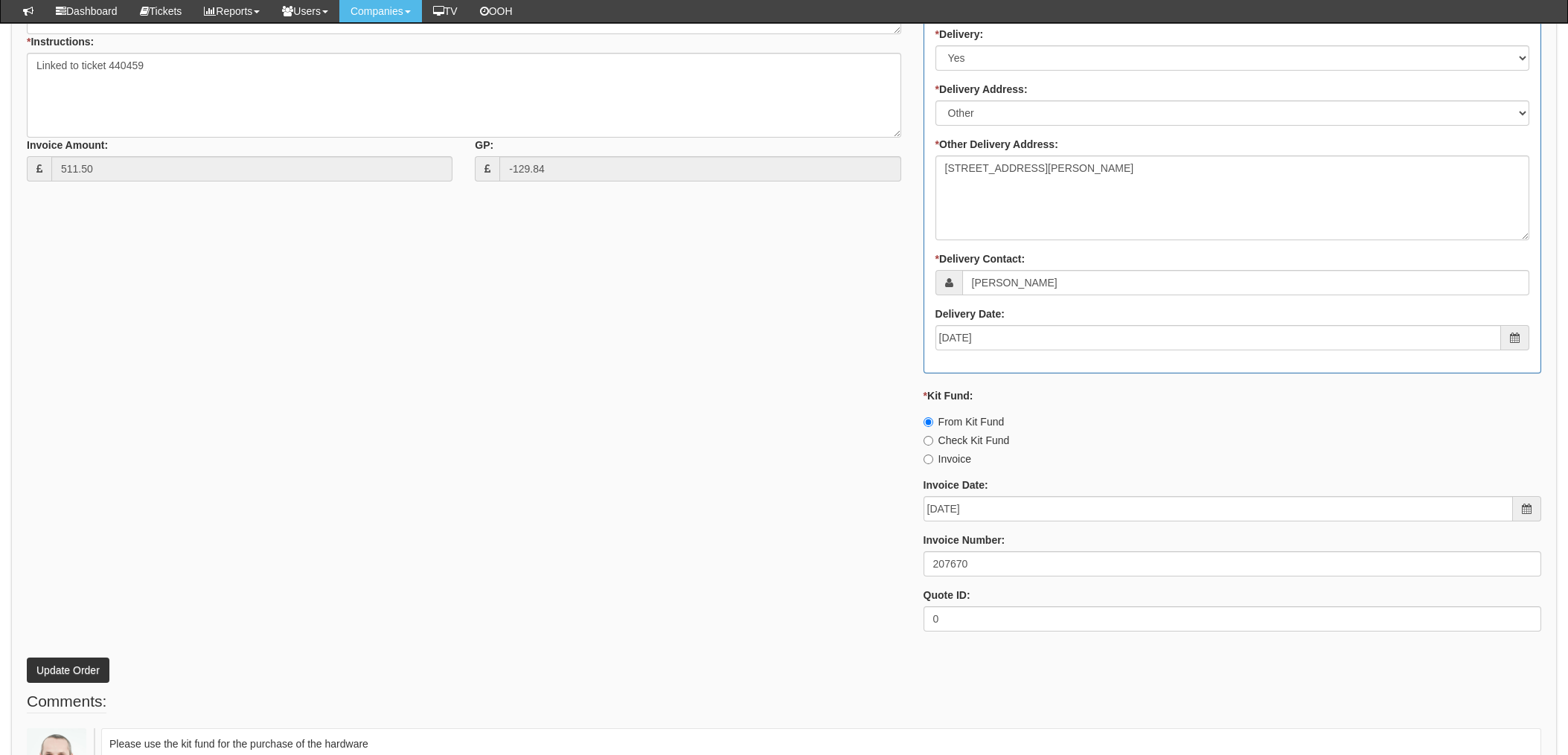
scroll to position [892, 0]
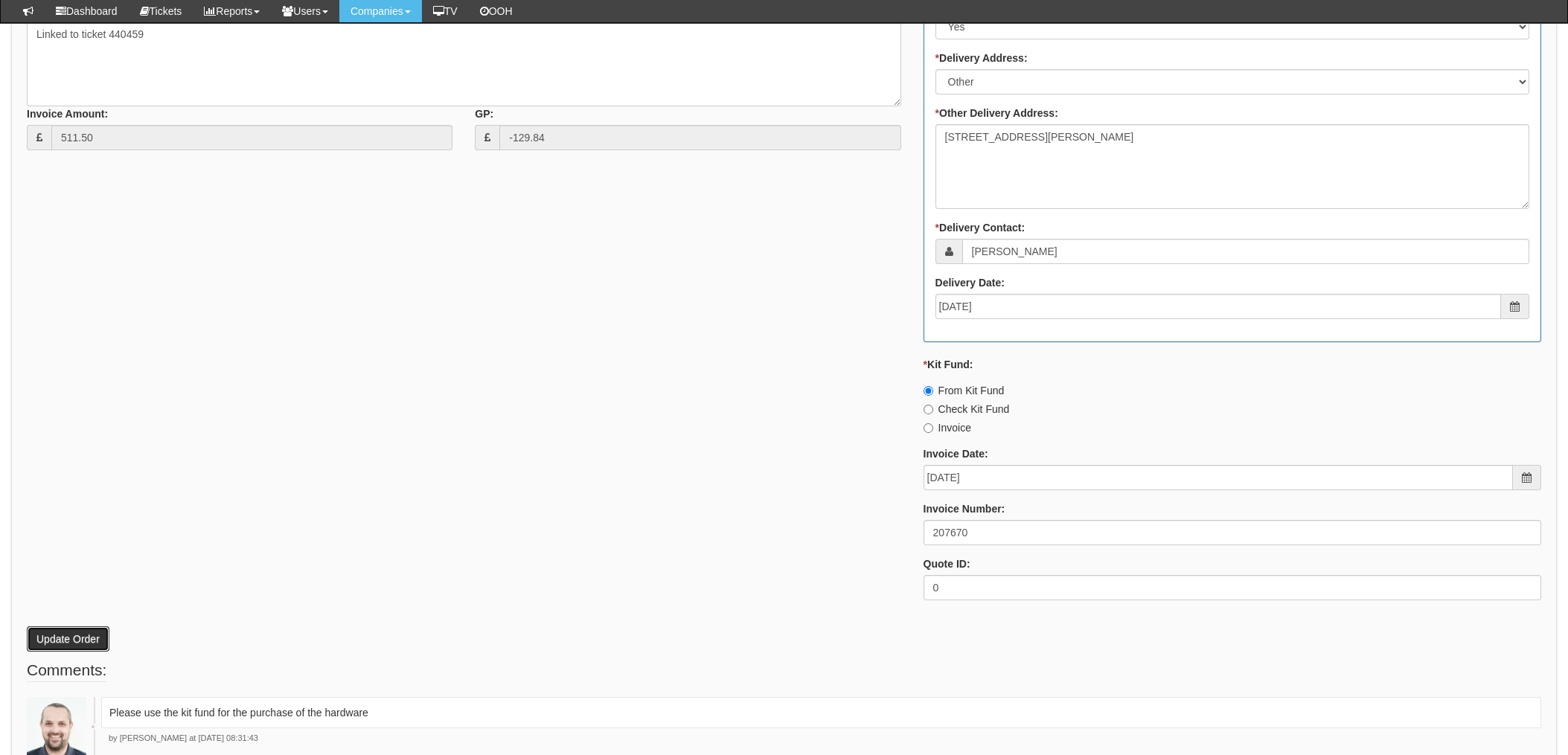
click at [41, 633] on button "Update Order" at bounding box center [67, 639] width 82 height 25
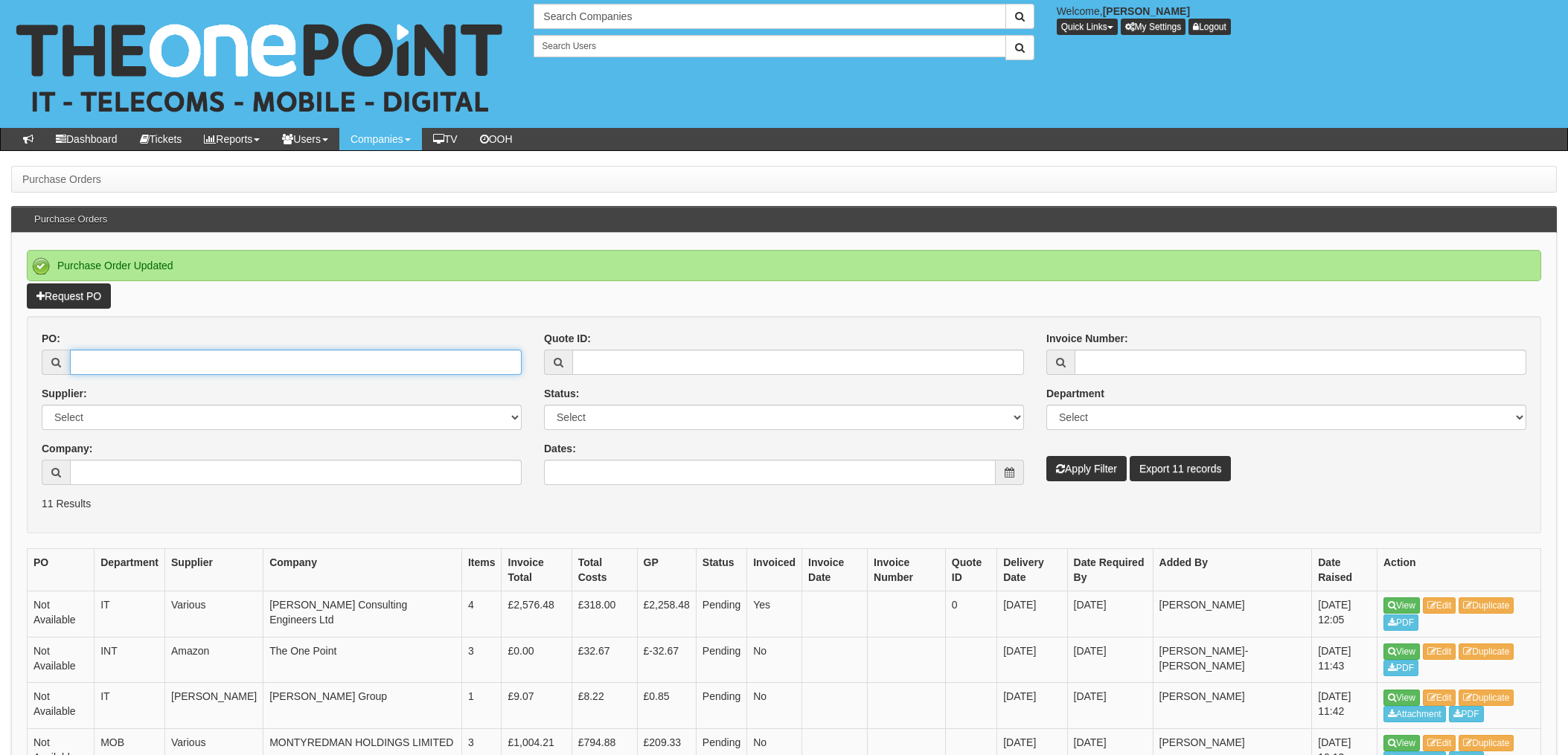
drag, startPoint x: 120, startPoint y: 350, endPoint x: 140, endPoint y: 359, distance: 21.9
click at [120, 350] on input "PO:" at bounding box center [296, 362] width 452 height 25
type input "19720"
click at [1046, 456] on button "Apply Filter" at bounding box center [1086, 469] width 80 height 25
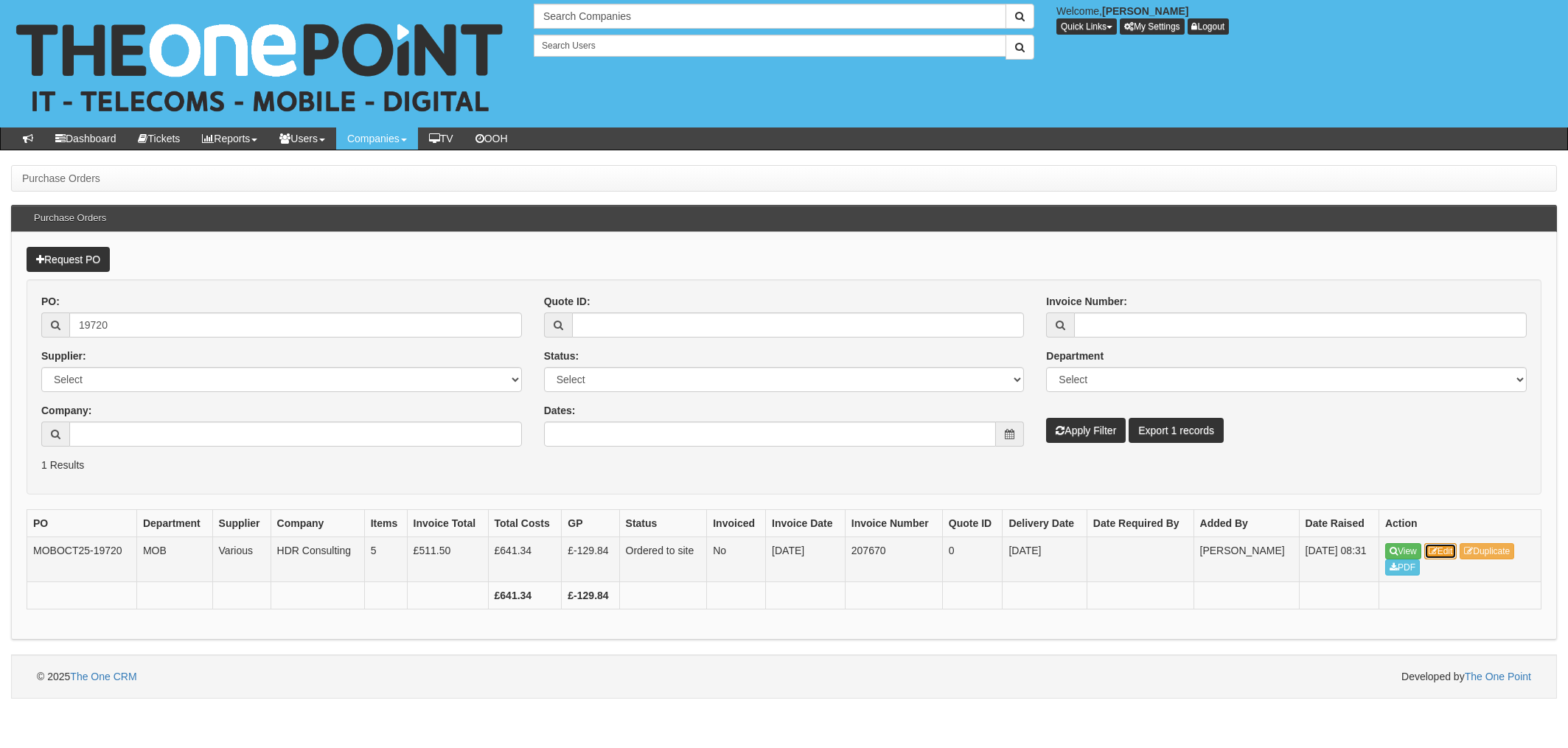
click at [1448, 544] on link "Edit" at bounding box center [1441, 551] width 33 height 16
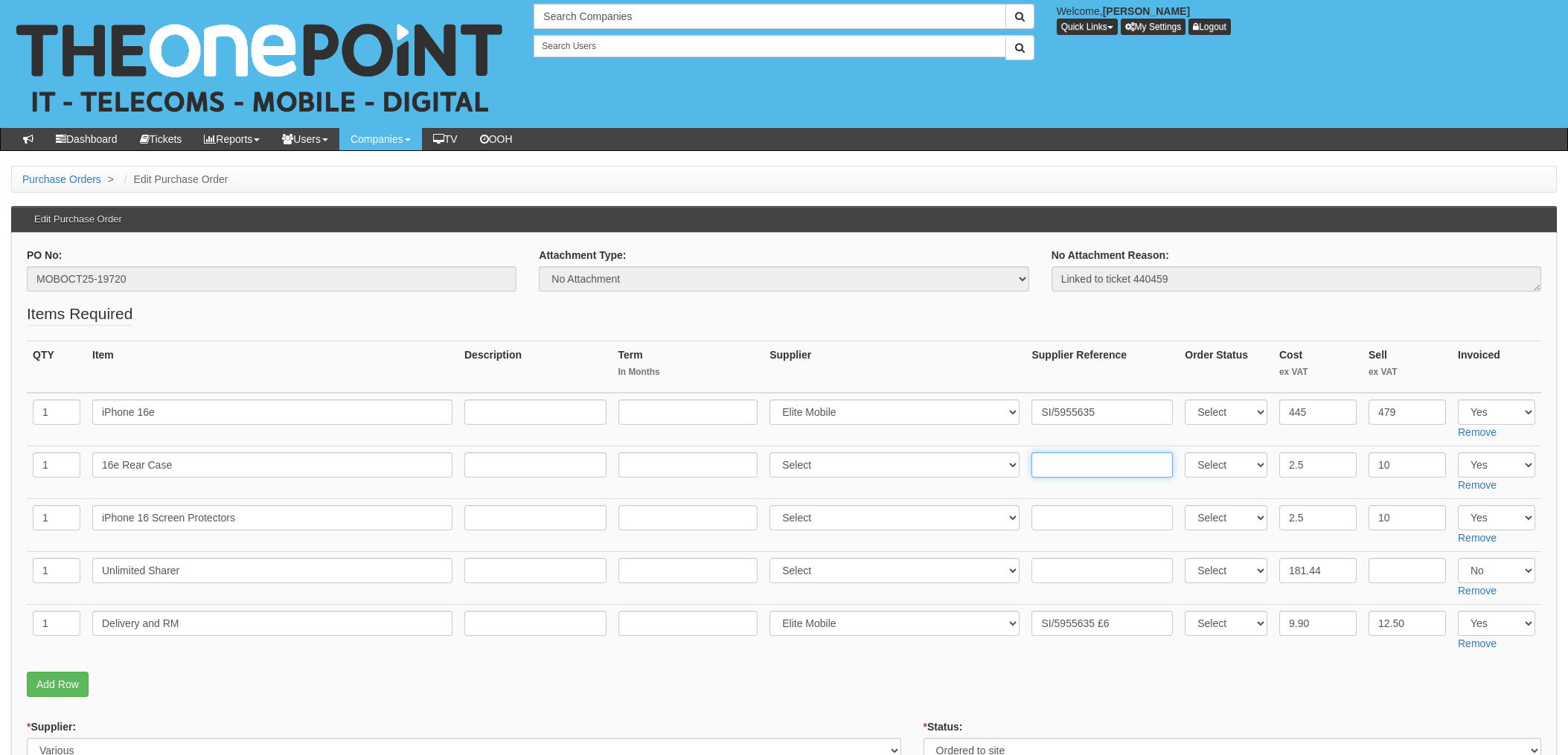
click at [1076, 466] on input "text" at bounding box center [1102, 465] width 141 height 25
paste input "SI/5955635"
type input "SI/5955635"
click at [1063, 516] on input "text" at bounding box center [1102, 517] width 141 height 25
paste input "SI/5955635"
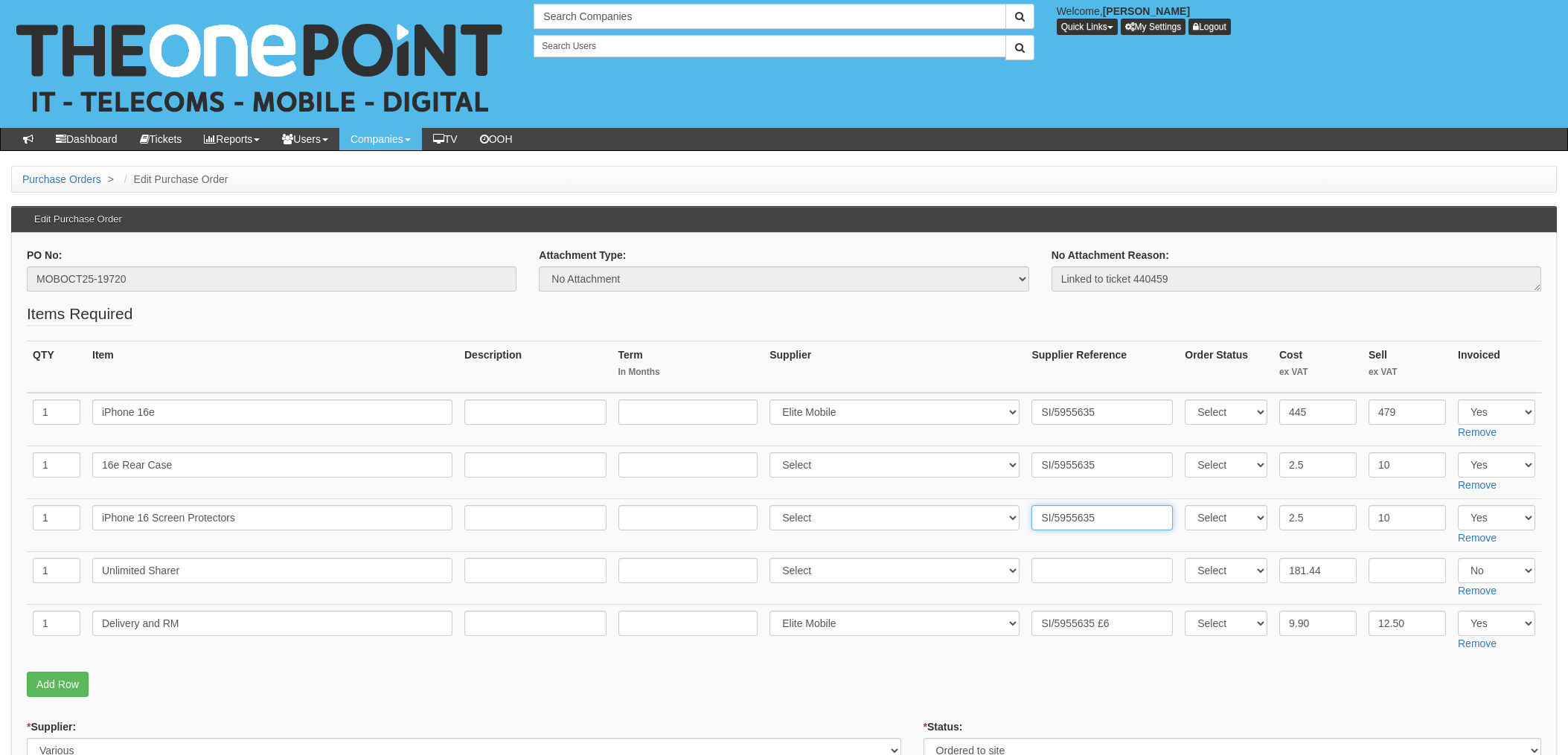
type input "SI/5955635"
click at [878, 459] on select "Select 123 REG.co.uk 1Password 3 4Gon AA Jones Electric Ltd Abzorb Access Group…" at bounding box center [894, 465] width 250 height 25
select select "260"
click at [774, 452] on select "Select 123 REG.co.uk 1Password 3 4Gon AA Jones Electric Ltd Abzorb Access Group…" at bounding box center [894, 465] width 250 height 25
click at [811, 525] on select "Select 123 REG.co.uk 1Password 3 4Gon AA Jones Electric Ltd Abzorb Access Group…" at bounding box center [894, 517] width 250 height 25
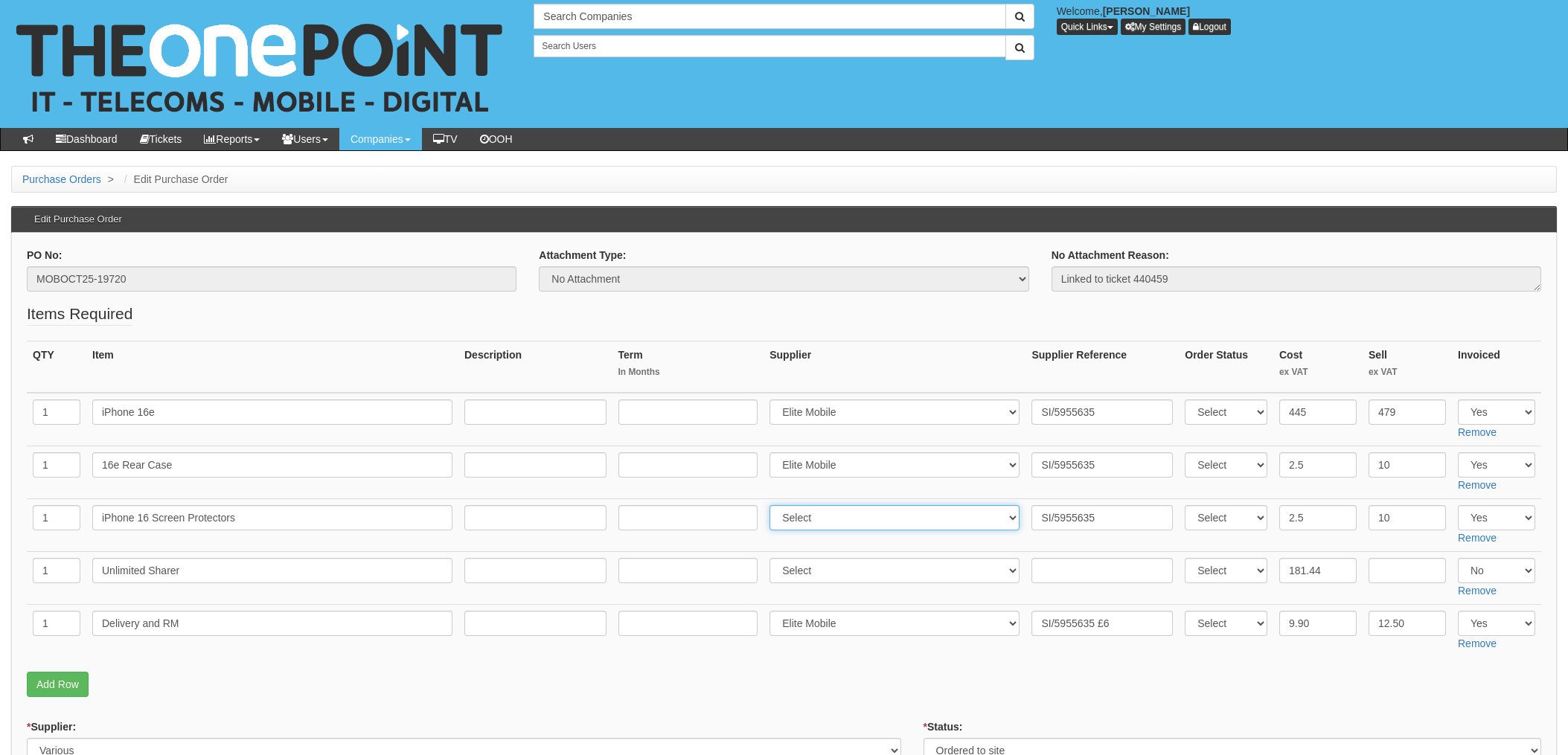
select select "260"
click at [774, 505] on select "Select 123 REG.co.uk 1Password 3 4Gon AA Jones Electric Ltd Abzorb Access Group…" at bounding box center [894, 517] width 250 height 25
click at [768, 535] on td "Select 123 REG.co.uk 1Password 3 4Gon AA Jones Electric Ltd Abzorb Access Group…" at bounding box center [895, 525] width 262 height 53
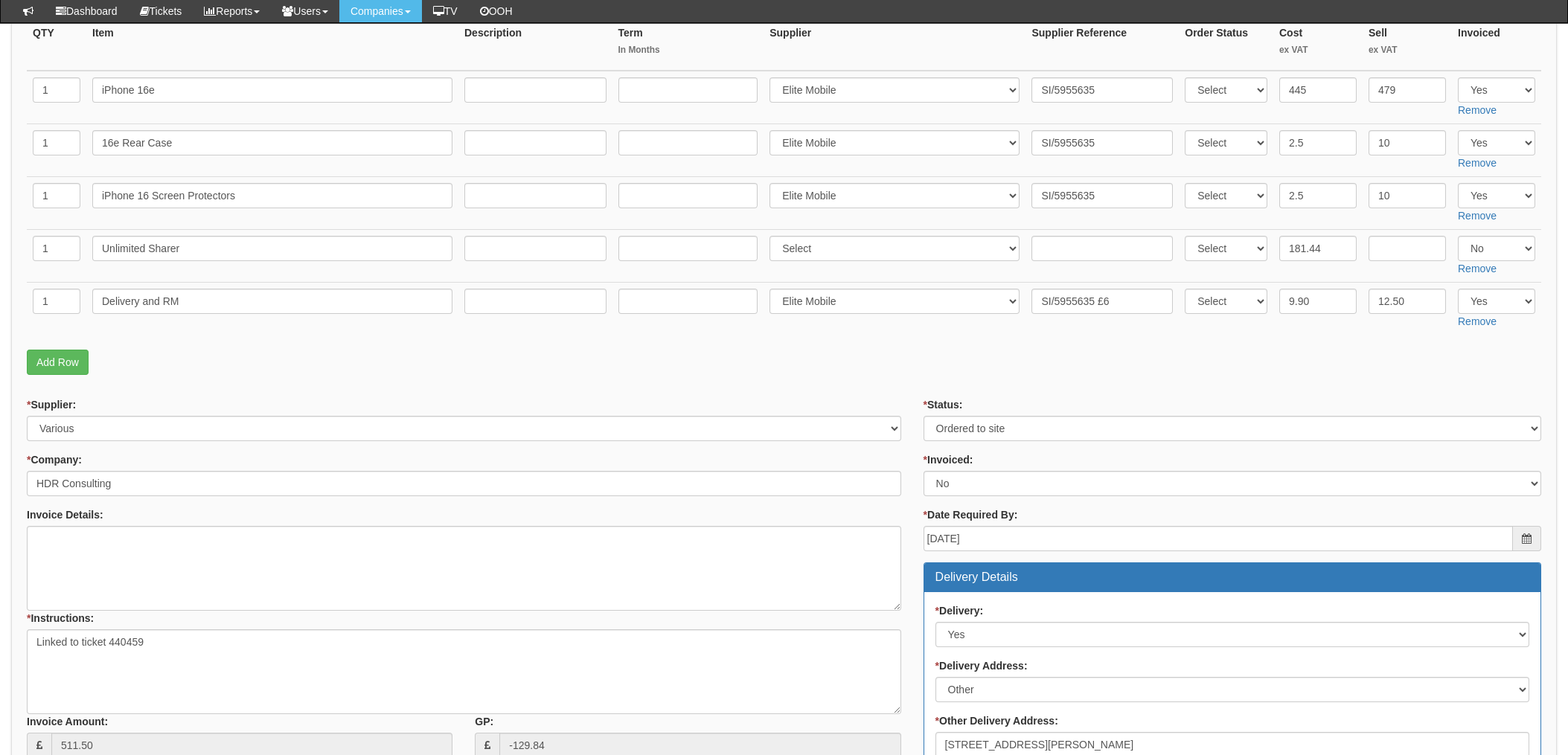
scroll to position [297, 0]
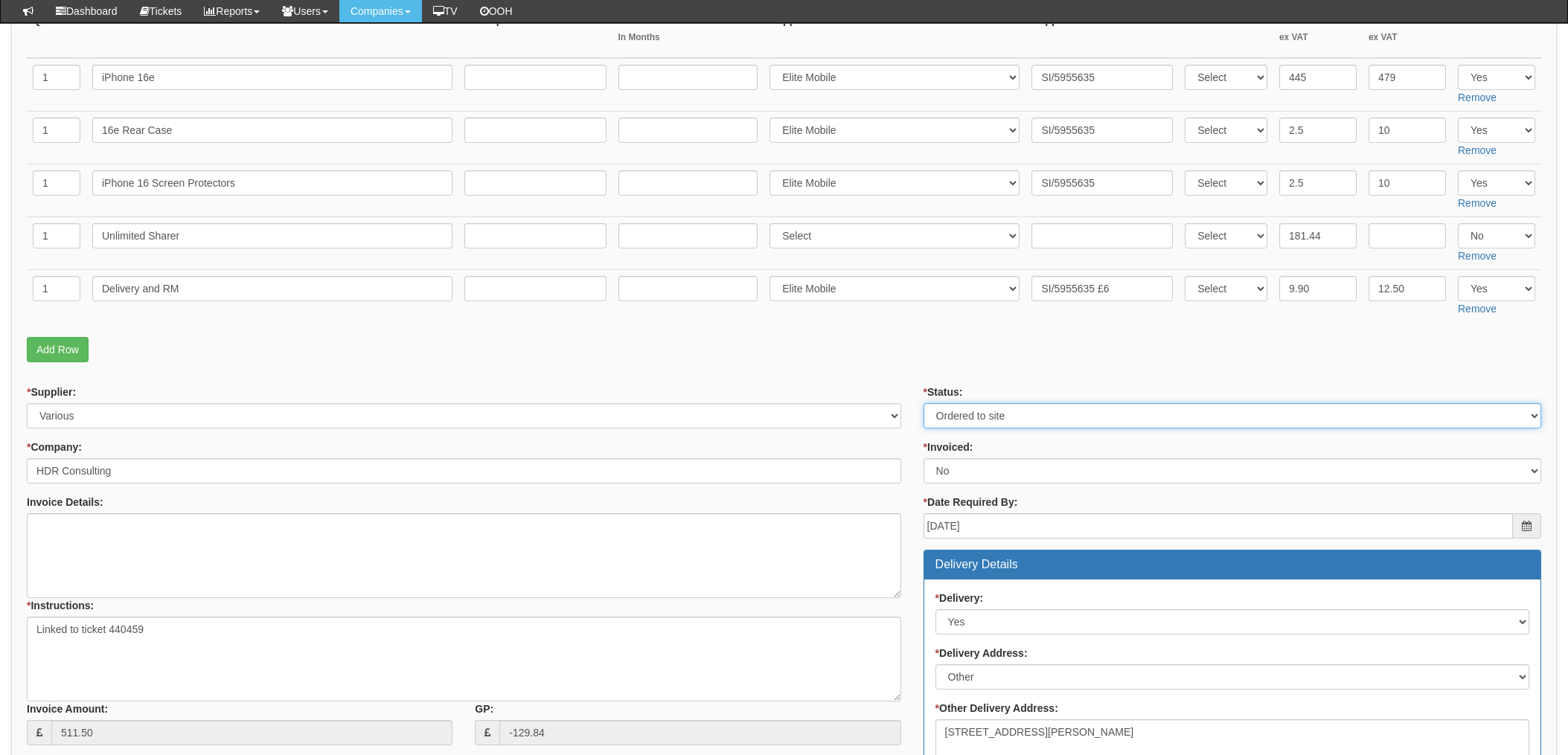
click at [991, 417] on select "Select Approved Completed Delivered Invoiced Ordered Ordered to site Part Order…" at bounding box center [1232, 416] width 618 height 25
select select "4"
click at [924, 403] on select "Select Approved Completed Delivered Invoiced Ordered Ordered to site Part Order…" at bounding box center [1232, 416] width 618 height 25
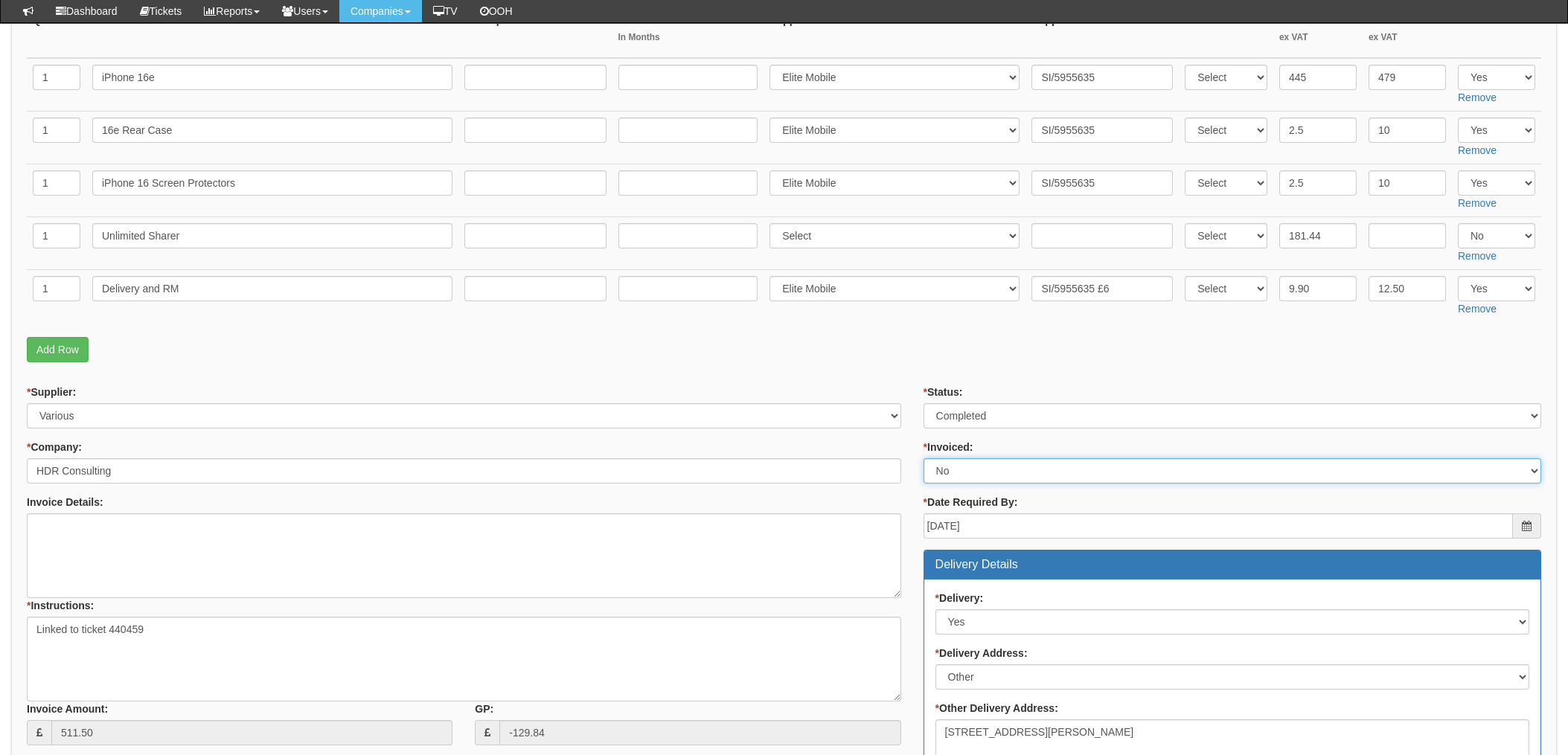
click at [954, 467] on select "Select Yes No N/A STB (part of order)" at bounding box center [1232, 471] width 618 height 25
select select "1"
click at [924, 459] on select "Select Yes No N/A STB (part of order)" at bounding box center [1232, 471] width 618 height 25
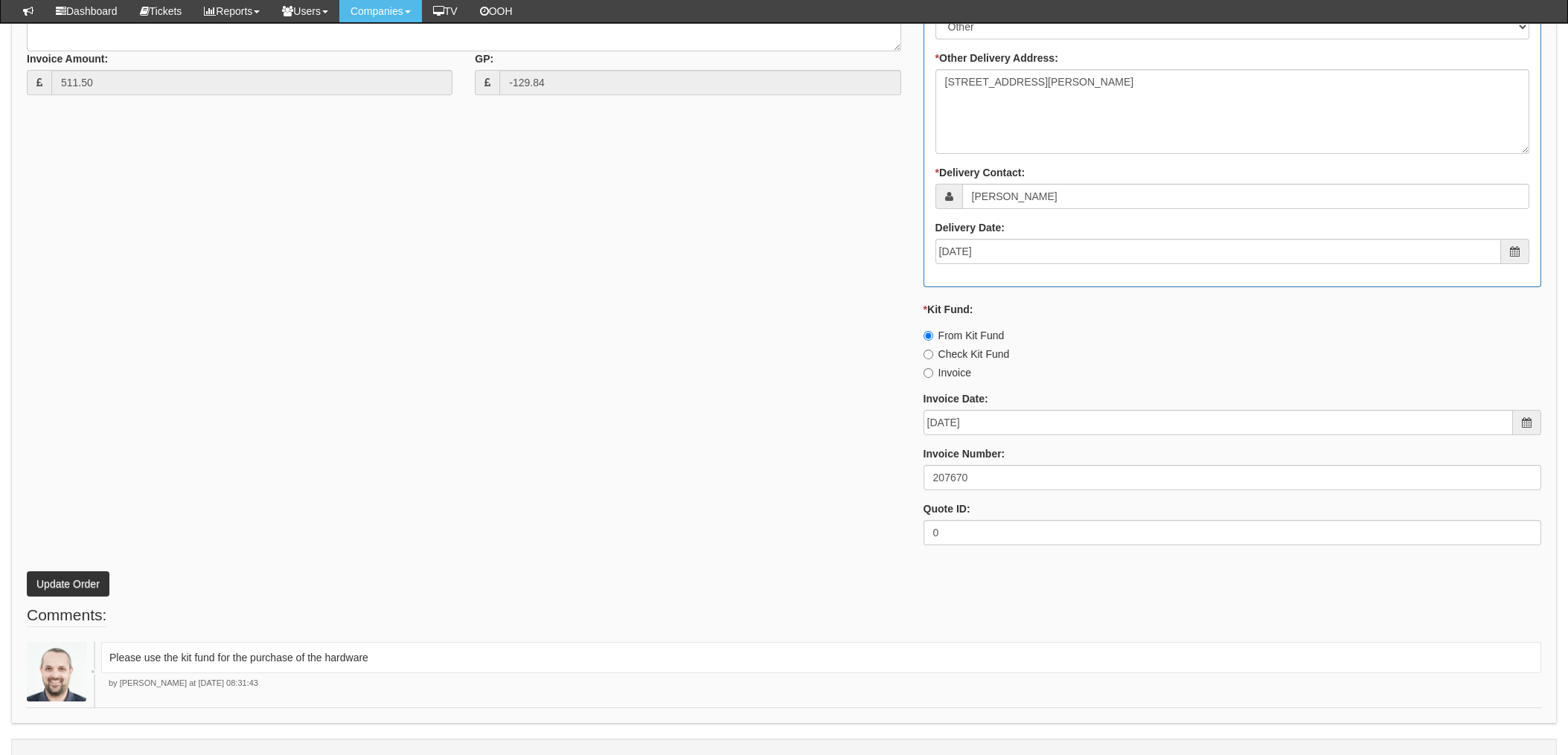
scroll to position [976, 0]
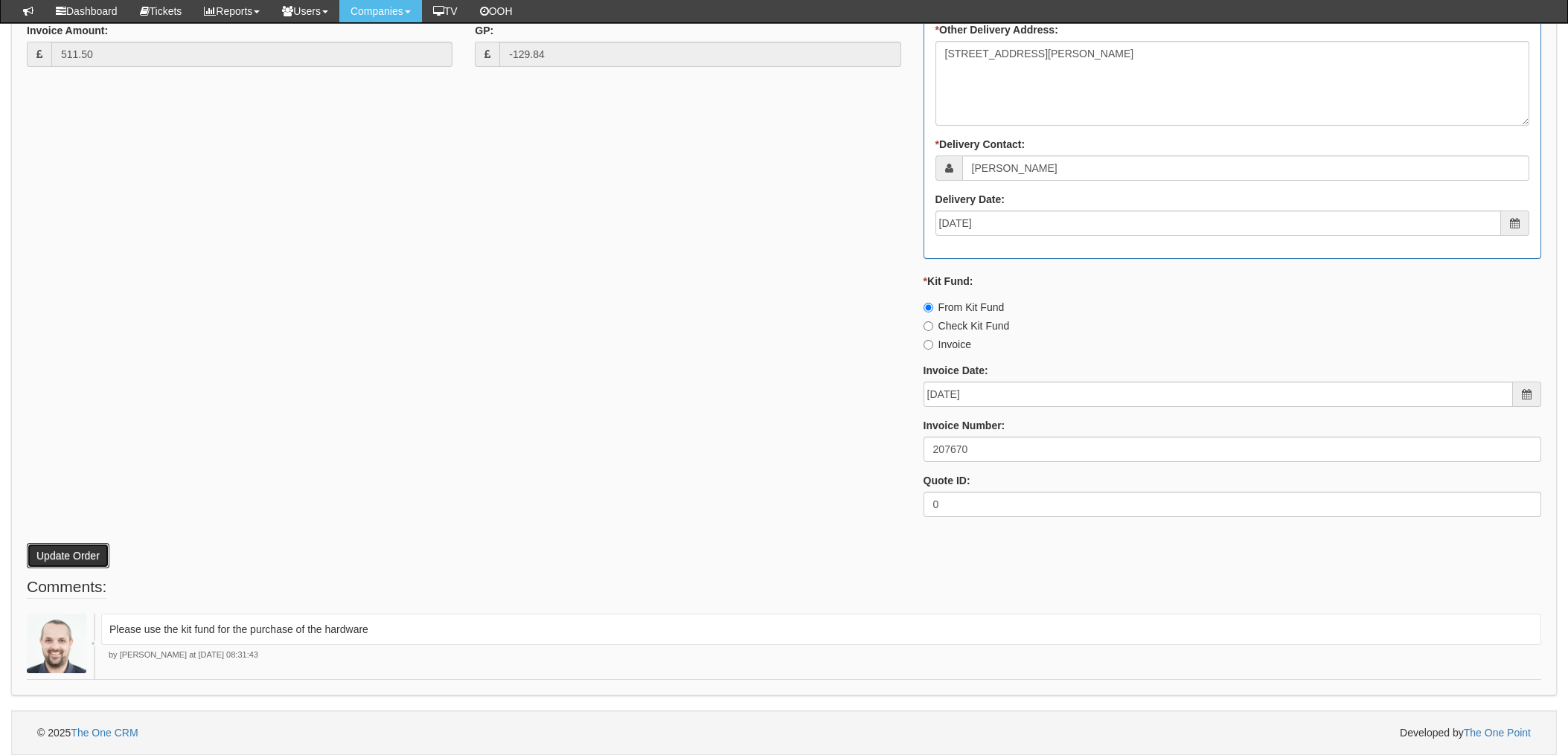
click at [63, 552] on button "Update Order" at bounding box center [67, 556] width 82 height 25
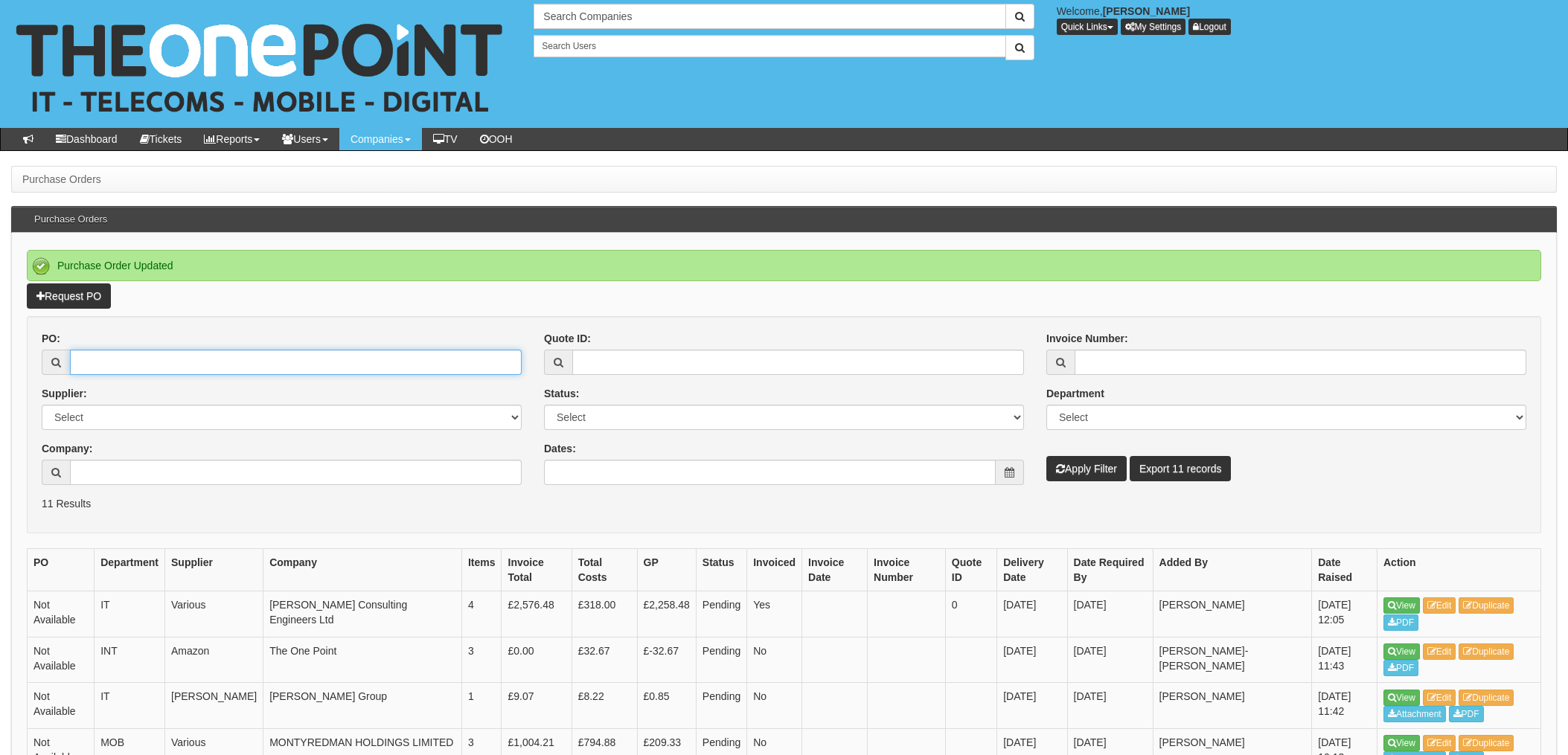
click at [136, 358] on input "PO:" at bounding box center [296, 362] width 452 height 25
type input "19727"
click at [1046, 456] on button "Apply Filter" at bounding box center [1086, 469] width 80 height 25
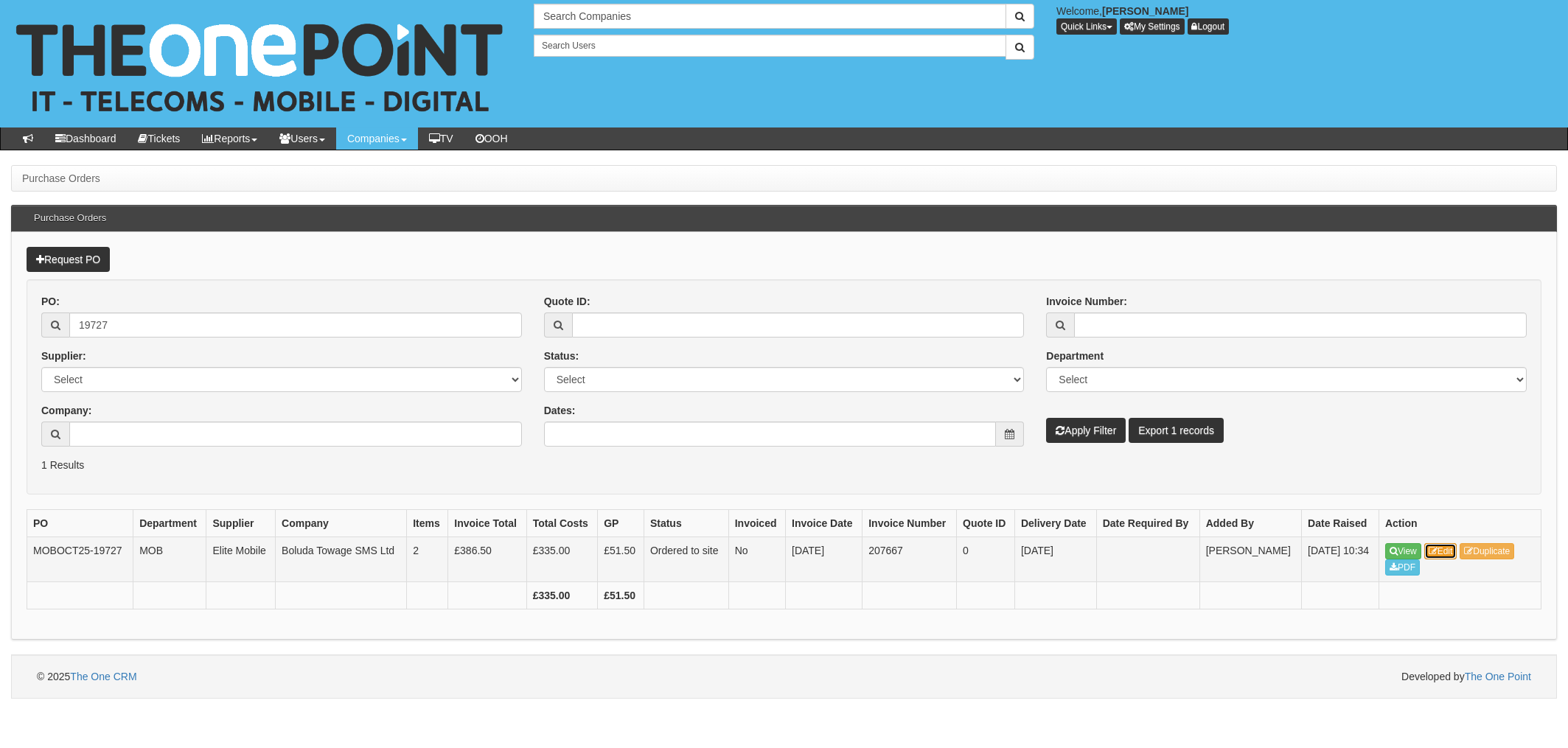
click at [1438, 551] on icon at bounding box center [1432, 551] width 9 height 9
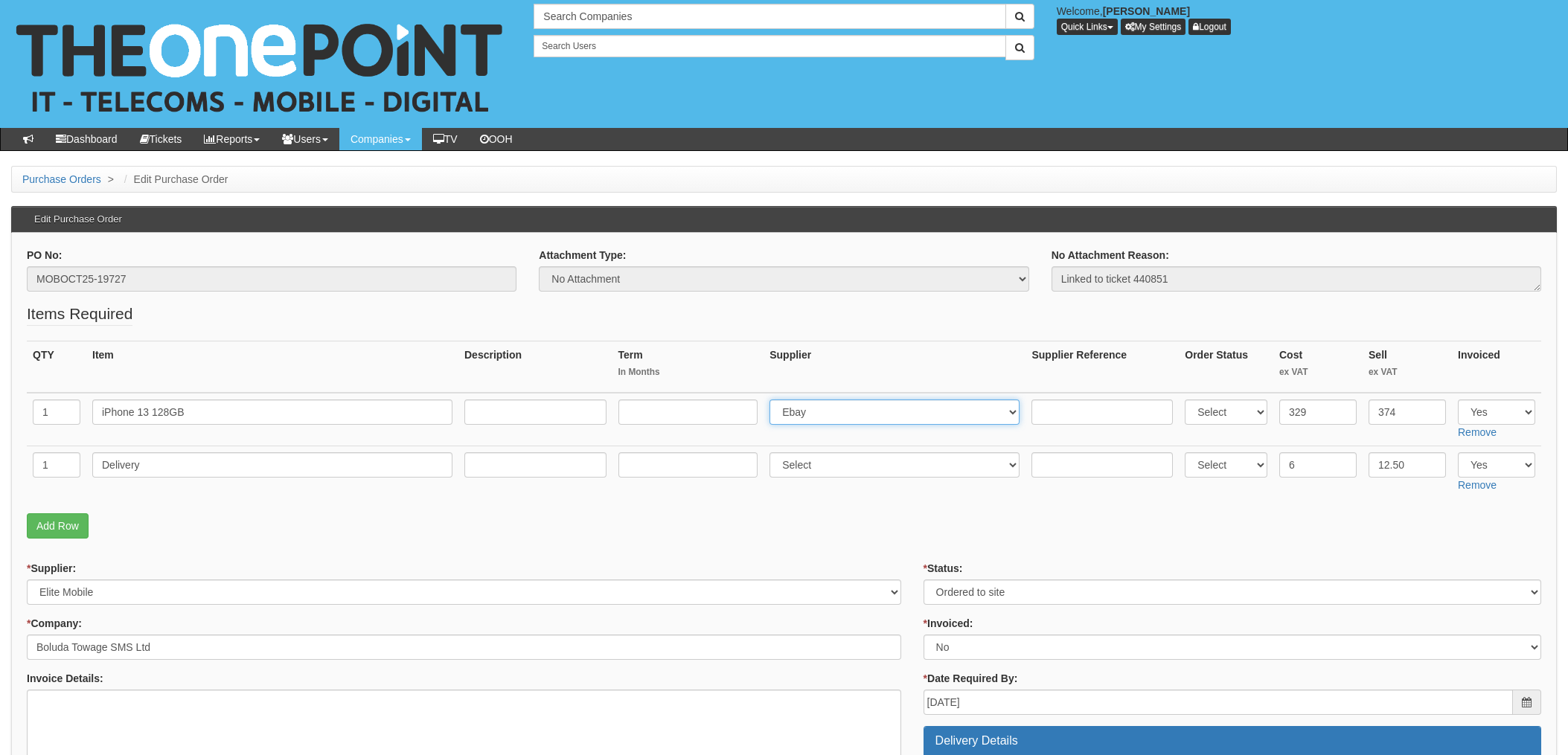
click at [877, 416] on select "Select 123 REG.co.uk 1Password 3 4Gon AA Jones Electric Ltd Abzorb Access Group…" at bounding box center [894, 412] width 250 height 25
select select "260"
click at [774, 400] on select "Select 123 REG.co.uk 1Password 3 4Gon AA Jones Electric Ltd Abzorb Access Group…" at bounding box center [894, 412] width 250 height 25
click at [1073, 419] on input "text" at bounding box center [1102, 412] width 141 height 25
paste input "SI/5955616"
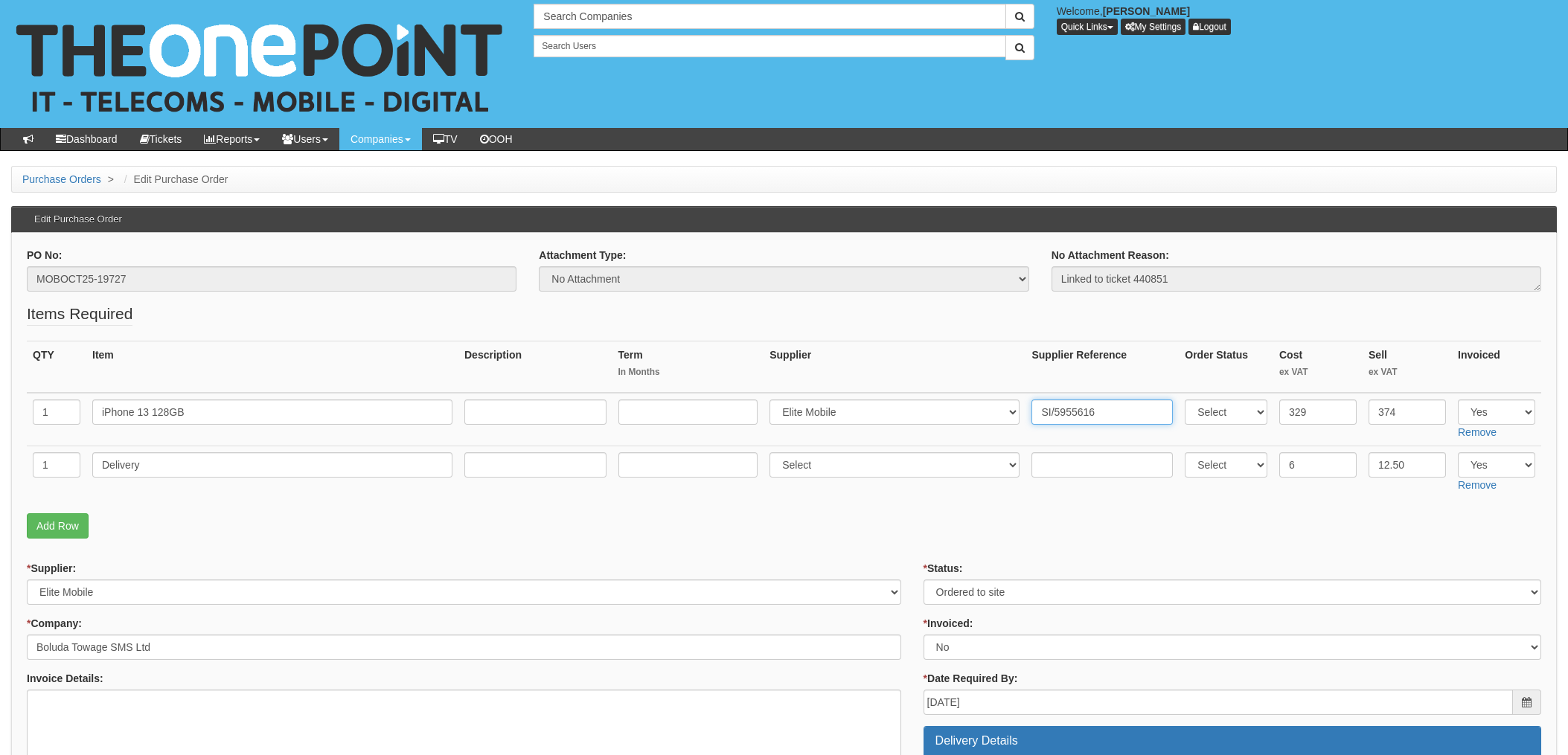
type input "SI/5955616"
click at [1055, 463] on input "text" at bounding box center [1102, 465] width 141 height 25
paste input "SI/5955616"
type input "SI/5955616"
click at [823, 463] on select "Select 123 REG.co.uk 1Password 3 4Gon AA Jones Electric Ltd Abzorb Access Group…" at bounding box center [894, 465] width 250 height 25
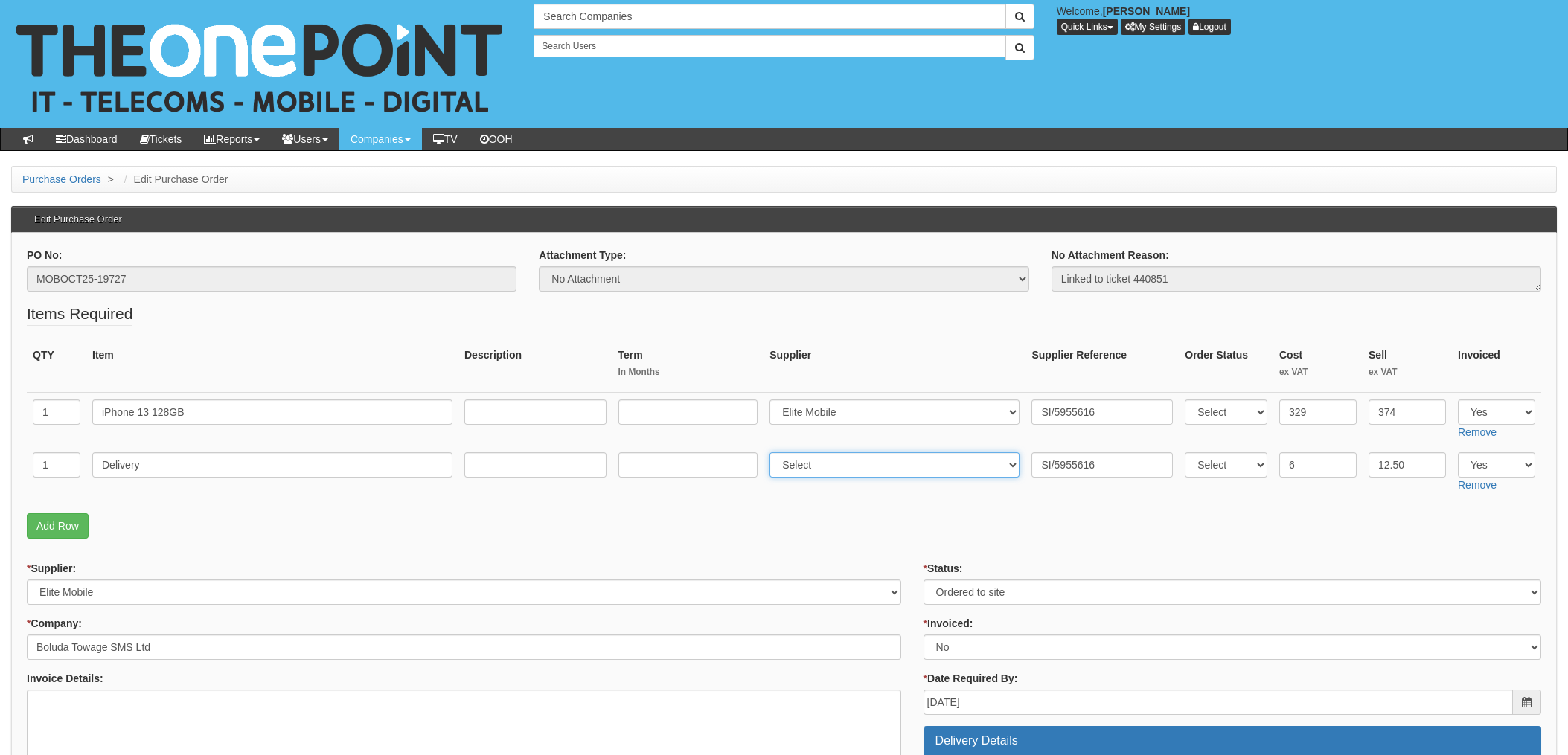
select select "260"
click at [774, 452] on select "Select 123 REG.co.uk 1Password 3 4Gon AA Jones Electric Ltd Abzorb Access Group…" at bounding box center [894, 465] width 250 height 25
drag, startPoint x: 917, startPoint y: 547, endPoint x: 926, endPoint y: 545, distance: 9.2
click at [964, 593] on select "Select Approved Completed Delivered Invoiced Ordered Ordered to site Part Order…" at bounding box center [1232, 592] width 618 height 25
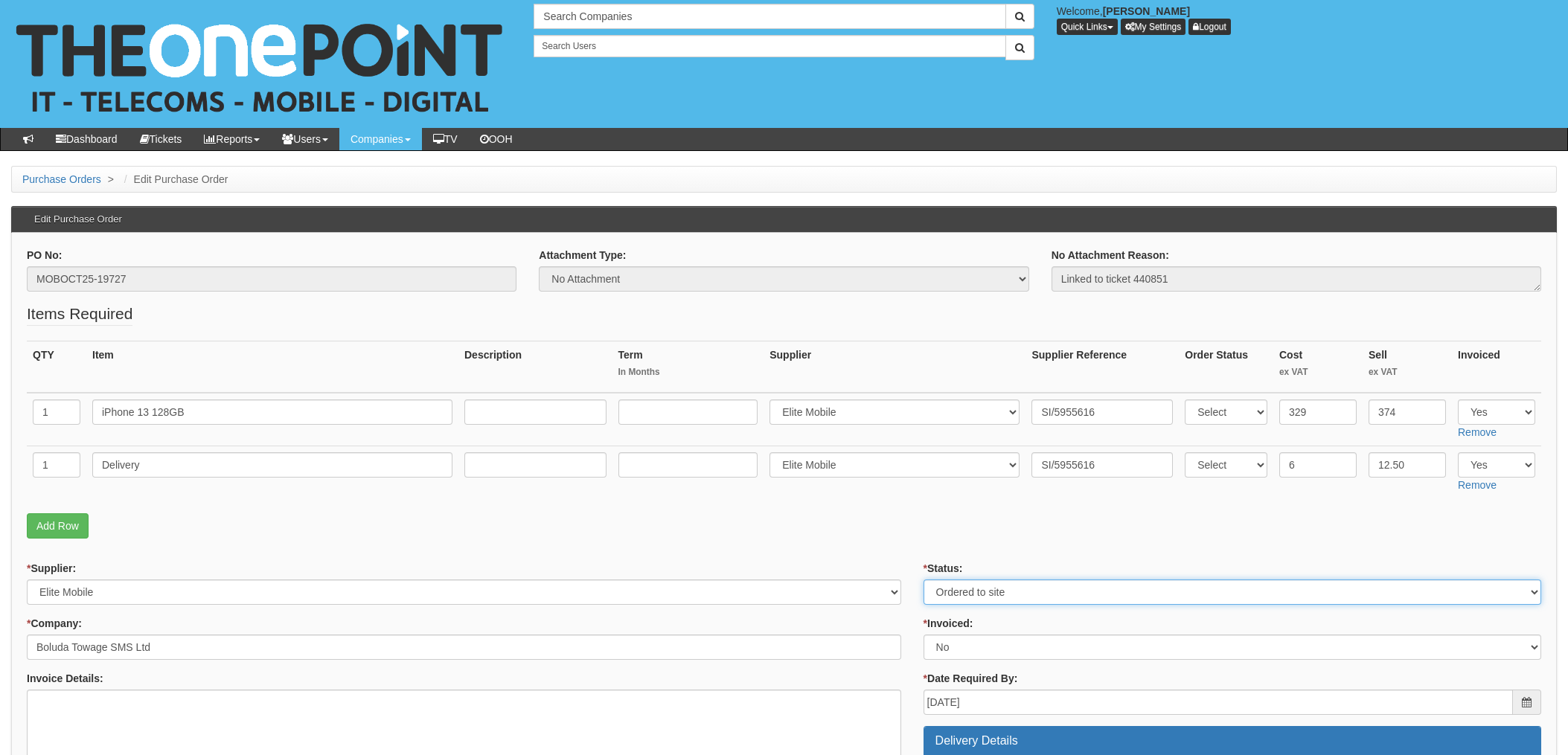
select select "4"
click at [924, 579] on select "Select Approved Completed Delivered Invoiced Ordered Ordered to site Part Order…" at bounding box center [1232, 592] width 618 height 25
click at [929, 524] on p "Add Row" at bounding box center [783, 526] width 1514 height 25
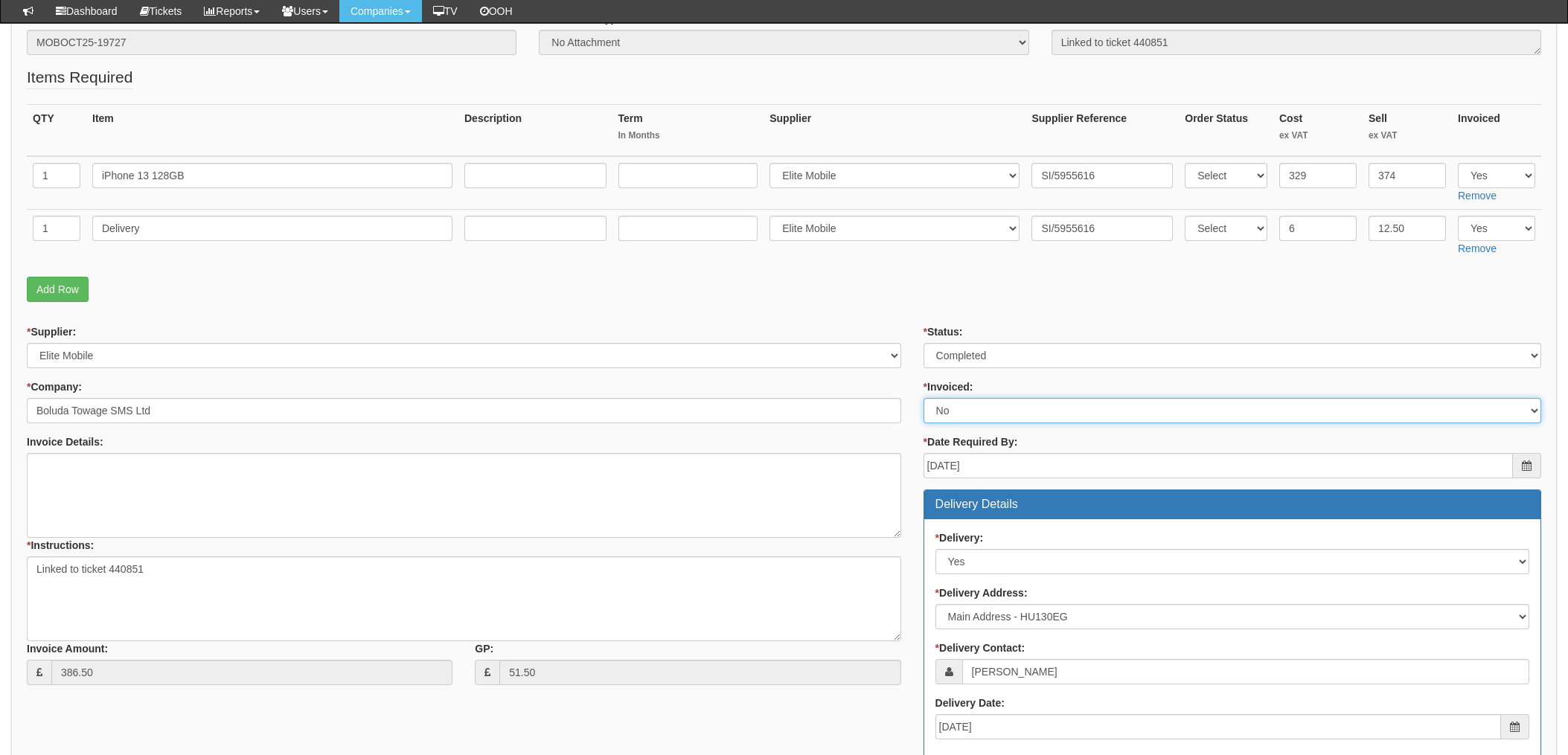
drag, startPoint x: 973, startPoint y: 405, endPoint x: 964, endPoint y: 412, distance: 11.4
click at [973, 405] on select "Select Yes No N/A STB (part of order)" at bounding box center [1232, 411] width 618 height 25
select select "1"
click at [924, 398] on select "Select Yes No N/A STB (part of order)" at bounding box center [1232, 411] width 618 height 25
click at [914, 343] on div "* Status: Select Approved Completed Delivered Invoiced Ordered Ordered to site …" at bounding box center [1232, 678] width 640 height 708
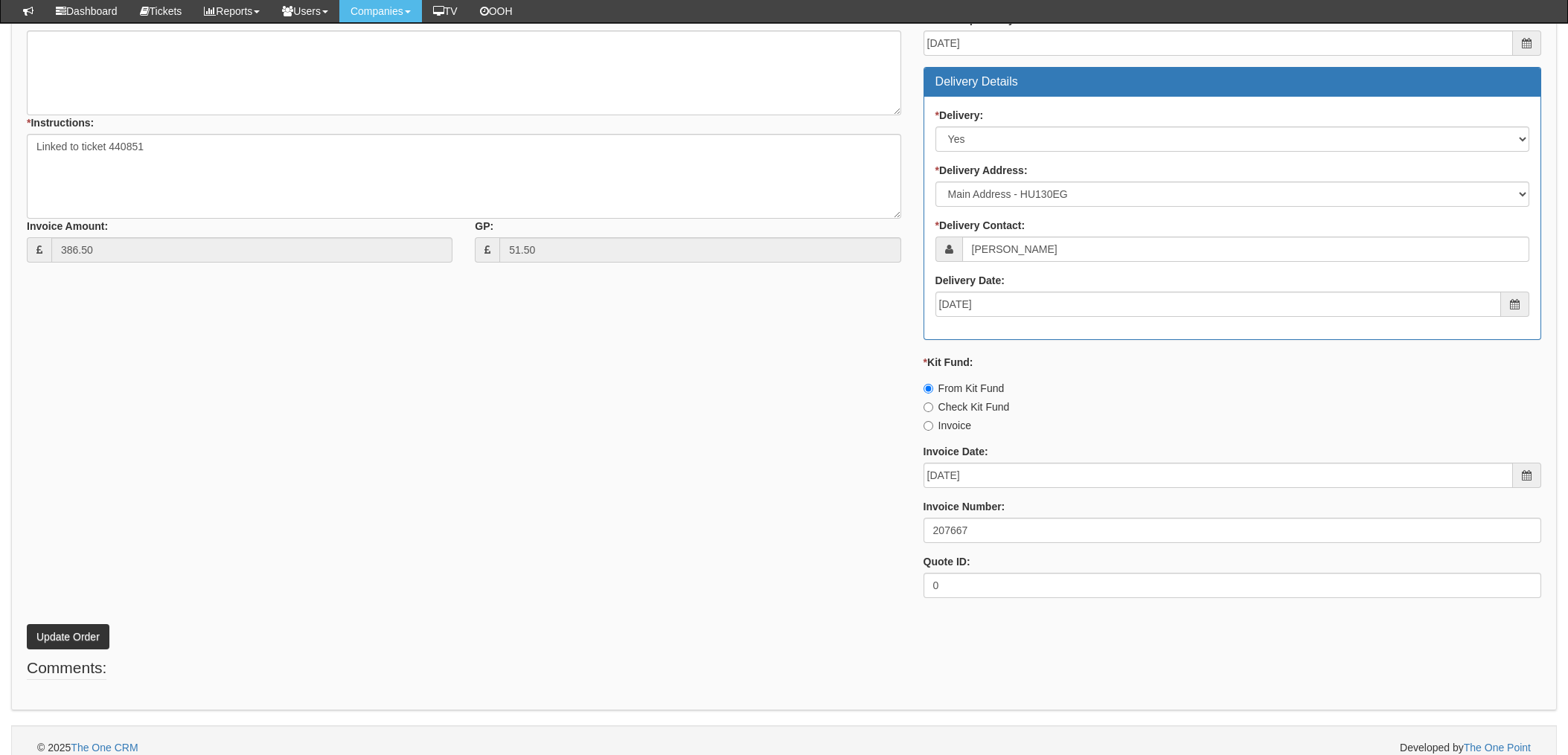
scroll to position [636, 0]
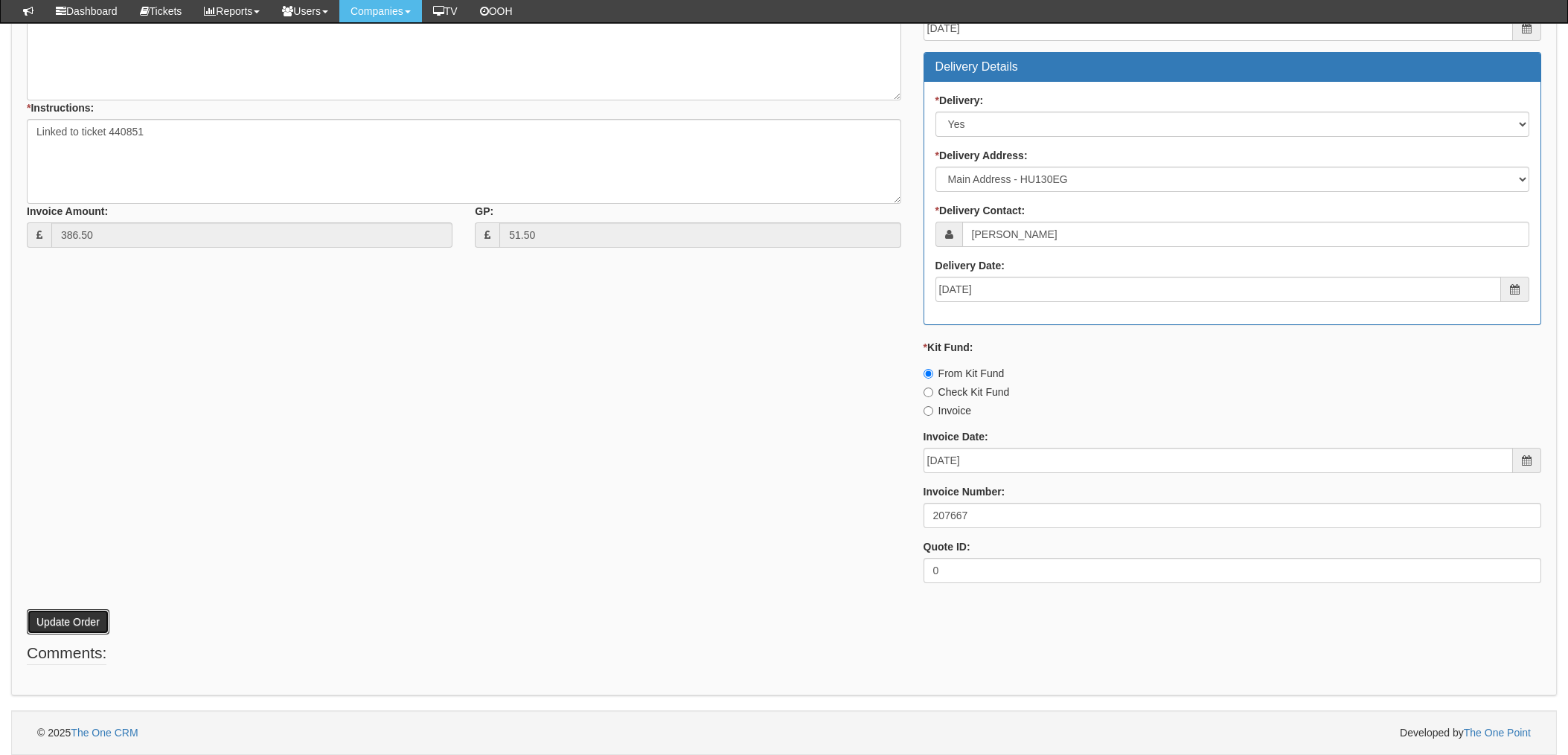
click at [63, 615] on button "Update Order" at bounding box center [67, 622] width 82 height 25
